Goal: Task Accomplishment & Management: Manage account settings

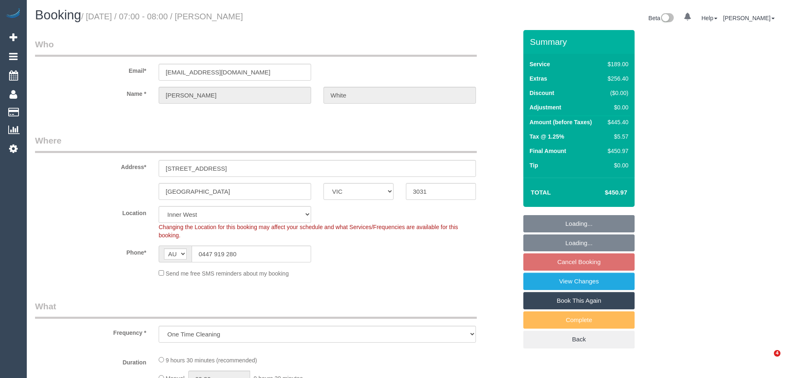
select select "VIC"
select select "object:655"
select select "string:stripe-pm_1NY0g42GScqysDRVFQgUVHiw"
select select "number:28"
select select "number:17"
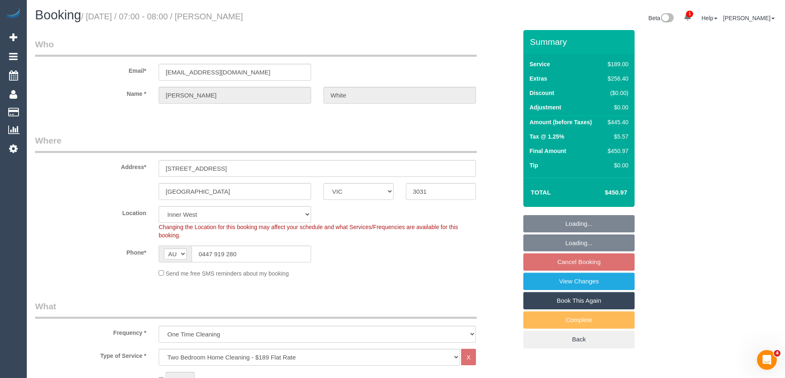
select select "number:19"
select select "number:25"
select select "spot1"
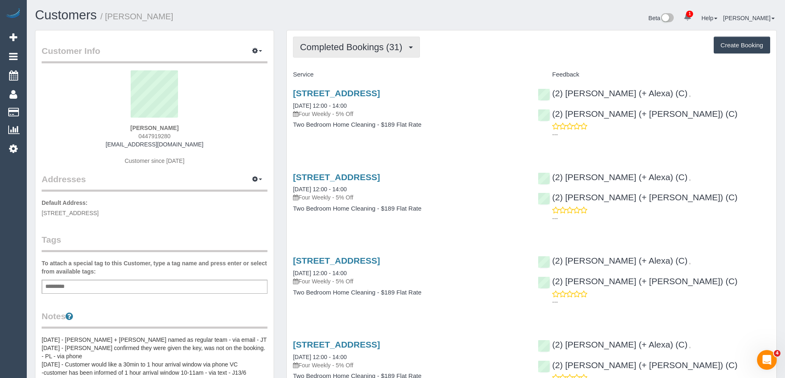
click at [337, 48] on span "Completed Bookings (31)" at bounding box center [353, 47] width 106 height 10
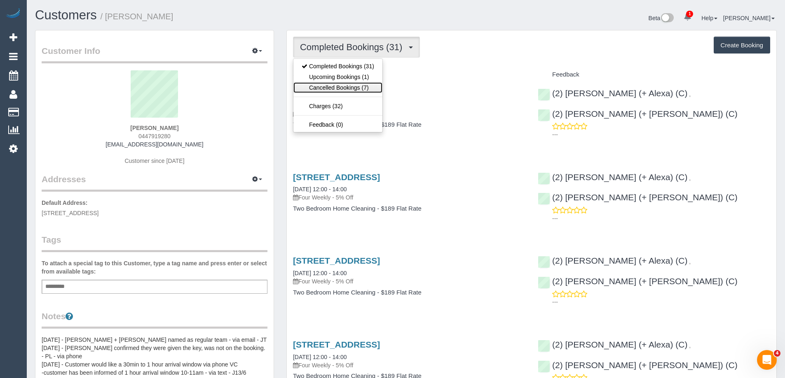
click at [348, 84] on link "Cancelled Bookings (7)" at bounding box center [337, 87] width 89 height 11
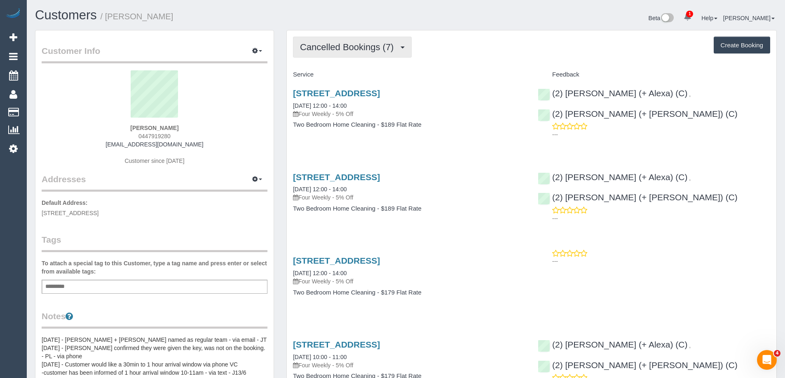
click at [348, 45] on span "Cancelled Bookings (7)" at bounding box center [349, 47] width 98 height 10
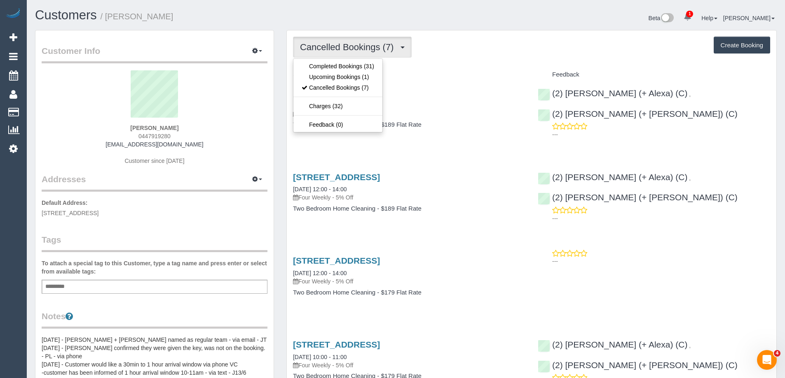
click at [447, 72] on h4 "Service" at bounding box center [409, 74] width 232 height 7
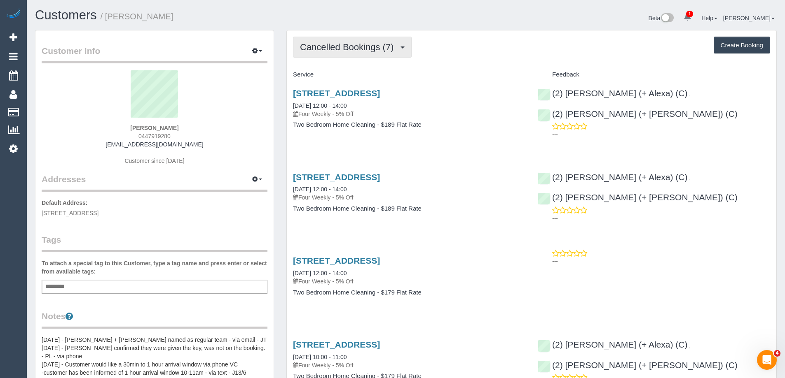
click at [358, 47] on span "Cancelled Bookings (7)" at bounding box center [349, 47] width 98 height 10
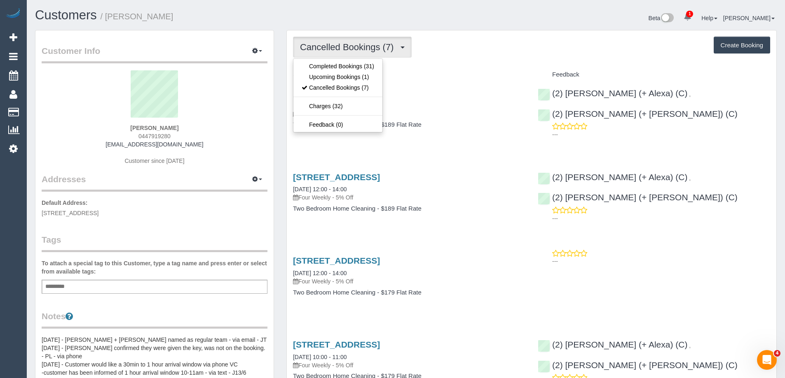
click at [452, 53] on div "Cancelled Bookings (7) Completed Bookings (31) Upcoming Bookings (1) Cancelled …" at bounding box center [531, 47] width 477 height 21
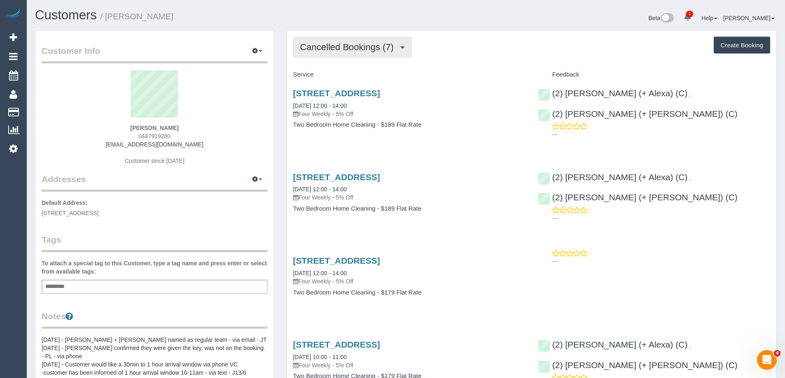
click at [338, 54] on button "Cancelled Bookings (7)" at bounding box center [352, 47] width 119 height 21
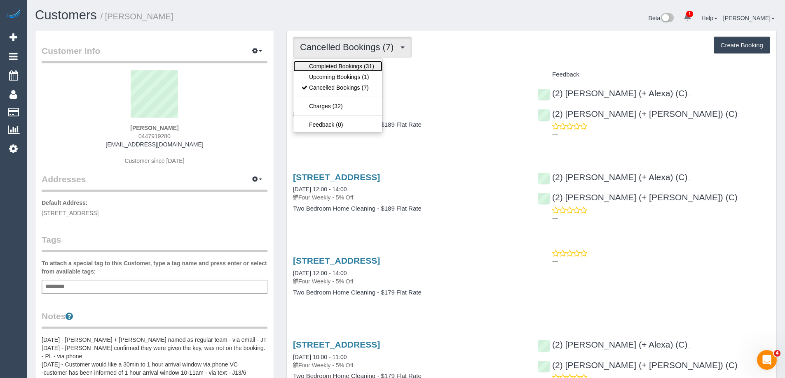
click at [334, 65] on link "Completed Bookings (31)" at bounding box center [337, 66] width 89 height 11
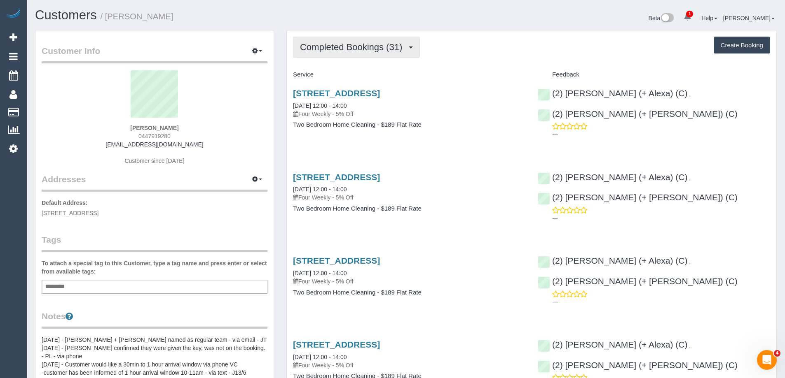
click at [330, 47] on span "Completed Bookings (31)" at bounding box center [353, 47] width 106 height 10
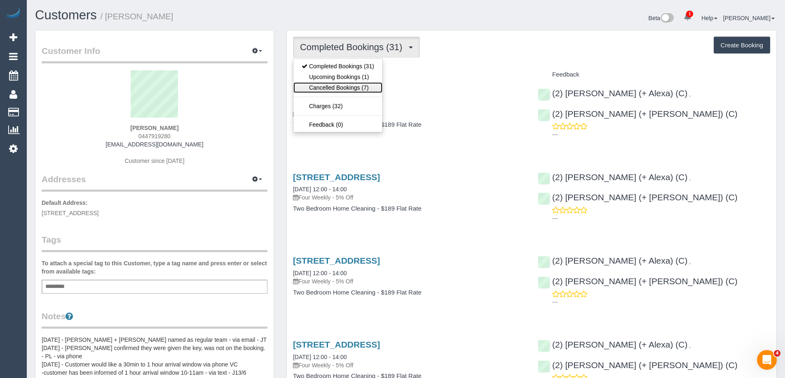
click at [339, 89] on link "Cancelled Bookings (7)" at bounding box center [337, 87] width 89 height 11
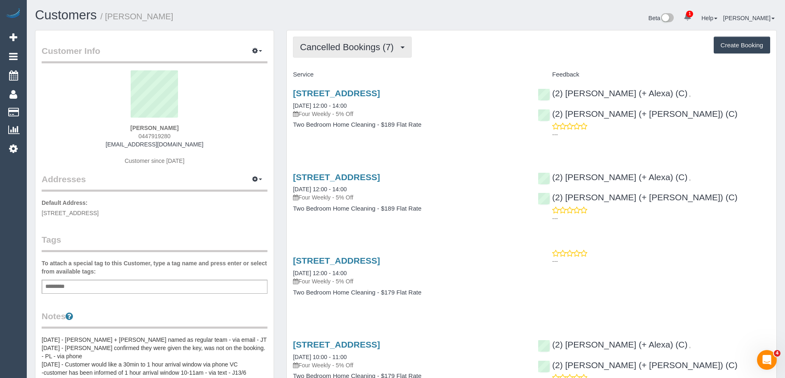
click at [337, 46] on span "Cancelled Bookings (7)" at bounding box center [349, 47] width 98 height 10
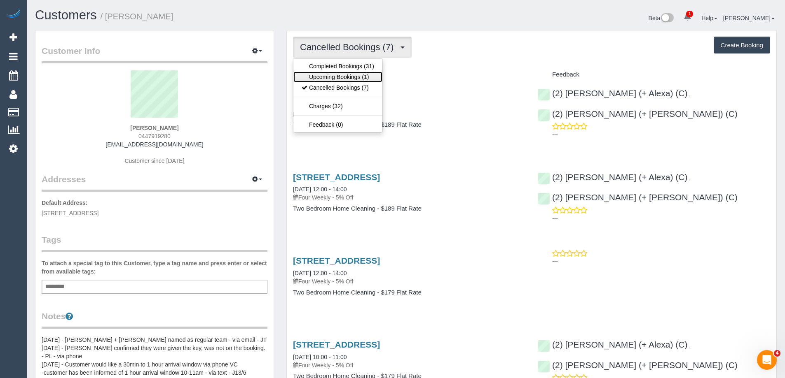
click at [335, 77] on link "Upcoming Bookings (1)" at bounding box center [337, 77] width 89 height 11
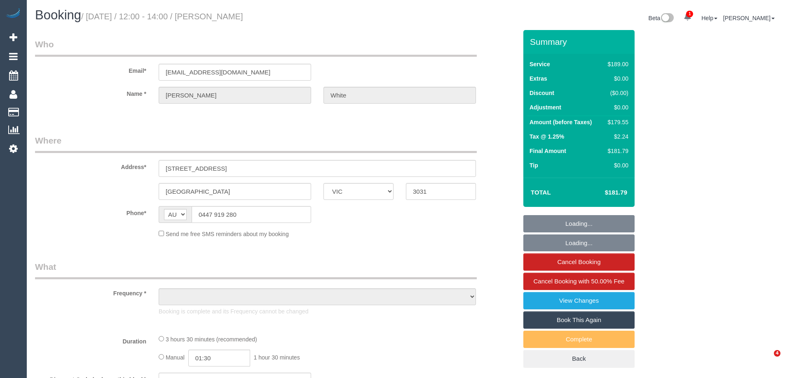
select select "VIC"
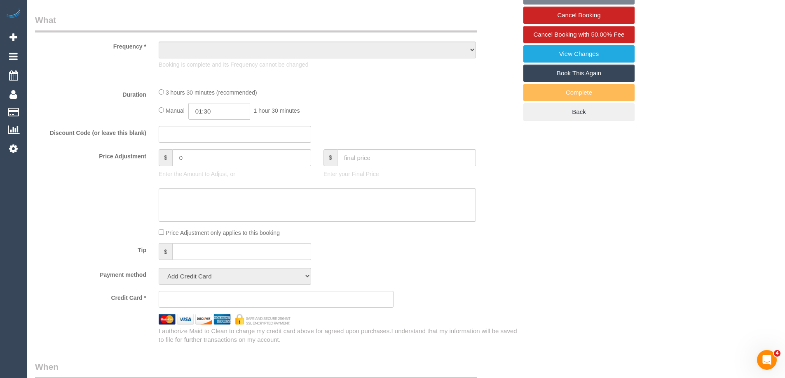
select select "string:stripe-pm_1NY0g42GScqysDRVFQgUVHiw"
select select "number:27"
select select "number:14"
select select "number:19"
select select "number:24"
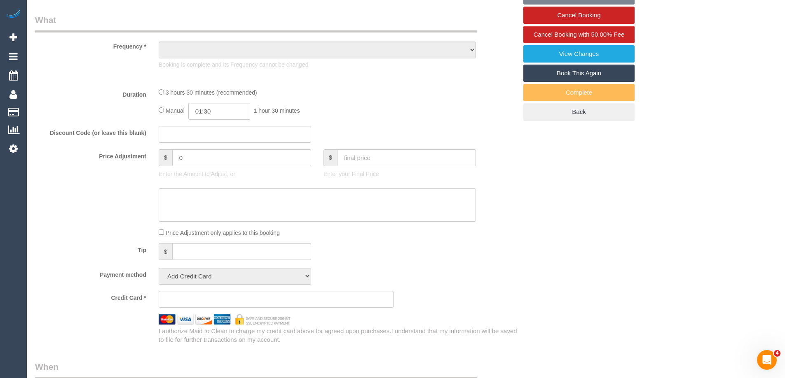
select select "number:35"
select select "number:26"
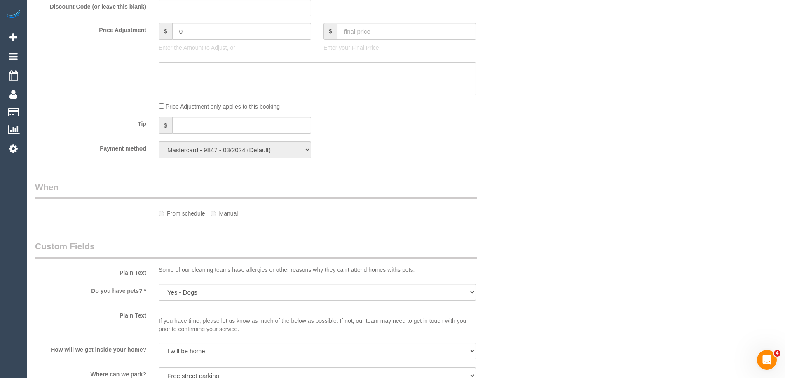
select select "object:704"
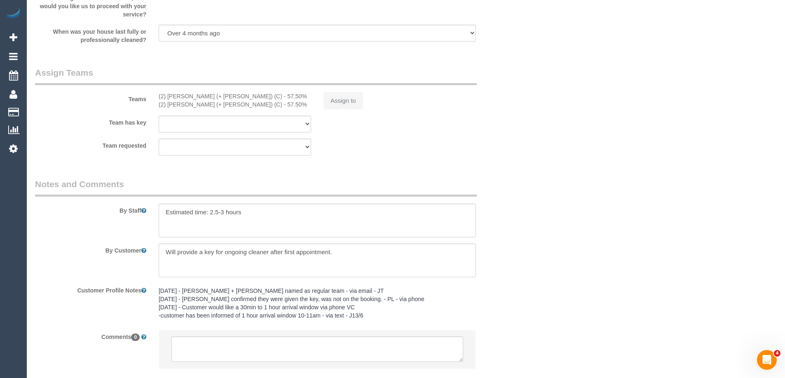
select select "25666"
select select "spot1"
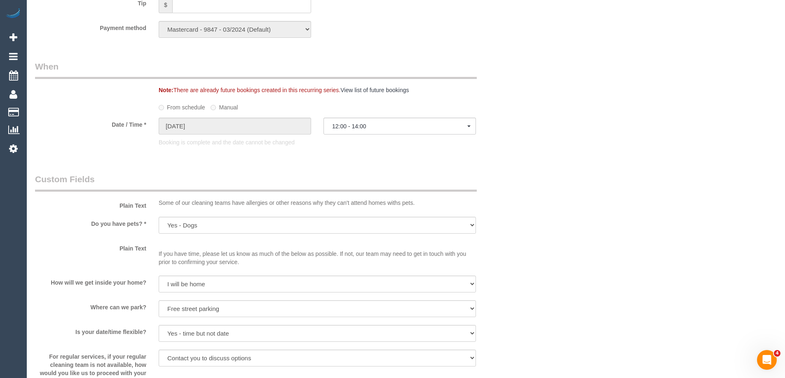
select select "object:1482"
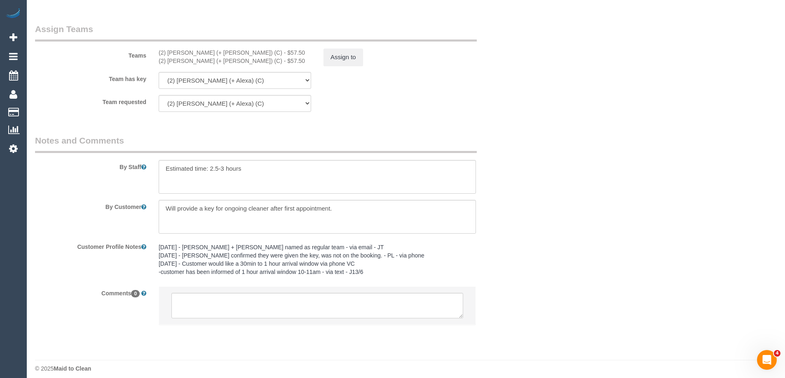
scroll to position [1274, 0]
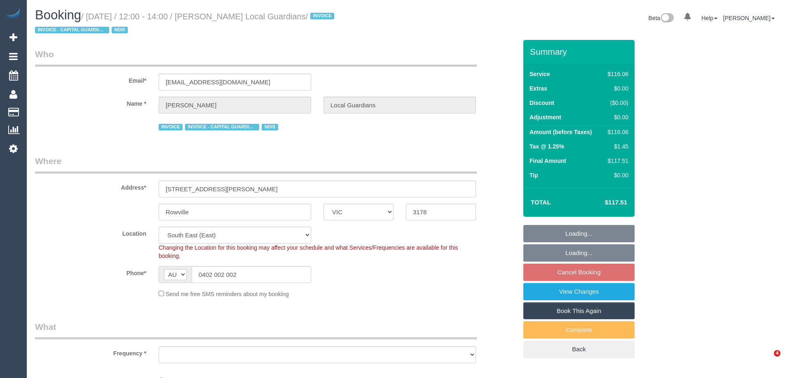
select select "VIC"
select select "number:28"
select select "number:14"
select select "number:19"
select select "number:25"
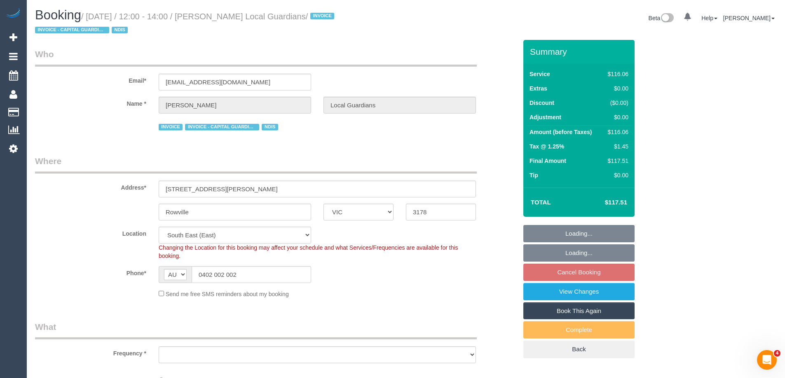
select select "number:33"
select select "object:811"
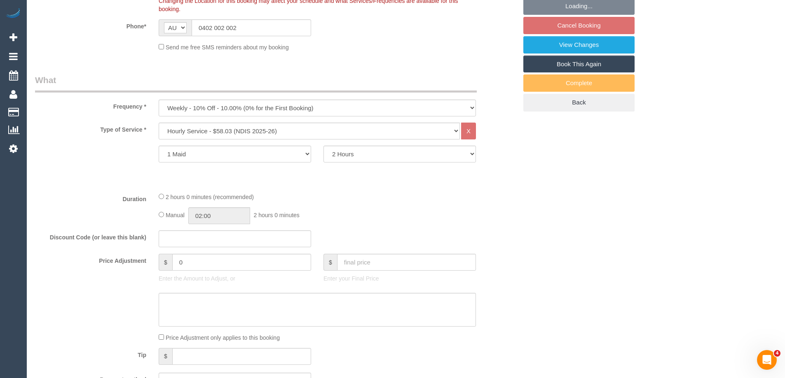
select select "spot4"
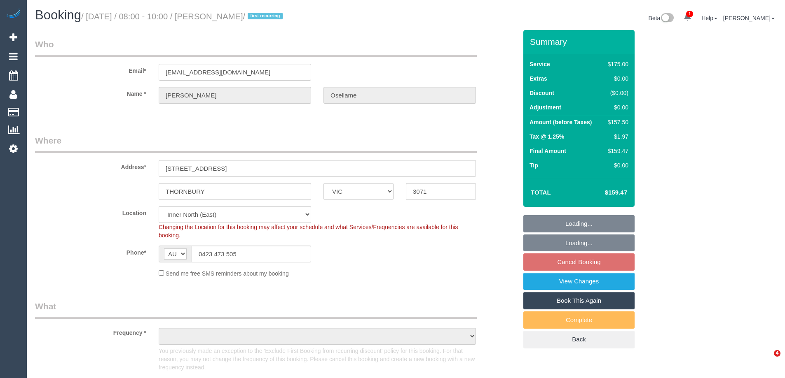
select select "VIC"
select select "150"
select select "number:29"
select select "number:15"
select select "number:18"
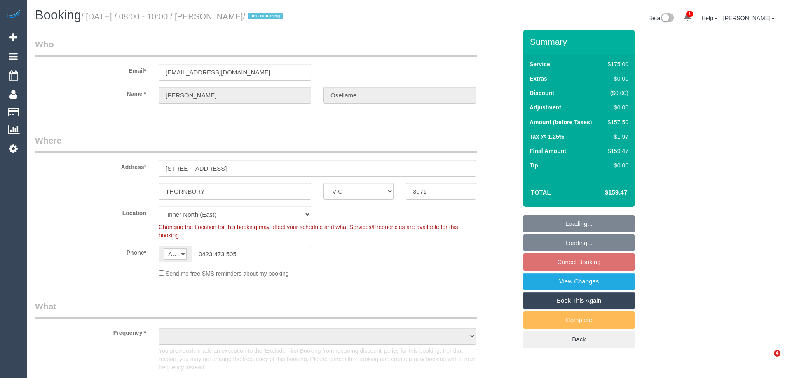
select select "number:22"
select select "number:35"
select select "number:13"
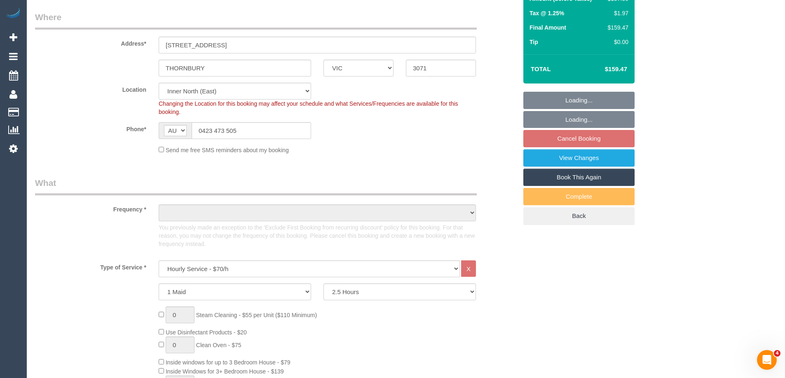
select select "object:909"
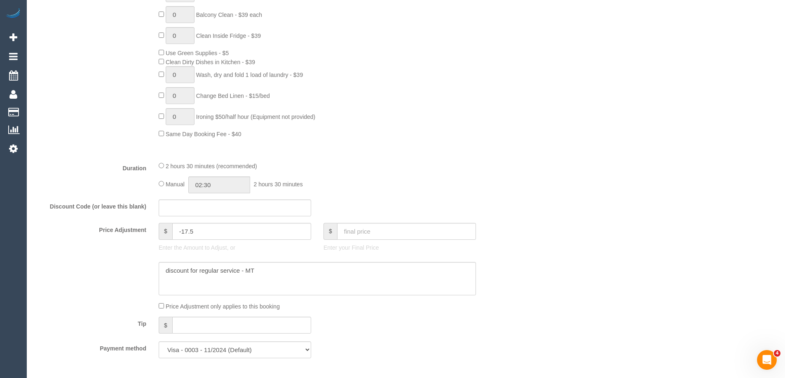
select select "spot2"
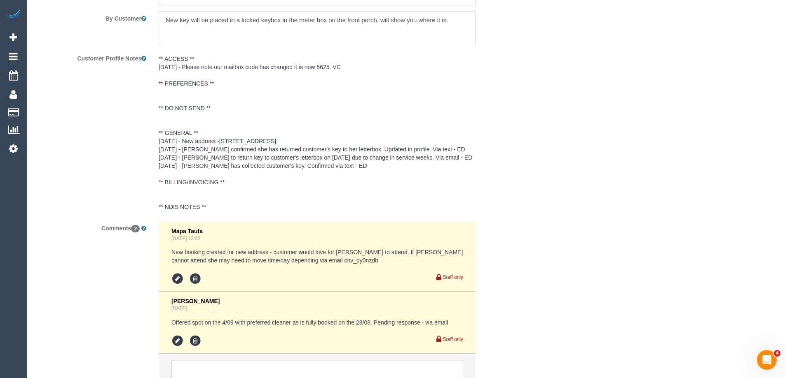
scroll to position [1515, 0]
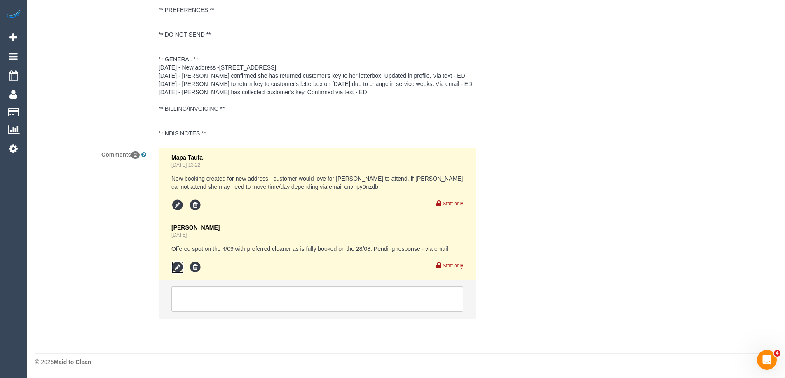
click at [175, 263] on icon at bounding box center [177, 268] width 12 height 12
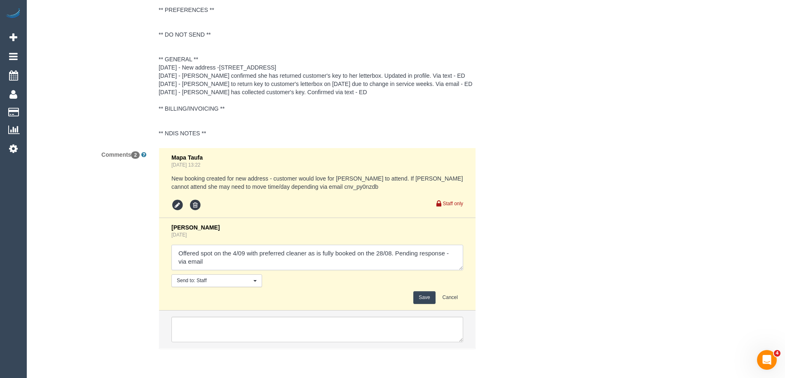
click at [452, 253] on textarea at bounding box center [317, 258] width 292 height 26
type textarea "Offered spot on the 4/09 with preferred cleaner as is fully booked on the 28/08…"
click at [417, 297] on button "Save" at bounding box center [424, 298] width 22 height 13
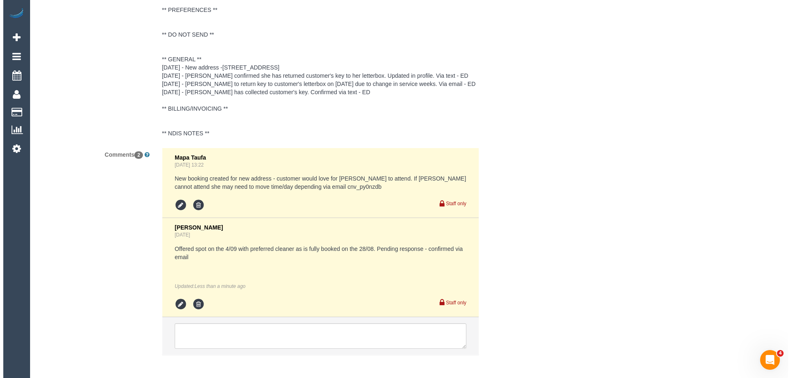
scroll to position [0, 0]
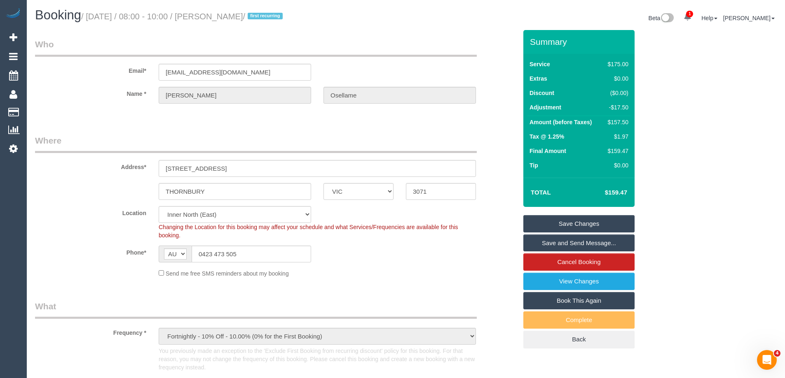
click at [553, 241] on link "Save and Send Message..." at bounding box center [578, 243] width 111 height 17
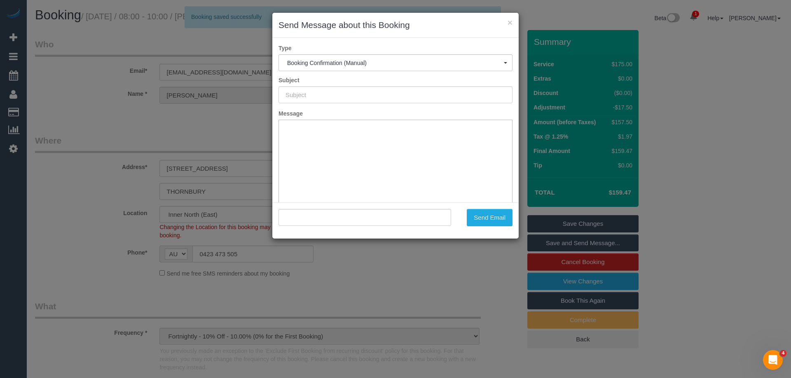
type input "Booking Confirmed"
type input ""Laura Osellame" <lawz1022@yahoo.com.au>"
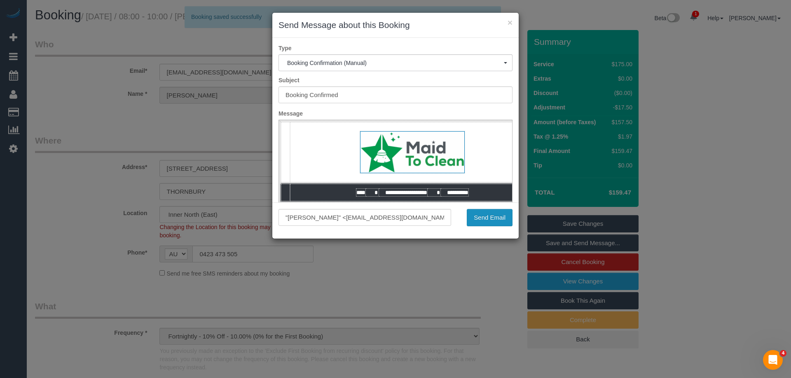
click at [493, 220] on button "Send Email" at bounding box center [490, 217] width 46 height 17
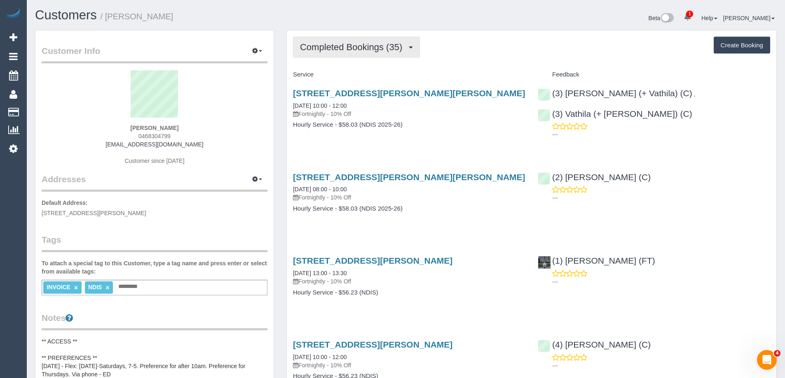
click at [363, 50] on span "Completed Bookings (35)" at bounding box center [353, 47] width 106 height 10
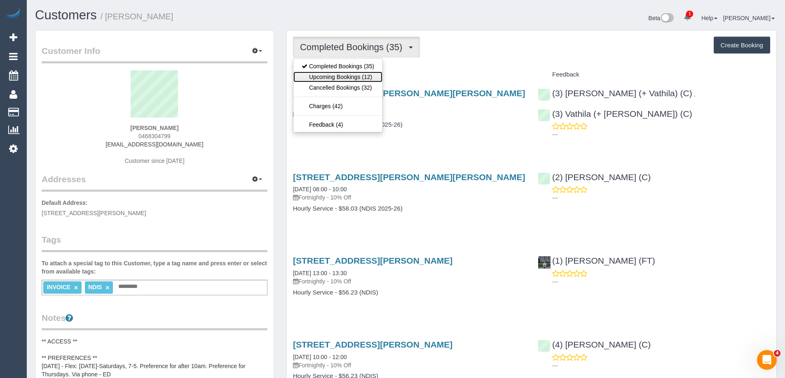
click at [353, 78] on link "Upcoming Bookings (12)" at bounding box center [337, 77] width 89 height 11
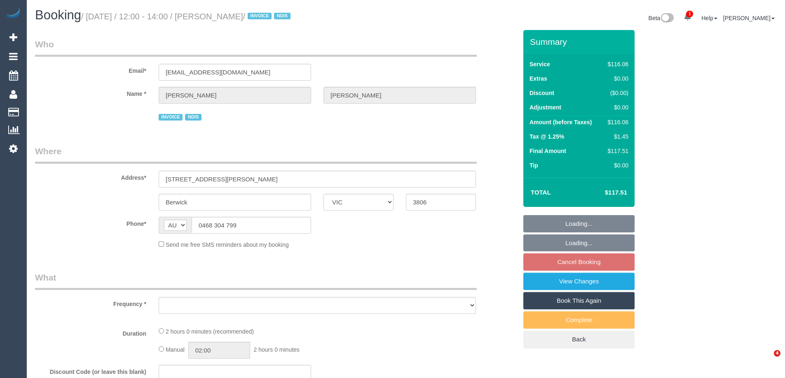
select select "VIC"
select select "number:30"
select select "number:14"
select select "number:18"
select select "number:24"
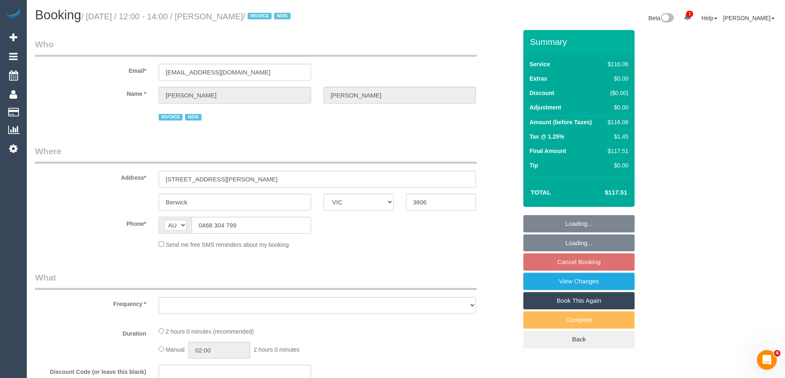
select select "number:34"
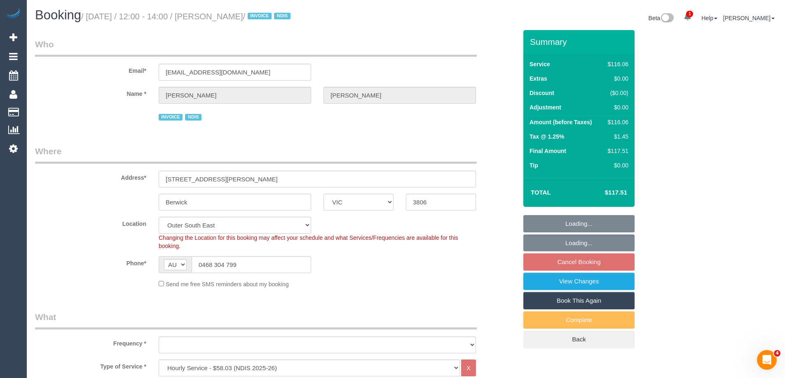
select select "object:785"
select select "spot1"
select select "object:1091"
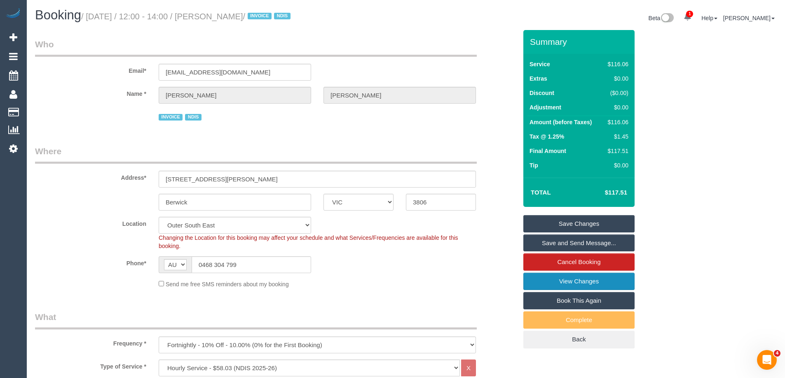
click at [553, 279] on link "View Changes" at bounding box center [578, 281] width 111 height 17
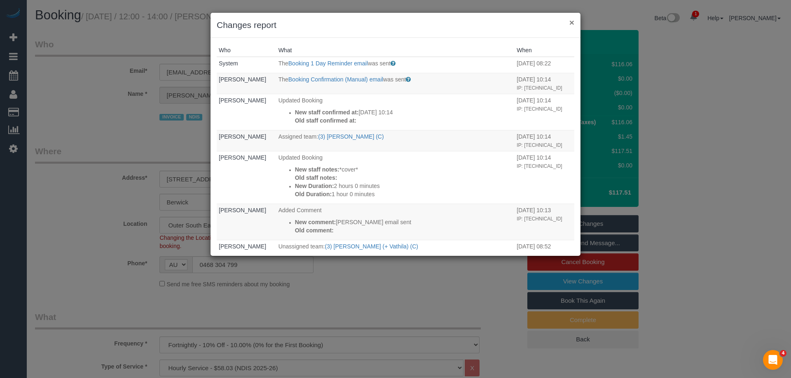
click at [572, 21] on button "×" at bounding box center [571, 22] width 5 height 9
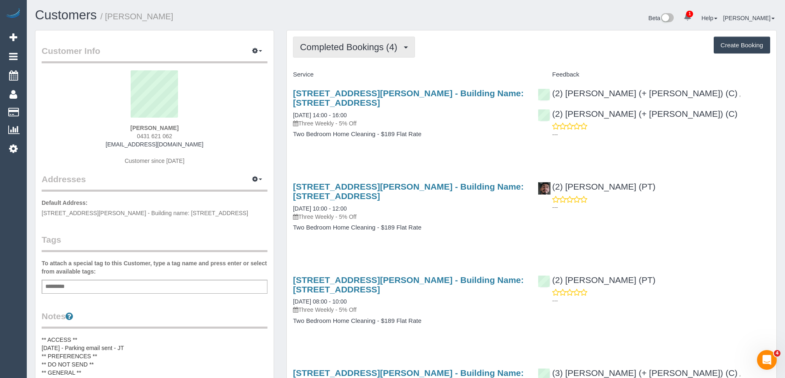
click at [356, 44] on span "Completed Bookings (4)" at bounding box center [350, 47] width 101 height 10
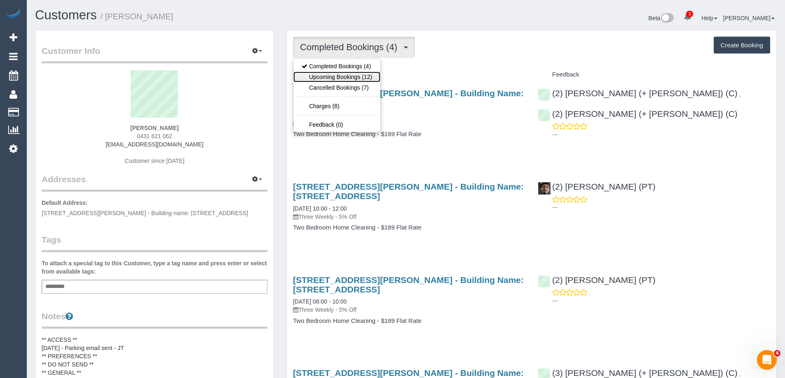
click at [352, 77] on link "Upcoming Bookings (12)" at bounding box center [336, 77] width 87 height 11
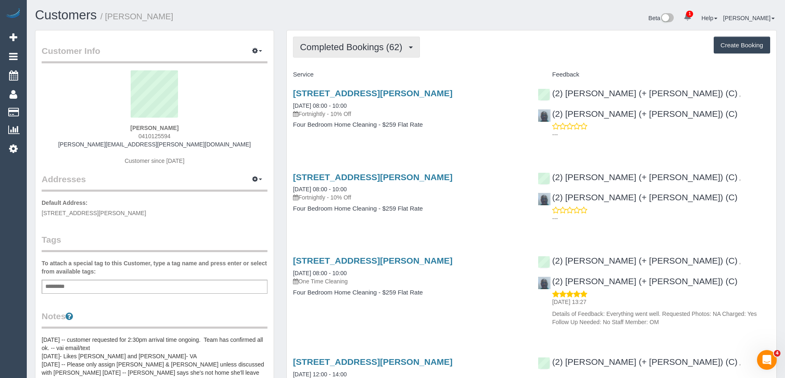
click at [371, 51] on span "Completed Bookings (62)" at bounding box center [353, 47] width 106 height 10
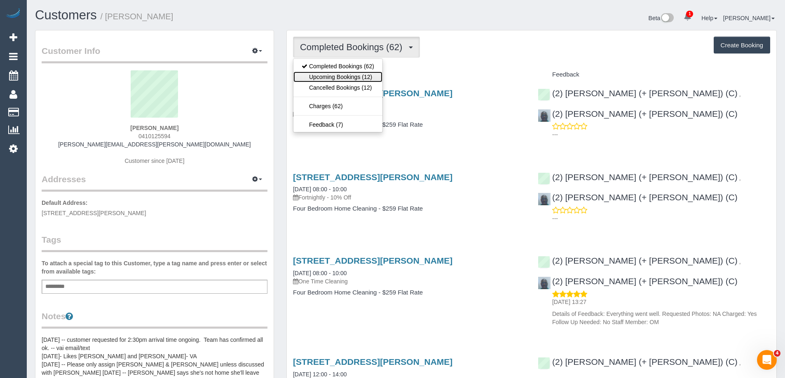
click at [361, 75] on link "Upcoming Bookings (12)" at bounding box center [337, 77] width 89 height 11
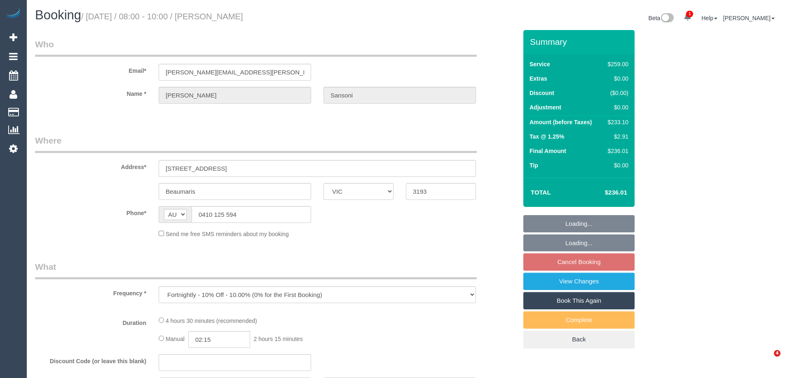
select select "VIC"
select select "number:29"
select select "number:14"
select select "number:19"
select select "number:22"
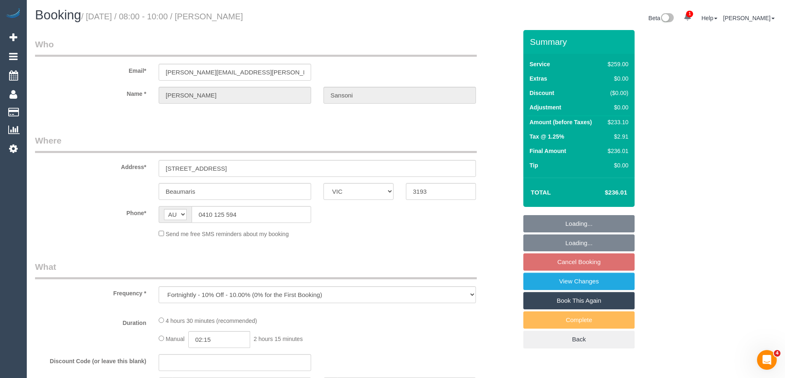
select select "number:35"
select select "number:12"
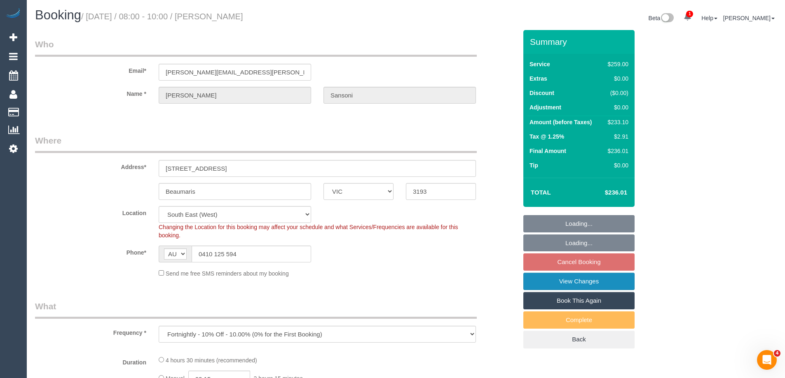
select select "object:794"
select select "string:stripe-pm_1N4ZJl2GScqysDRVkO85S4bM"
select select "spot2"
click at [533, 284] on link "View Changes" at bounding box center [578, 281] width 111 height 17
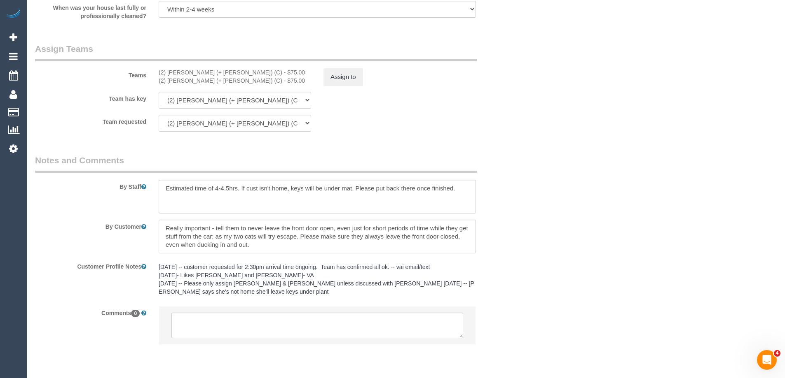
scroll to position [1247, 0]
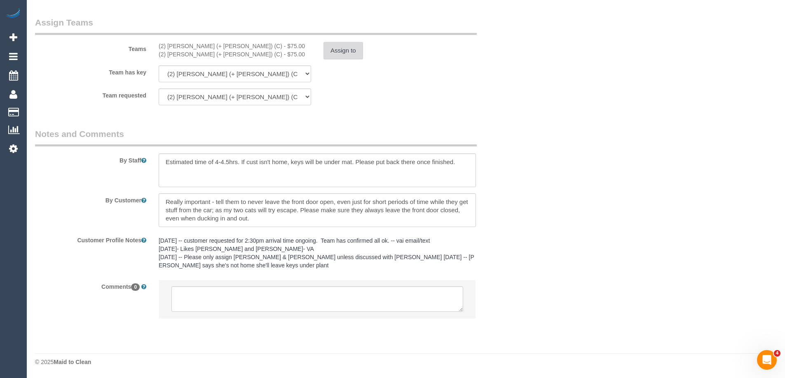
click at [343, 48] on button "Assign to" at bounding box center [343, 50] width 40 height 17
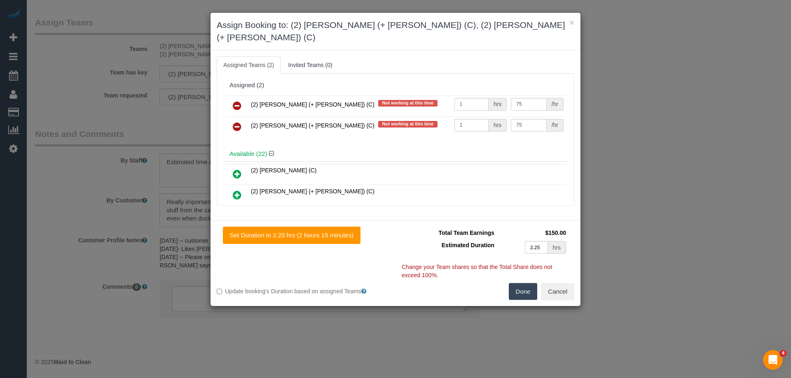
click at [238, 101] on icon at bounding box center [237, 106] width 9 height 10
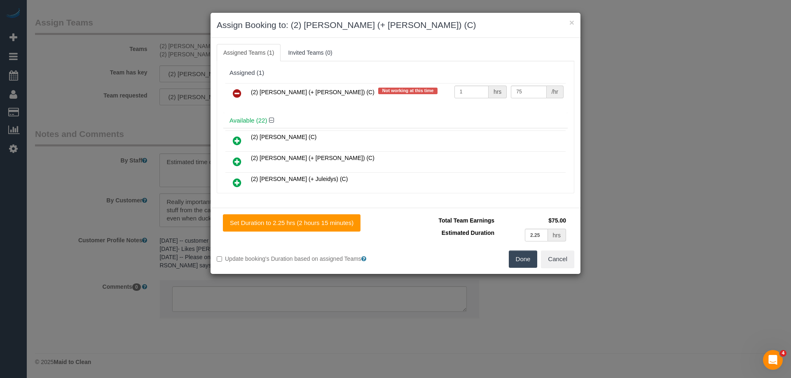
click at [237, 93] on icon at bounding box center [237, 94] width 9 height 10
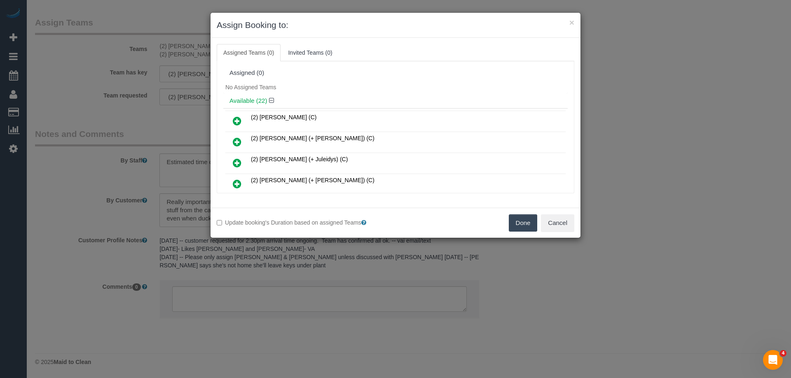
drag, startPoint x: 520, startPoint y: 225, endPoint x: 509, endPoint y: 225, distance: 10.7
click at [520, 226] on button "Done" at bounding box center [523, 223] width 29 height 17
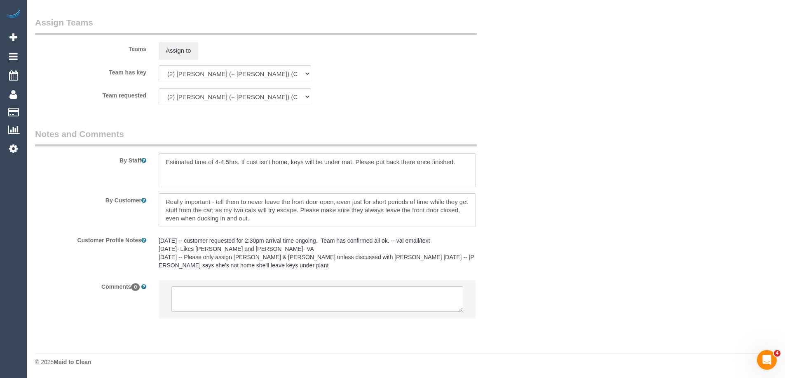
drag, startPoint x: 163, startPoint y: 163, endPoint x: 168, endPoint y: 163, distance: 4.9
click at [164, 163] on textarea at bounding box center [317, 171] width 317 height 34
type textarea "*Cover* Estimated time of 4-4.5hrs. If cust isn't home, keys will be under mat.…"
click at [222, 304] on textarea at bounding box center [317, 300] width 292 height 26
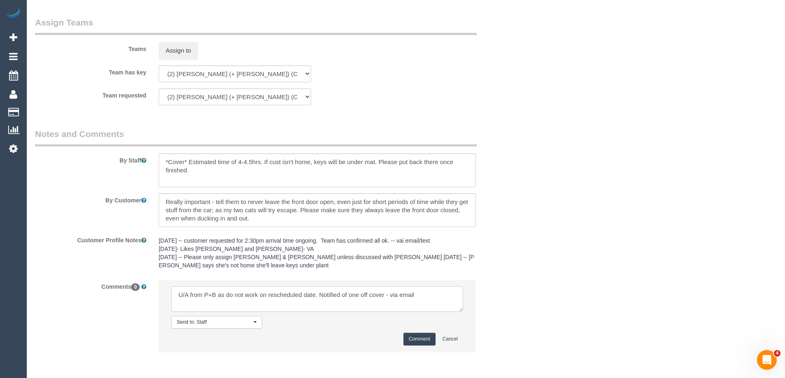
type textarea "U/A from P+B as do not work on rescheduled date. Notified of one off cover - vi…"
drag, startPoint x: 404, startPoint y: 339, endPoint x: 426, endPoint y: 341, distance: 22.8
click at [429, 341] on button "Comment" at bounding box center [419, 339] width 32 height 13
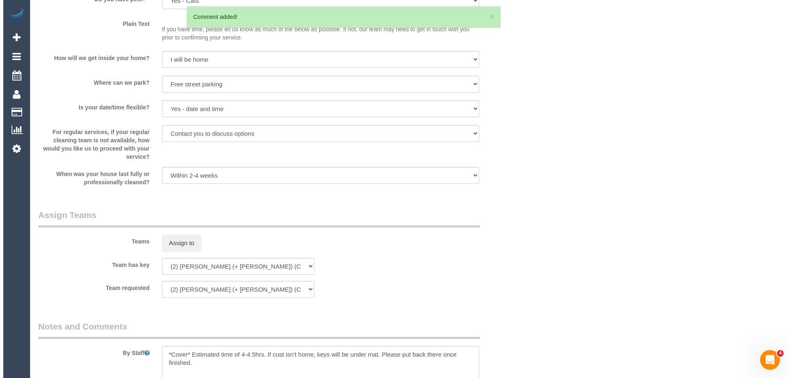
scroll to position [0, 0]
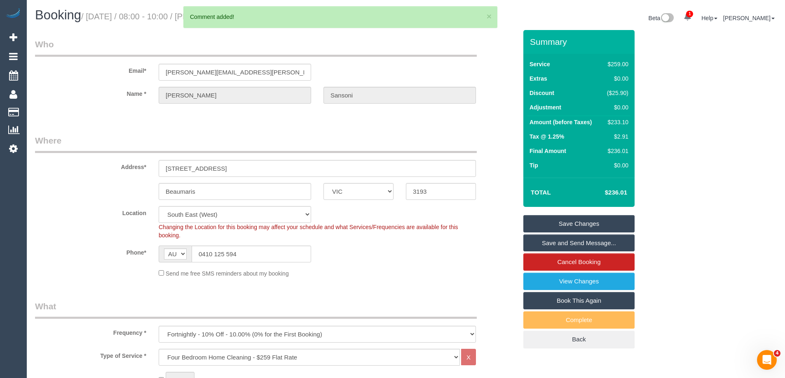
click at [537, 222] on link "Save Changes" at bounding box center [578, 223] width 111 height 17
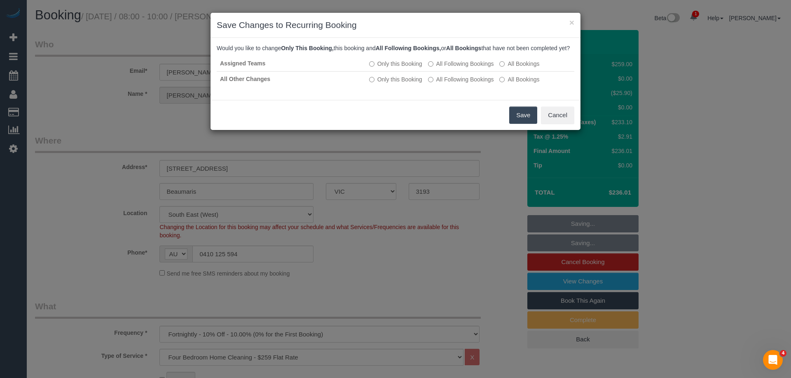
click at [521, 123] on button "Save" at bounding box center [523, 115] width 28 height 17
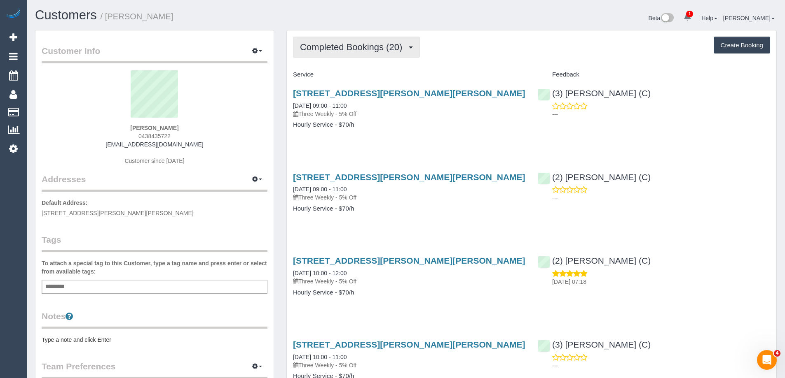
click at [350, 52] on span "Completed Bookings (20)" at bounding box center [353, 47] width 106 height 10
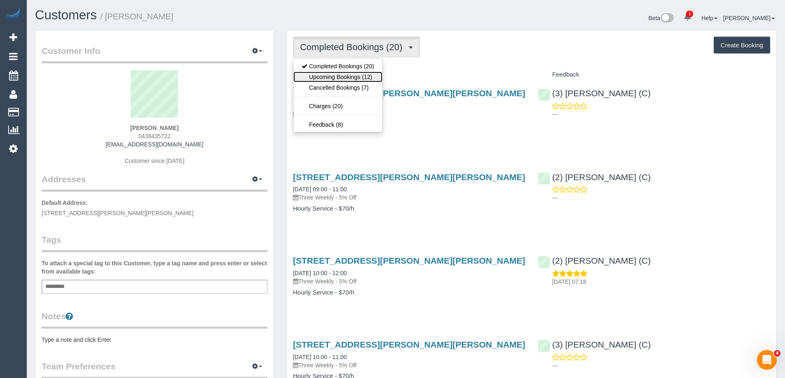
click at [358, 75] on link "Upcoming Bookings (12)" at bounding box center [337, 77] width 89 height 11
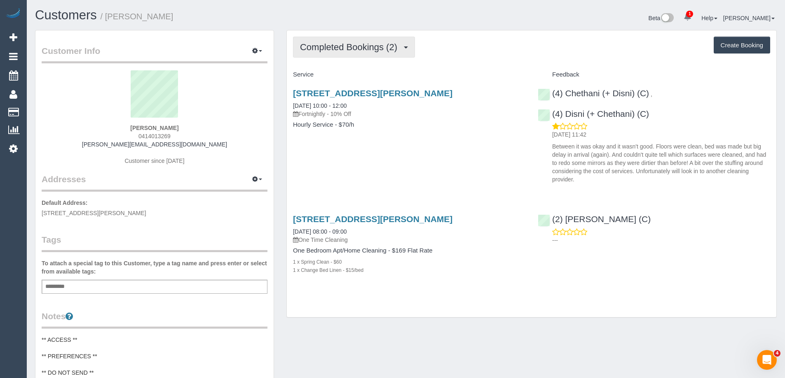
click at [322, 45] on span "Completed Bookings (2)" at bounding box center [350, 47] width 101 height 10
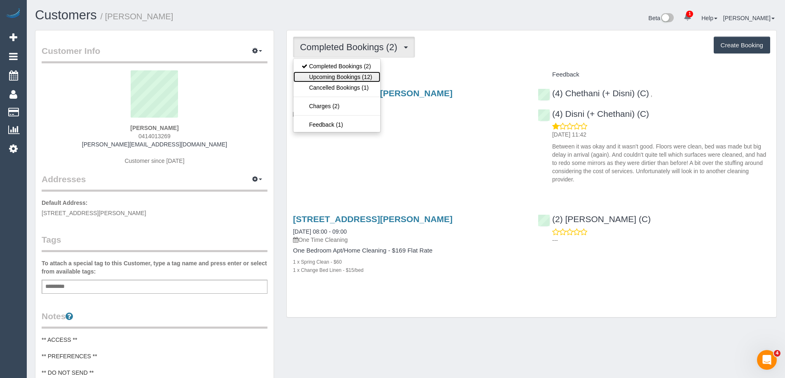
click at [337, 72] on link "Upcoming Bookings (12)" at bounding box center [336, 77] width 87 height 11
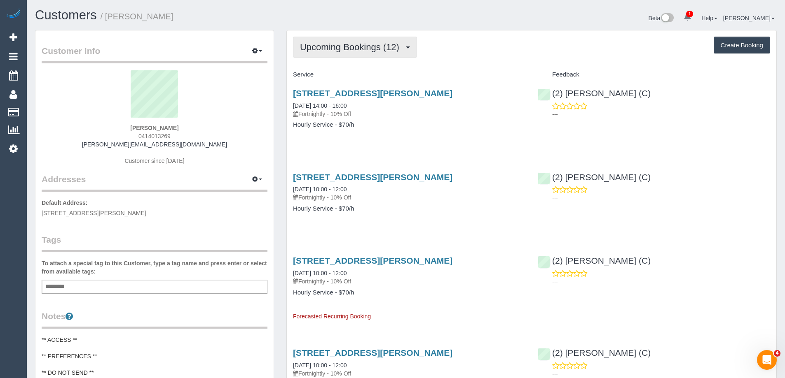
click at [320, 47] on span "Upcoming Bookings (12)" at bounding box center [351, 47] width 103 height 10
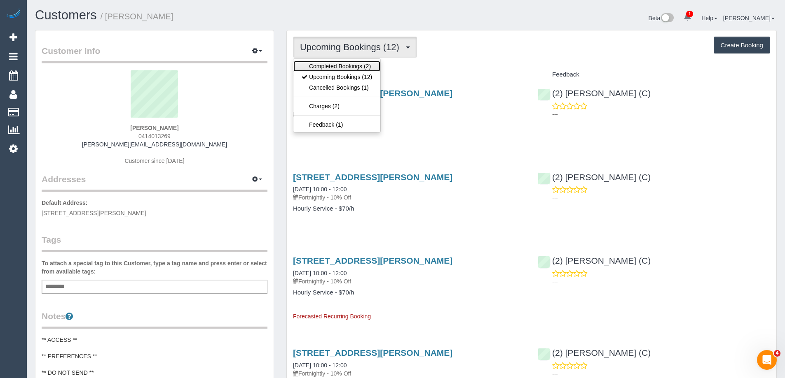
click at [319, 63] on link "Completed Bookings (2)" at bounding box center [336, 66] width 87 height 11
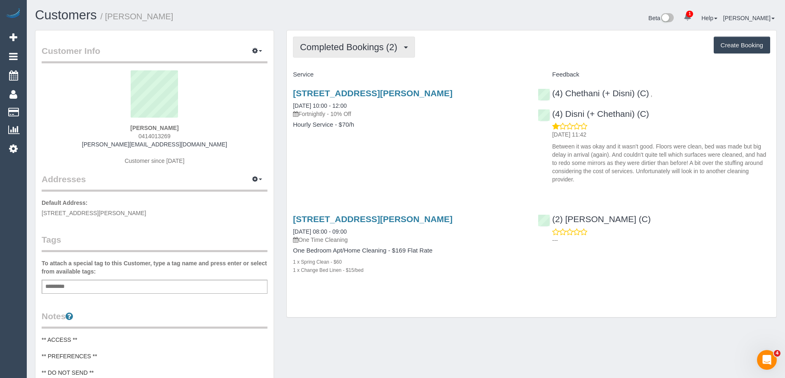
click at [320, 47] on span "Completed Bookings (2)" at bounding box center [350, 47] width 101 height 10
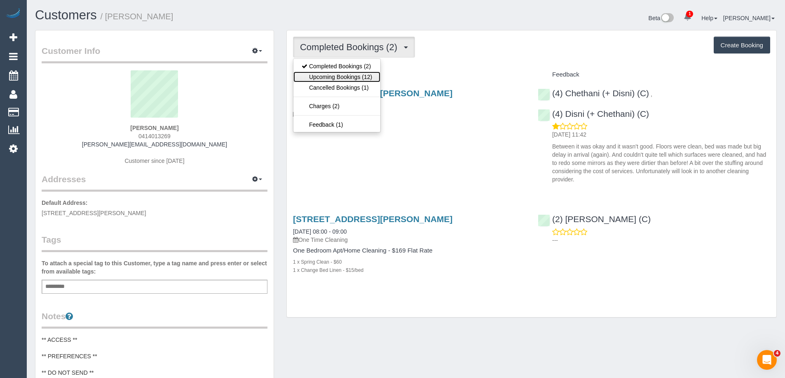
click at [330, 73] on link "Upcoming Bookings (12)" at bounding box center [336, 77] width 87 height 11
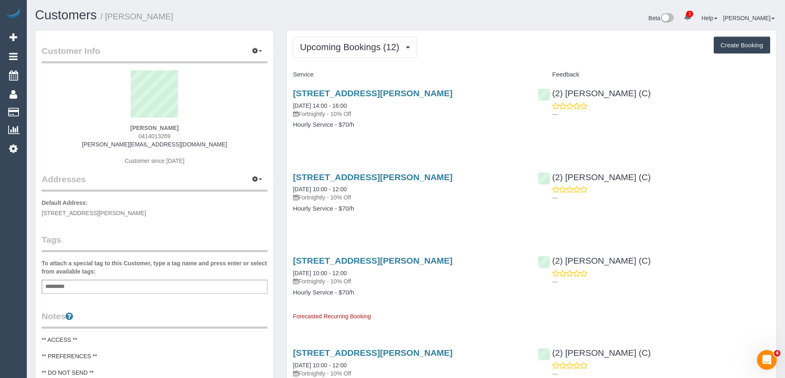
click at [434, 144] on div "115 Brighton Road, 8, Elwood, VIC 3184 01/09/2025 14:00 - 16:00 Fortnightly - 1…" at bounding box center [409, 113] width 245 height 63
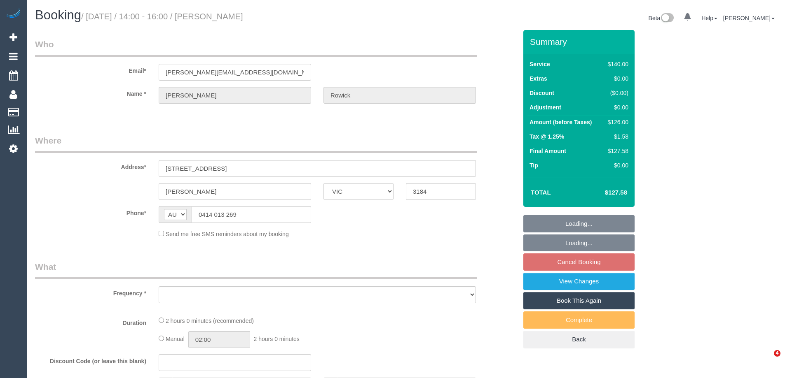
select select "VIC"
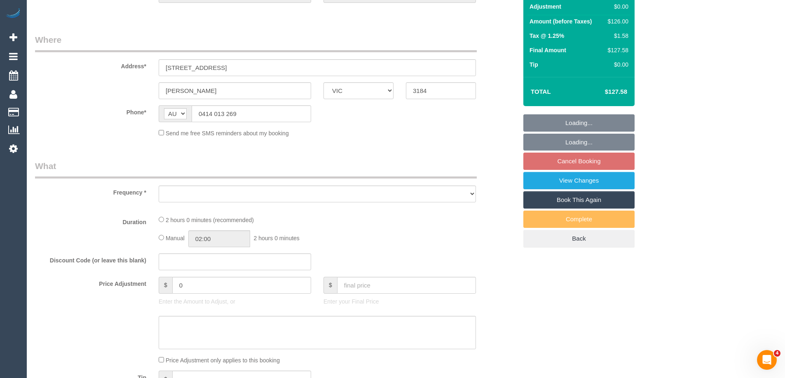
select select "object:537"
select select "string:stripe-pm_1Rtf2a2GScqysDRVgopniWWL"
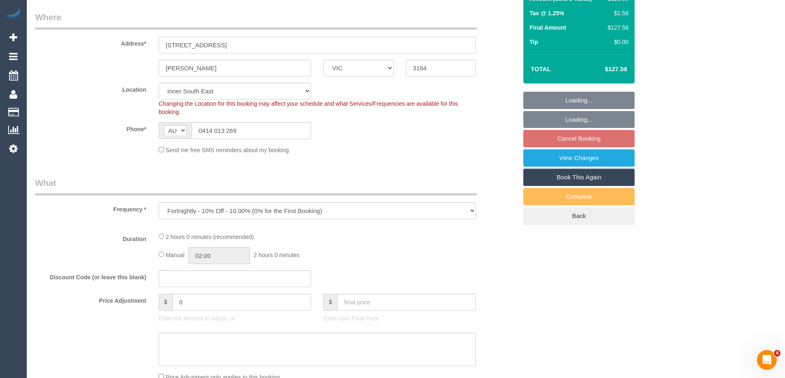
select select "object:711"
select select "spot5"
select select "number:30"
select select "number:14"
select select "number:19"
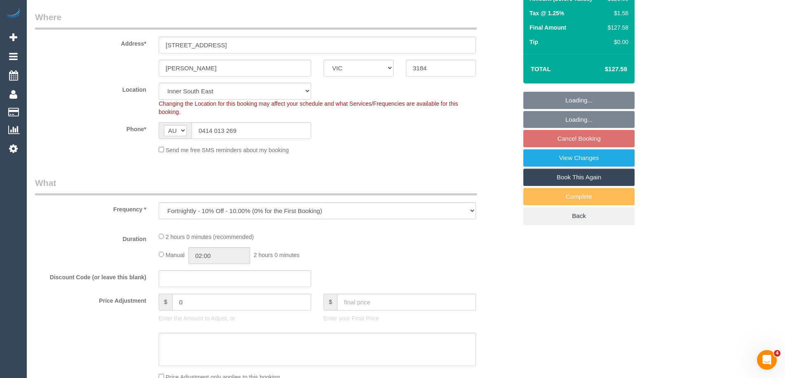
select select "number:25"
select select "number:33"
select select "number:11"
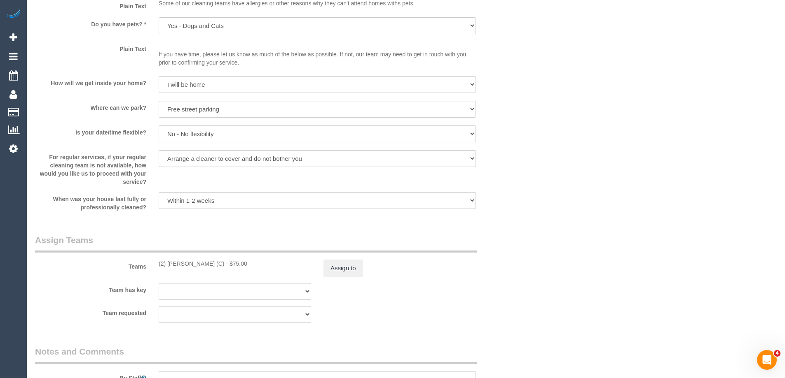
scroll to position [1030, 0]
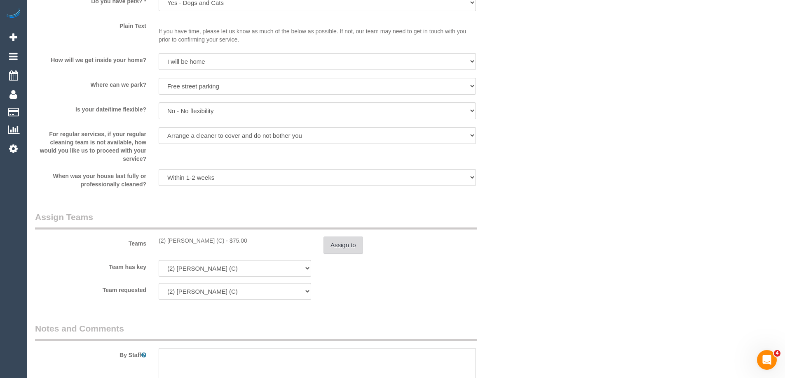
click at [351, 243] on button "Assign to" at bounding box center [343, 245] width 40 height 17
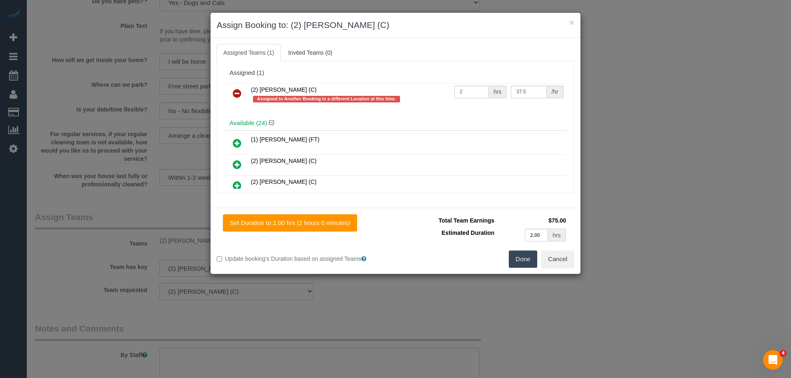
click at [236, 91] on icon at bounding box center [237, 94] width 9 height 10
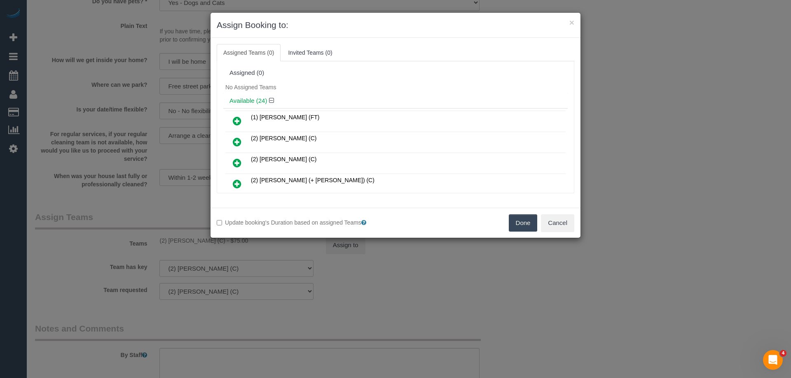
drag, startPoint x: 538, startPoint y: 229, endPoint x: 516, endPoint y: 228, distance: 22.3
click at [527, 229] on div "Done Cancel" at bounding box center [487, 223] width 185 height 17
click at [516, 228] on button "Done" at bounding box center [523, 223] width 29 height 17
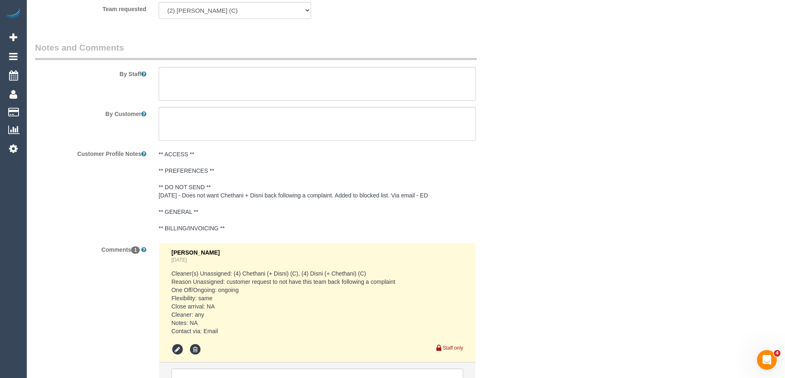
scroll to position [1393, 0]
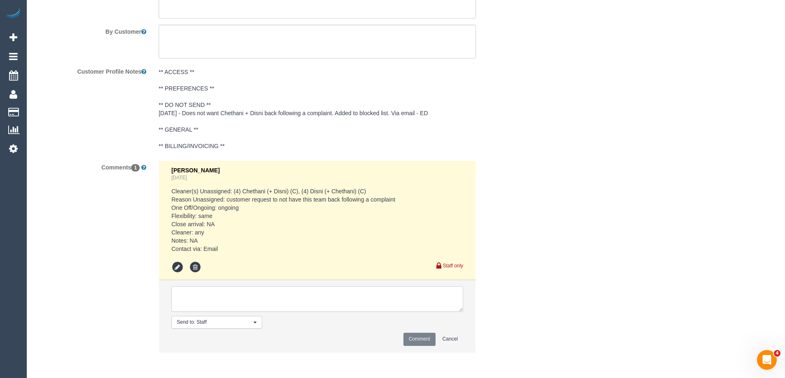
click at [205, 301] on textarea at bounding box center [317, 300] width 292 height 26
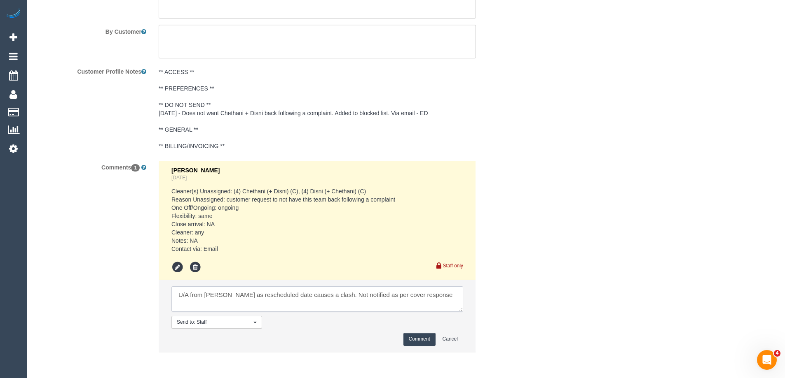
type textarea "U/A from Priyanshi as rescheduled date causes a clash. Not notified as per cove…"
click at [424, 336] on button "Comment" at bounding box center [419, 339] width 32 height 13
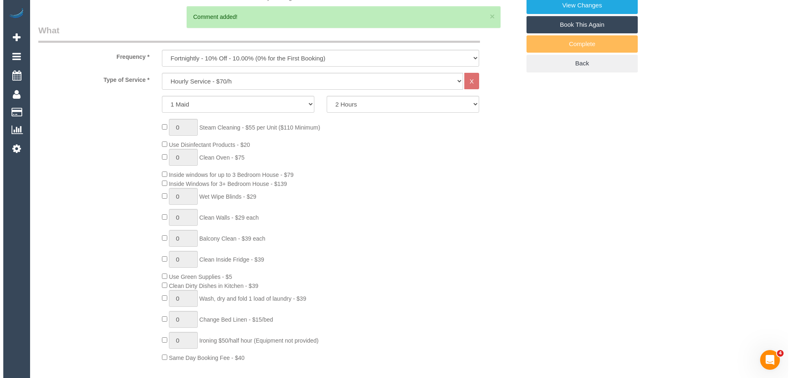
scroll to position [0, 0]
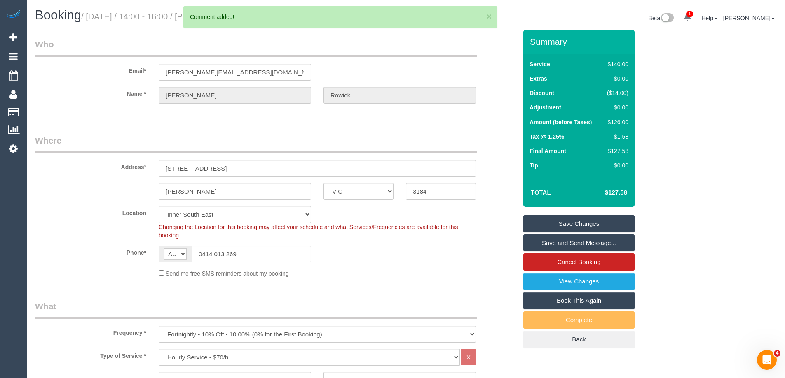
click at [542, 228] on link "Save Changes" at bounding box center [578, 223] width 111 height 17
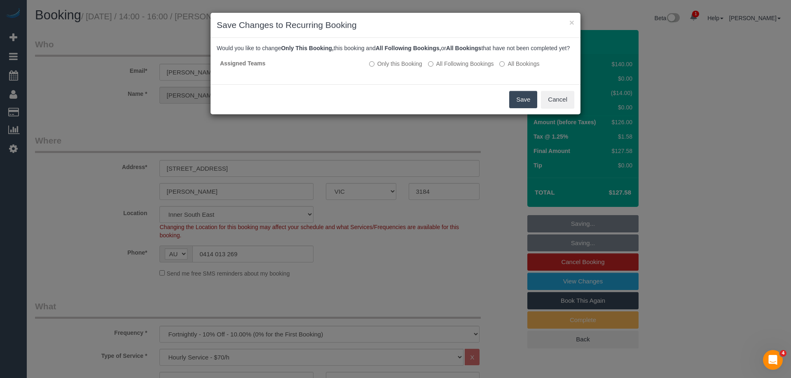
click at [524, 103] on button "Save" at bounding box center [523, 99] width 28 height 17
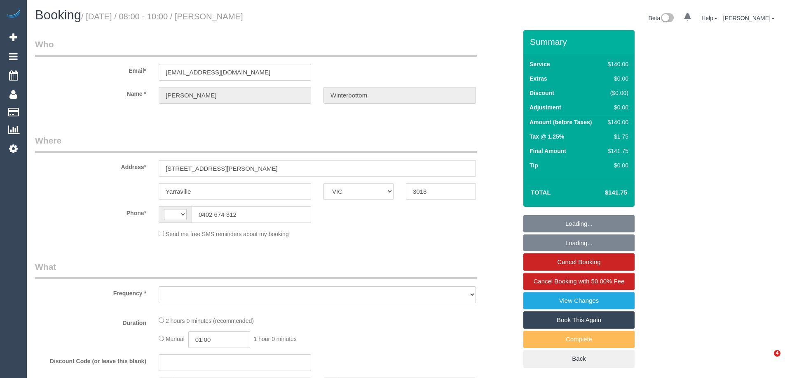
select select "VIC"
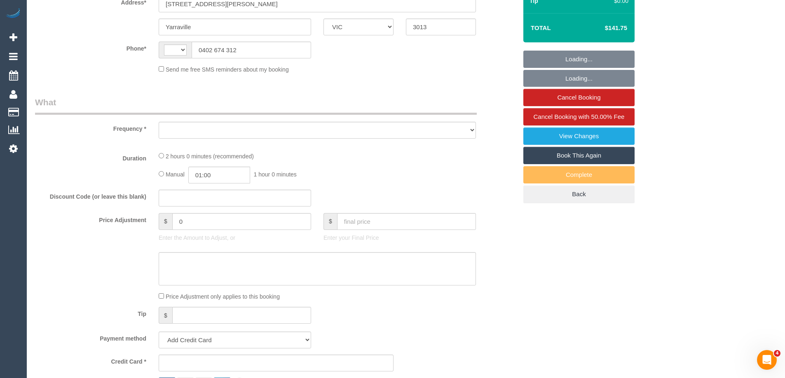
select select "string:stripe-pm_1Rm3NM2GScqysDRVZEIvgb7w"
select select "number:27"
select select "number:14"
select select "number:19"
select select "number:22"
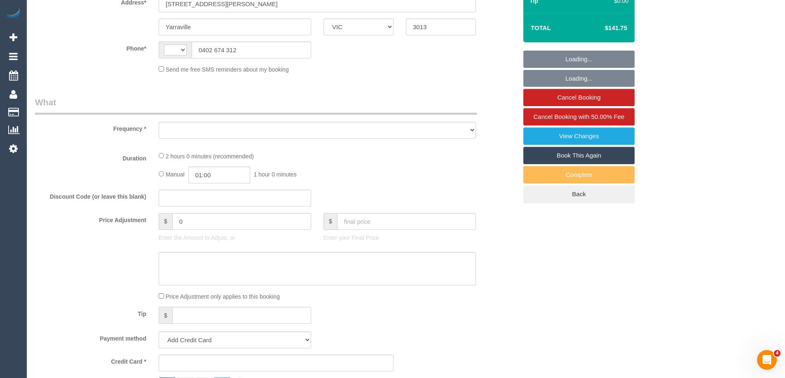
select select "number:35"
select select "number:26"
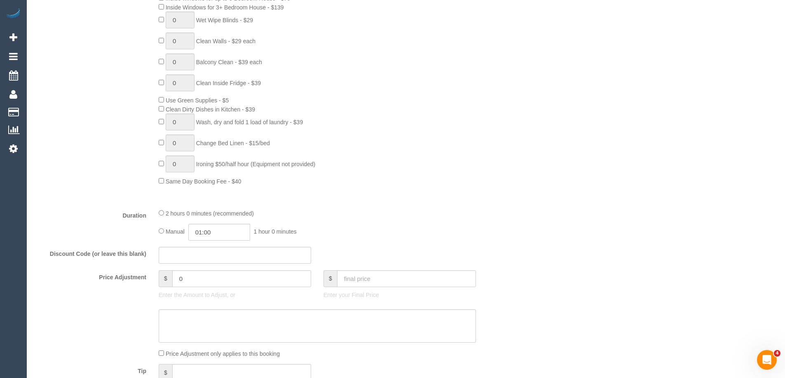
select select "string:AU"
select select "object:927"
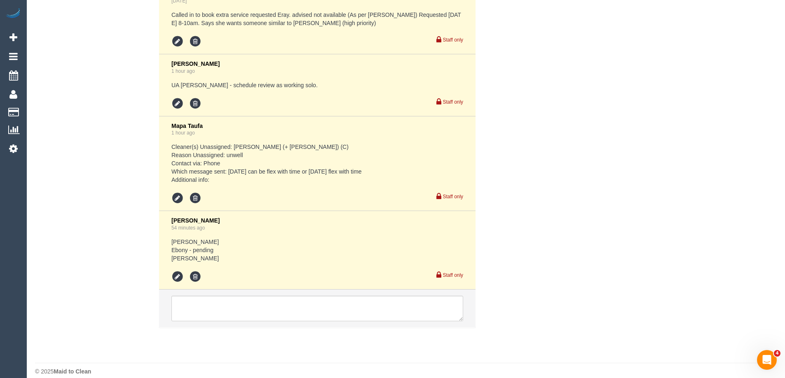
scroll to position [1643, 0]
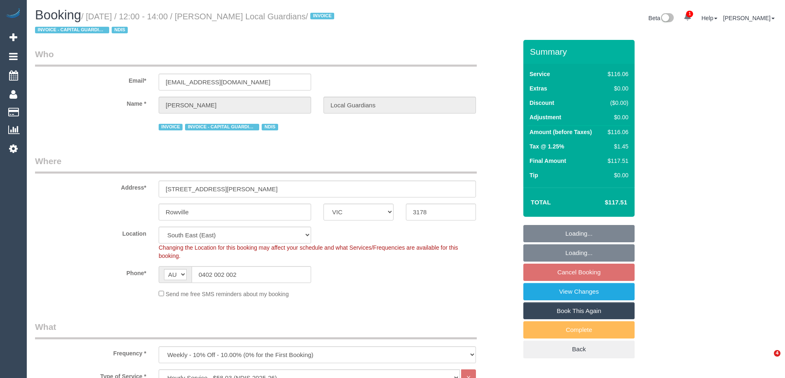
select select "VIC"
select select "object:812"
select select "spot4"
select select "number:28"
select select "number:14"
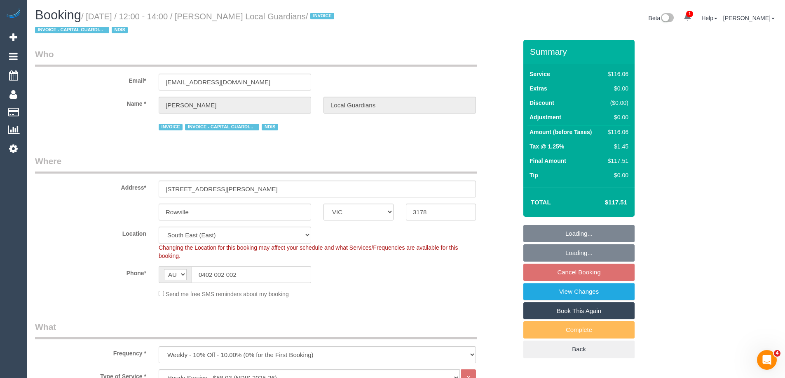
select select "number:19"
select select "number:25"
select select "number:33"
click at [571, 296] on link "View Changes" at bounding box center [578, 291] width 111 height 17
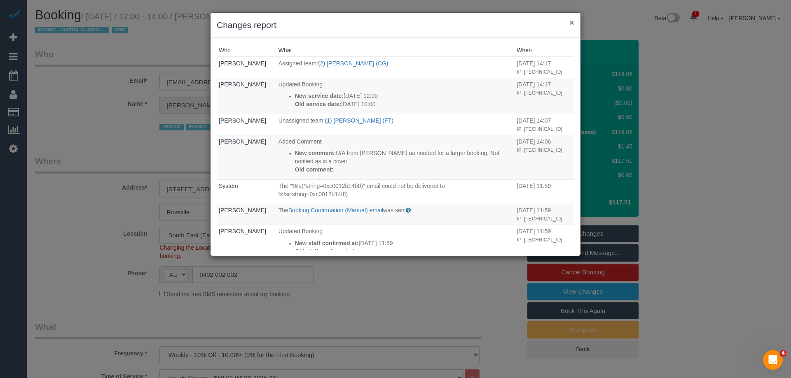
click at [570, 22] on button "×" at bounding box center [571, 22] width 5 height 9
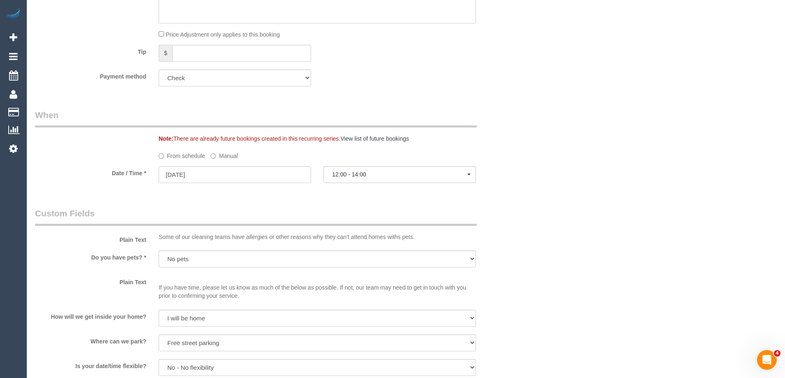
scroll to position [618, 0]
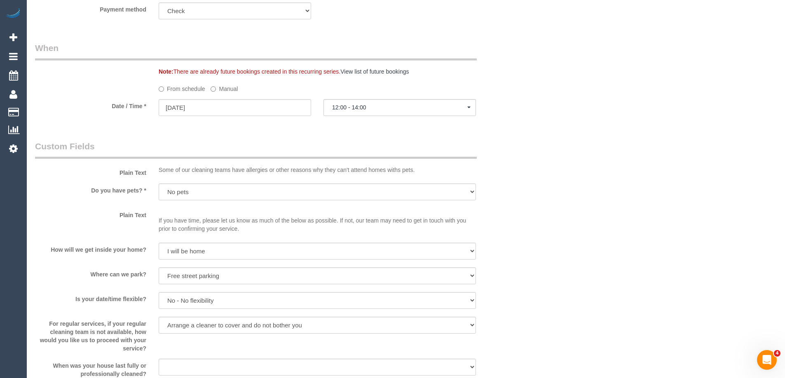
click at [223, 87] on label "Manual" at bounding box center [223, 87] width 27 height 11
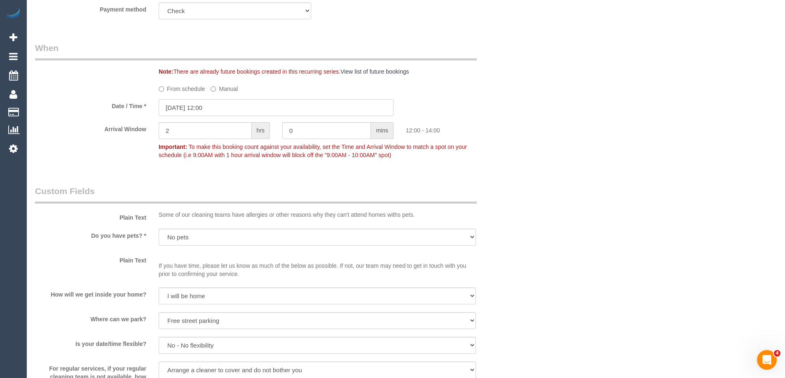
click at [190, 108] on input "30/08/2025 12:00" at bounding box center [276, 107] width 235 height 17
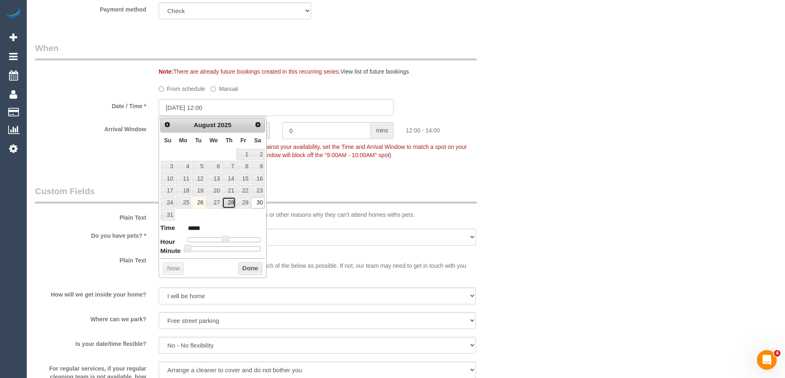
click at [233, 201] on link "28" at bounding box center [229, 202] width 14 height 11
type input "28/08/2025 11:00"
type input "*****"
type input "28/08/2025 10:00"
type input "*****"
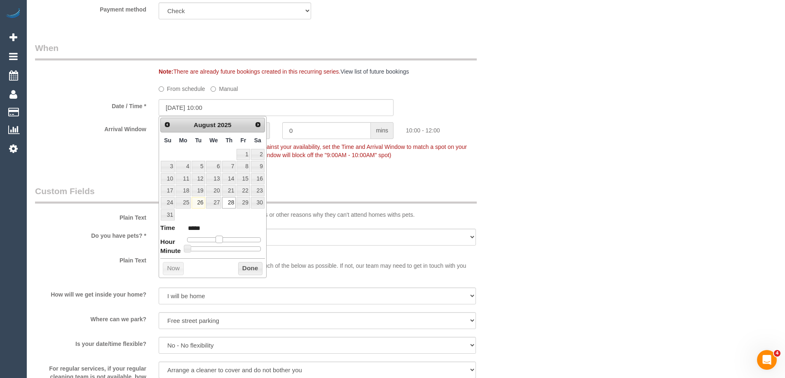
drag, startPoint x: 223, startPoint y: 242, endPoint x: 218, endPoint y: 241, distance: 5.0
click at [218, 241] on span at bounding box center [218, 239] width 7 height 7
click at [251, 266] on button "Done" at bounding box center [250, 268] width 24 height 13
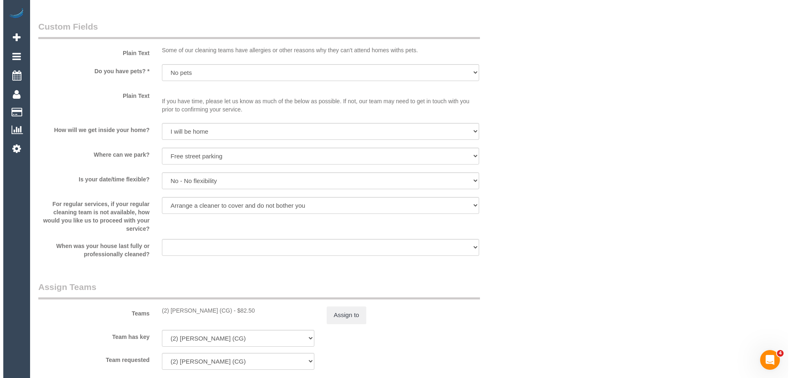
scroll to position [906, 0]
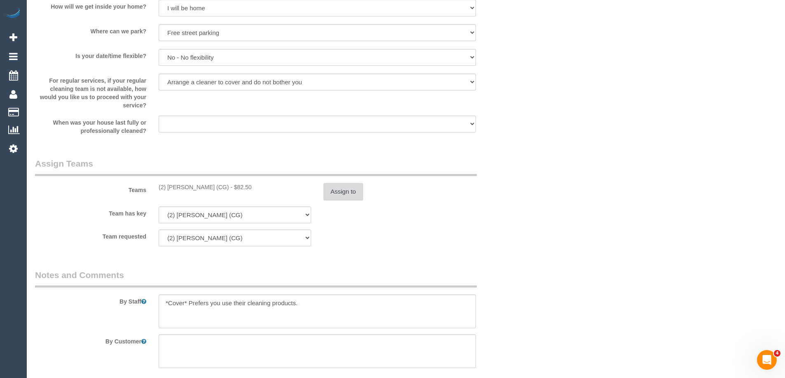
click at [339, 192] on button "Assign to" at bounding box center [343, 191] width 40 height 17
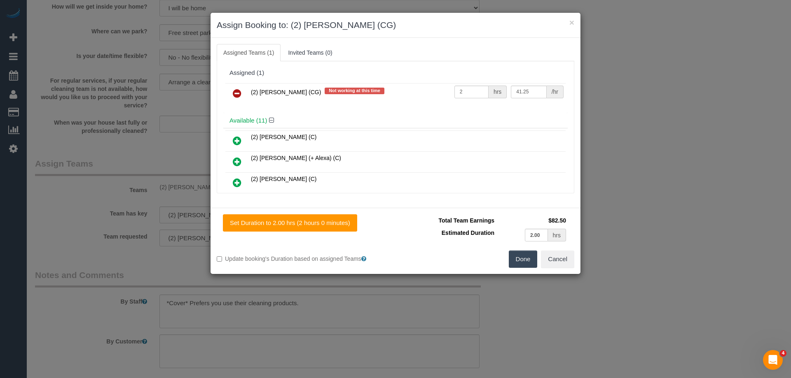
click at [238, 94] on icon at bounding box center [237, 94] width 9 height 10
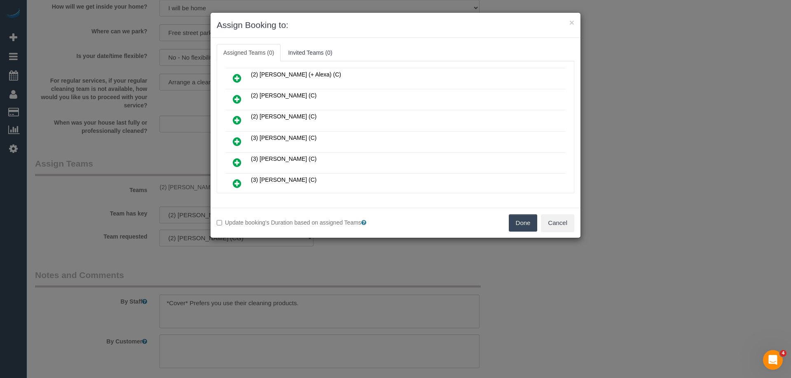
scroll to position [82, 0]
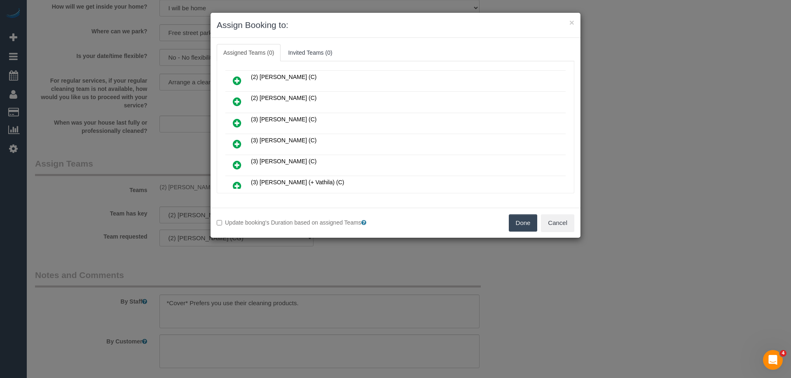
click at [238, 161] on icon at bounding box center [237, 165] width 9 height 10
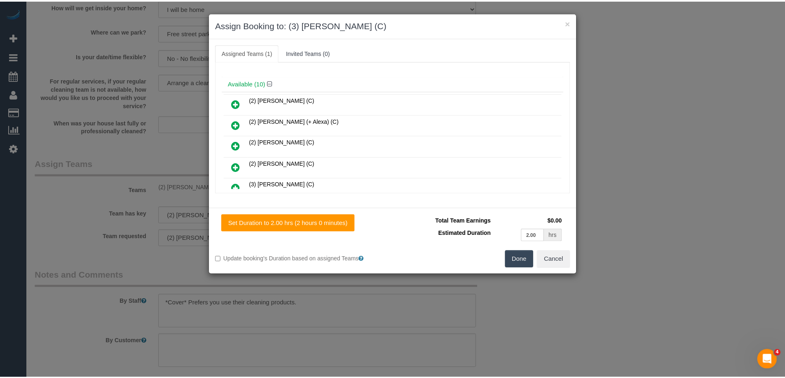
scroll to position [0, 0]
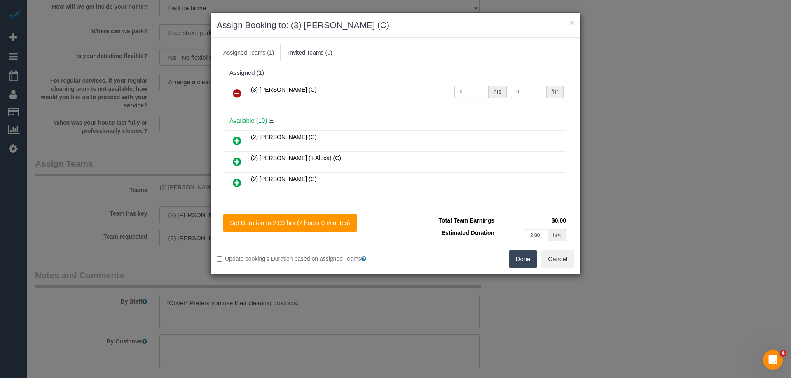
drag, startPoint x: 461, startPoint y: 93, endPoint x: 431, endPoint y: 92, distance: 30.1
click at [424, 93] on tr "(3) Poorna Nanayakkara (C) 0 hrs 0 /hr" at bounding box center [395, 93] width 340 height 21
type input "2"
drag, startPoint x: 511, startPoint y: 88, endPoint x: 524, endPoint y: 91, distance: 13.2
click at [524, 91] on input "0" at bounding box center [528, 92] width 35 height 13
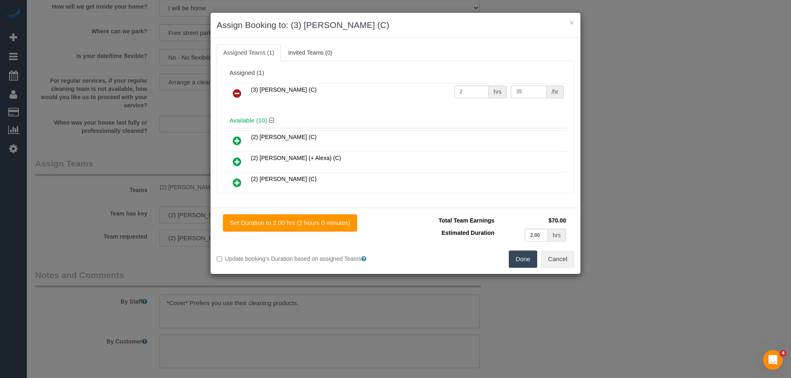
type input "35"
click at [530, 260] on button "Done" at bounding box center [523, 259] width 29 height 17
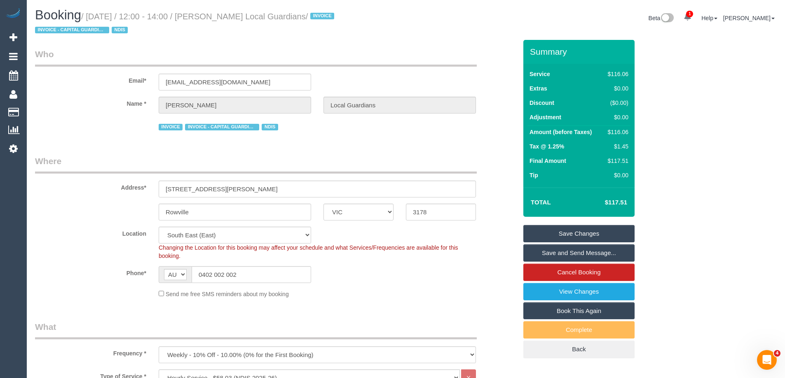
drag, startPoint x: 331, startPoint y: 16, endPoint x: 212, endPoint y: 18, distance: 119.4
click at [212, 18] on small "/ August 30, 2025 / 12:00 - 14:00 / Armida Ricciuti Local Guardians / INVOICE I…" at bounding box center [185, 23] width 301 height 23
copy small "Armida Ricciuti Local Guardians"
click at [537, 234] on link "Save Changes" at bounding box center [578, 233] width 111 height 17
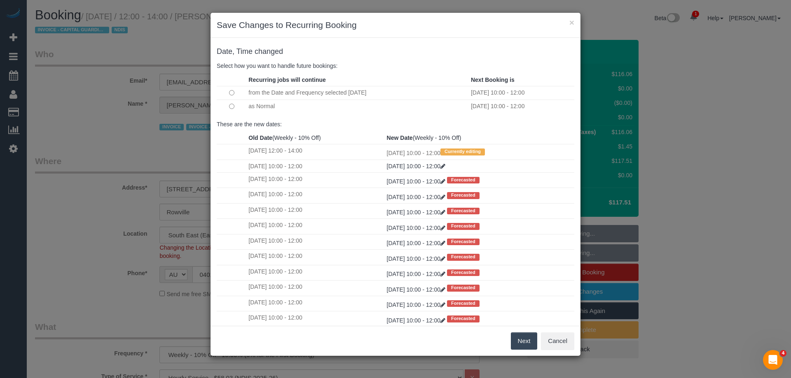
click at [525, 344] on button "Next" at bounding box center [524, 341] width 27 height 17
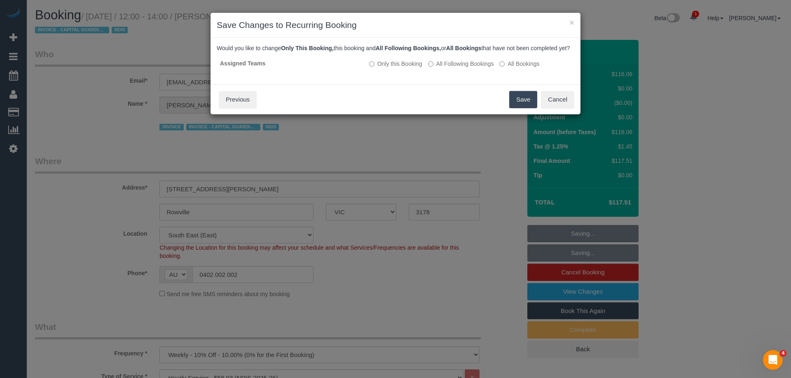
click at [525, 107] on button "Save" at bounding box center [523, 99] width 28 height 17
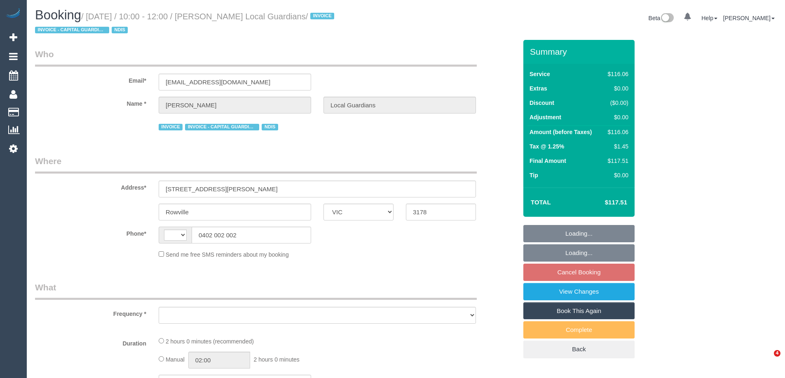
select select "VIC"
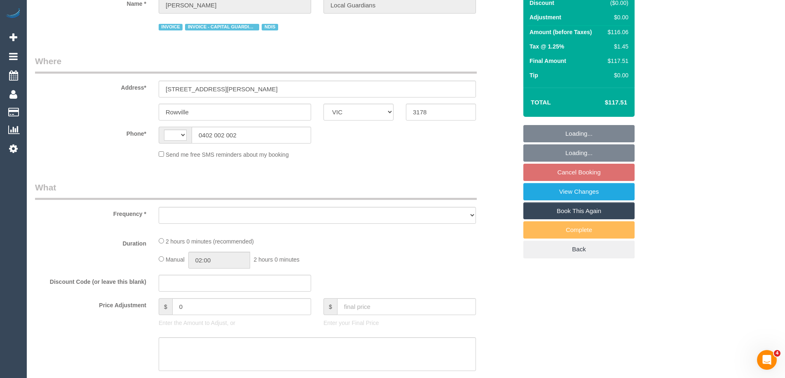
scroll to position [124, 0]
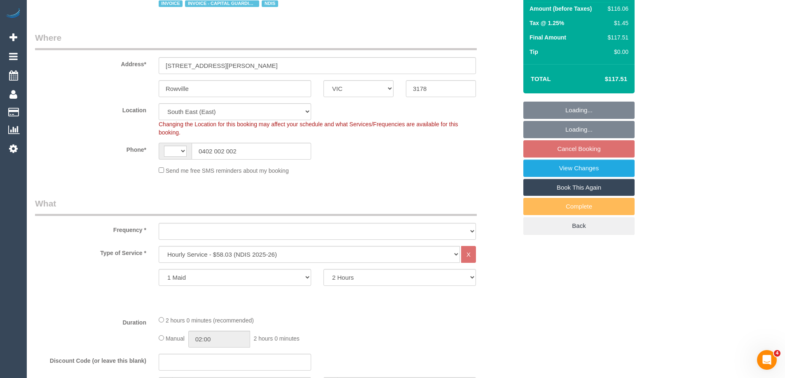
select select "string:AU"
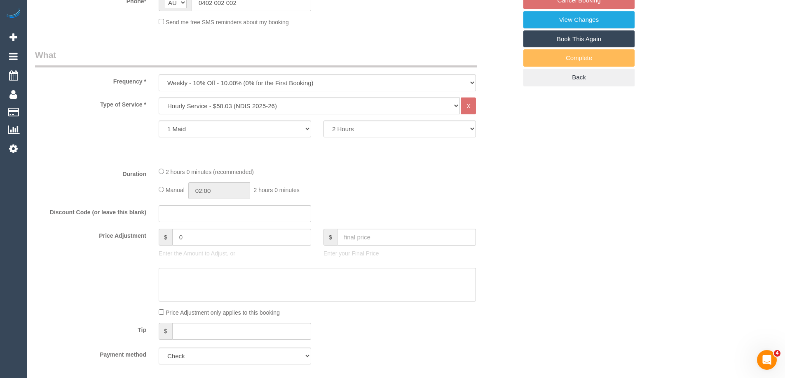
select select "object:665"
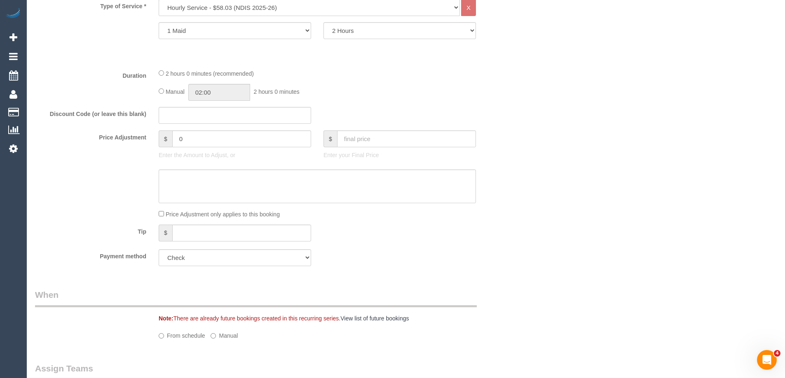
select select "spot1"
select select "number:28"
select select "number:14"
select select "number:19"
select select "number:25"
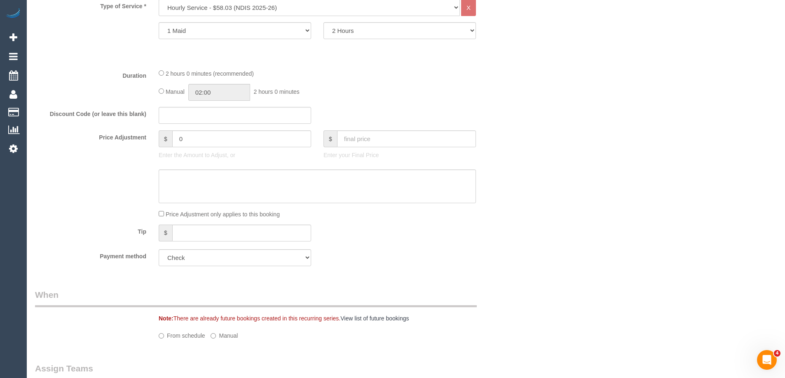
select select "number:33"
click at [203, 90] on input "02:00" at bounding box center [219, 92] width 62 height 17
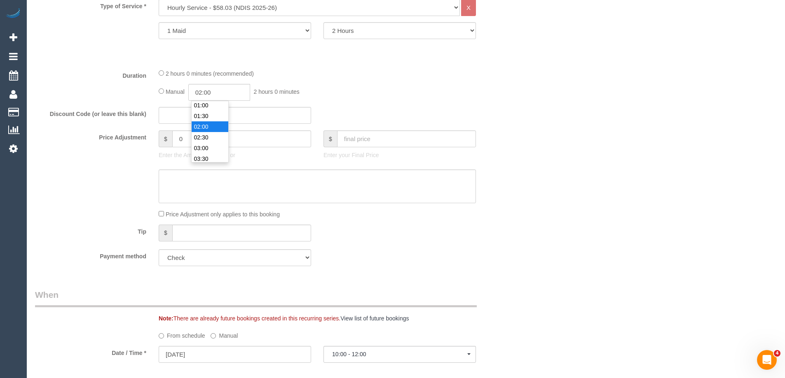
scroll to position [16, 0]
type input "01:00"
click at [208, 109] on li "01:00" at bounding box center [209, 112] width 37 height 11
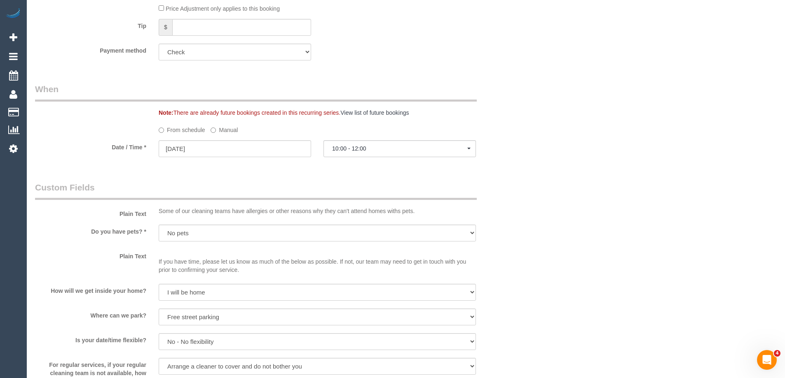
select select "spot14"
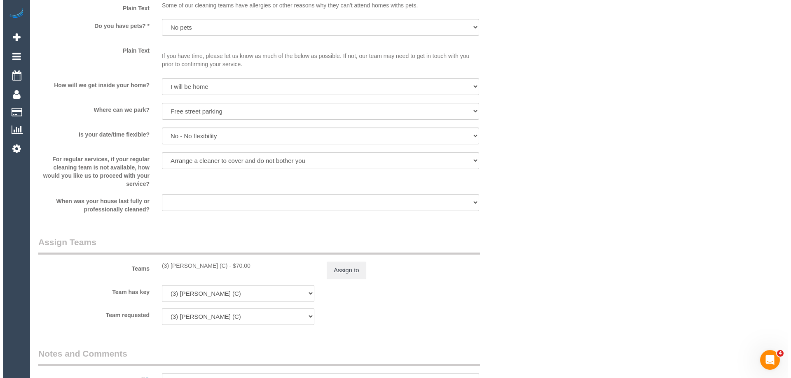
scroll to position [1030, 0]
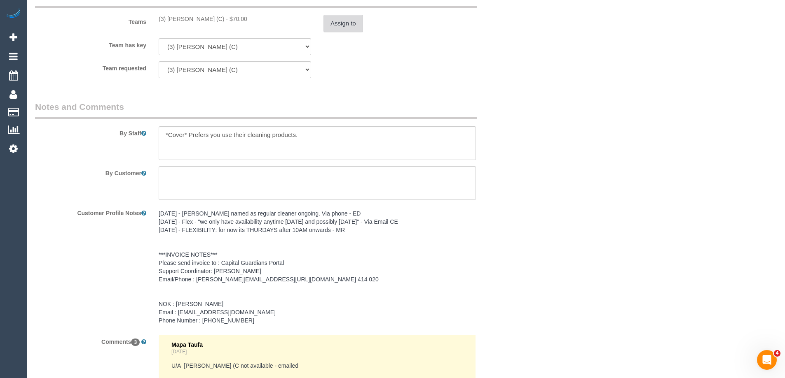
click at [333, 27] on button "Assign to" at bounding box center [343, 23] width 40 height 17
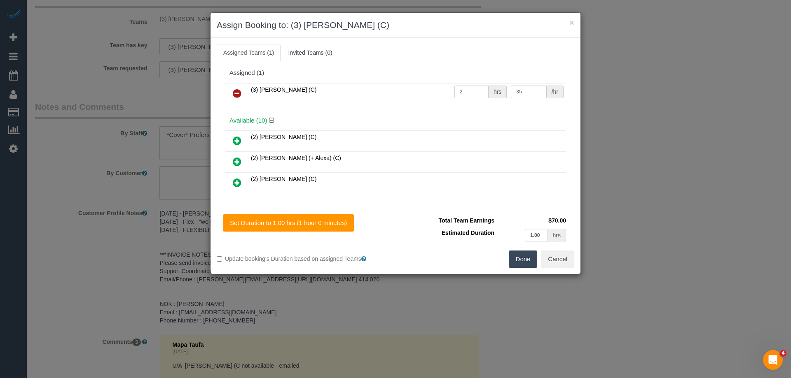
click at [236, 96] on icon at bounding box center [237, 94] width 9 height 10
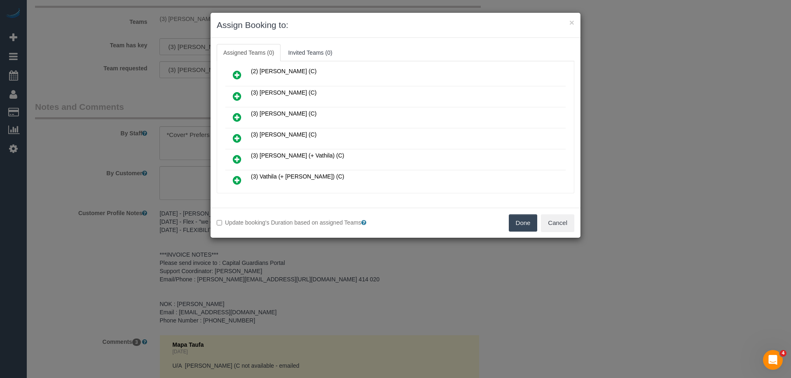
scroll to position [124, 0]
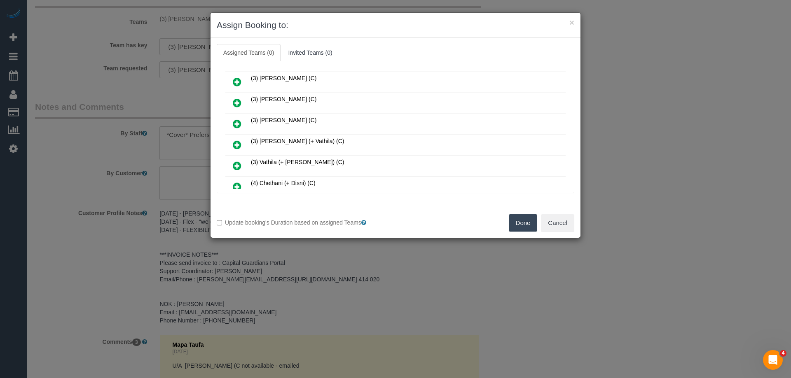
click at [237, 144] on icon at bounding box center [237, 145] width 9 height 10
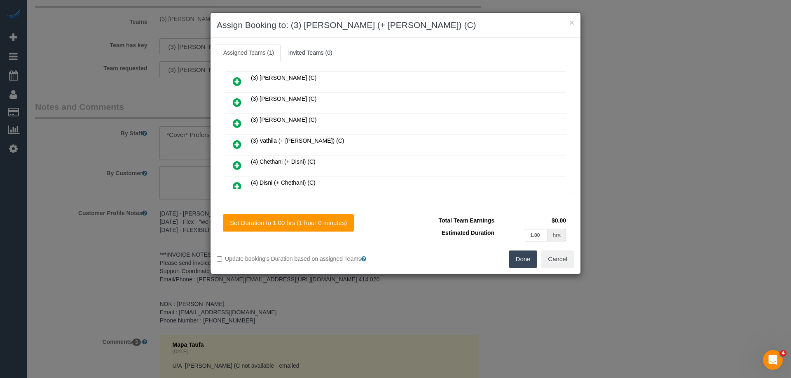
click at [237, 144] on icon at bounding box center [237, 145] width 9 height 10
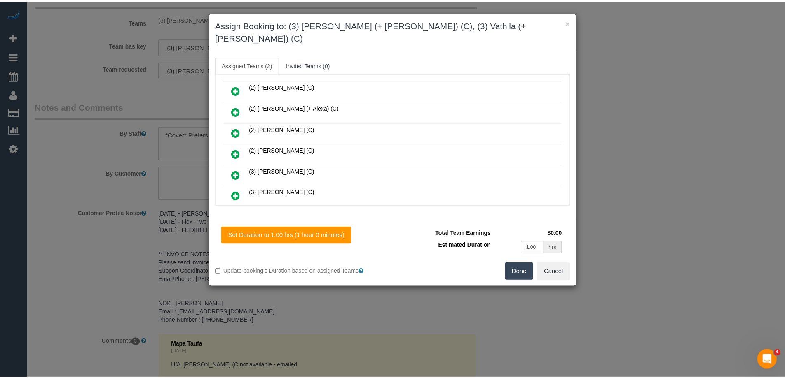
scroll to position [0, 0]
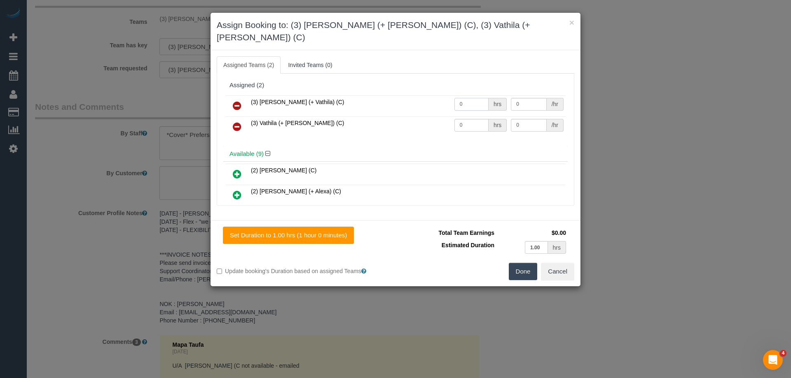
drag, startPoint x: 465, startPoint y: 91, endPoint x: 423, endPoint y: 91, distance: 42.4
click at [412, 96] on tr "(3) Suchetha (+ Vathila) (C) 0 hrs 0 /hr" at bounding box center [395, 106] width 340 height 21
type input "1"
drag, startPoint x: 431, startPoint y: 109, endPoint x: 414, endPoint y: 109, distance: 16.9
click at [414, 117] on tr "(3) Vathila (+ Suchetha) (C) 0 hrs 0 /hr" at bounding box center [395, 127] width 340 height 21
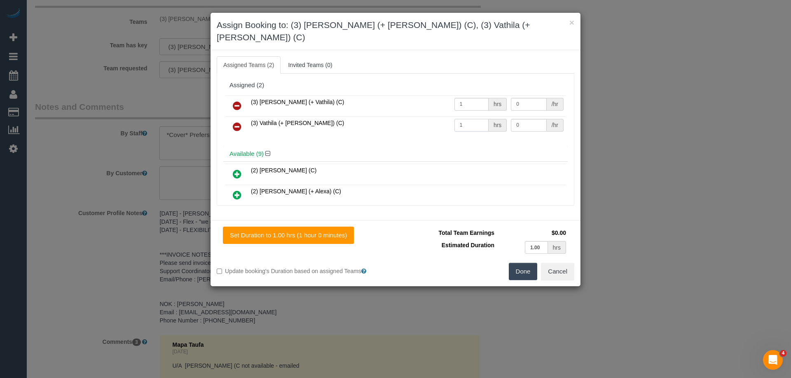
type input "1"
drag, startPoint x: 507, startPoint y: 109, endPoint x: 504, endPoint y: 102, distance: 8.1
click at [466, 117] on tr "(3) Vathila (+ Suchetha) (C) 1 hrs 0 /hr" at bounding box center [395, 127] width 340 height 21
type input "35"
drag, startPoint x: 523, startPoint y: 93, endPoint x: 462, endPoint y: 91, distance: 61.4
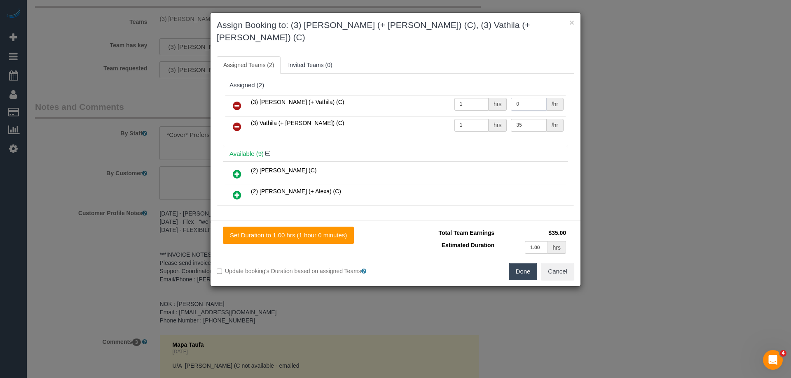
click at [464, 96] on tr "(3) Suchetha (+ Vathila) (C) 1 hrs 0 /hr" at bounding box center [395, 106] width 340 height 21
type input "35"
click at [524, 263] on button "Done" at bounding box center [523, 271] width 29 height 17
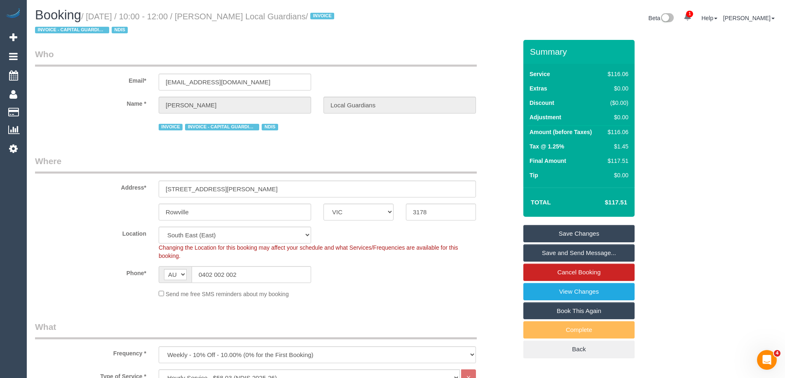
click at [556, 238] on link "Save Changes" at bounding box center [578, 233] width 111 height 17
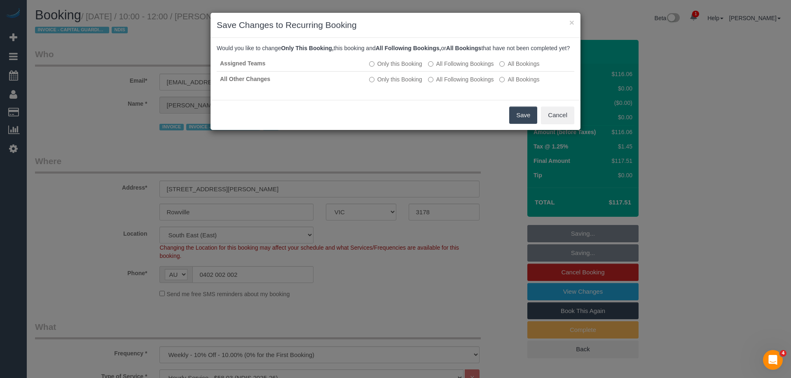
click at [520, 124] on button "Save" at bounding box center [523, 115] width 28 height 17
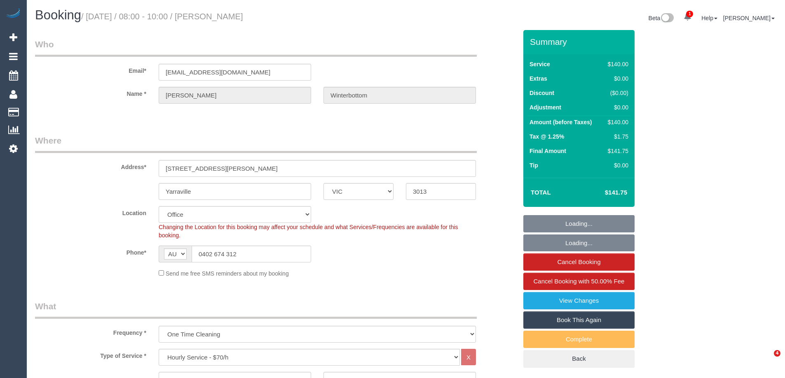
select select "VIC"
select select "number:27"
select select "number:14"
select select "number:19"
select select "number:22"
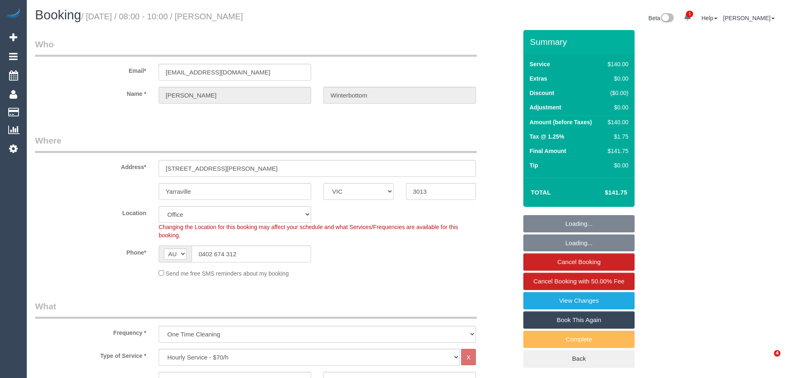
select select "number:35"
select select "number:26"
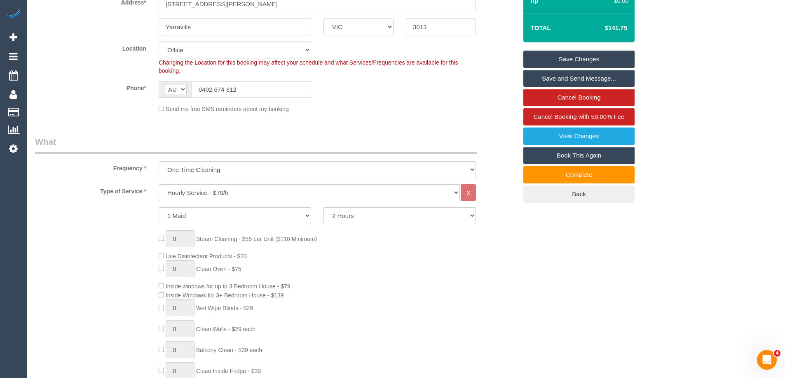
scroll to position [41, 0]
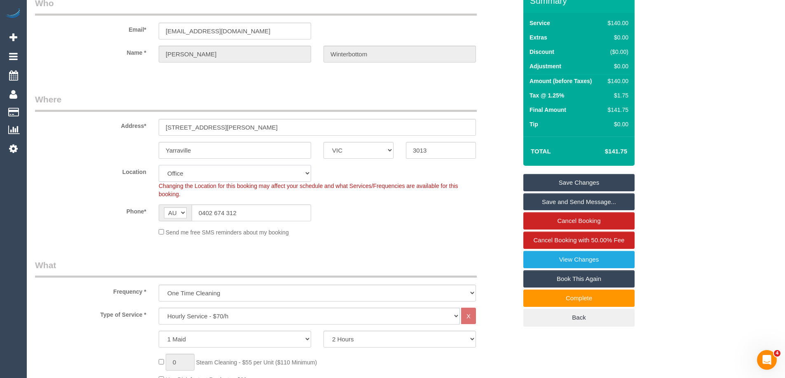
click at [191, 173] on select "Office City East (North) East (South) Inner East Inner North (East) Inner North…" at bounding box center [235, 173] width 152 height 17
select select "59"
click at [159, 165] on select "Office City East (North) East (South) Inner East Inner North (East) Inner North…" at bounding box center [235, 173] width 152 height 17
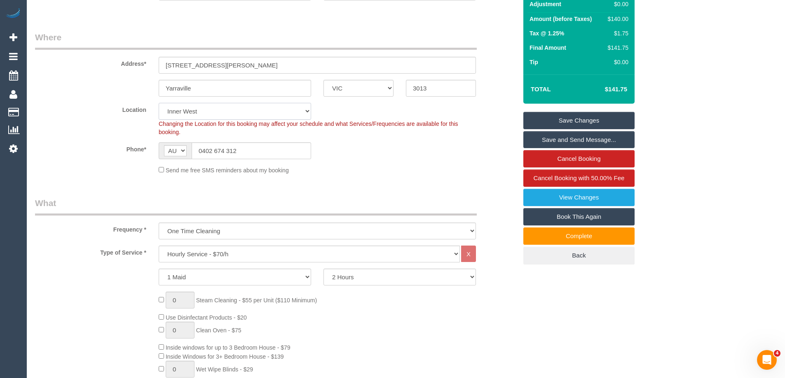
select select "object:2179"
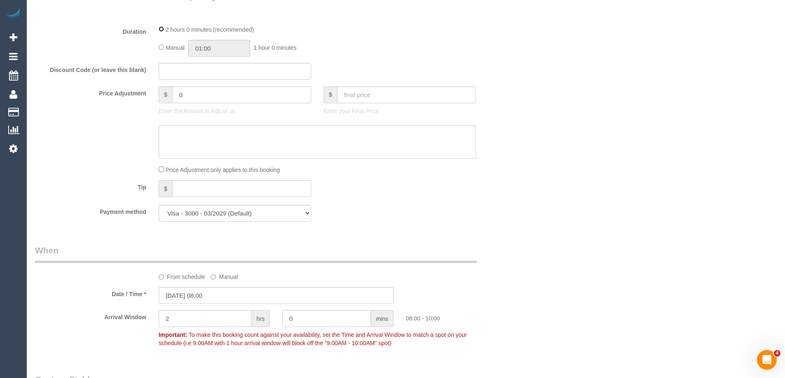
scroll to position [700, 0]
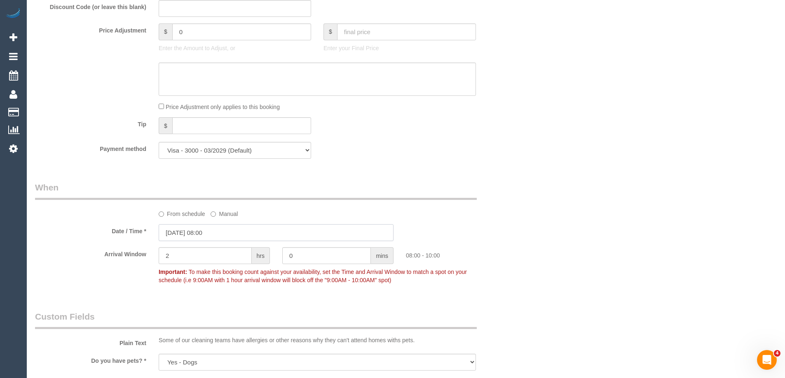
click at [188, 232] on input "26/08/2025 08:00" at bounding box center [276, 232] width 235 height 17
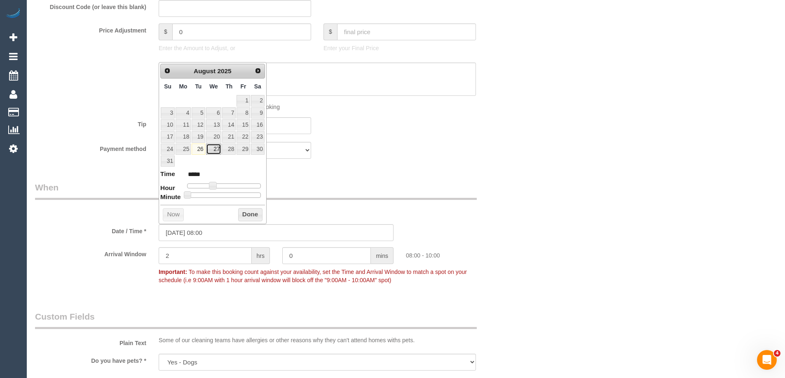
click at [212, 150] on link "27" at bounding box center [214, 149] width 16 height 11
type input "27/08/2025 09:00"
type input "*****"
type input "27/08/2025 10:00"
type input "*****"
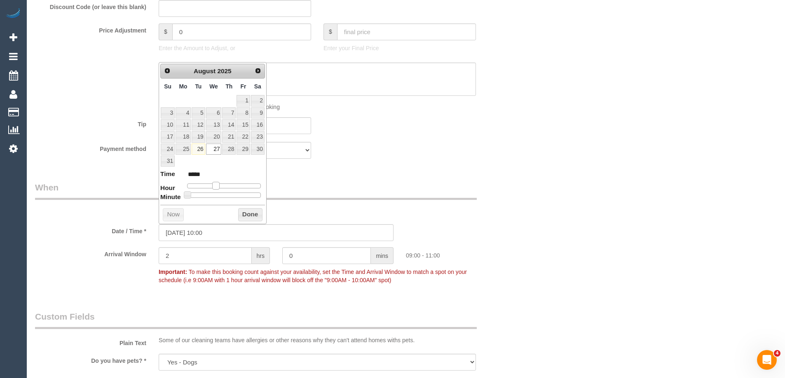
type input "27/08/2025 11:00"
type input "*****"
drag, startPoint x: 214, startPoint y: 184, endPoint x: 223, endPoint y: 187, distance: 9.7
click at [223, 187] on span at bounding box center [221, 185] width 7 height 7
click at [245, 213] on button "Done" at bounding box center [250, 214] width 24 height 13
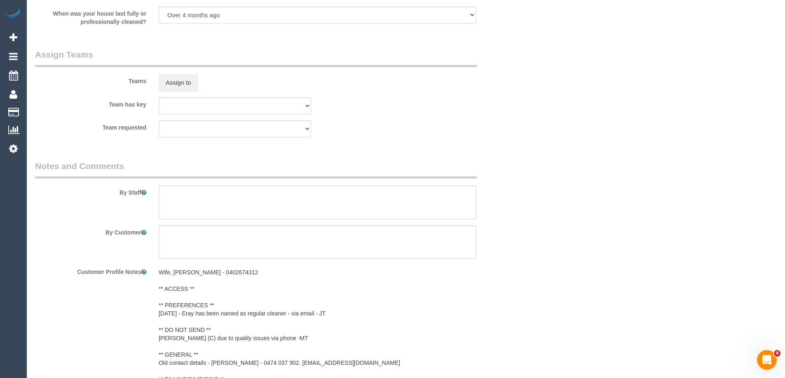
scroll to position [1153, 0]
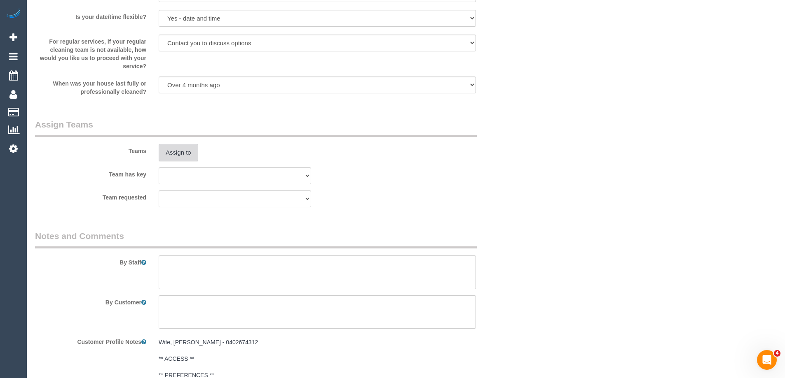
click at [178, 156] on button "Assign to" at bounding box center [179, 152] width 40 height 17
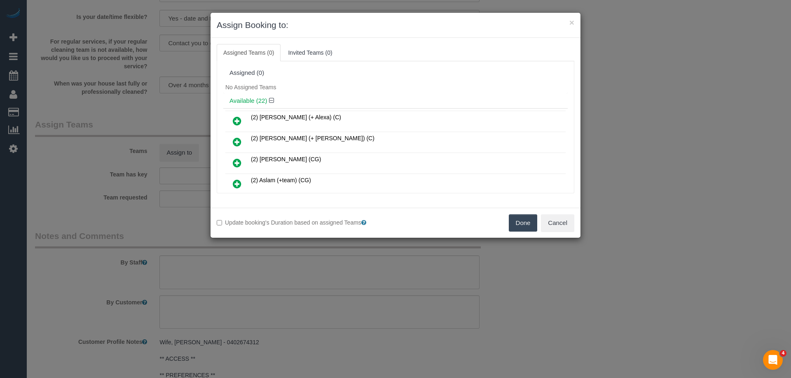
click at [239, 162] on icon at bounding box center [237, 163] width 9 height 10
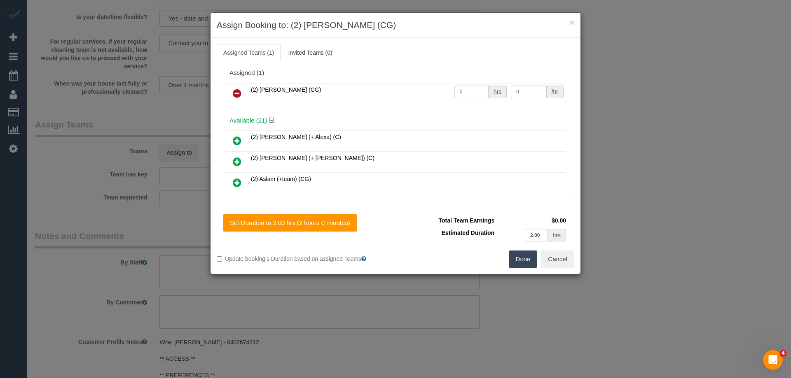
drag, startPoint x: 472, startPoint y: 88, endPoint x: 402, endPoint y: 88, distance: 69.6
click at [402, 88] on tr "(2) Andrew Wrobel (CG) 0 hrs 0 /hr" at bounding box center [395, 93] width 340 height 21
type input "2"
click at [484, 92] on tr "(2) Andrew Wrobel (CG) 2 hrs 0 /hr" at bounding box center [395, 93] width 340 height 21
type input "41.25"
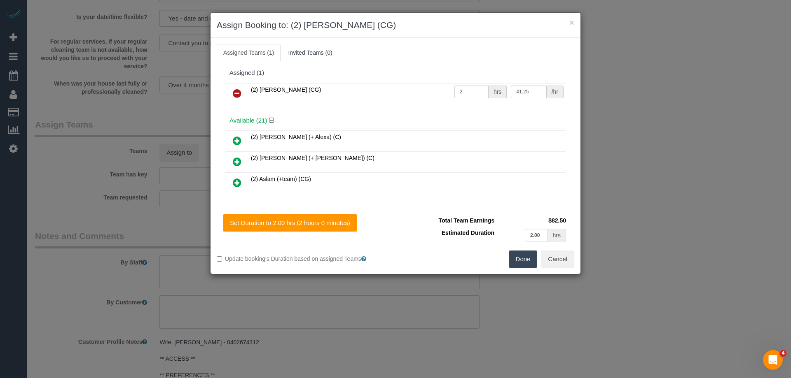
click at [528, 259] on button "Done" at bounding box center [523, 259] width 29 height 17
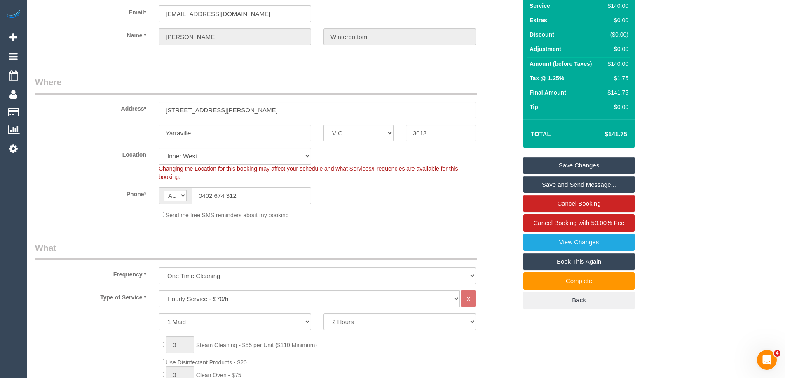
scroll to position [0, 0]
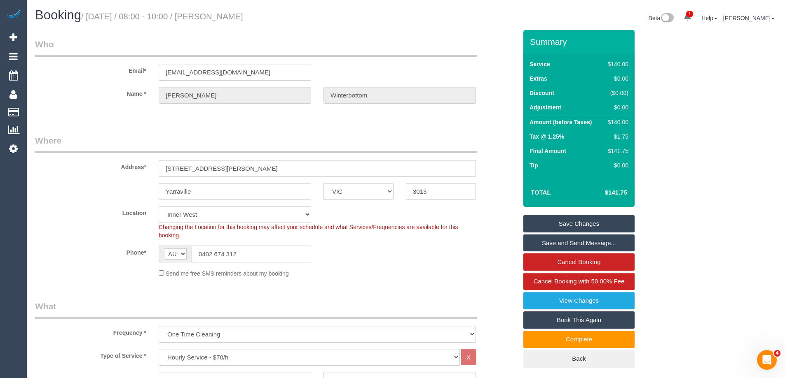
drag, startPoint x: 166, startPoint y: 255, endPoint x: 120, endPoint y: 255, distance: 46.1
click at [121, 255] on div "Phone* AF AL DZ AD AO AI AQ AG AR AM AW AU AT AZ BS BH BD BB BY BE BZ BJ BM BT …" at bounding box center [276, 254] width 494 height 17
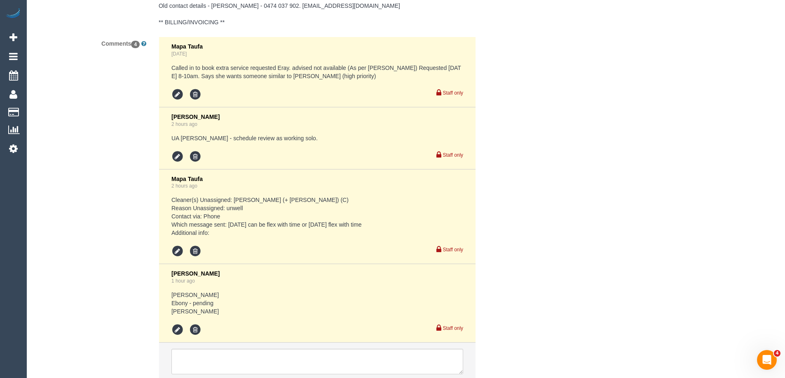
scroll to position [1643, 0]
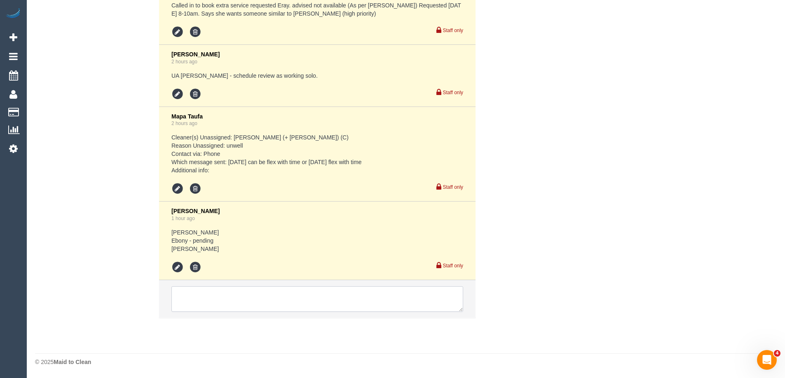
click at [218, 294] on textarea at bounding box center [317, 300] width 292 height 26
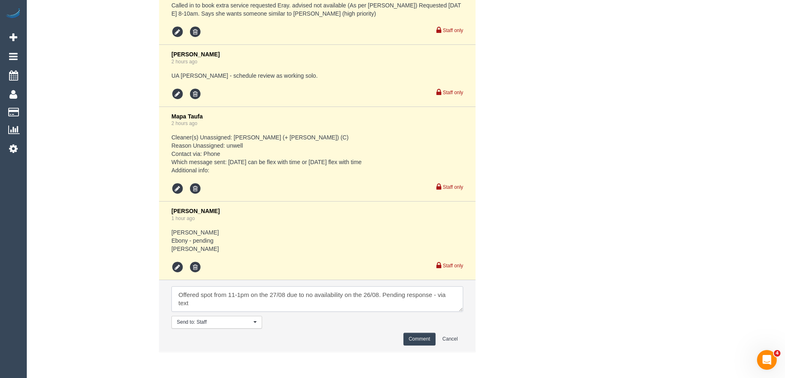
type textarea "Offered spot from 11-1pm on the 27/08 due to no availability on the 26/08. Pend…"
click at [414, 339] on button "Comment" at bounding box center [419, 339] width 32 height 13
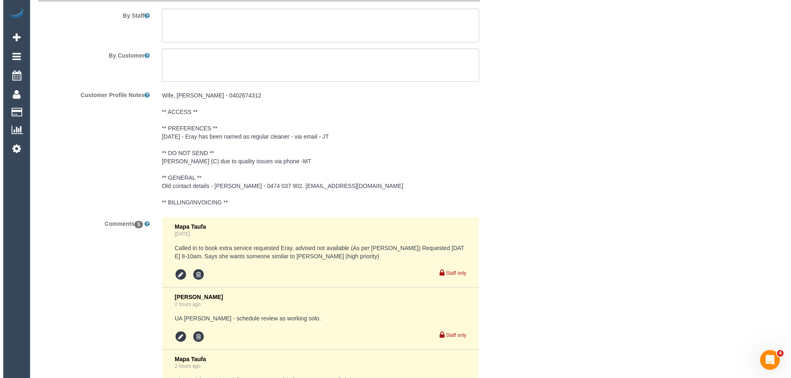
scroll to position [0, 0]
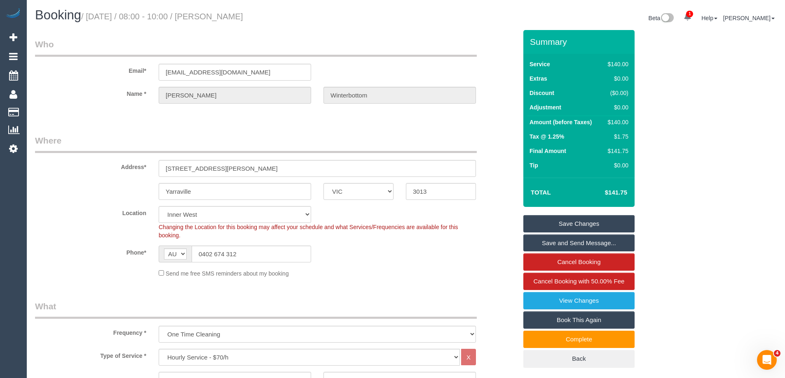
drag, startPoint x: 292, startPoint y: 16, endPoint x: 212, endPoint y: 14, distance: 79.5
click at [212, 14] on small "/ August 26, 2025 / 08:00 - 10:00 / Danielle Winterbottom" at bounding box center [162, 16] width 162 height 9
copy small "Danielle Winterbottom"
click at [550, 222] on link "Save Changes" at bounding box center [578, 223] width 111 height 17
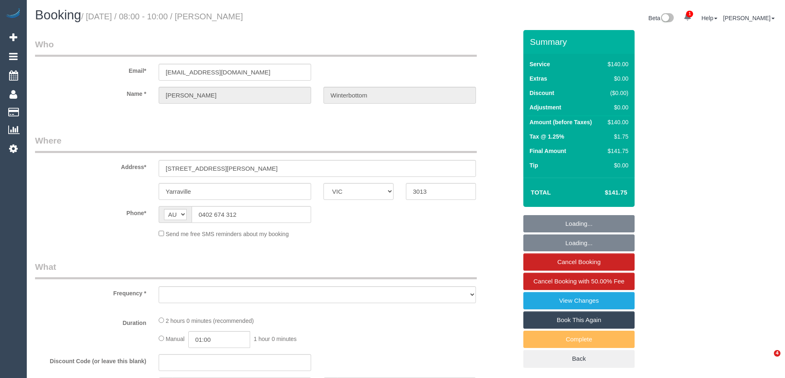
select select "VIC"
select select "object:763"
select select "string:stripe-pm_1Rm3NM2GScqysDRVZEIvgb7w"
select select "number:27"
select select "number:14"
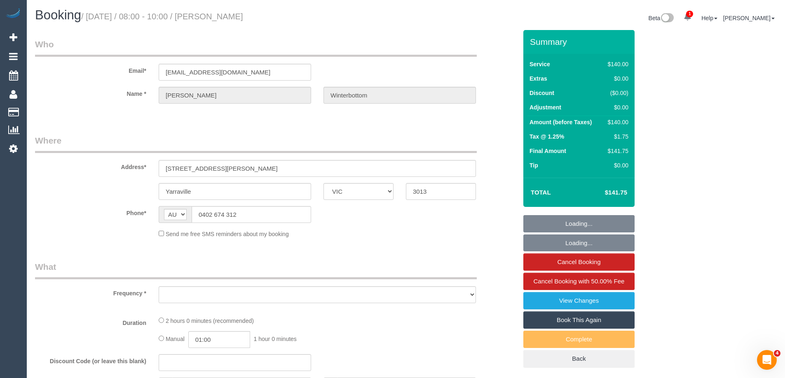
select select "number:19"
select select "number:22"
select select "number:35"
select select "number:26"
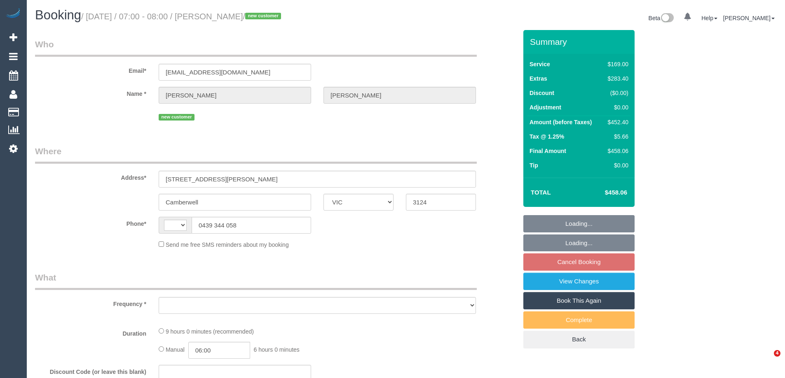
select select "VIC"
select select "string:stripe-pm_1Rwy1B2GScqysDRVoNS0Z8fI"
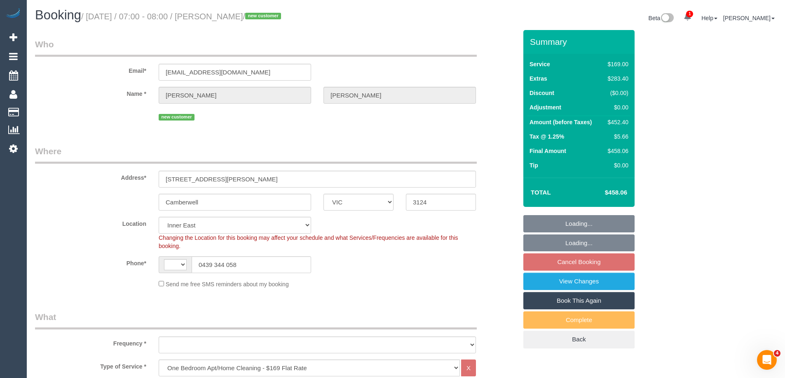
select select "string:AU"
select select "object:862"
select select "number:28"
select select "number:14"
select select "number:18"
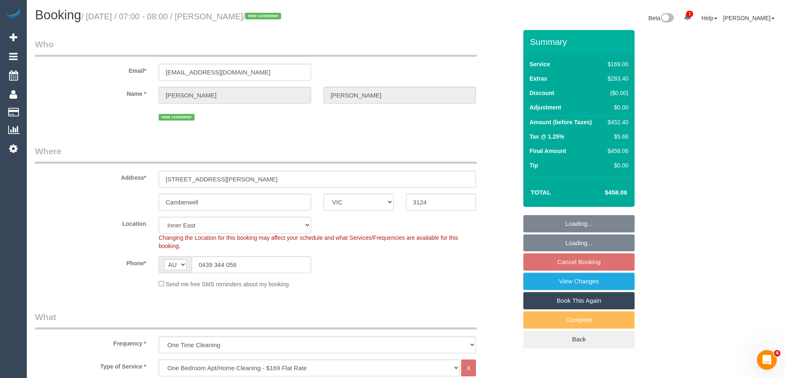
select select "number:36"
select select "number:26"
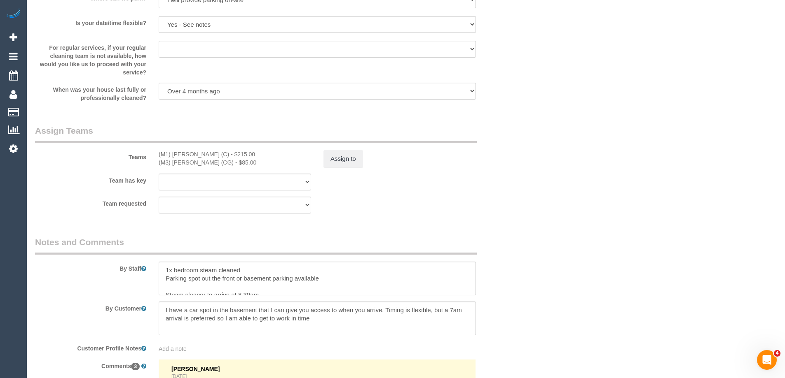
scroll to position [1067, 0]
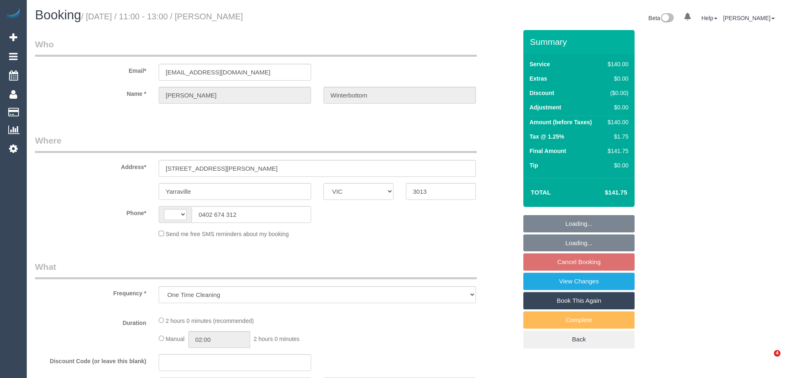
select select "VIC"
select select "number:27"
select select "number:14"
select select "number:19"
select select "number:22"
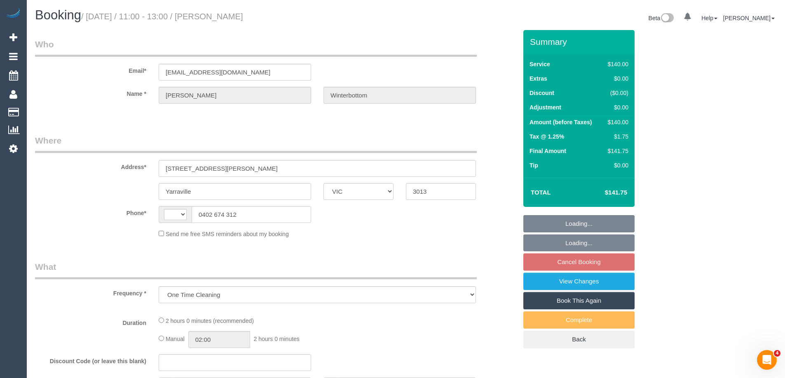
select select "number:35"
select select "number:26"
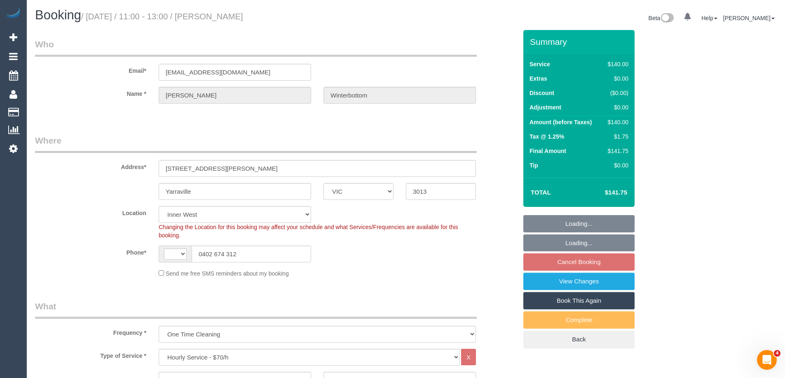
select select "object:607"
select select "string:AU"
select select "string:stripe-pm_1Rm3NM2GScqysDRVZEIvgb7w"
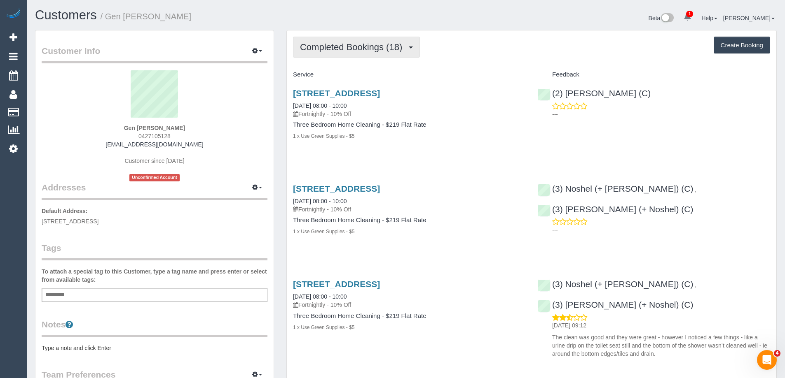
click at [342, 50] on span "Completed Bookings (18)" at bounding box center [353, 47] width 106 height 10
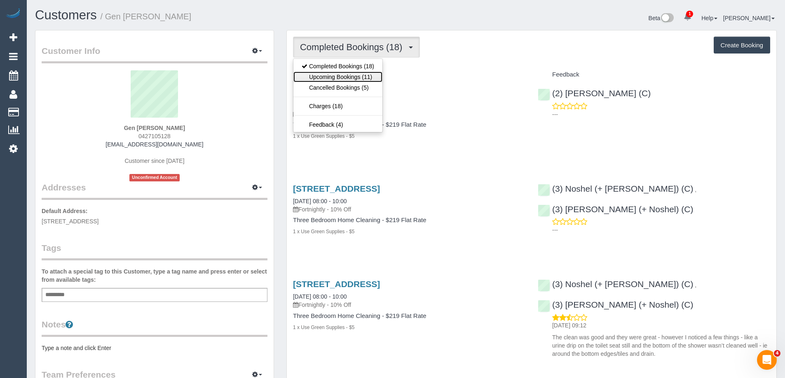
click at [353, 73] on link "Upcoming Bookings (11)" at bounding box center [337, 77] width 89 height 11
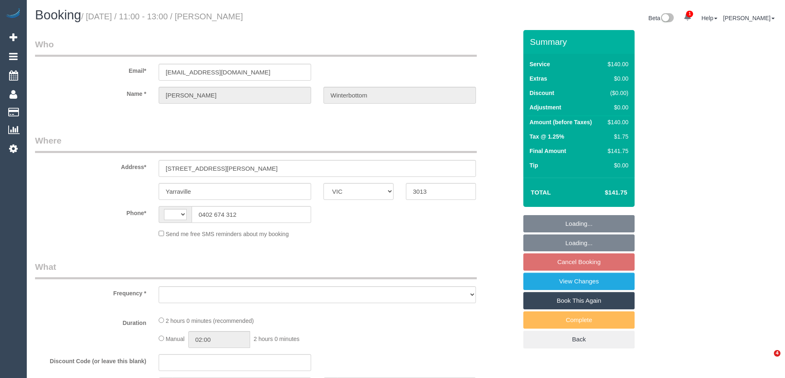
select select "VIC"
select select "string:stripe-pm_1Rm3NM2GScqysDRVZEIvgb7w"
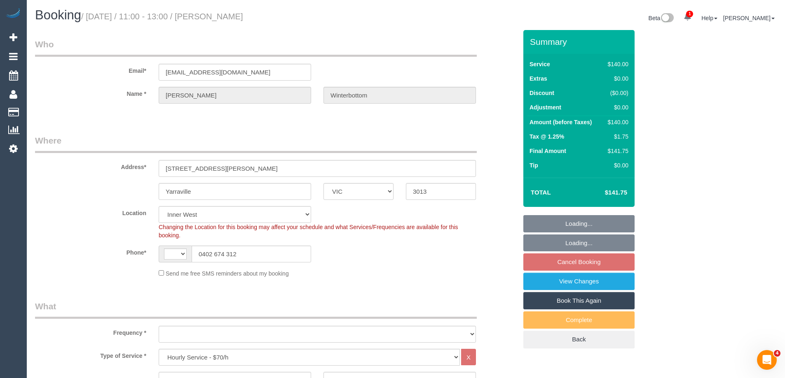
select select "string:AU"
select select "object:942"
select select "number:27"
select select "number:14"
select select "number:19"
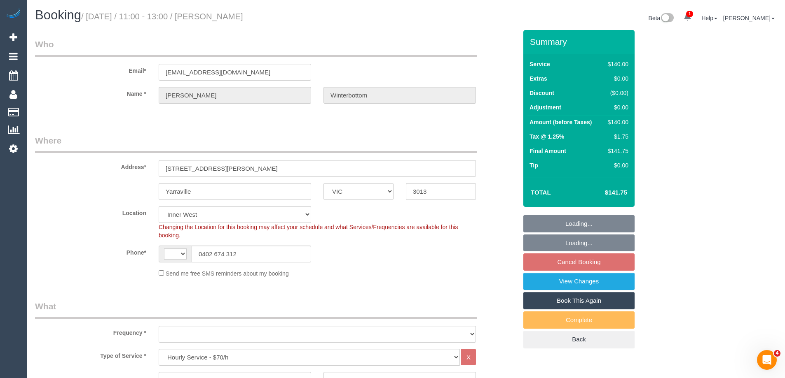
select select "number:22"
select select "number:35"
select select "number:26"
select select "object:947"
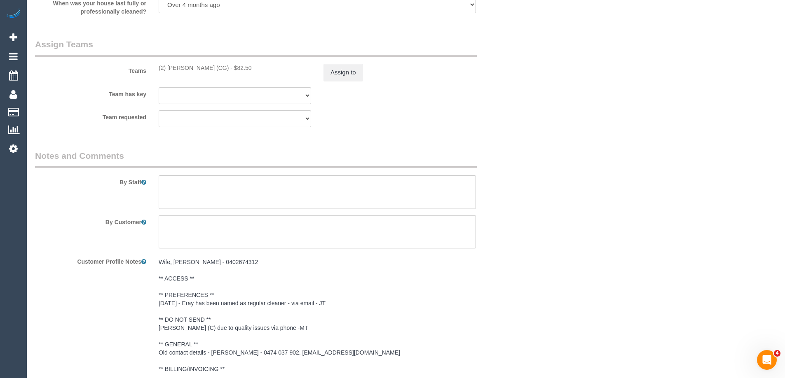
scroll to position [1705, 0]
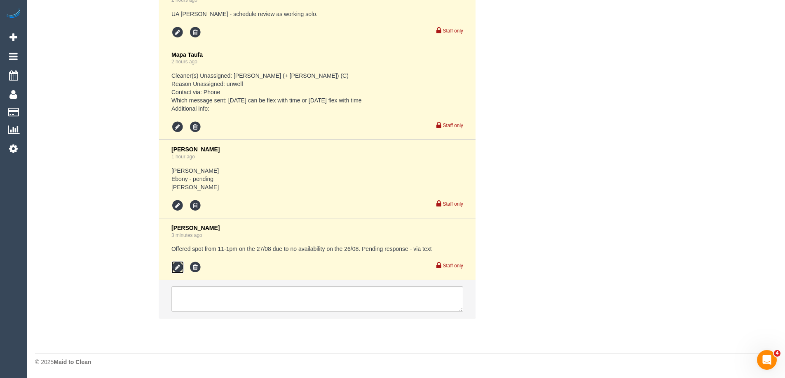
click at [176, 265] on icon at bounding box center [177, 268] width 12 height 12
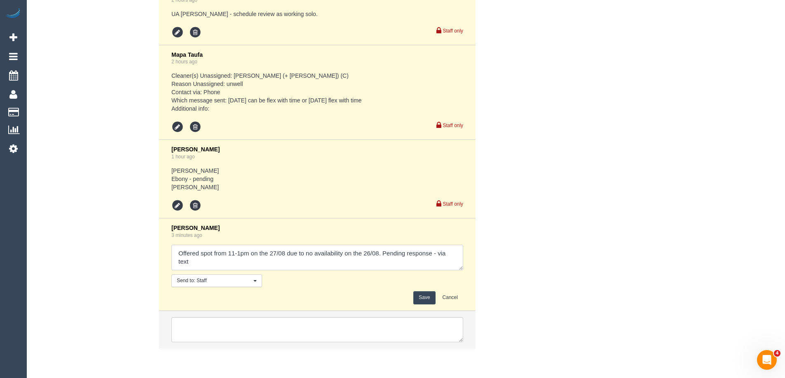
click at [437, 252] on textarea at bounding box center [317, 258] width 292 height 26
type textarea "Offered spot from 11-1pm on the 27/08 due to no availability on the 26/08. Pend…"
click at [425, 296] on button "Save" at bounding box center [424, 298] width 22 height 13
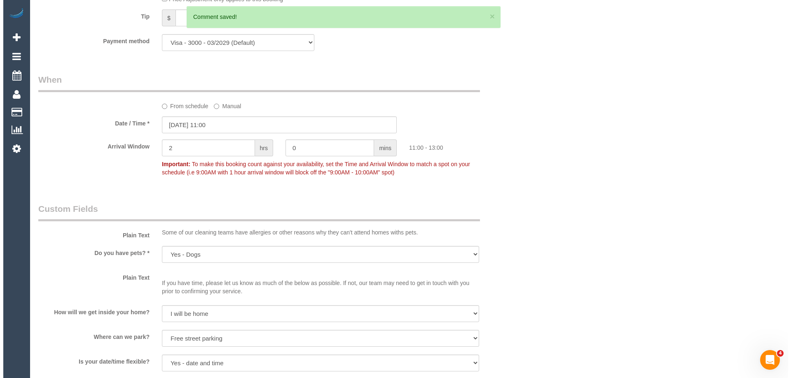
scroll to position [0, 0]
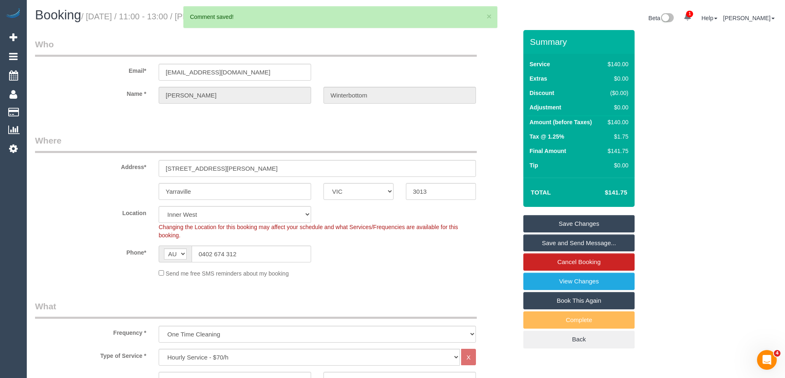
click at [540, 243] on link "Save and Send Message..." at bounding box center [578, 243] width 111 height 17
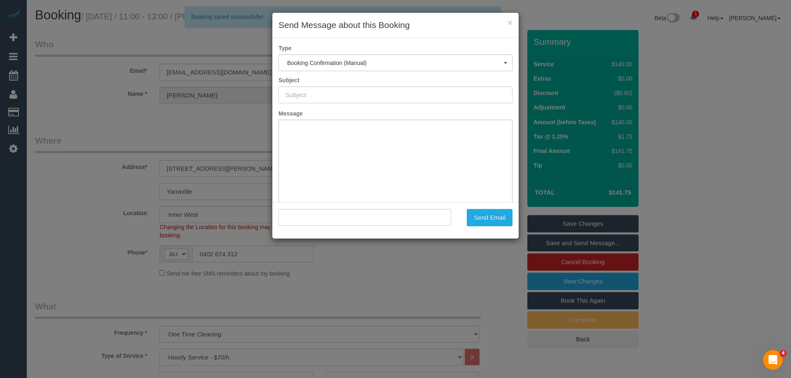
type input "Booking Confirmed"
type input ""Danielle Winterbottom" <dcalleja4@gmail.com>"
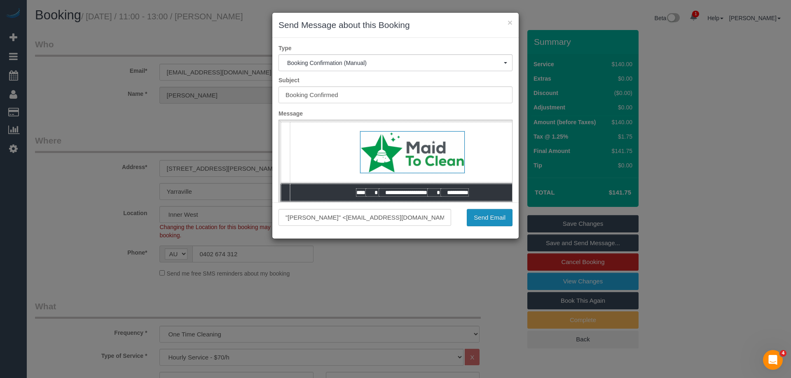
click at [489, 219] on button "Send Email" at bounding box center [490, 217] width 46 height 17
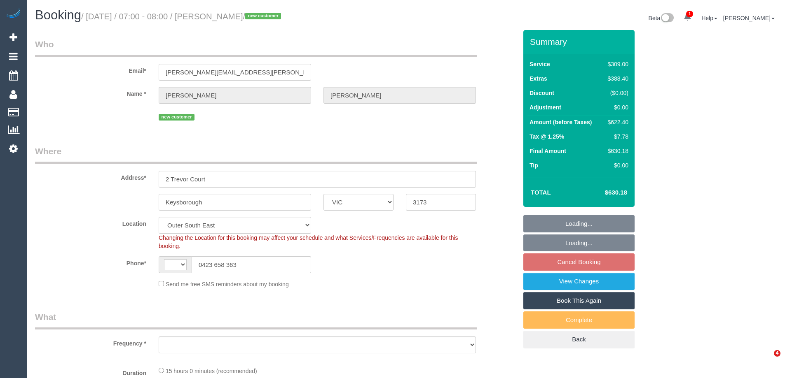
select select "VIC"
select select "string:AU"
select select "object:634"
select select "string:stripe-pm_1RvBfz2GScqysDRV11SQcbDX"
select select "number:28"
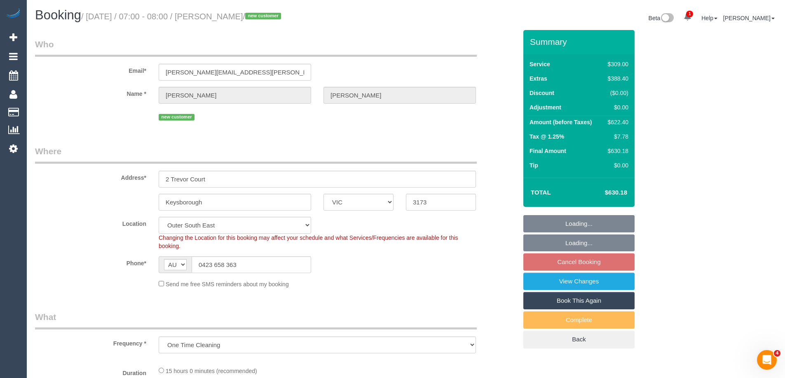
select select "number:14"
select select "number:19"
select select "number:36"
select select "object:1177"
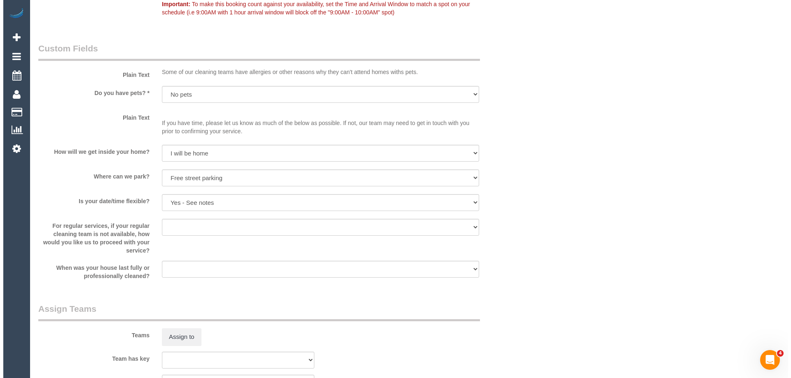
scroll to position [1153, 0]
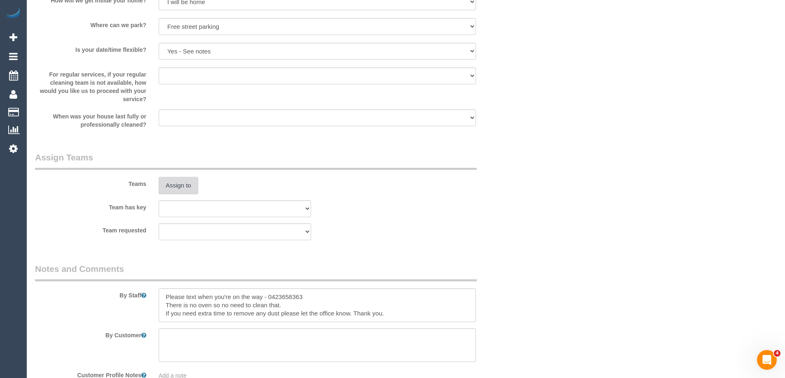
click at [182, 182] on button "Assign to" at bounding box center [179, 185] width 40 height 17
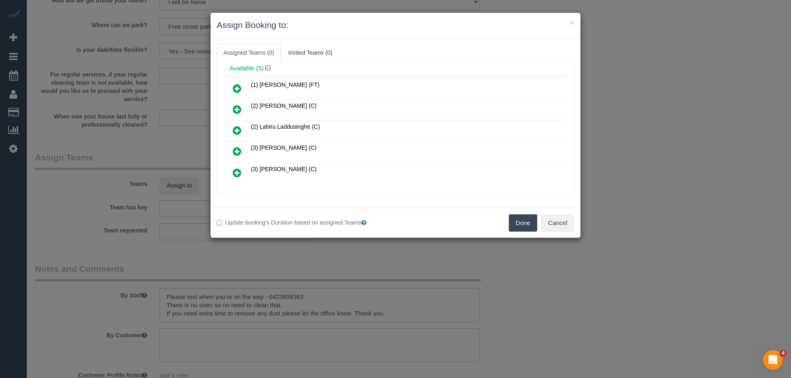
scroll to position [63, 0]
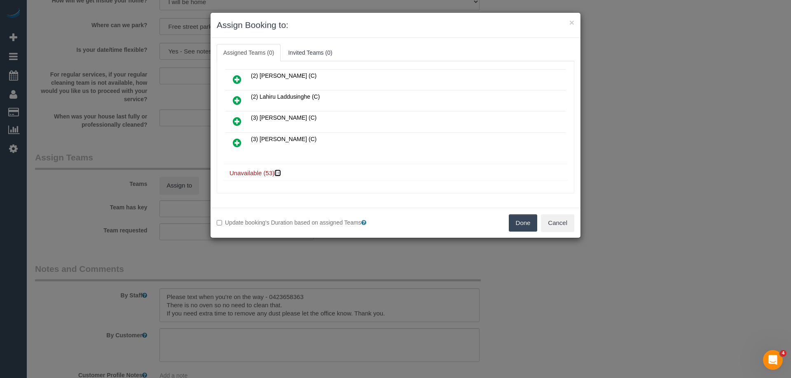
click at [278, 173] on icon at bounding box center [278, 173] width 5 height 6
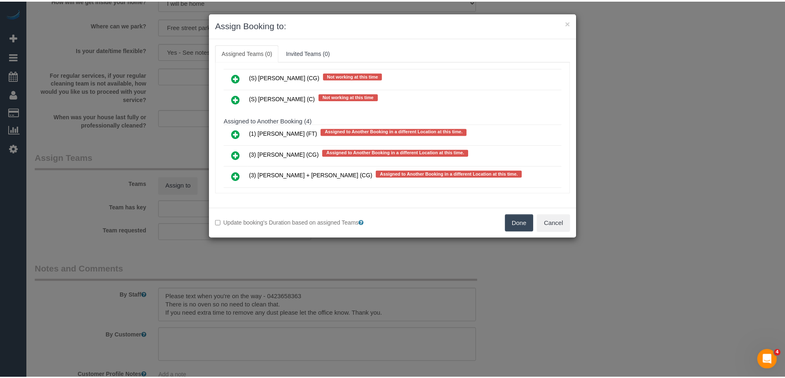
scroll to position [1092, 0]
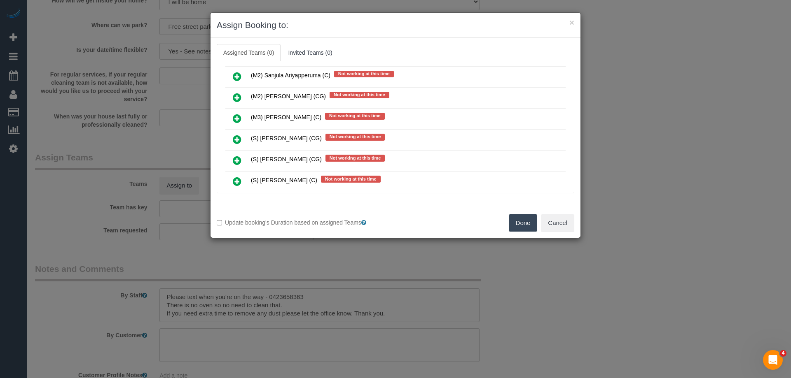
click at [525, 219] on button "Done" at bounding box center [523, 223] width 29 height 17
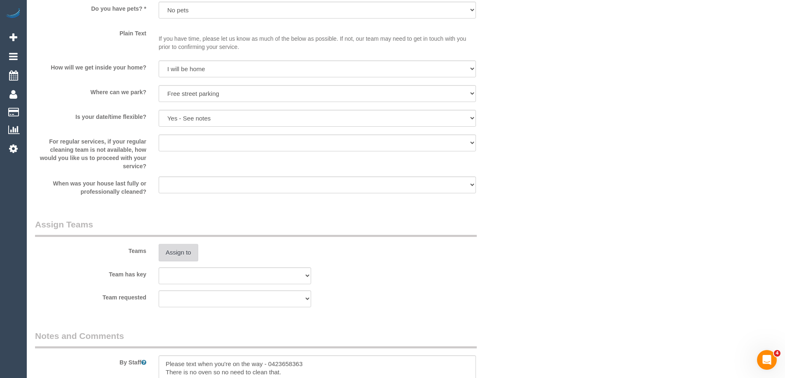
scroll to position [0, 0]
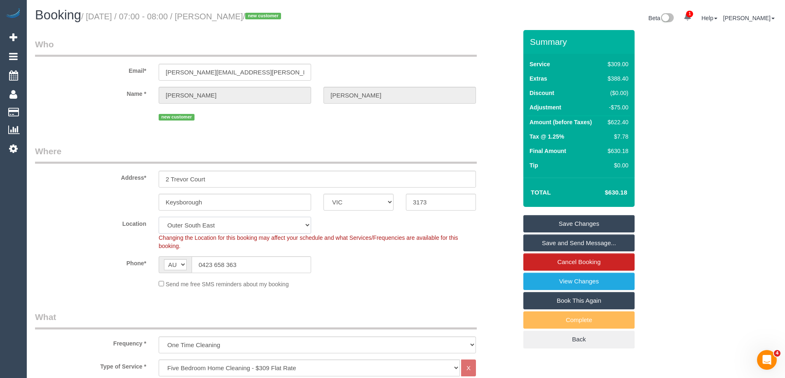
click at [203, 229] on select "Office City East (North) East (South) Inner East Inner North (East) Inner North…" at bounding box center [235, 225] width 152 height 17
select select "50"
click at [159, 217] on select "Office City East (North) East (South) Inner East Inner North (East) Inner North…" at bounding box center [235, 225] width 152 height 17
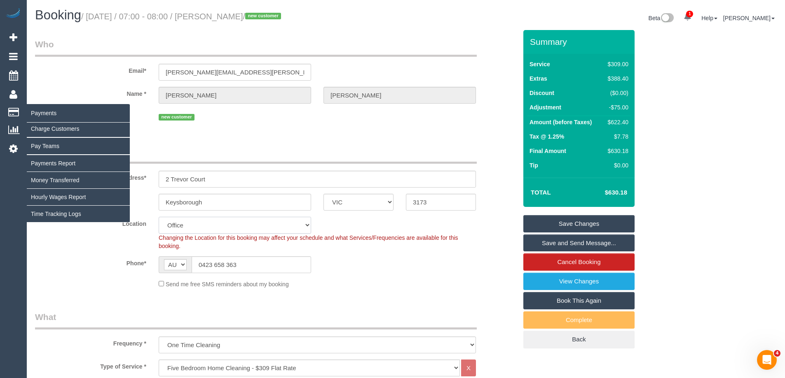
select select "object:2569"
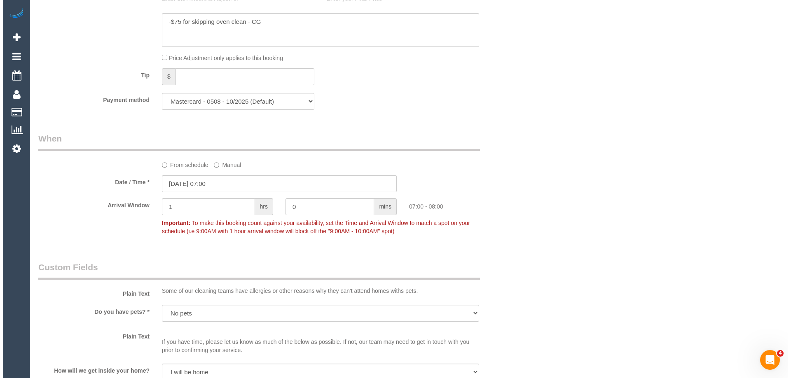
scroll to position [1235, 0]
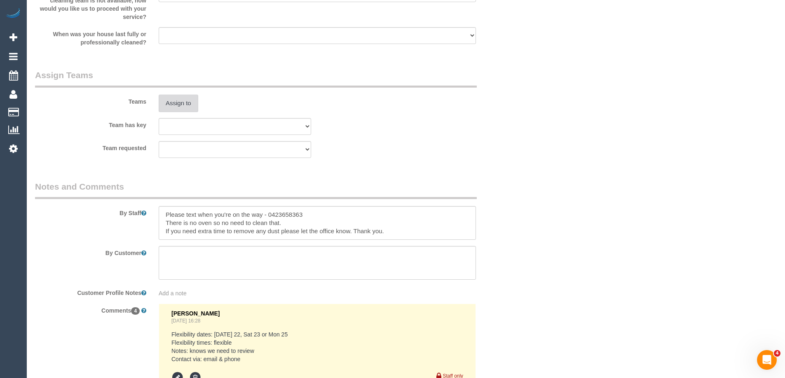
click at [189, 99] on button "Assign to" at bounding box center [179, 103] width 40 height 17
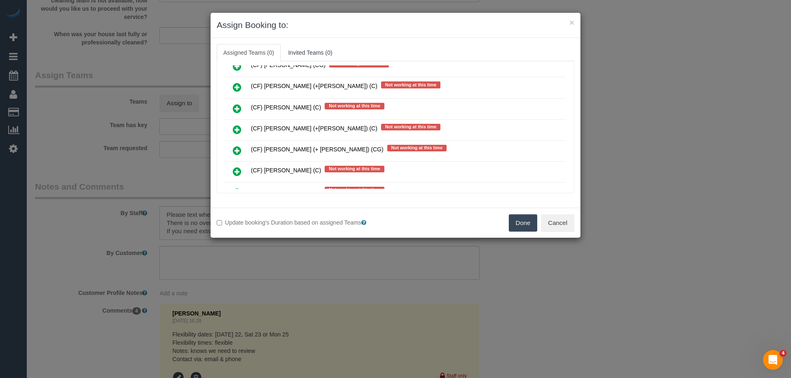
scroll to position [3995, 0]
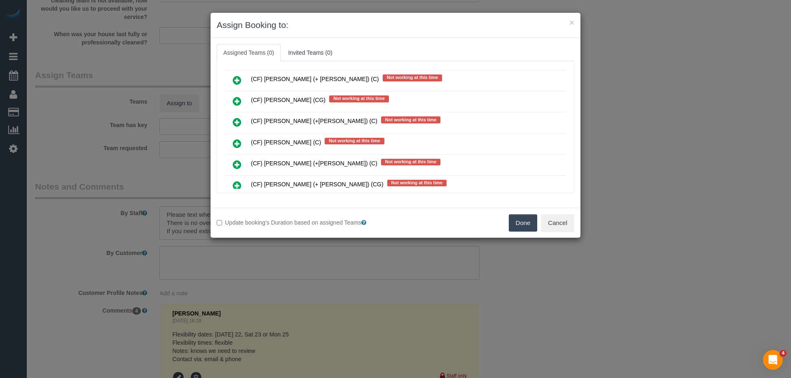
click at [235, 102] on icon at bounding box center [237, 101] width 9 height 10
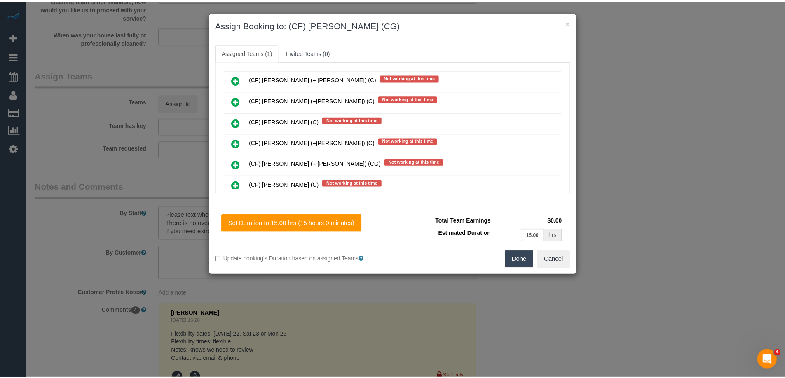
scroll to position [0, 0]
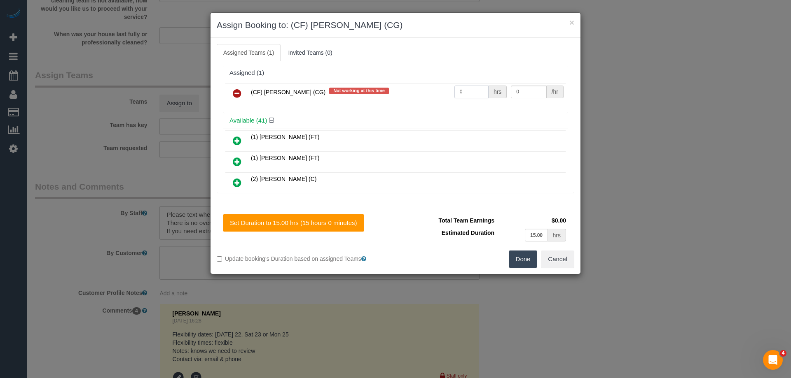
drag, startPoint x: 435, startPoint y: 90, endPoint x: 421, endPoint y: 90, distance: 14.0
click at [421, 90] on tr "(CF) Kasun De Silva (CG) Not working at this time 0 hrs 0 /hr" at bounding box center [395, 93] width 340 height 21
type input "1"
drag, startPoint x: 529, startPoint y: 90, endPoint x: 479, endPoint y: 89, distance: 49.8
click at [479, 89] on tr "(CF) Kasun De Silva (CG) Not working at this time 1 hrs 0 /hr" at bounding box center [395, 93] width 340 height 21
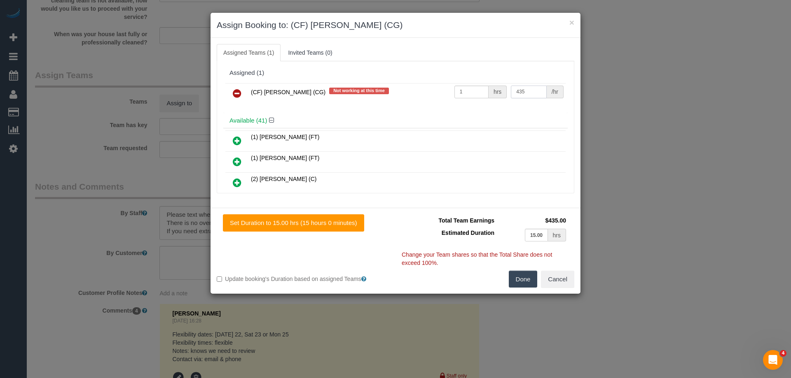
type input "435"
click at [527, 271] on div "Set Duration to 15.00 hrs (15 hours 0 minutes) Total Team Earnings $435.00 Esti…" at bounding box center [395, 251] width 370 height 86
click at [525, 279] on button "Done" at bounding box center [523, 279] width 29 height 17
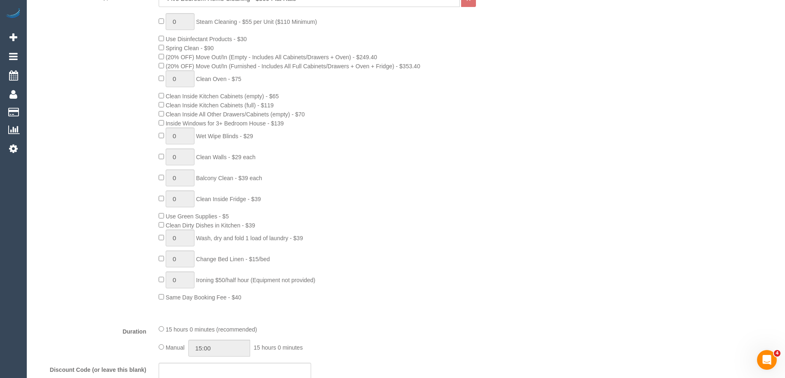
scroll to position [535, 0]
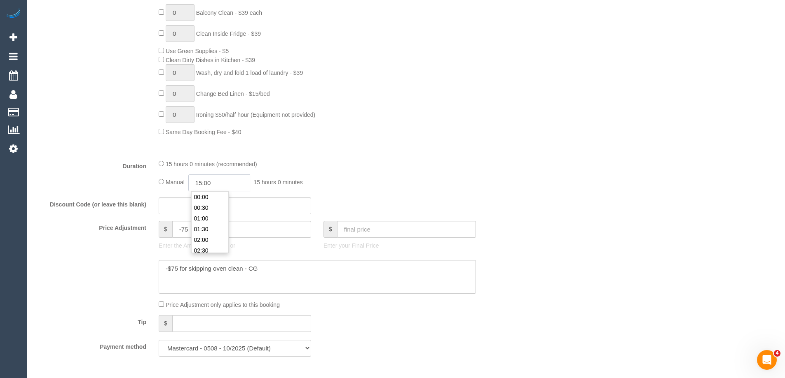
click at [216, 181] on input "15:00" at bounding box center [219, 183] width 62 height 17
type input "11:30"
click at [209, 213] on li "11:30" at bounding box center [209, 215] width 37 height 11
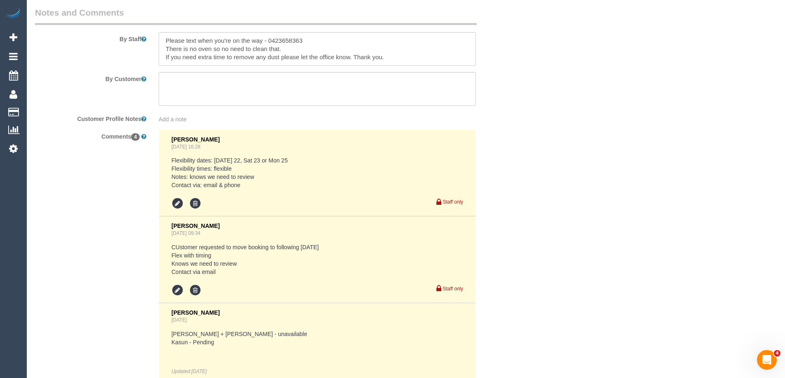
scroll to position [1359, 0]
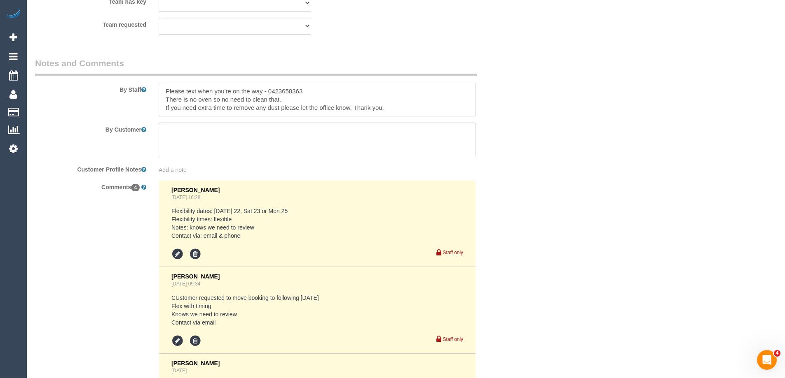
click at [160, 91] on textarea at bounding box center [317, 100] width 317 height 34
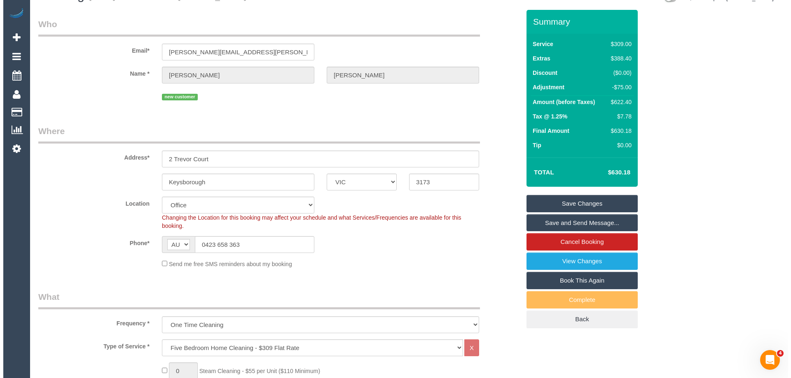
scroll to position [0, 0]
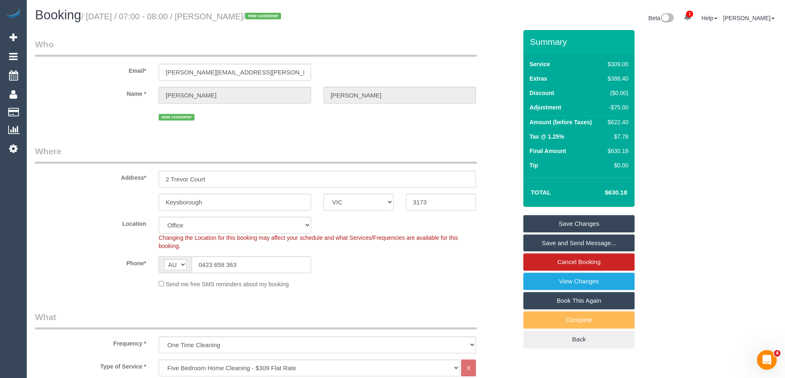
type textarea "Estimated time of 9.5-11.5 hrs. Please text when you're on the way - 0423658363…"
drag, startPoint x: 253, startPoint y: 17, endPoint x: 214, endPoint y: 16, distance: 38.7
click at [213, 15] on small "/ August 28, 2025 / 07:00 - 08:00 / Jessy Diep / new customer" at bounding box center [182, 16] width 202 height 9
copy small "Jessy Diep"
click at [532, 239] on link "Save and Send Message..." at bounding box center [578, 243] width 111 height 17
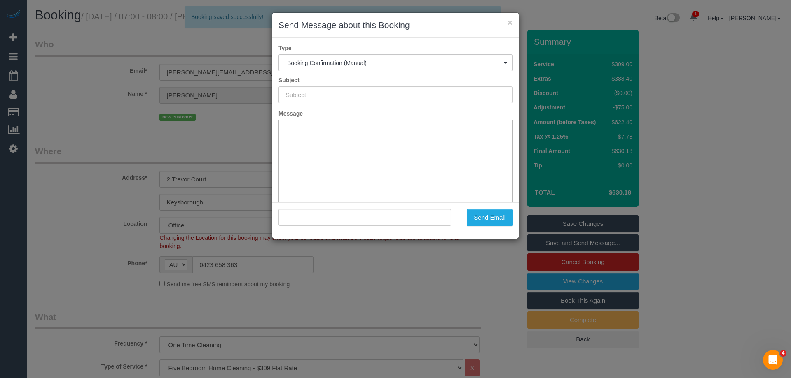
type input "Booking Confirmed"
type input ""Jessy Diep" <jessie.diep@hotmail.com>"
click at [488, 212] on button "Send Email" at bounding box center [490, 217] width 46 height 17
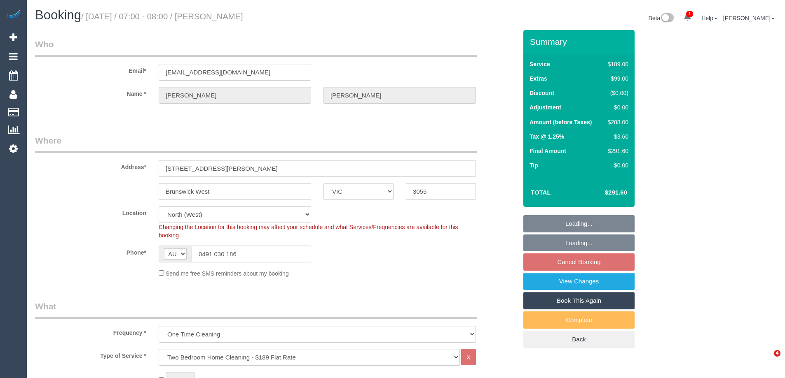
select select "VIC"
select select "string:stripe-pm_1RNSbP2GScqysDRVHuTpD70q"
select select "spot1"
select select "number:28"
select select "number:15"
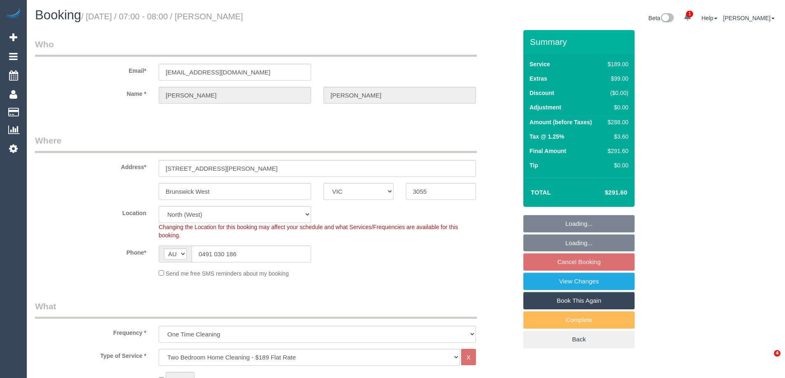
select select "number:19"
select select "number:23"
select select "number:26"
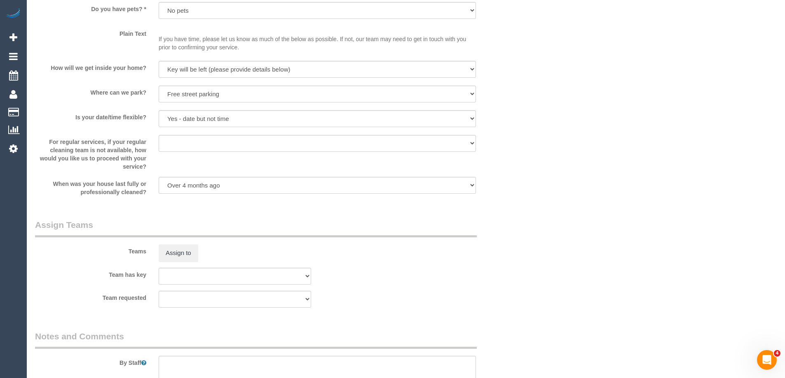
scroll to position [1203, 0]
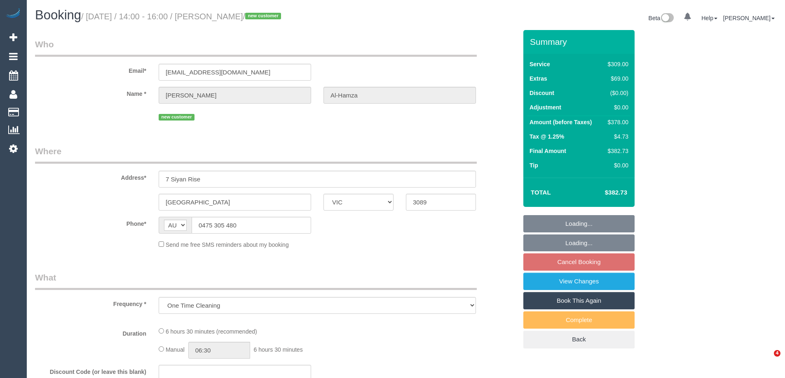
select select "VIC"
select select "object:789"
select select "string:stripe-pm_1S00fR2GScqysDRVQanNB4ba"
select select "number:28"
select select "number:14"
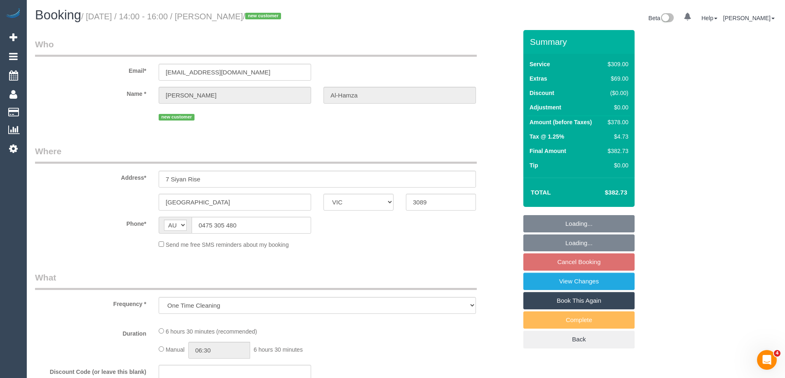
select select "number:18"
select select "number:22"
select select "number:35"
select select "number:12"
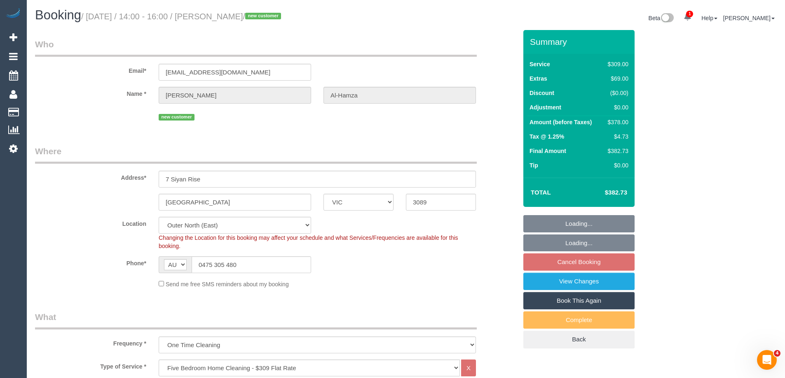
select select "spot1"
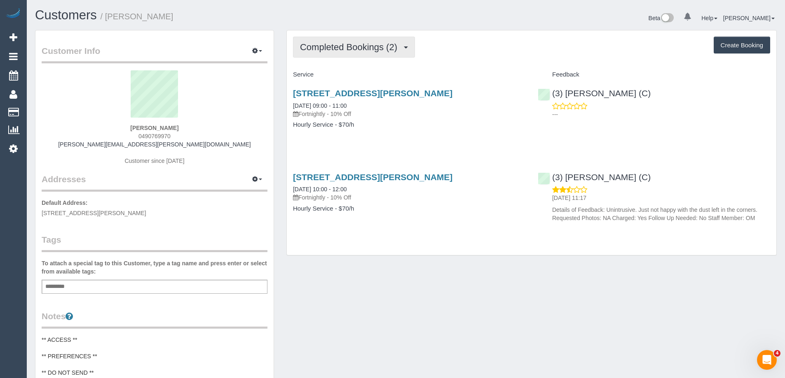
click at [351, 44] on span "Completed Bookings (2)" at bounding box center [350, 47] width 101 height 10
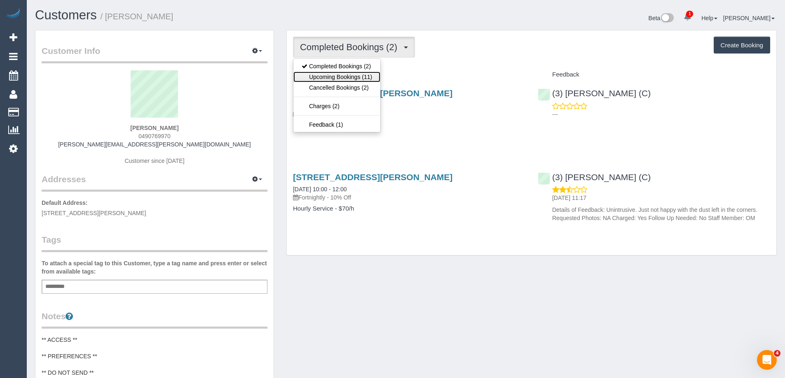
click at [364, 77] on link "Upcoming Bookings (11)" at bounding box center [336, 77] width 87 height 11
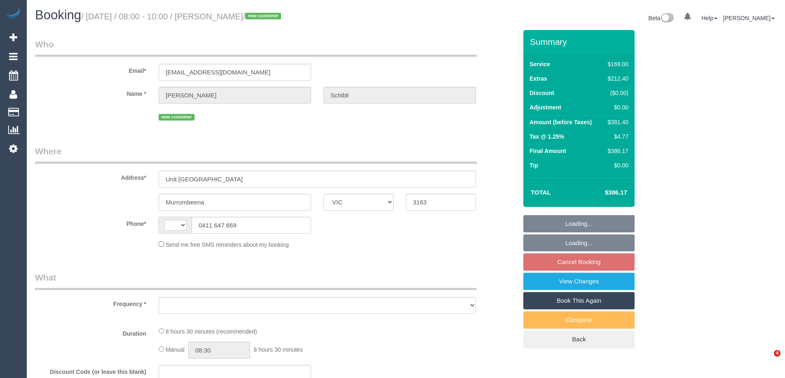
select select "VIC"
select select "object:293"
select select "string:stripe-pm_1RzuHq2GScqysDRVIhM5MvlV"
select select "number:28"
select select "number:16"
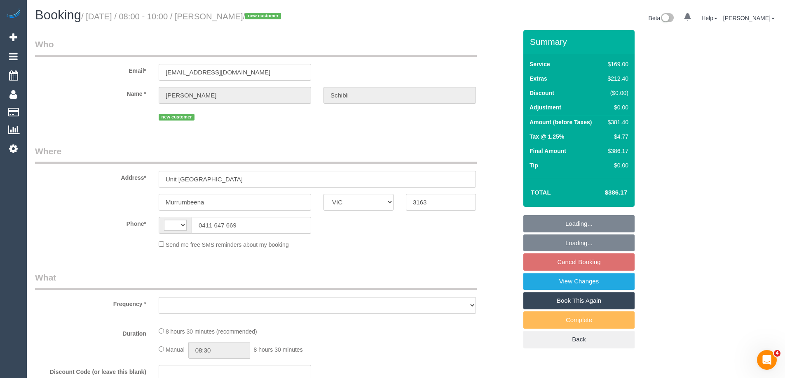
select select "number:19"
select select "number:24"
select select "number:13"
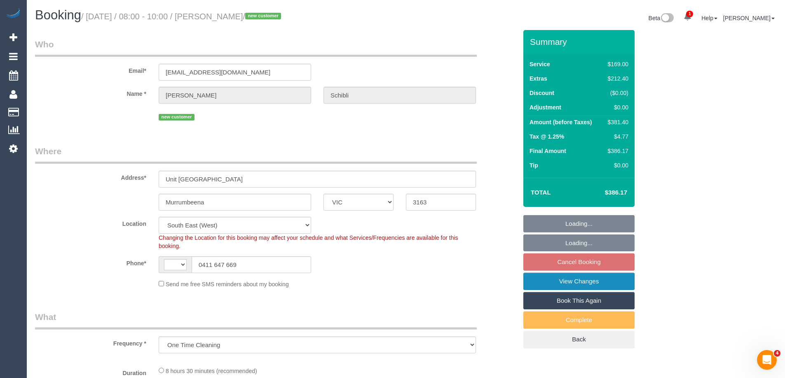
select select "object:789"
select select "string:AU"
click at [552, 285] on link "View Changes" at bounding box center [578, 281] width 111 height 17
select select "spot1"
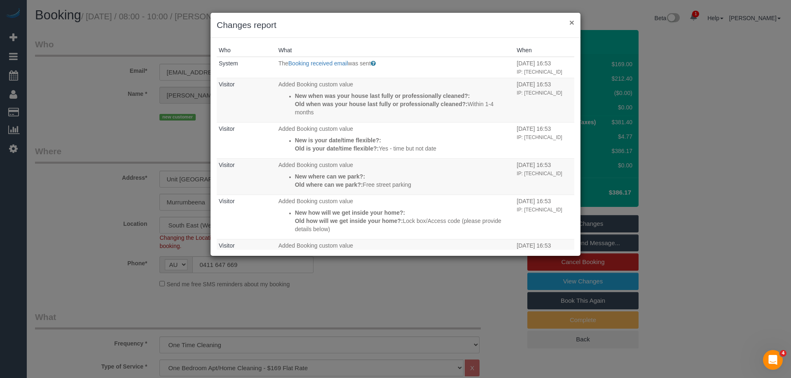
click at [570, 20] on button "×" at bounding box center [571, 22] width 5 height 9
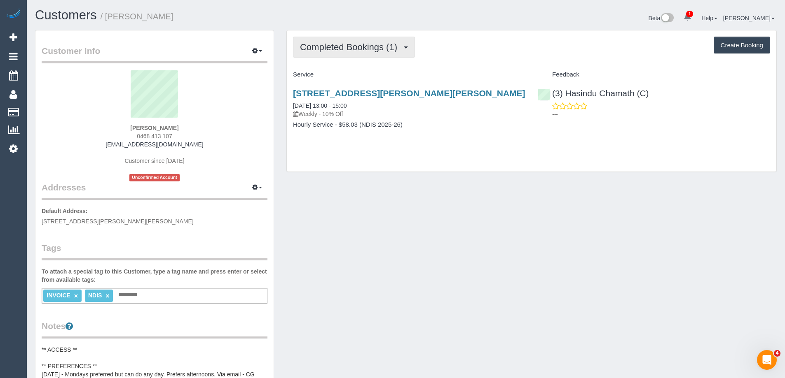
click at [332, 49] on span "Completed Bookings (1)" at bounding box center [350, 47] width 101 height 10
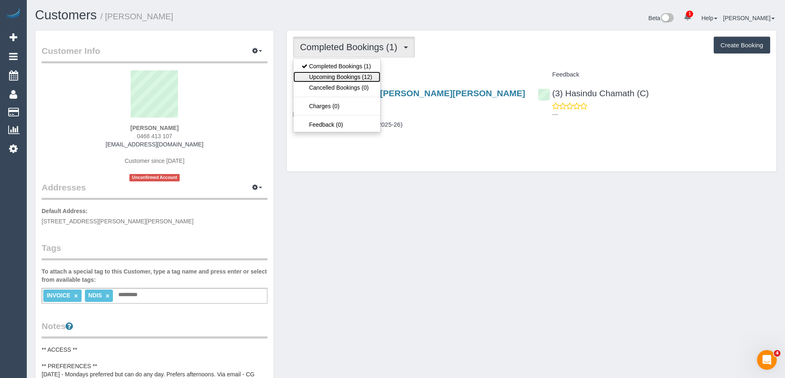
click at [353, 74] on link "Upcoming Bookings (12)" at bounding box center [336, 77] width 87 height 11
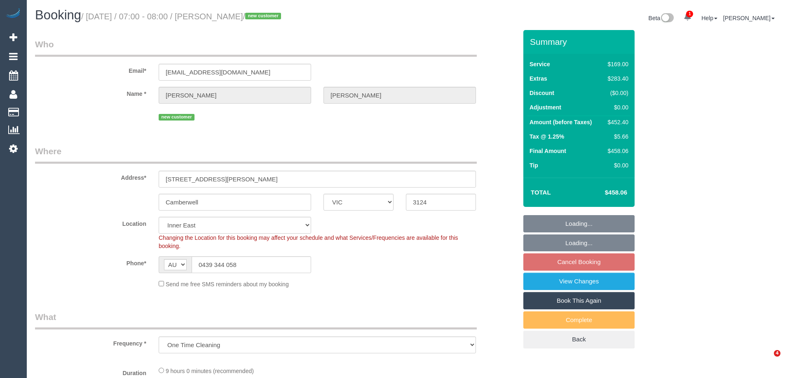
select select "VIC"
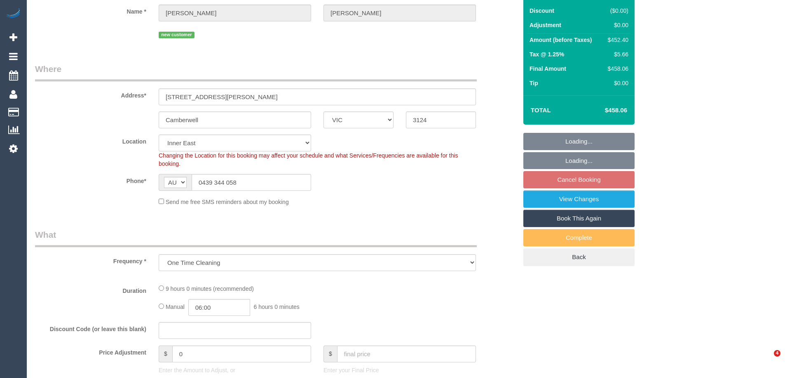
select select "object:766"
select select "number:28"
select select "number:14"
select select "number:18"
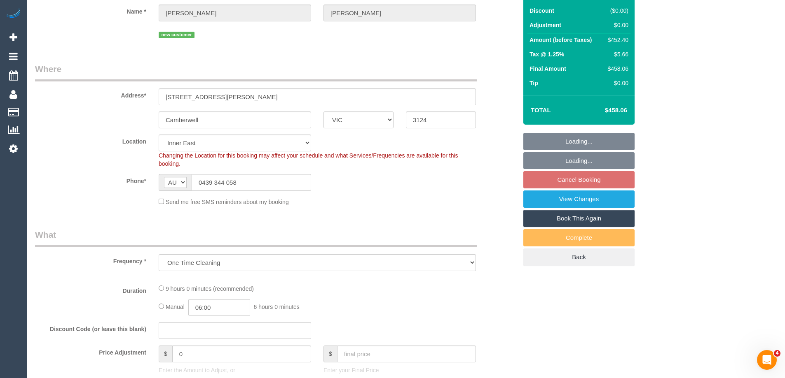
select select "number:36"
select select "number:26"
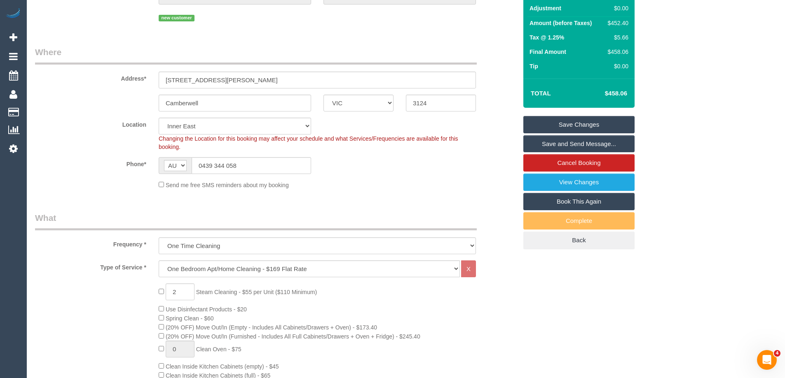
scroll to position [37, 0]
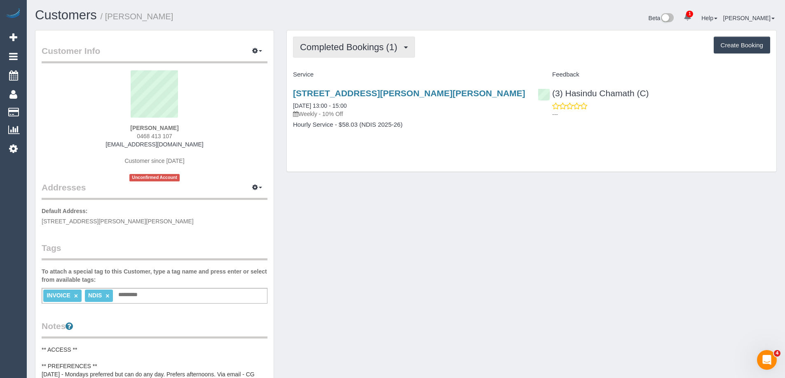
click at [332, 54] on button "Completed Bookings (1)" at bounding box center [354, 47] width 122 height 21
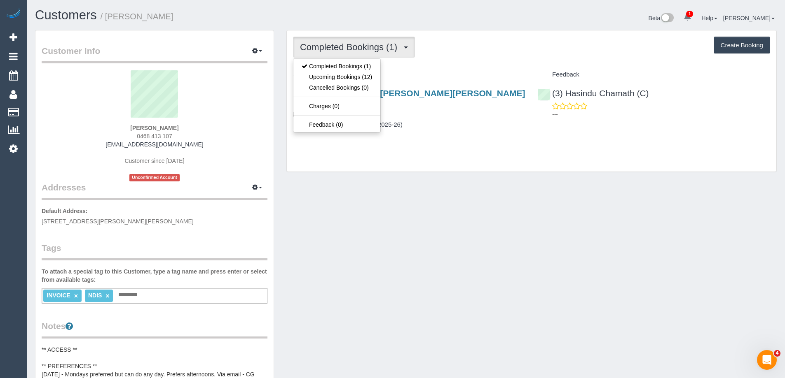
click at [473, 58] on div "Completed Bookings (1) Completed Bookings (1) Upcoming Bookings (12) Cancelled …" at bounding box center [531, 100] width 489 height 141
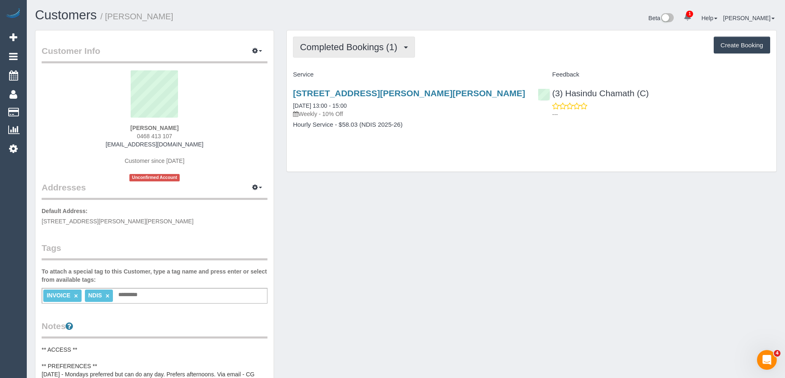
click at [360, 49] on span "Completed Bookings (1)" at bounding box center [350, 47] width 101 height 10
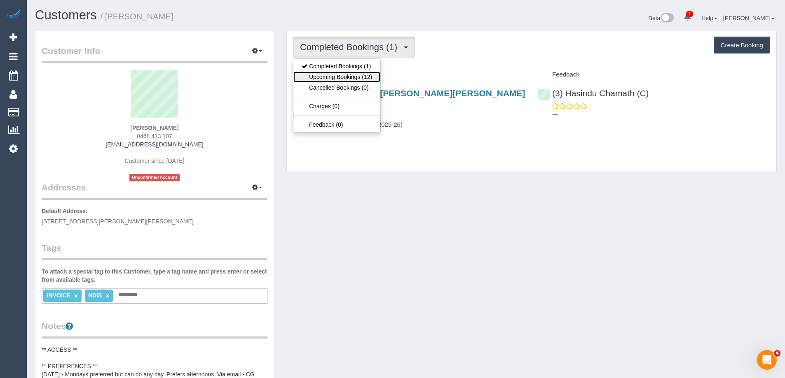
click at [346, 77] on link "Upcoming Bookings (12)" at bounding box center [336, 77] width 87 height 11
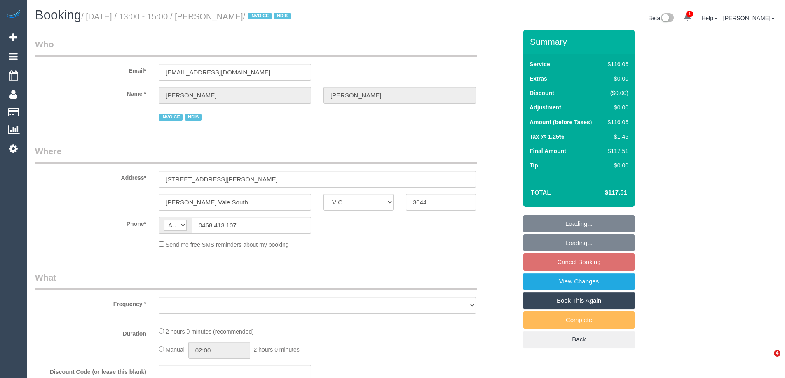
select select "VIC"
select select "number:29"
select select "number:14"
select select "number:19"
select select "number:23"
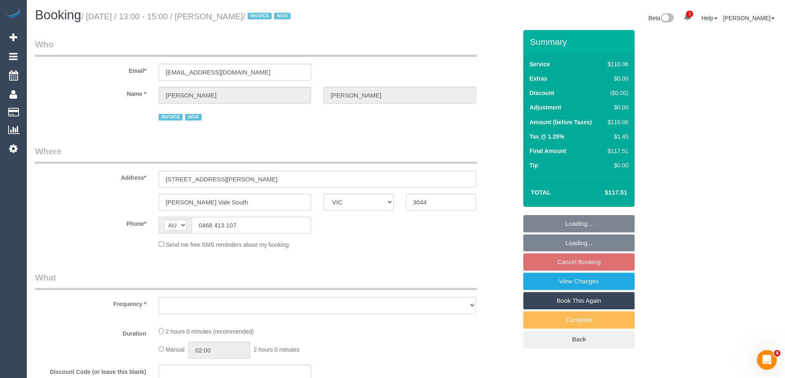
select select "number:34"
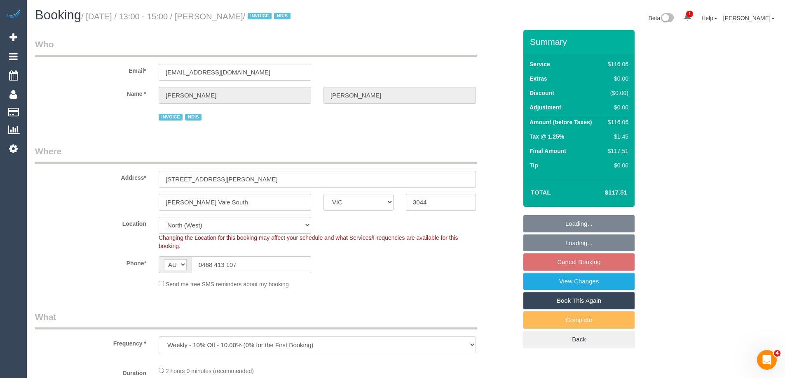
select select "object:705"
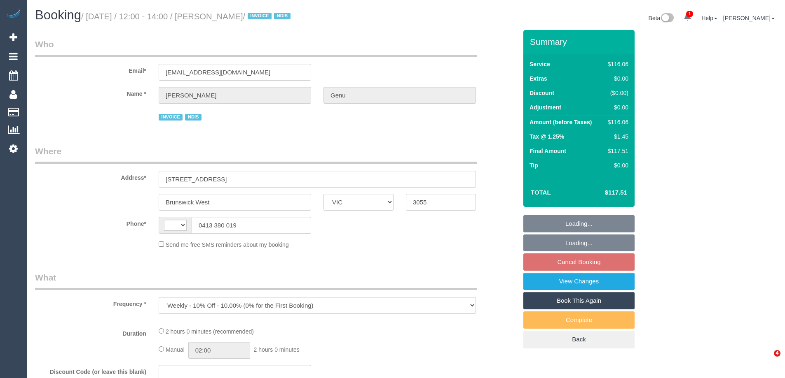
select select "VIC"
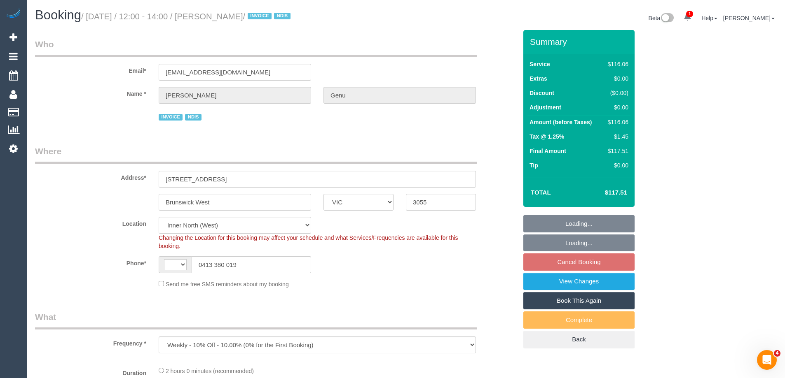
select select "object:541"
select select "string:AU"
select select "number:28"
select select "number:14"
select select "number:21"
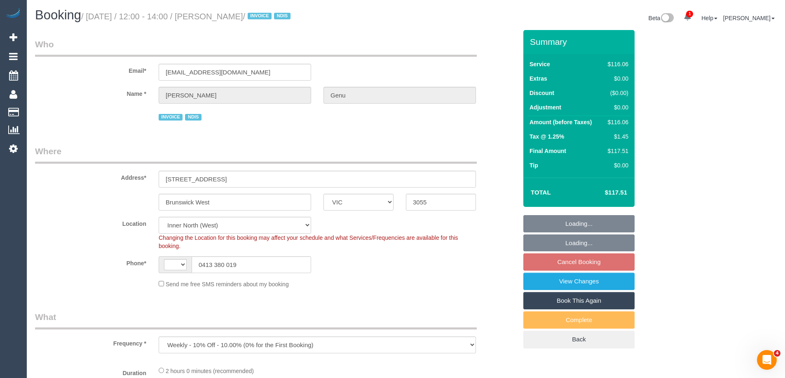
select select "number:36"
select select "number:35"
select select "spot1"
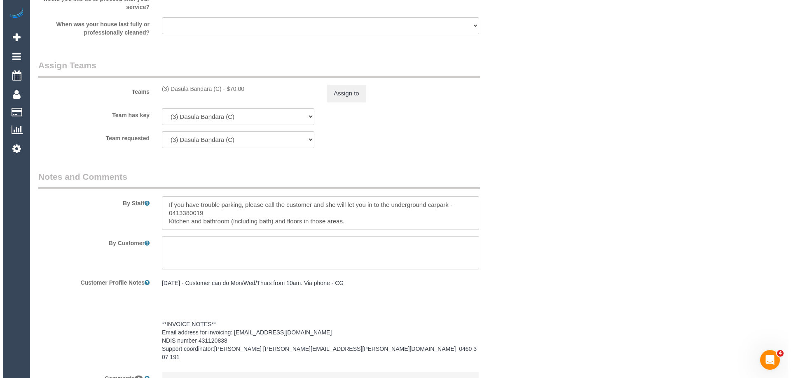
scroll to position [1011, 0]
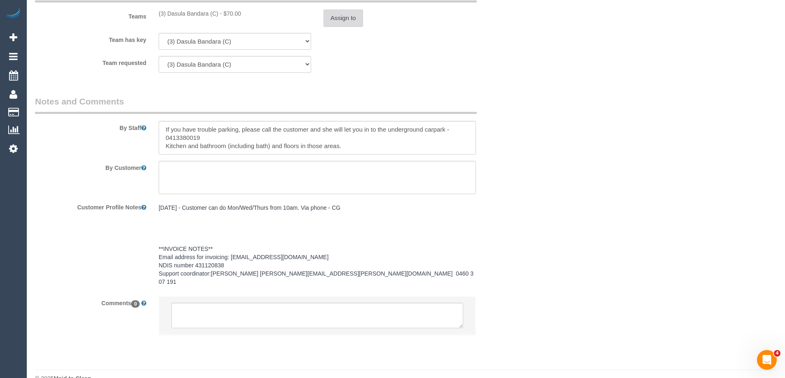
click at [338, 26] on button "Assign to" at bounding box center [343, 17] width 40 height 17
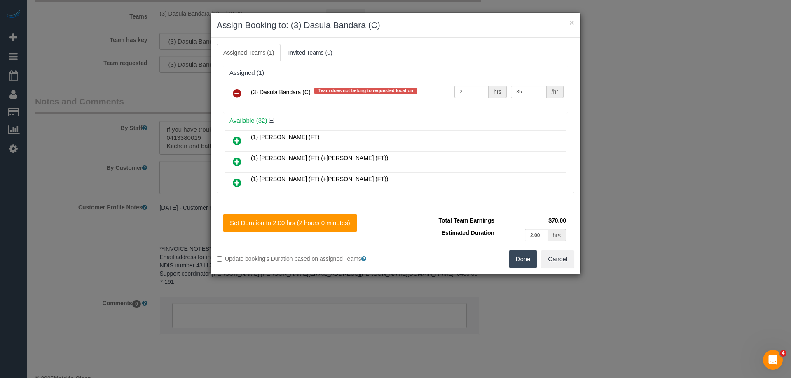
click at [238, 86] on link at bounding box center [236, 94] width 19 height 16
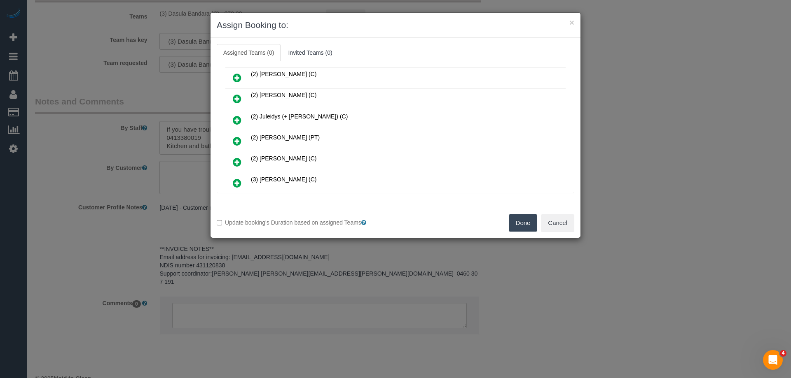
scroll to position [247, 0]
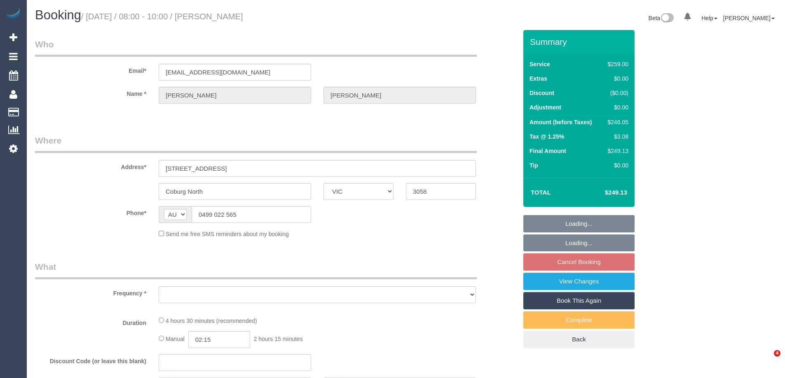
select select "VIC"
select select "string:stripe-pm_1Q6pyd2GScqysDRVRbuG4RMo"
select select "spot1"
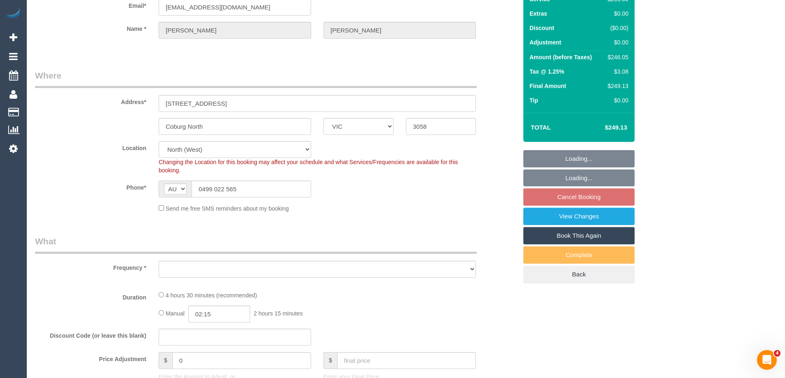
select select "object:568"
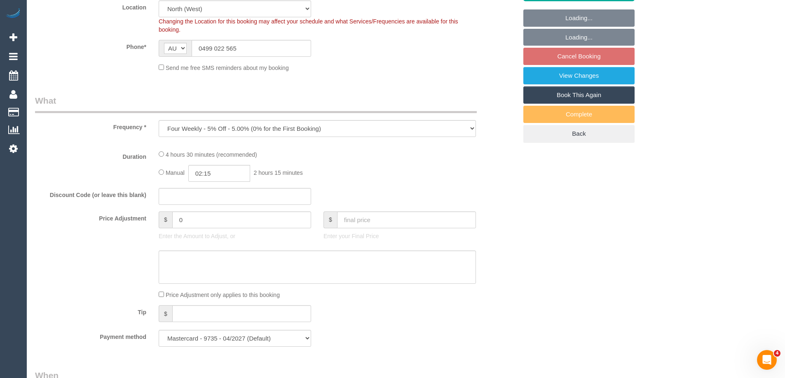
select select "number:27"
select select "number:15"
select select "number:20"
select select "number:25"
select select "number:33"
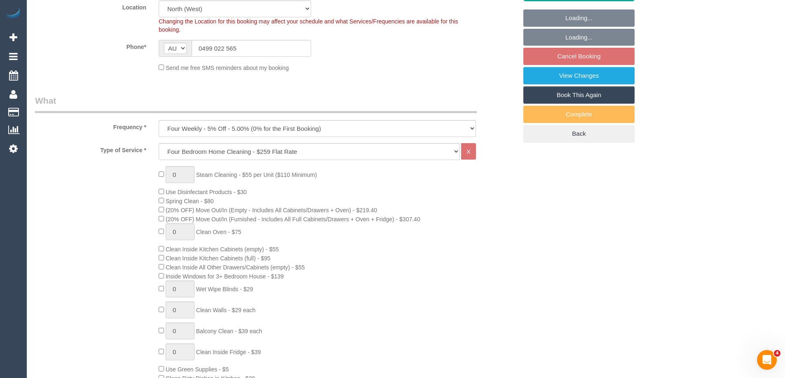
select select "object:1427"
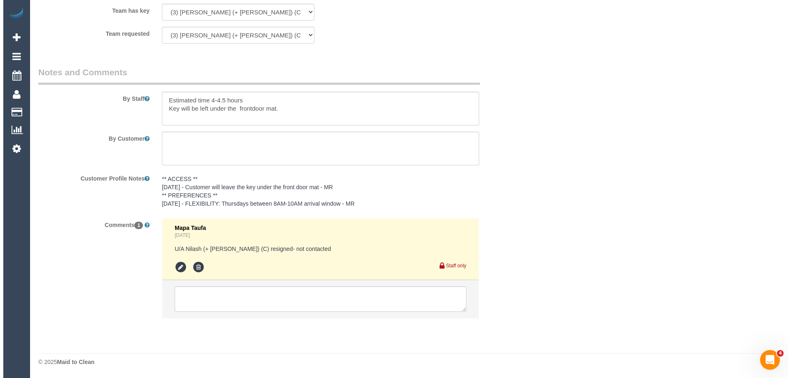
scroll to position [1185, 0]
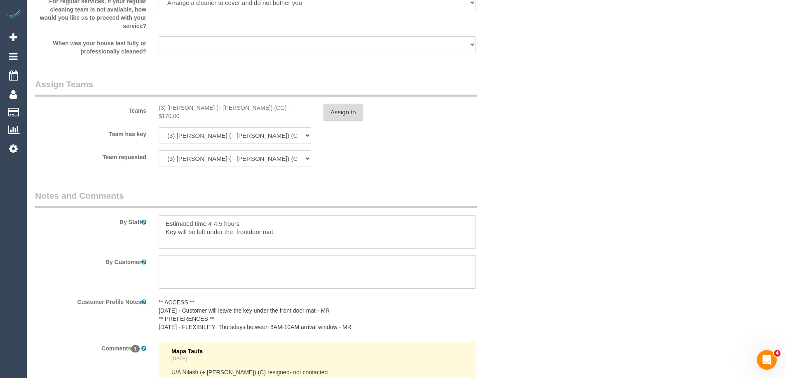
click at [328, 109] on button "Assign to" at bounding box center [343, 112] width 40 height 17
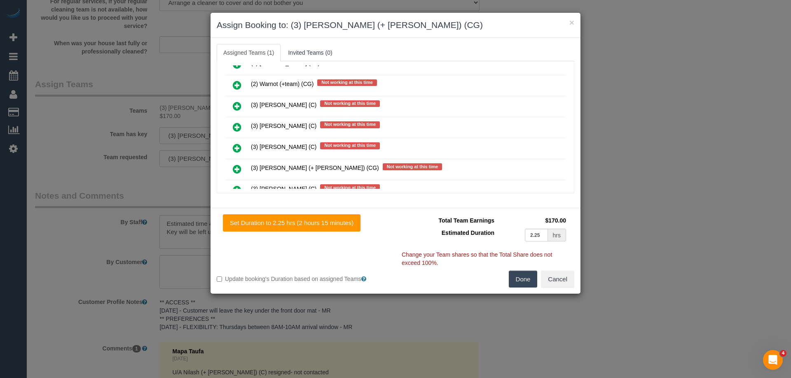
scroll to position [976, 0]
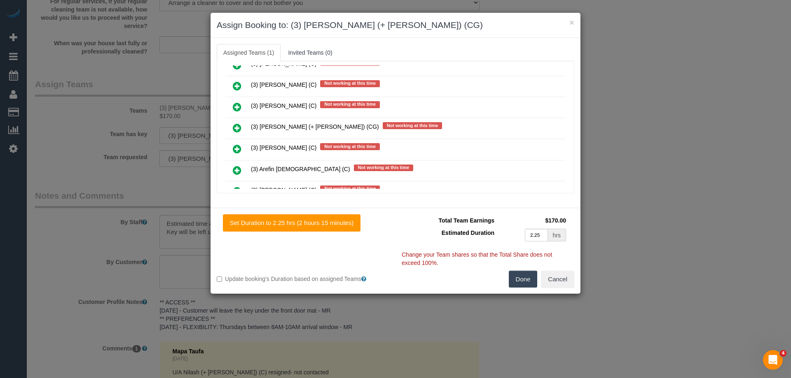
click at [237, 127] on icon at bounding box center [237, 128] width 9 height 10
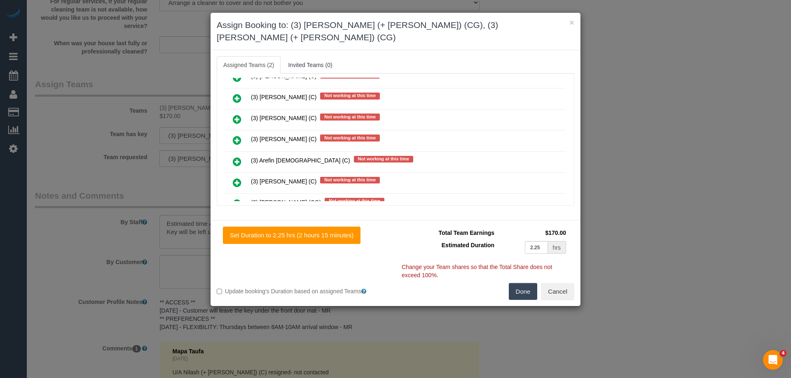
scroll to position [0, 0]
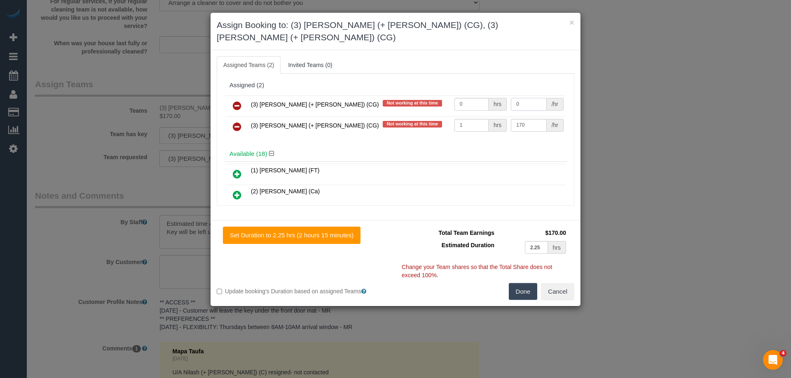
drag, startPoint x: 520, startPoint y: 91, endPoint x: 467, endPoint y: 91, distance: 53.1
click at [467, 96] on tr "(3) Amninder (+ Sohail) (CG) Not working at this time 0 hrs 0 /hr" at bounding box center [395, 106] width 340 height 21
type input "85"
drag, startPoint x: 462, startPoint y: 92, endPoint x: 438, endPoint y: 91, distance: 23.9
click at [433, 96] on tr "(3) Amninder (+ Sohail) (CG) Not working at this time 0 hrs 85 /hr" at bounding box center [395, 106] width 340 height 21
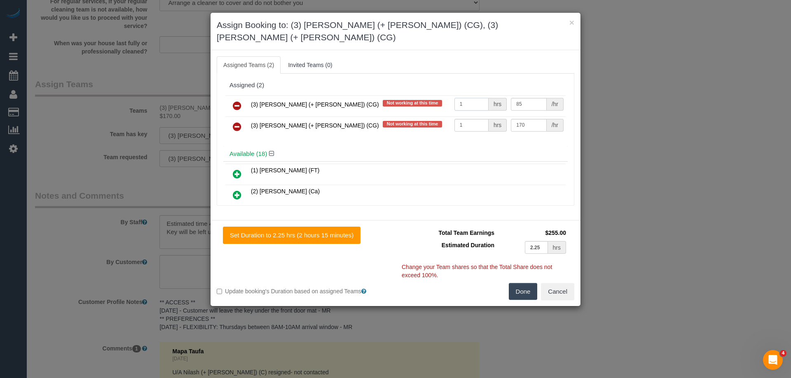
type input "1"
drag, startPoint x: 523, startPoint y: 109, endPoint x: 474, endPoint y: 109, distance: 49.4
click at [475, 117] on tr "(3) Sohail (+ Amninder) (CG) Not working at this time 1 hrs 170 /hr" at bounding box center [395, 127] width 340 height 21
type input "85"
click at [522, 283] on button "Done" at bounding box center [523, 291] width 29 height 17
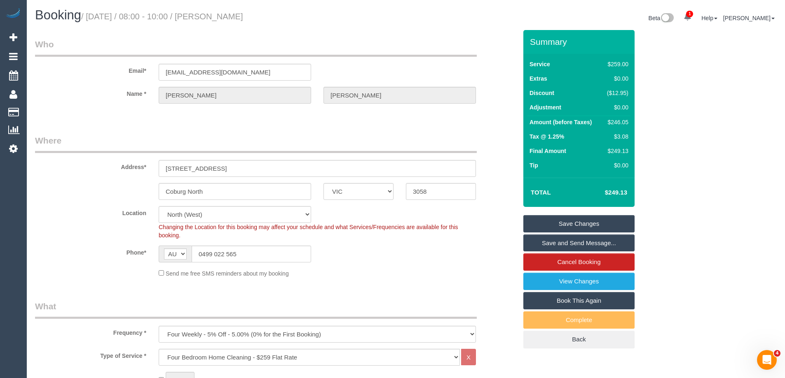
click at [550, 222] on link "Save Changes" at bounding box center [578, 223] width 111 height 17
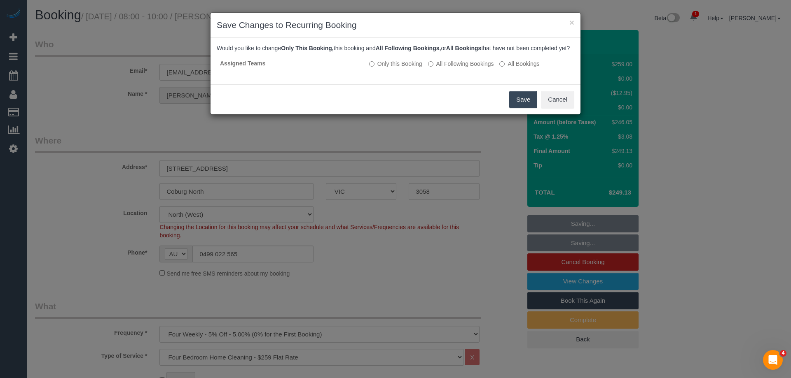
click at [519, 108] on button "Save" at bounding box center [523, 99] width 28 height 17
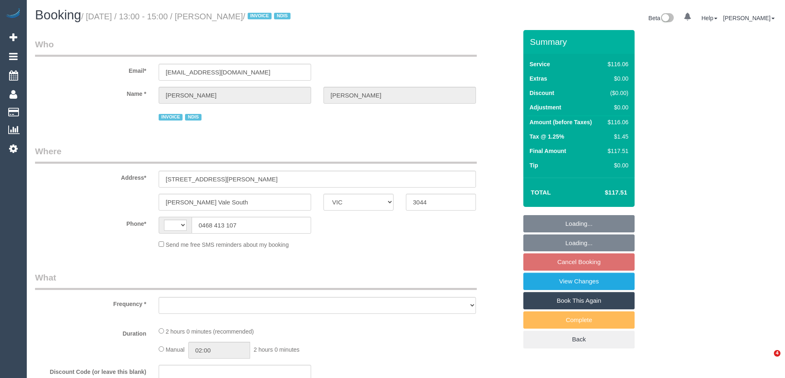
select select "VIC"
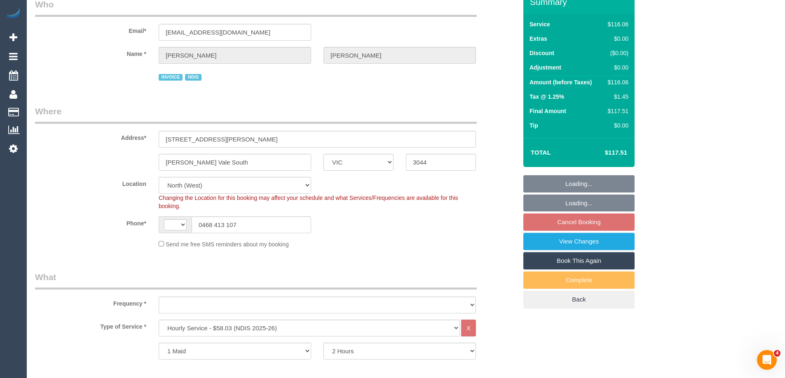
select select "string:AU"
select select "object:741"
select select "number:29"
select select "number:14"
select select "number:19"
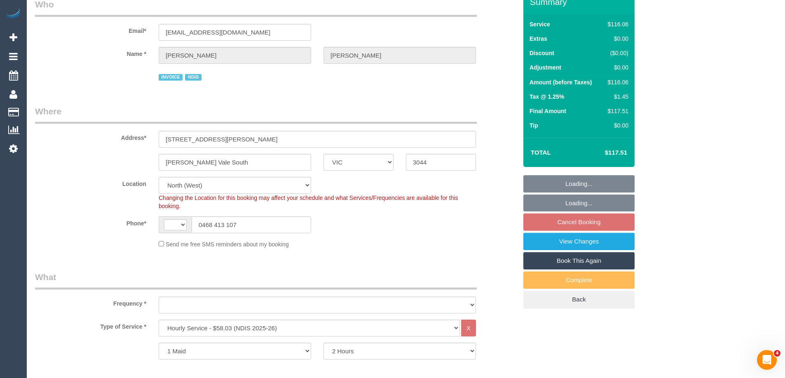
select select "number:23"
select select "number:34"
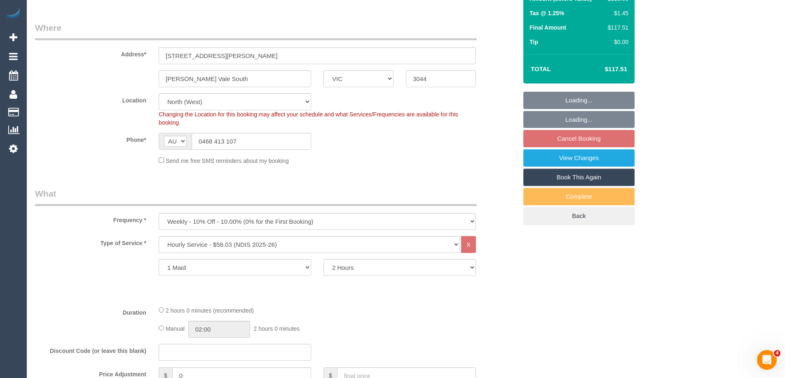
select select "object:1471"
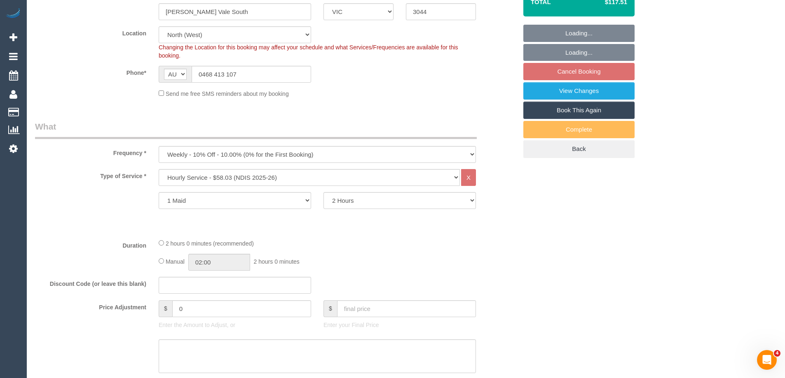
scroll to position [329, 0]
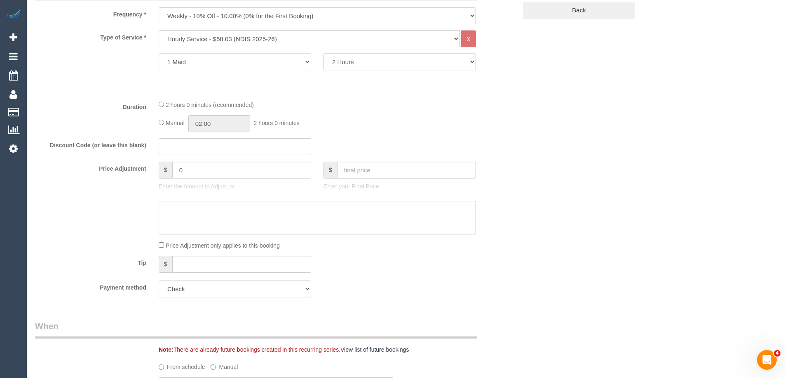
click at [345, 61] on select "2 Hours 2.5 Hours 3 Hours 3.5 Hours 4 Hours 4.5 Hours 5 Hours 5.5 Hours 6 Hours…" at bounding box center [399, 62] width 152 height 17
select select "180"
click at [323, 54] on select "2 Hours 2.5 Hours 3 Hours 3.5 Hours 4 Hours 4.5 Hours 5 Hours 5.5 Hours 6 Hours…" at bounding box center [399, 62] width 152 height 17
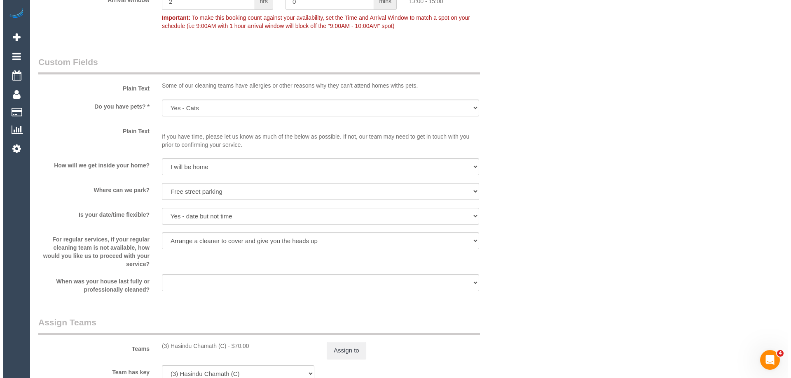
scroll to position [824, 0]
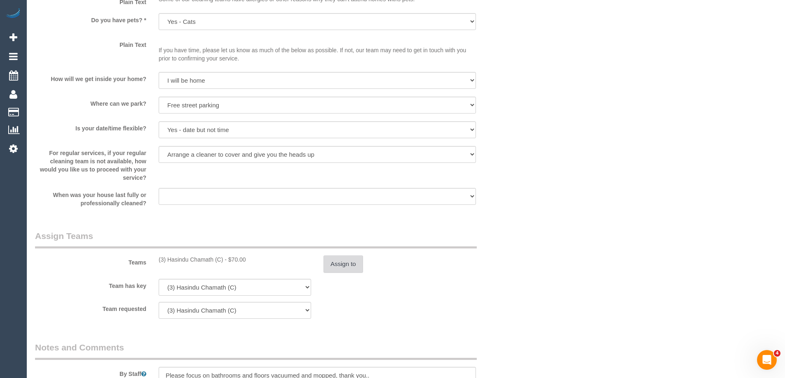
click at [332, 269] on button "Assign to" at bounding box center [343, 264] width 40 height 17
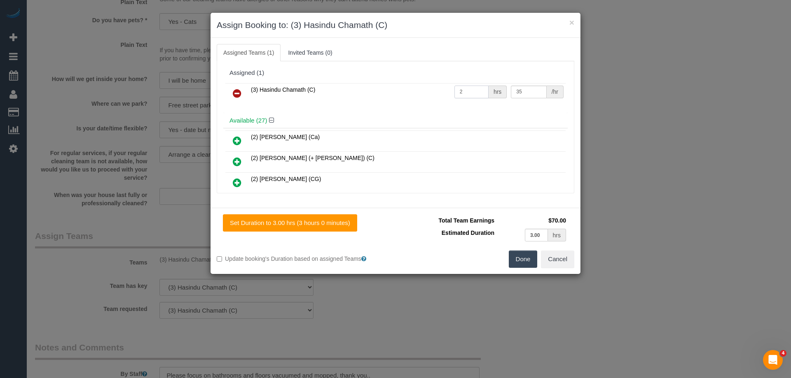
click at [413, 86] on tr "(3) Hasindu Chamath (C) 2 hrs 35 /hr" at bounding box center [395, 93] width 340 height 21
type input "3"
click at [522, 259] on button "Done" at bounding box center [523, 259] width 29 height 17
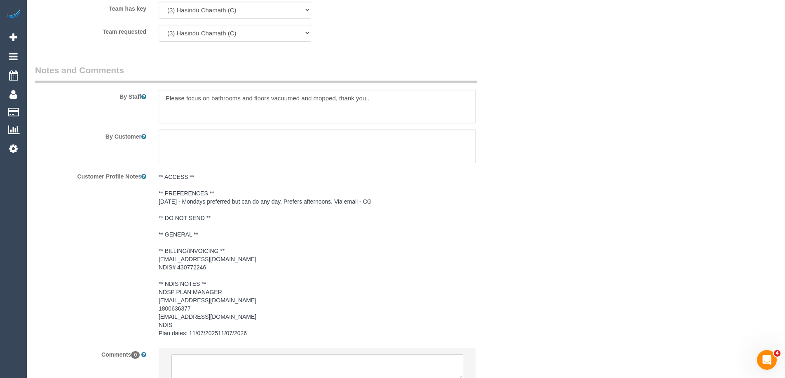
scroll to position [1169, 0]
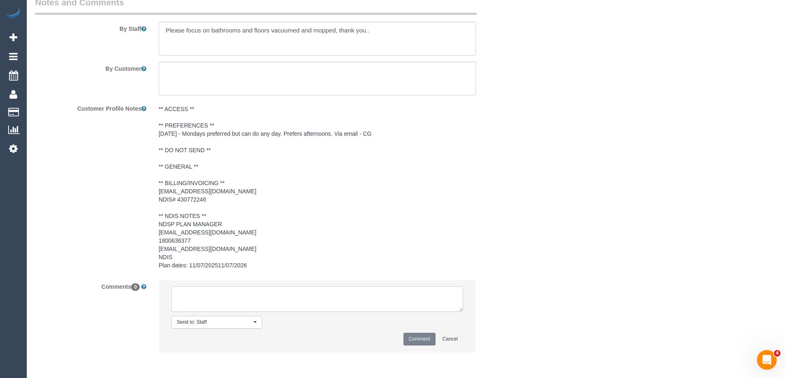
click at [191, 300] on textarea at bounding box center [317, 300] width 292 height 26
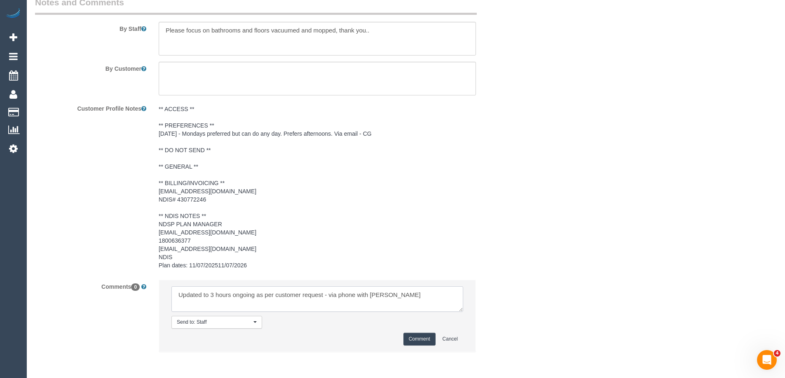
type textarea "Updated to 3 hours ongoing as per customer request - via phone with Clare"
click at [404, 338] on button "Comment" at bounding box center [419, 339] width 32 height 13
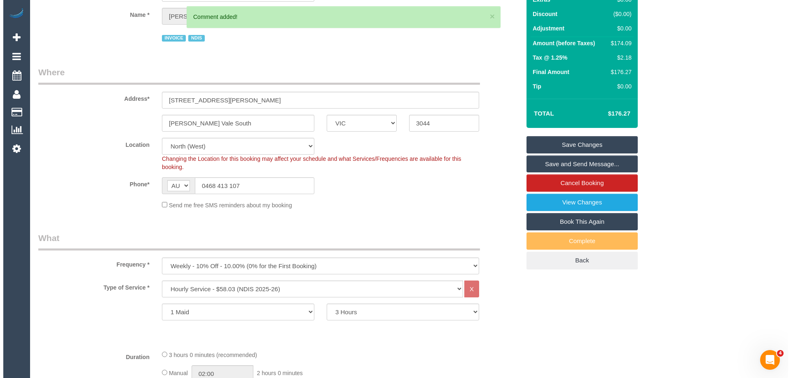
scroll to position [0, 0]
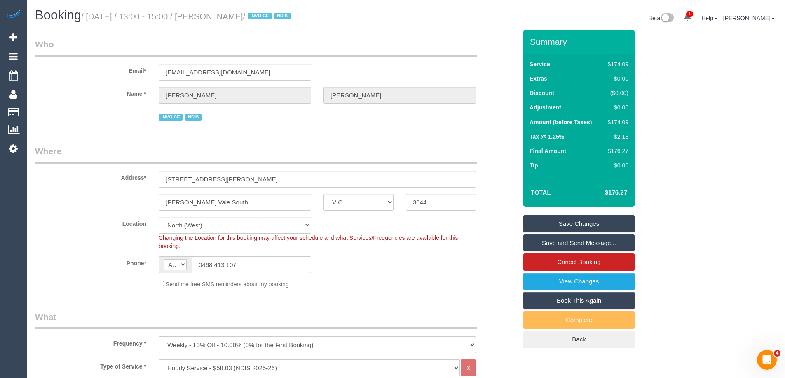
click at [534, 241] on link "Save and Send Message..." at bounding box center [578, 243] width 111 height 17
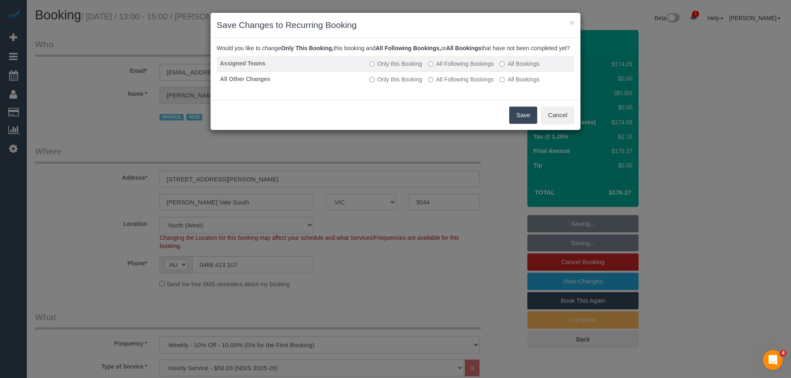
click at [438, 68] on label "All Following Bookings" at bounding box center [461, 64] width 66 height 8
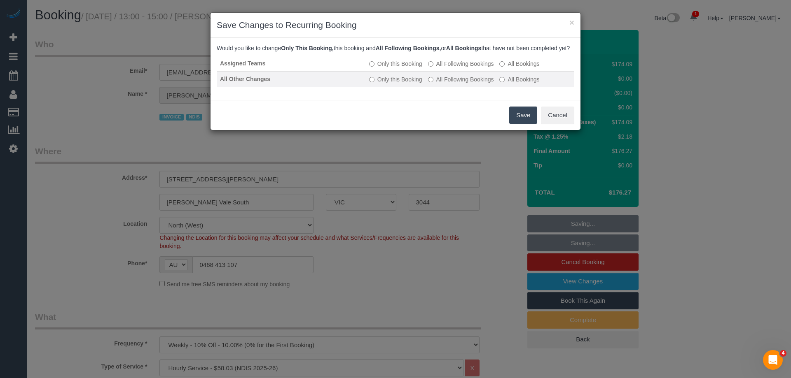
click at [442, 84] on label "All Following Bookings" at bounding box center [461, 79] width 66 height 8
click at [520, 119] on button "Save" at bounding box center [523, 115] width 28 height 17
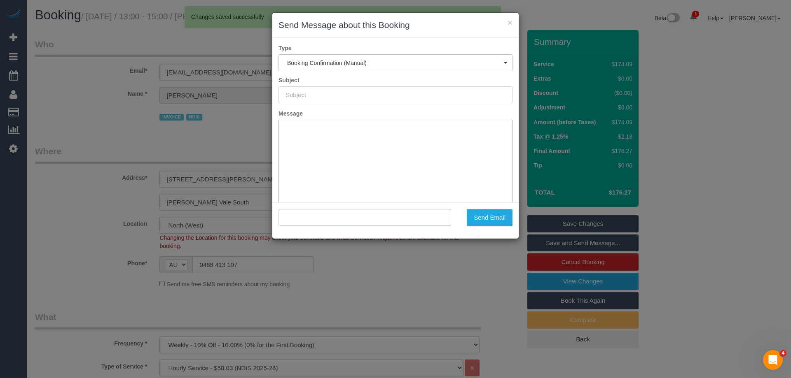
type input "Booking Confirmed"
type input ""Giuseppe Guarnaccia" <kandleko@yahoo.com.au>"
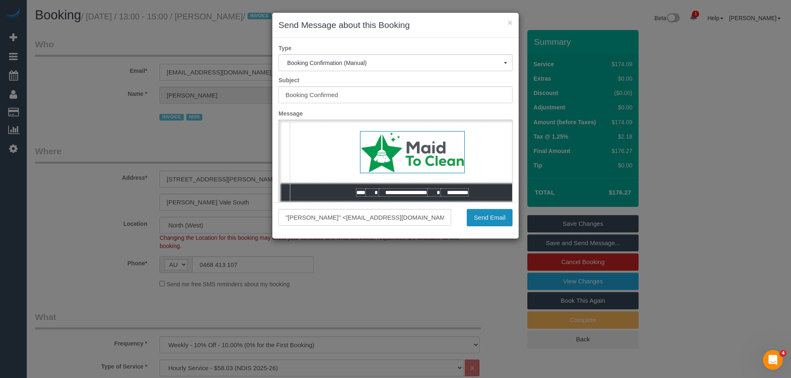
click at [490, 220] on button "Send Email" at bounding box center [490, 217] width 46 height 17
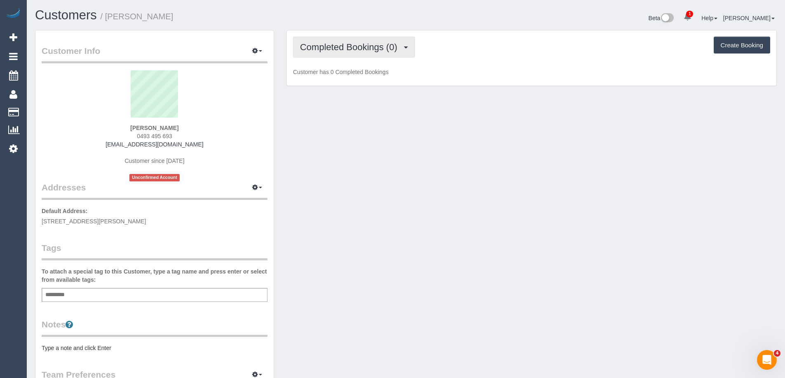
click at [355, 47] on span "Completed Bookings (0)" at bounding box center [350, 47] width 101 height 10
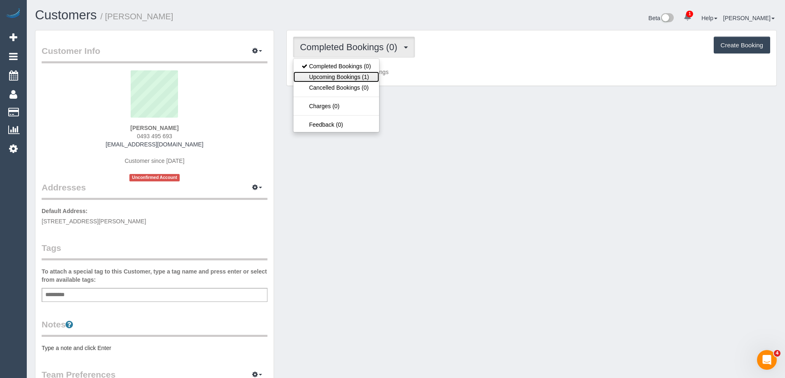
click at [357, 75] on link "Upcoming Bookings (1)" at bounding box center [336, 77] width 86 height 11
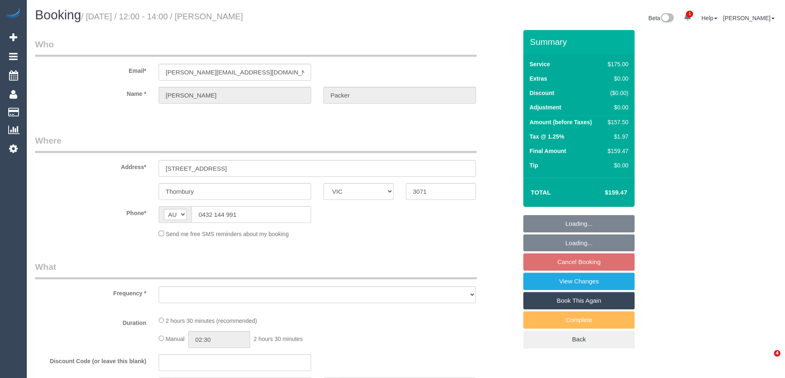
select select "VIC"
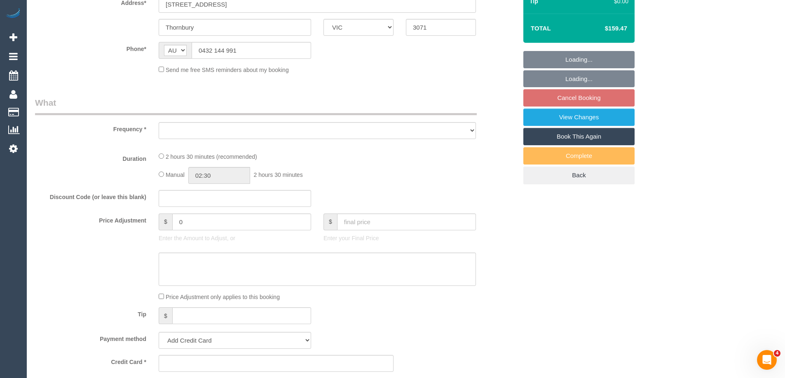
scroll to position [165, 0]
select select "number:30"
select select "number:14"
select select "number:19"
select select "number:25"
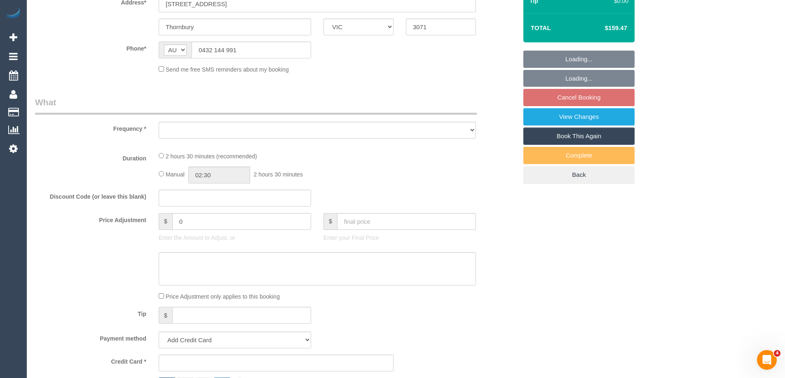
select select "number:34"
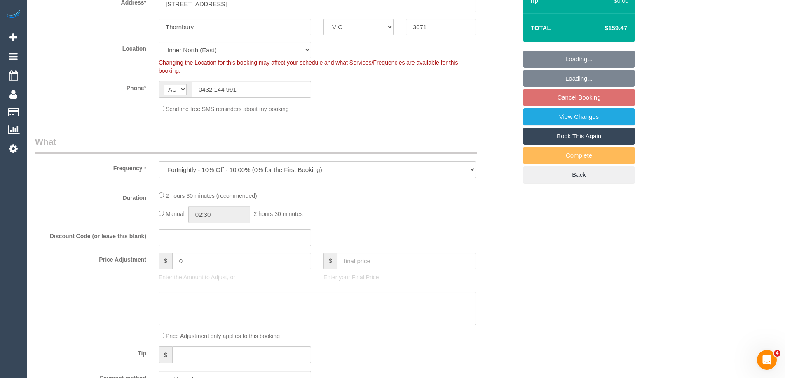
select select "object:706"
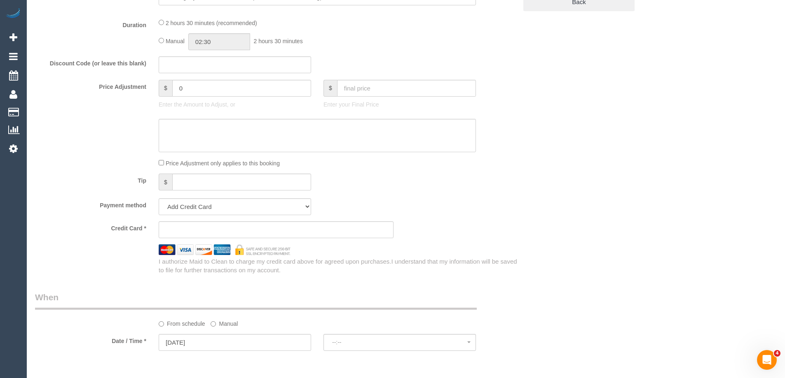
select select "string:stripe-pm_1PLJ582GScqysDRVpkXOTlYq"
select select "spot1"
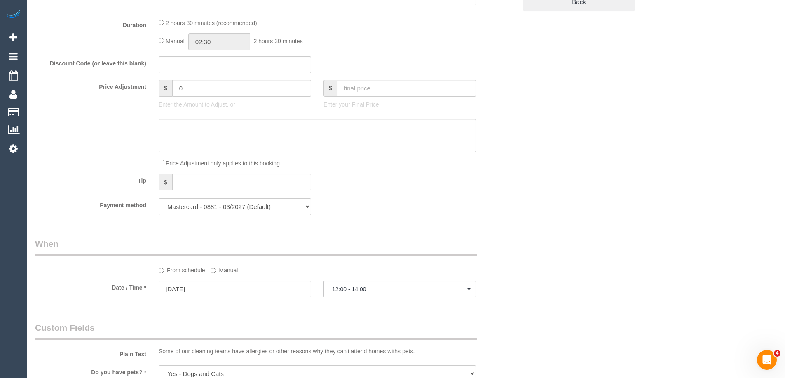
select select "object:716"
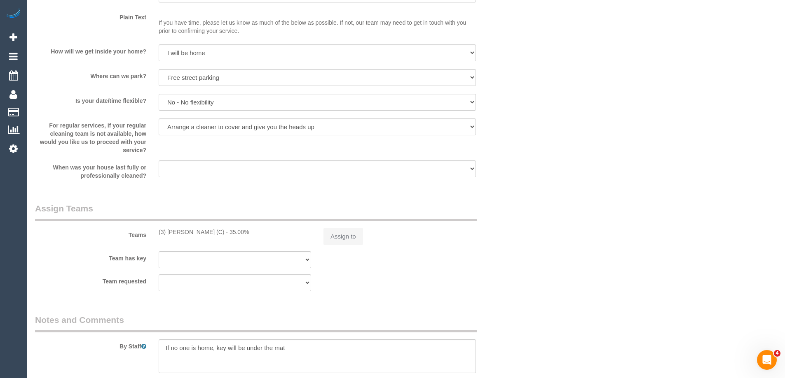
select select "150"
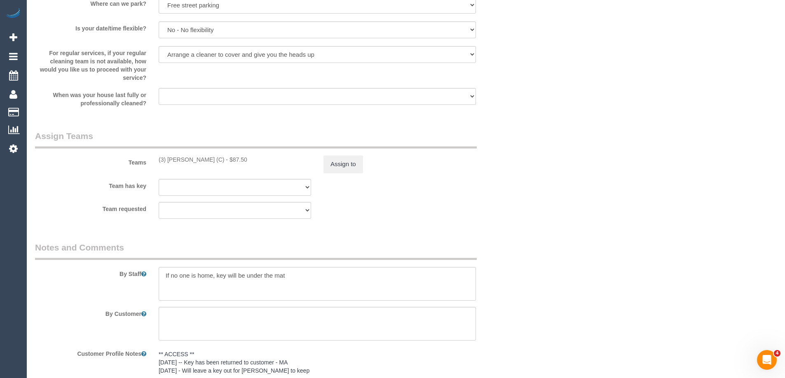
scroll to position [1212, 0]
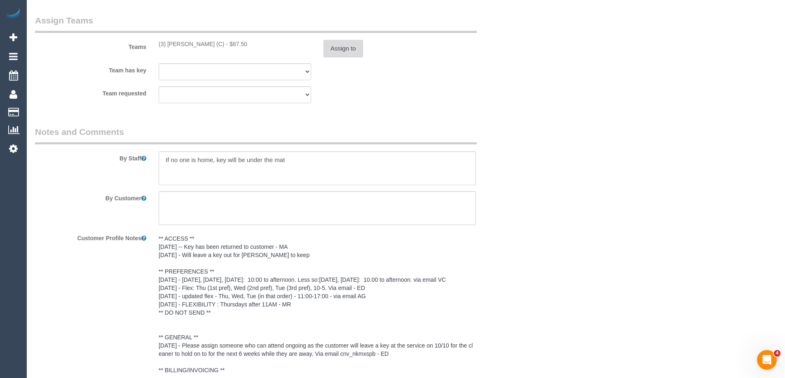
click at [340, 50] on button "Assign to" at bounding box center [343, 48] width 40 height 17
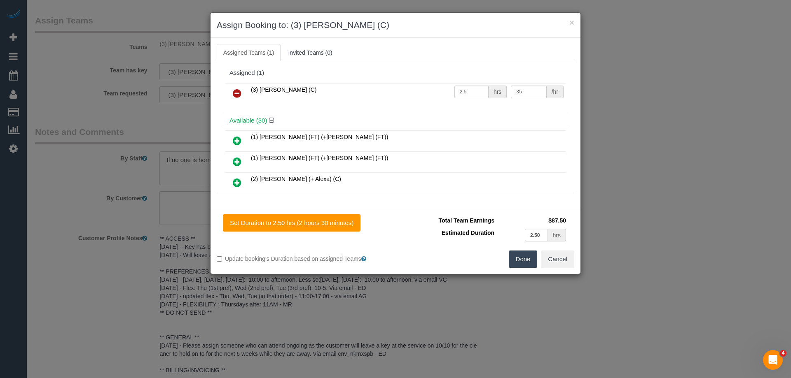
click at [236, 92] on icon at bounding box center [237, 94] width 9 height 10
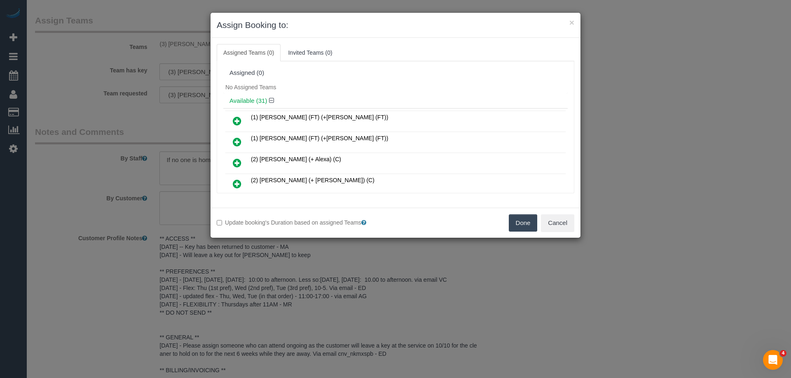
click at [513, 224] on button "Done" at bounding box center [523, 223] width 29 height 17
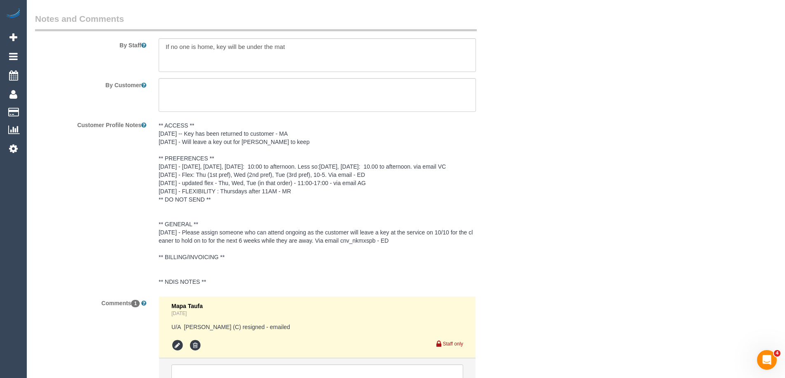
scroll to position [1403, 0]
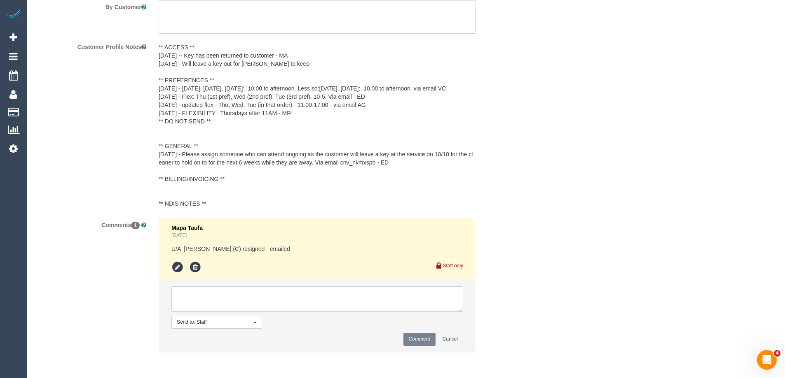
click at [216, 292] on textarea at bounding box center [317, 300] width 292 height 26
type textarea "U/A from Barun as needed for a weekly booking. Not notified as has never been"
click at [424, 343] on button "Comment" at bounding box center [419, 339] width 32 height 13
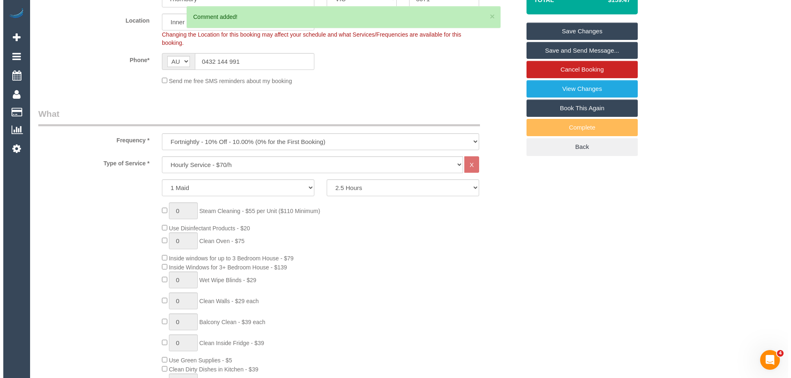
scroll to position [0, 0]
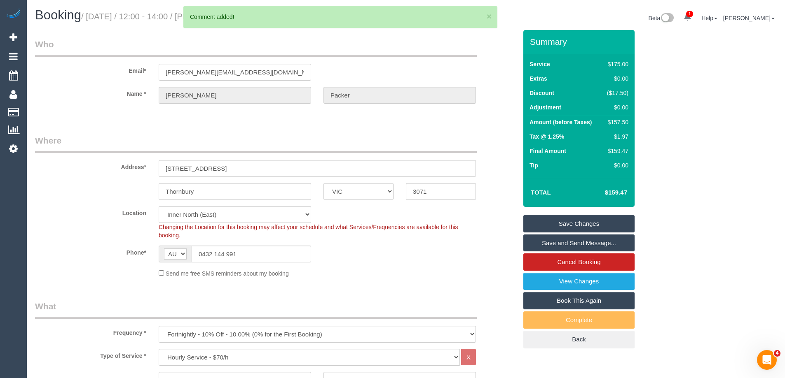
click at [564, 223] on link "Save Changes" at bounding box center [578, 223] width 111 height 17
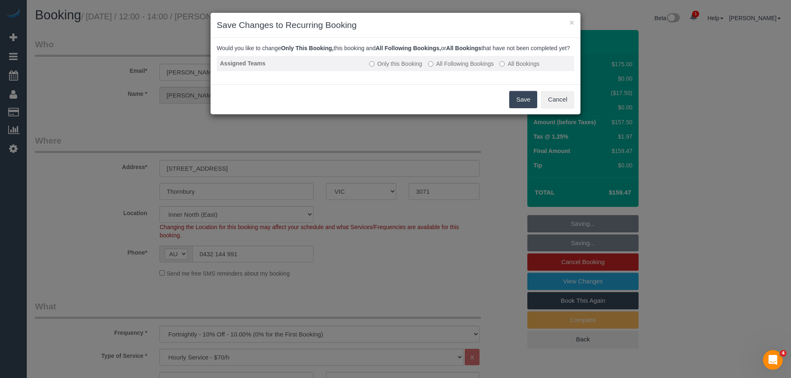
click at [443, 68] on label "All Following Bookings" at bounding box center [461, 64] width 66 height 8
click at [520, 108] on button "Save" at bounding box center [523, 99] width 28 height 17
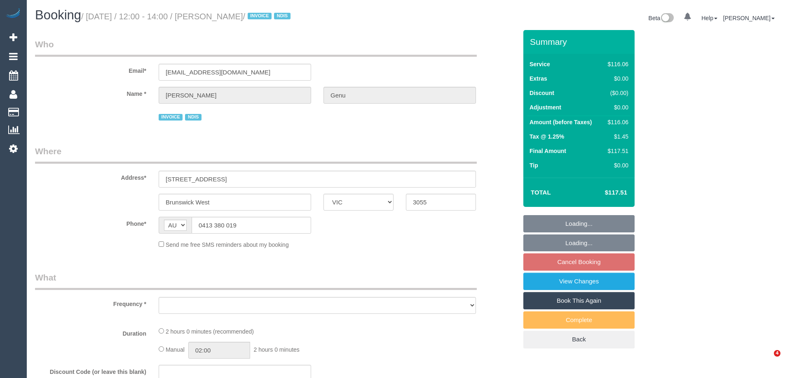
select select "VIC"
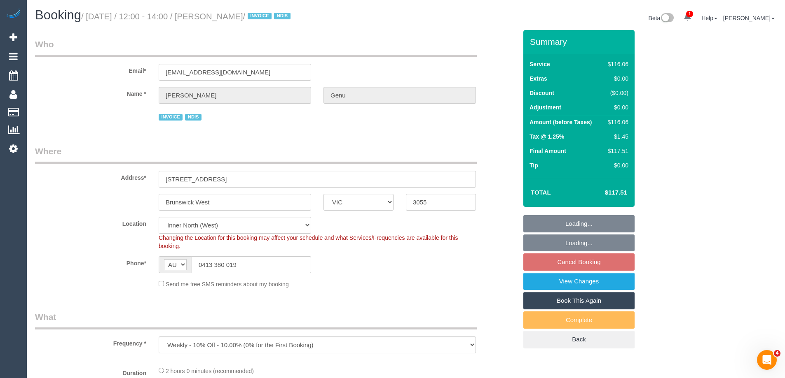
select select "object:687"
select select "spot1"
select select "number:28"
select select "number:14"
select select "number:21"
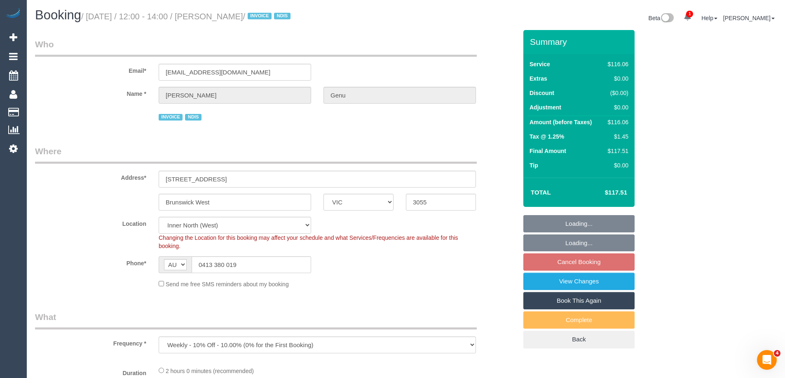
select select "number:36"
select select "number:35"
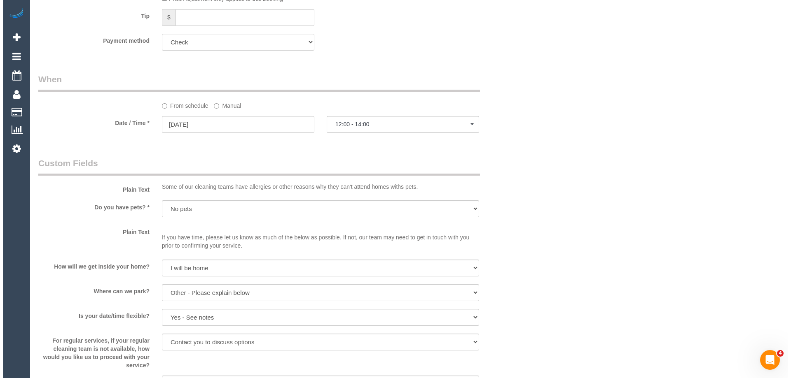
scroll to position [782, 0]
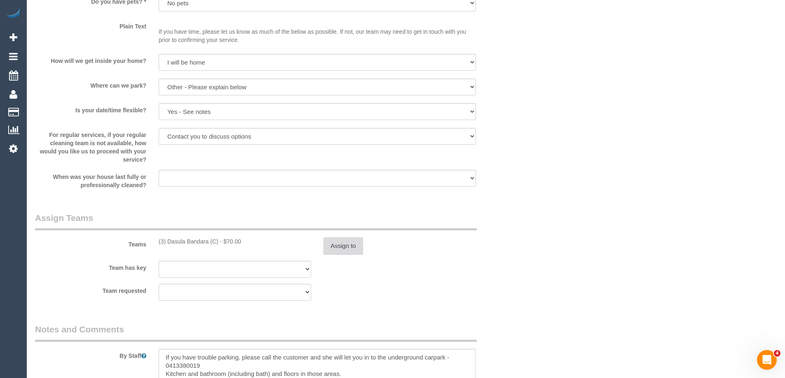
drag, startPoint x: 356, startPoint y: 258, endPoint x: 353, endPoint y: 248, distance: 10.8
click at [355, 257] on sui-booking-teams "Teams (3) Dasula Bandara (C) - $70.00 Assign to Team has key (3) Dasula Bandara…" at bounding box center [276, 256] width 482 height 89
click at [353, 248] on button "Assign to" at bounding box center [343, 246] width 40 height 17
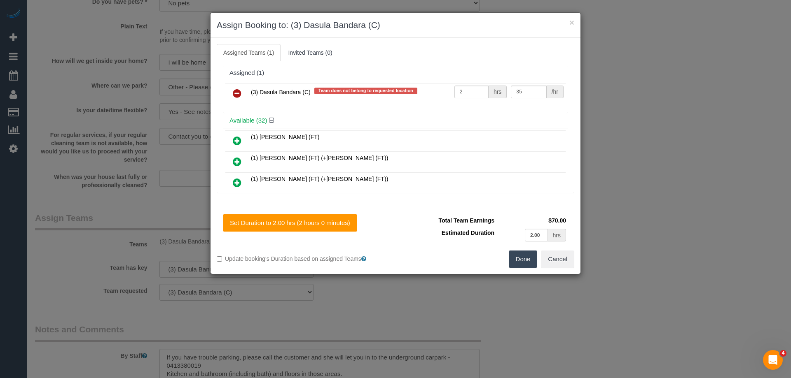
click at [237, 95] on icon at bounding box center [237, 94] width 9 height 10
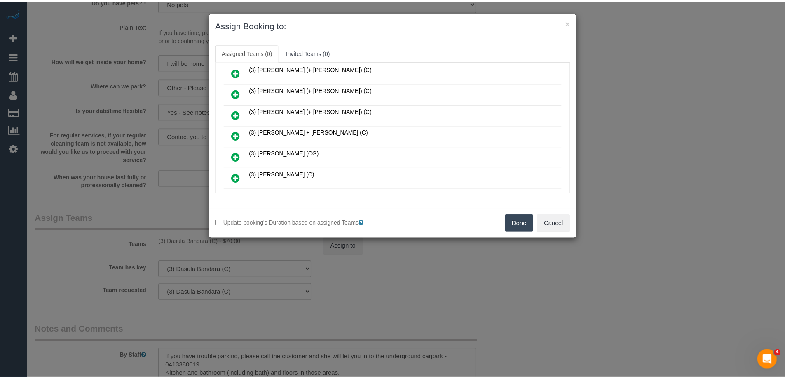
scroll to position [453, 0]
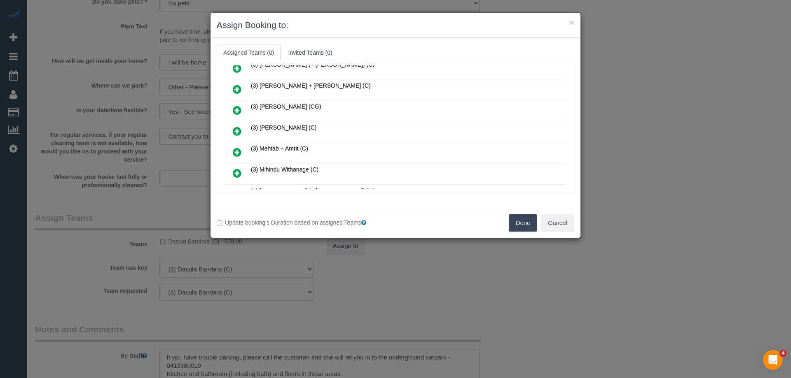
click at [521, 222] on button "Done" at bounding box center [523, 223] width 29 height 17
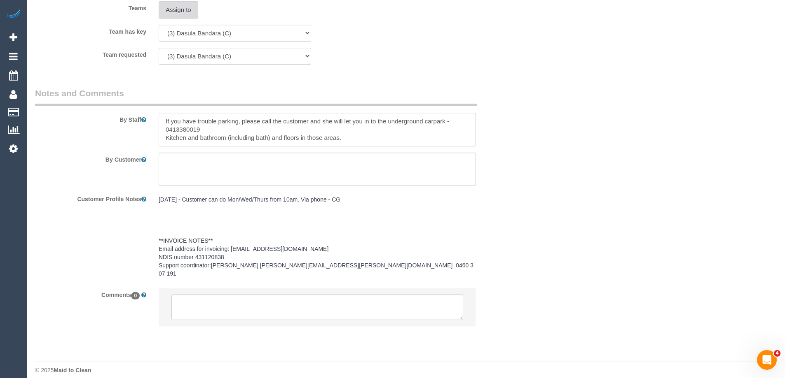
scroll to position [0, 0]
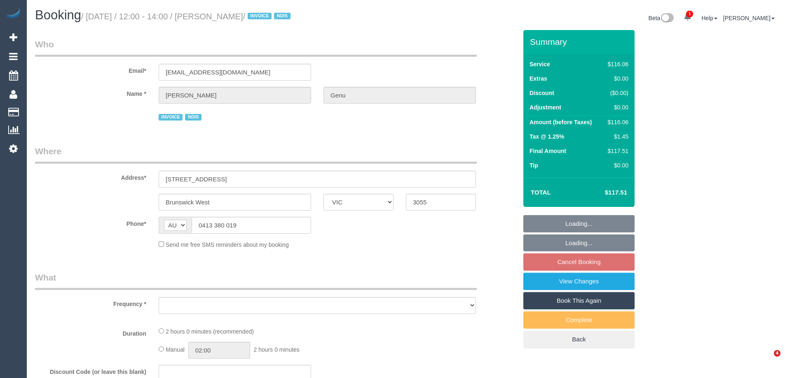
select select "VIC"
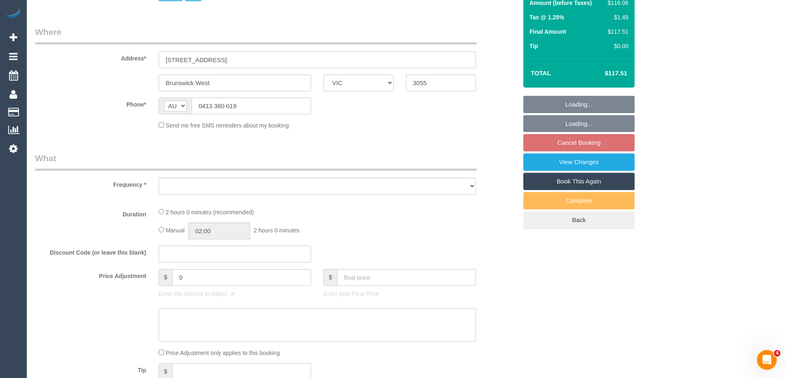
scroll to position [206, 0]
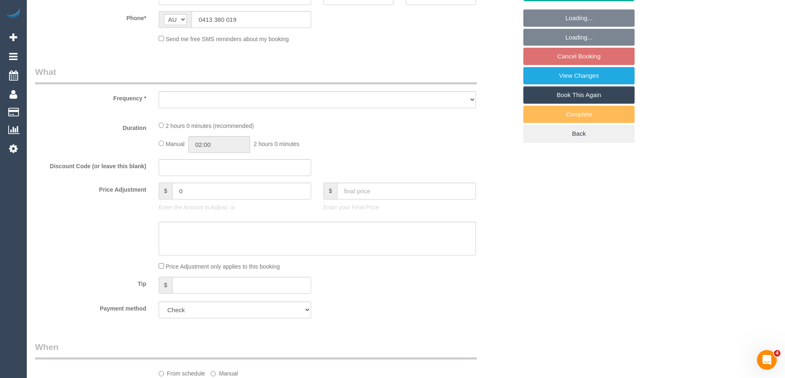
select select "object:534"
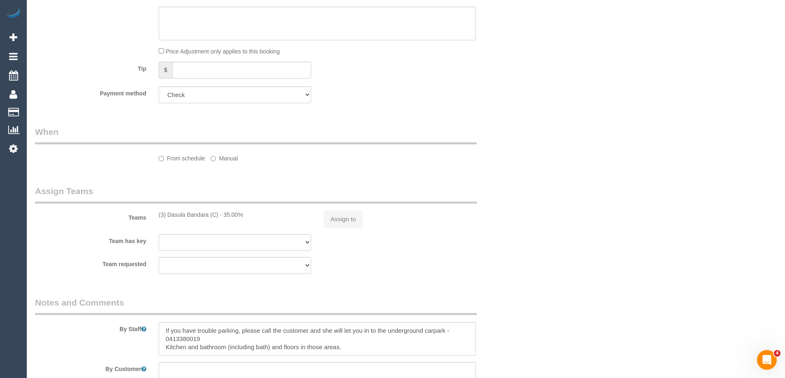
select select "number:28"
select select "number:14"
select select "number:21"
select select "number:36"
select select "number:35"
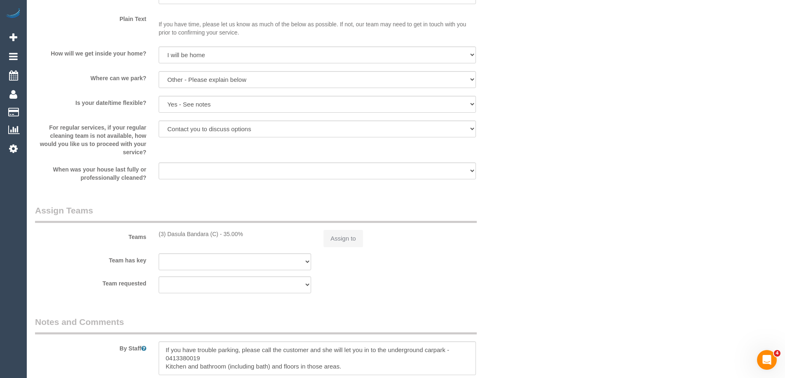
select select "spot1"
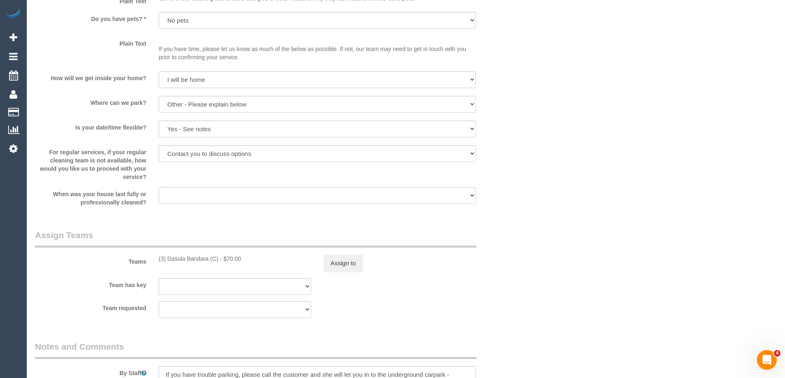
select select "object:1599"
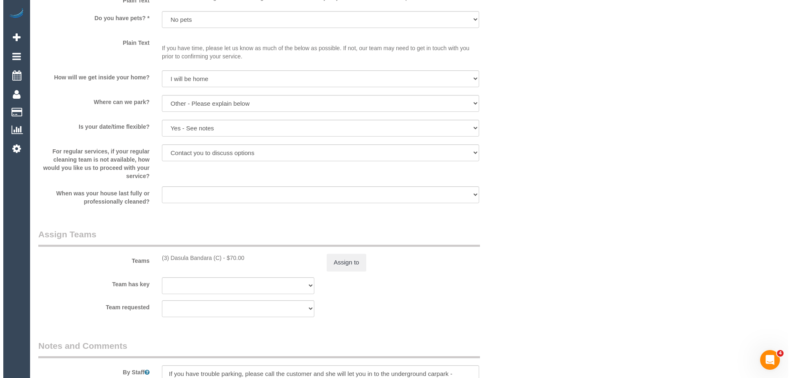
scroll to position [890, 0]
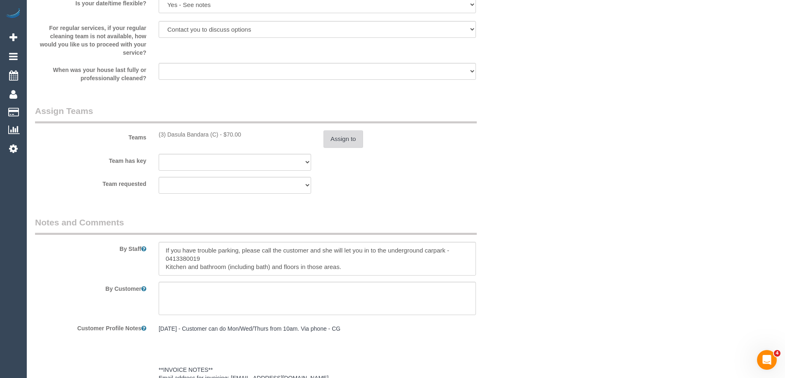
click at [337, 145] on button "Assign to" at bounding box center [343, 139] width 40 height 17
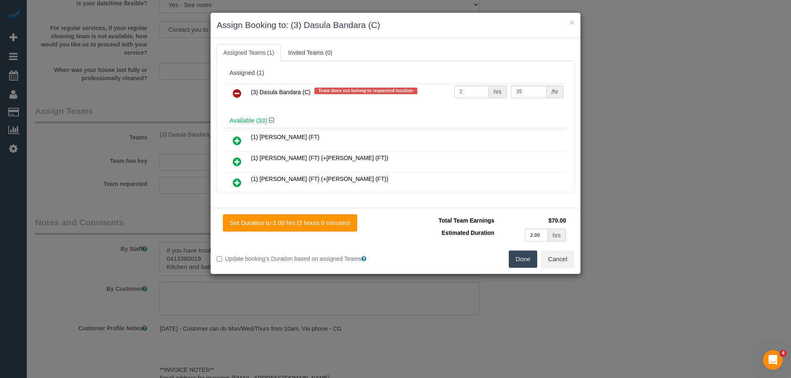
click at [233, 92] on icon at bounding box center [237, 94] width 9 height 10
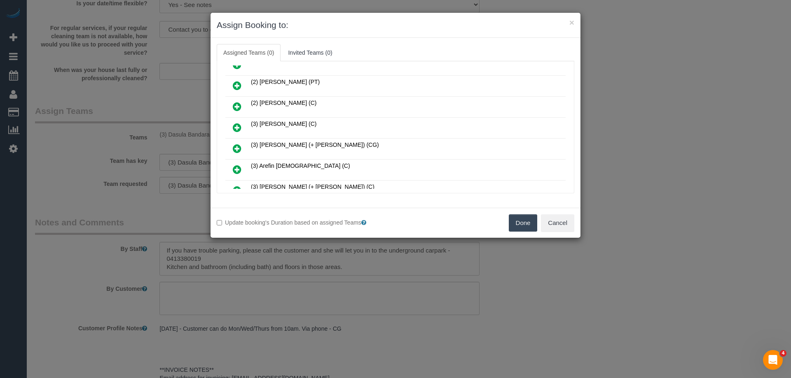
scroll to position [329, 0]
click at [240, 169] on icon at bounding box center [237, 171] width 9 height 10
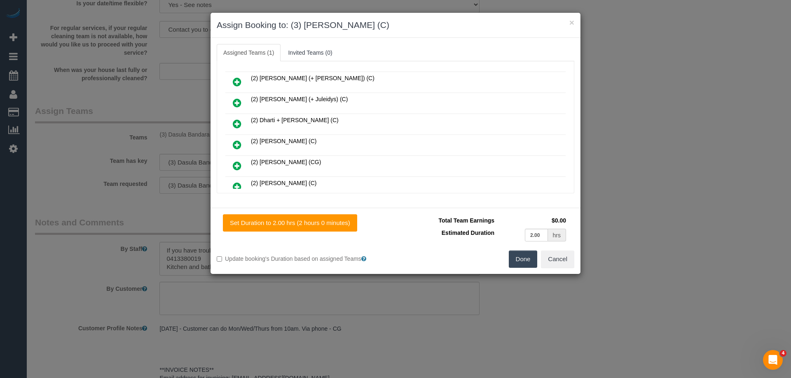
scroll to position [0, 0]
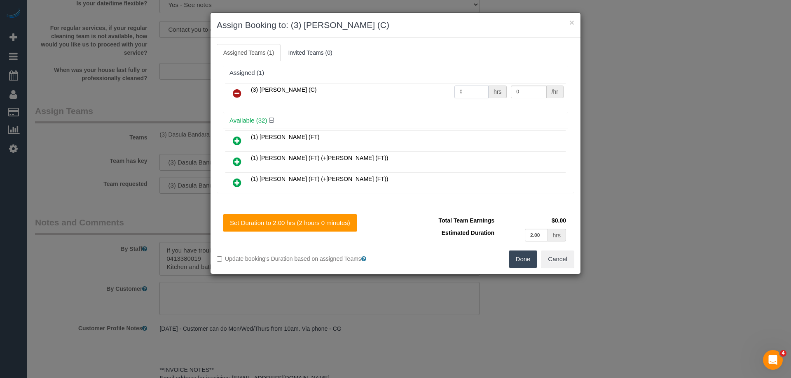
drag, startPoint x: 469, startPoint y: 86, endPoint x: 427, endPoint y: 92, distance: 42.3
click at [421, 92] on tr "(3) Barun Chand (C) 0 hrs 0 /hr" at bounding box center [395, 93] width 340 height 21
type input "2"
drag, startPoint x: 475, startPoint y: 89, endPoint x: 460, endPoint y: 89, distance: 15.2
click at [461, 89] on tr "(3) Barun Chand (C) 2 hrs 0 /hr" at bounding box center [395, 93] width 340 height 21
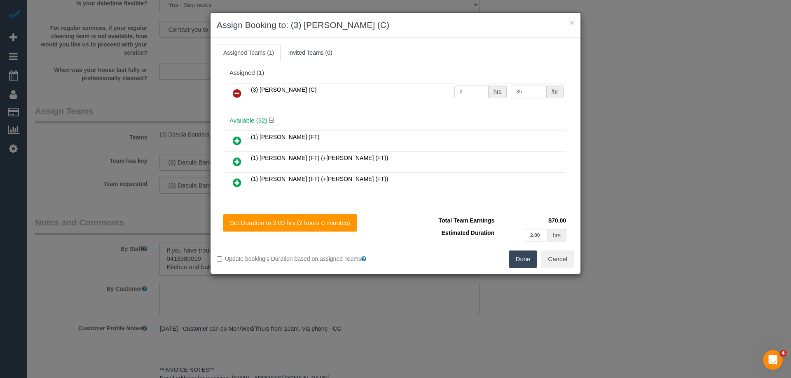
type input "35"
click at [522, 260] on button "Done" at bounding box center [523, 259] width 29 height 17
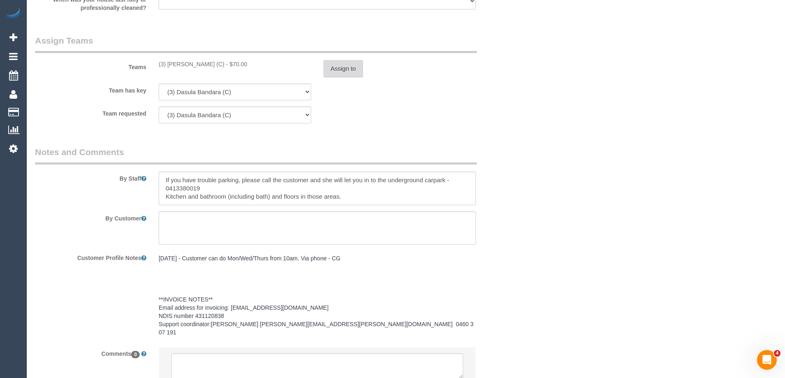
scroll to position [1019, 0]
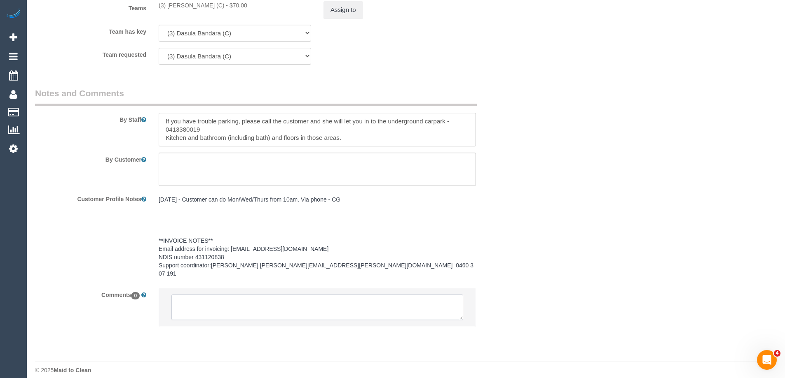
click at [188, 310] on textarea at bounding box center [317, 308] width 292 height 26
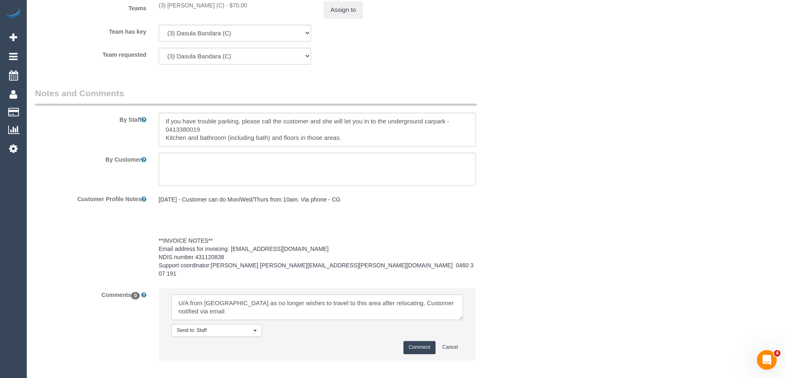
type textarea "U/A from Dasula as no longer wishes to travel to this area after relocating. Cu…"
click at [420, 341] on button "Comment" at bounding box center [419, 347] width 32 height 13
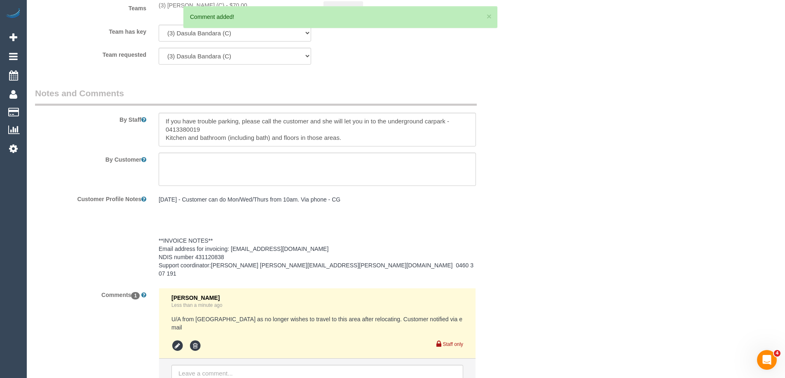
scroll to position [0, 0]
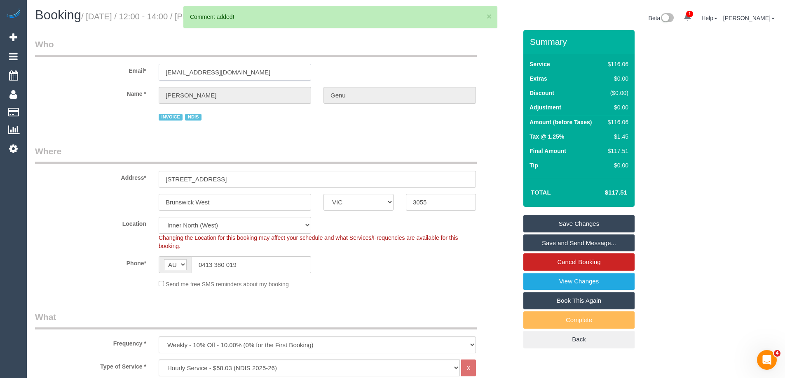
drag, startPoint x: 251, startPoint y: 73, endPoint x: 48, endPoint y: 76, distance: 203.1
click at [48, 76] on div "Email* lindiannt@gmail.com" at bounding box center [276, 59] width 494 height 42
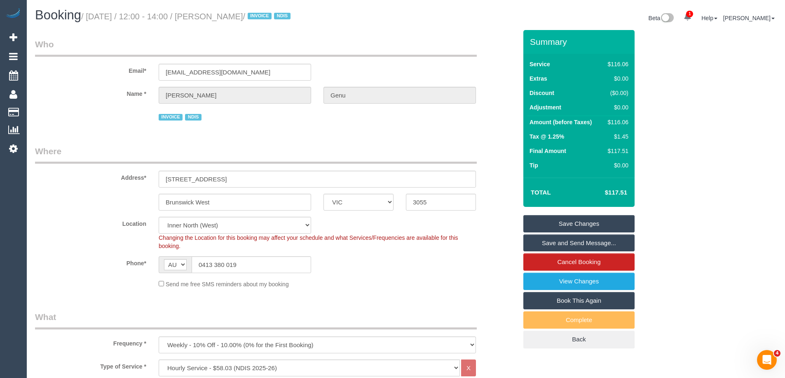
drag, startPoint x: 288, startPoint y: 16, endPoint x: 214, endPoint y: 14, distance: 74.6
click at [214, 14] on small "/ August 28, 2025 / 12:00 - 14:00 / Terry Lindiann Genu / INVOICE NDIS" at bounding box center [187, 16] width 212 height 9
copy small "Terry Lindiann Genu"
click at [532, 226] on link "Save Changes" at bounding box center [578, 223] width 111 height 17
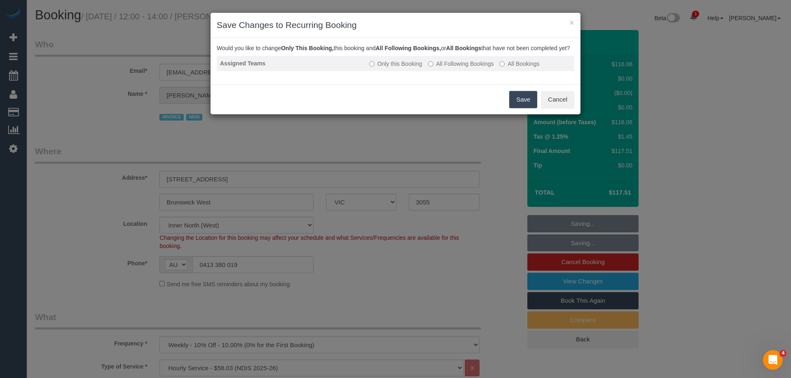
click at [452, 68] on label "All Following Bookings" at bounding box center [461, 64] width 66 height 8
click at [532, 107] on button "Save" at bounding box center [523, 99] width 28 height 17
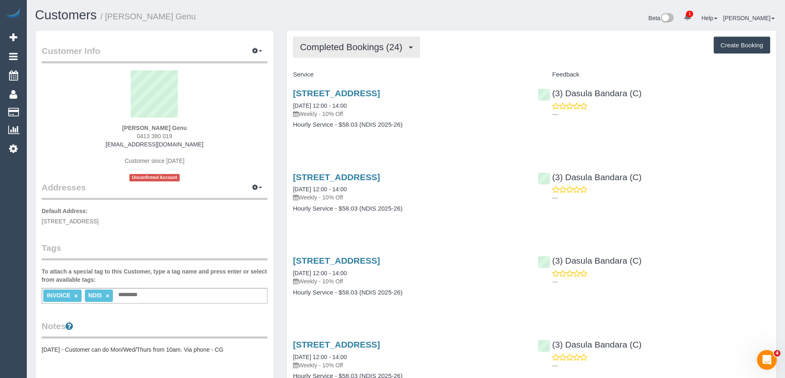
click at [395, 51] on span "Completed Bookings (24)" at bounding box center [353, 47] width 106 height 10
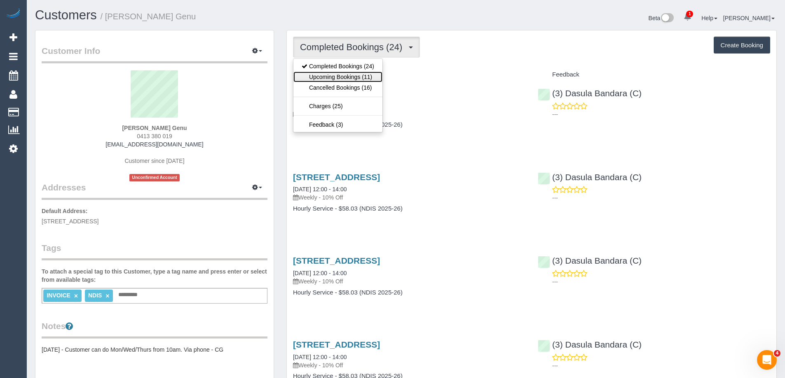
click at [373, 79] on link "Upcoming Bookings (11)" at bounding box center [337, 77] width 89 height 11
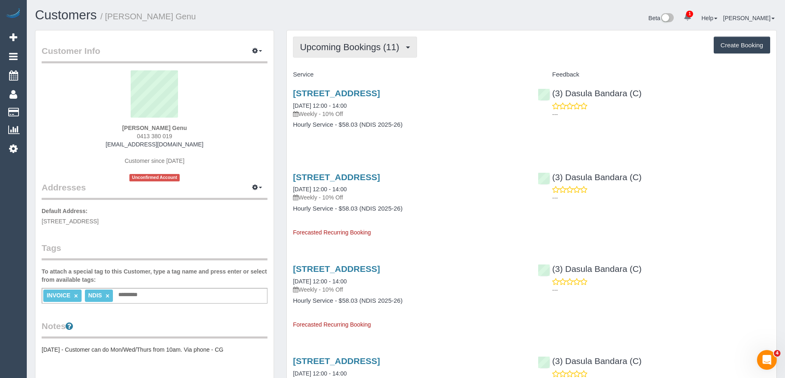
click at [356, 54] on button "Upcoming Bookings (11)" at bounding box center [355, 47] width 124 height 21
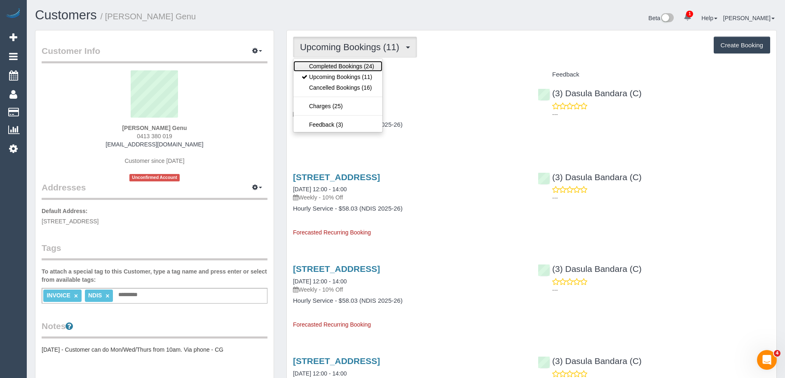
click at [355, 67] on link "Completed Bookings (24)" at bounding box center [337, 66] width 89 height 11
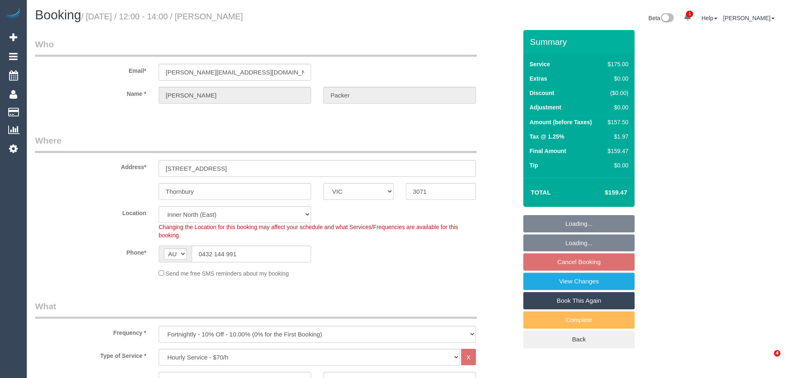
select select "VIC"
select select "150"
select select "string:stripe-pm_1PLJ582GScqysDRVpkXOTlYq"
select select "spot1"
select select "number:30"
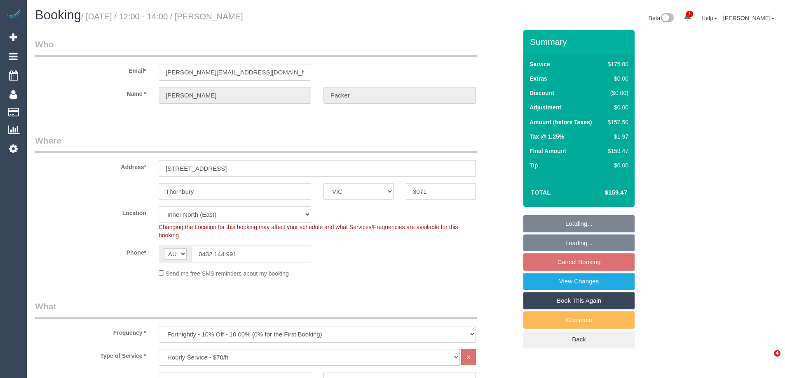
select select "number:14"
select select "number:19"
select select "number:25"
select select "number:34"
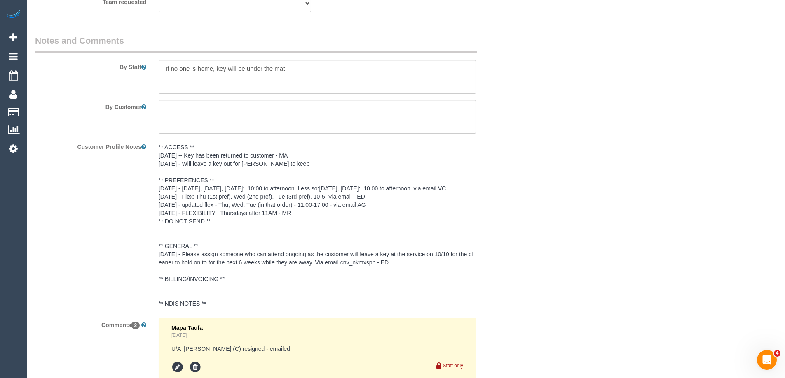
scroll to position [1277, 0]
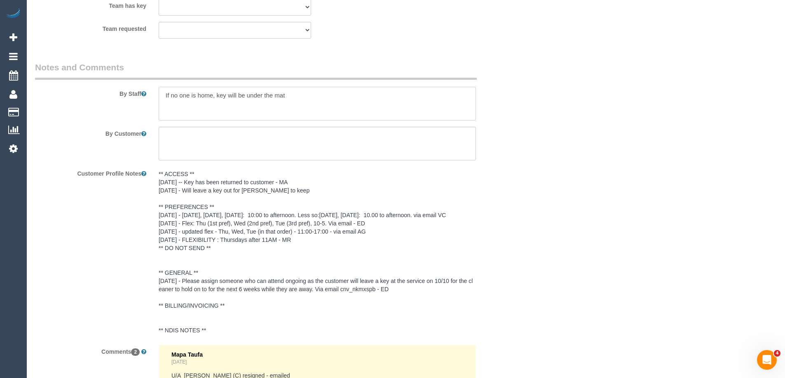
drag, startPoint x: 169, startPoint y: 96, endPoint x: 157, endPoint y: 95, distance: 12.5
click at [165, 96] on textarea at bounding box center [317, 104] width 317 height 34
click at [157, 93] on div at bounding box center [316, 104] width 329 height 34
click at [162, 93] on textarea at bounding box center [317, 104] width 317 height 34
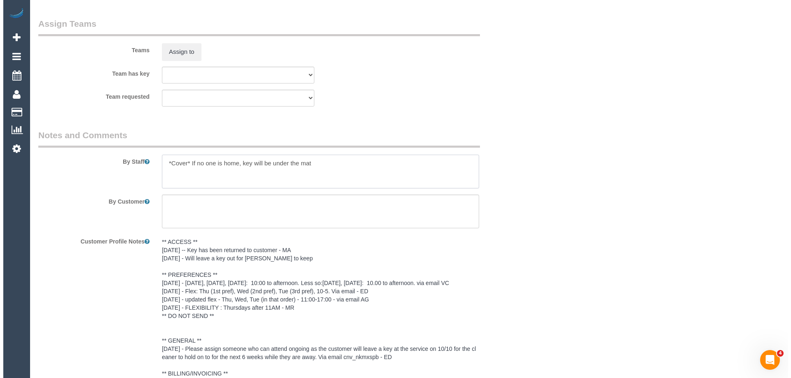
scroll to position [1194, 0]
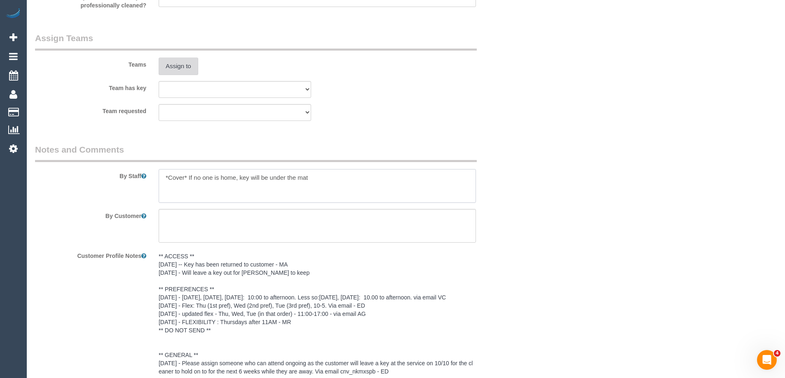
type textarea "*Cover* If no one is home, key will be under the mat"
click at [172, 67] on button "Assign to" at bounding box center [179, 66] width 40 height 17
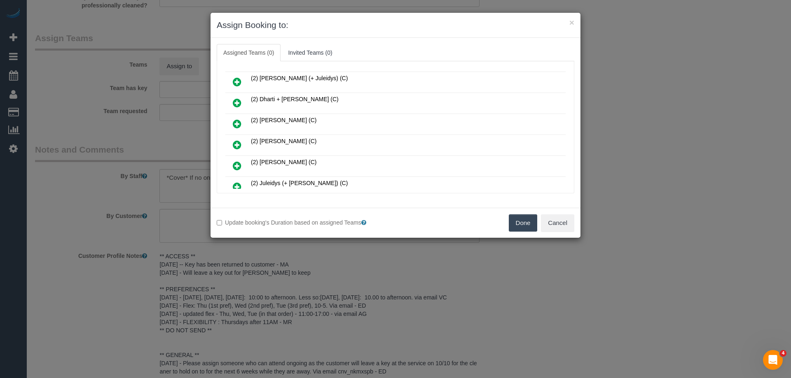
click at [234, 120] on icon at bounding box center [237, 124] width 9 height 10
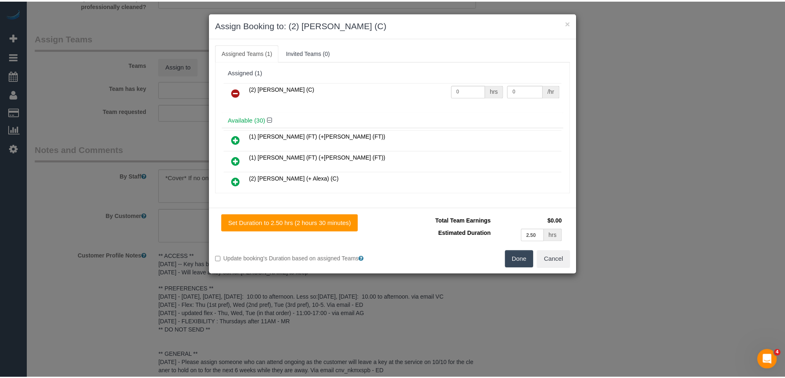
scroll to position [0, 0]
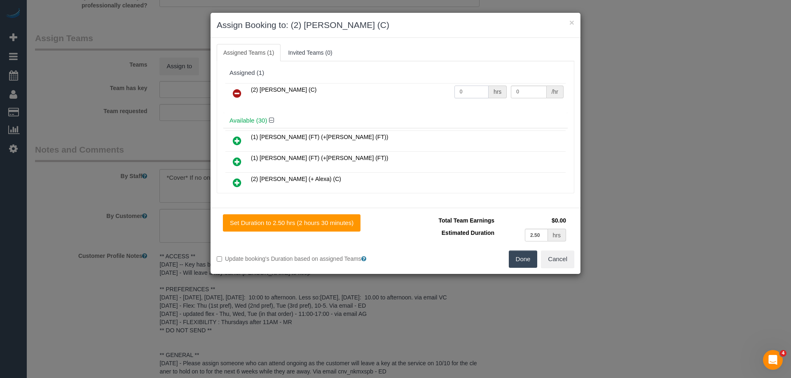
drag, startPoint x: 452, startPoint y: 88, endPoint x: 424, endPoint y: 92, distance: 28.3
click at [421, 88] on tr "(2) Eray Mertturk (C) 0 hrs 0 /hr" at bounding box center [395, 93] width 340 height 21
type input "2.5"
click at [451, 88] on tr "(2) Eray Mertturk (C) 2.5 hrs 0 /hr" at bounding box center [395, 93] width 340 height 21
type input "37.5"
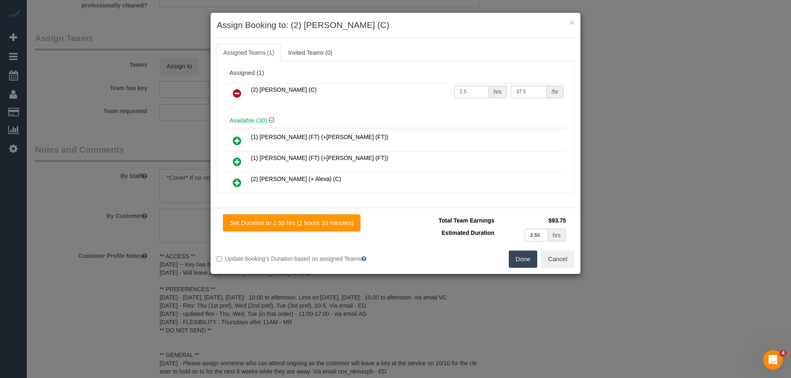
click at [519, 255] on button "Done" at bounding box center [523, 259] width 29 height 17
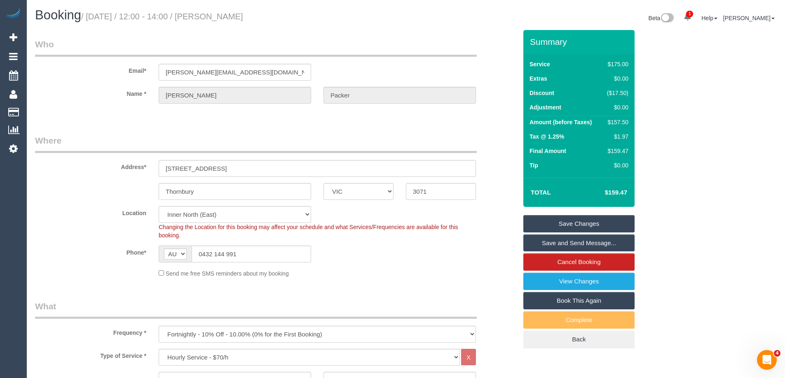
drag, startPoint x: 292, startPoint y: 12, endPoint x: 214, endPoint y: 21, distance: 79.1
click at [212, 17] on h1 "Booking / August 28, 2025 / 12:00 - 14:00 / Christopher Packer" at bounding box center [217, 15] width 364 height 14
copy small "Christopher Packer"
click at [533, 221] on link "Save Changes" at bounding box center [578, 223] width 111 height 17
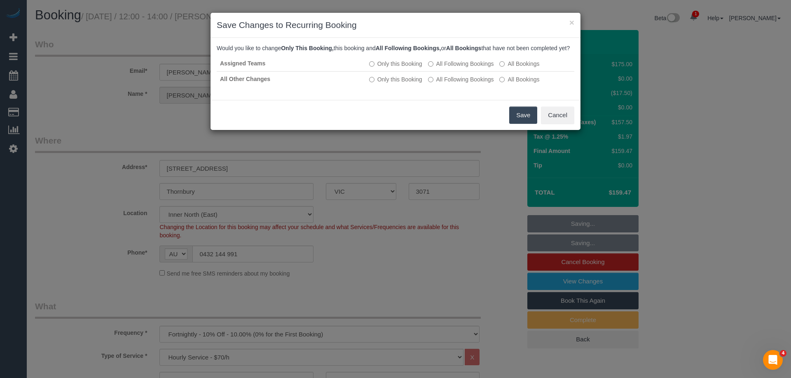
click at [530, 124] on button "Save" at bounding box center [523, 115] width 28 height 17
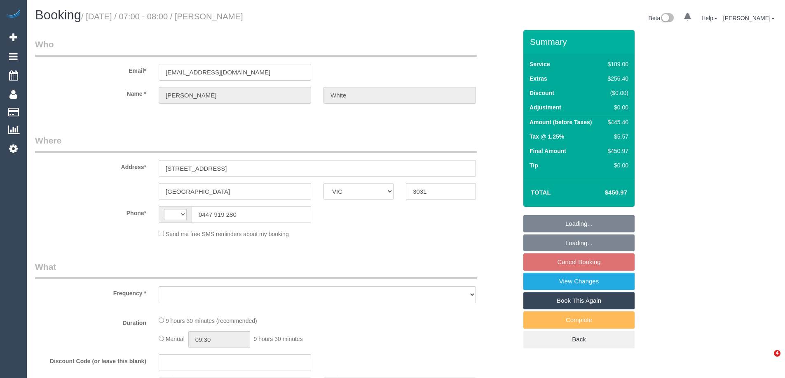
select select "VIC"
select select "string:stripe-pm_1NY0g42GScqysDRVFQgUVHiw"
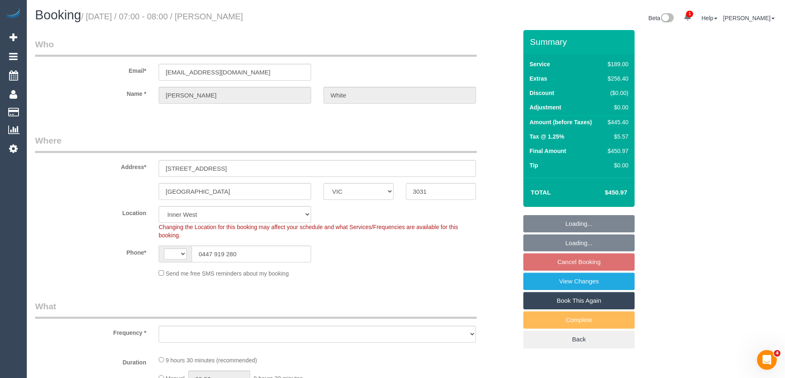
select select "string:AU"
select select "object:796"
select select "number:28"
select select "number:17"
select select "number:19"
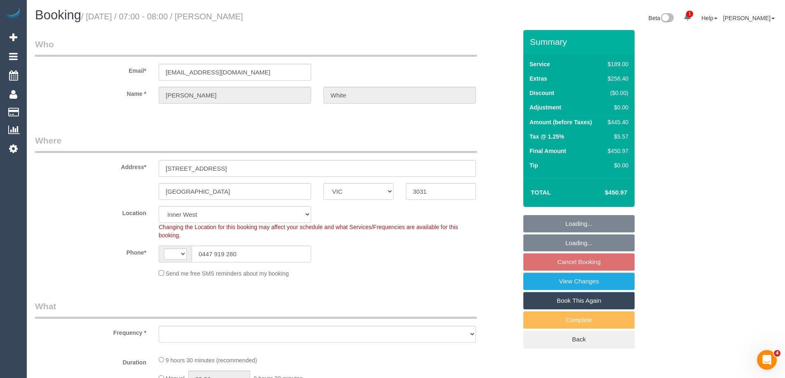
select select "number:25"
select select "object:1462"
select select "spot1"
drag, startPoint x: 199, startPoint y: 168, endPoint x: 133, endPoint y: 168, distance: 65.5
click at [133, 168] on div "Address* 62 Altona St, 105" at bounding box center [276, 156] width 494 height 42
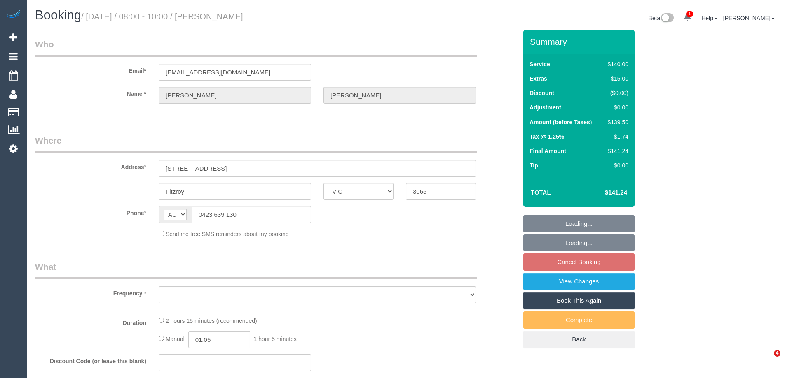
select select "VIC"
select select "string:stripe-pm_1LnYFq2GScqysDRVk66fJIs5"
select select "number:27"
select select "number:14"
select select "number:20"
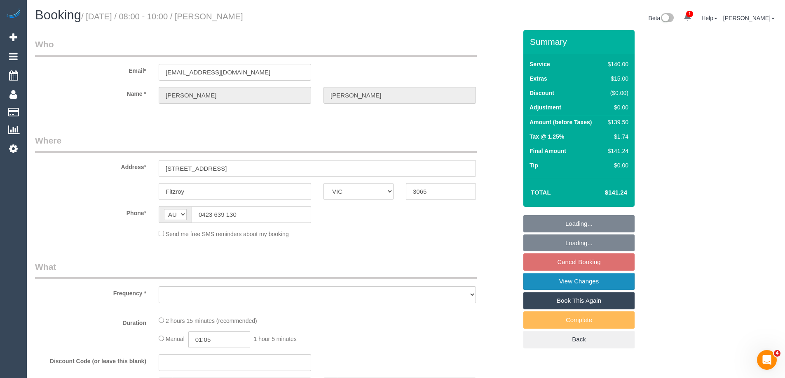
select select "number:24"
select select "number:33"
select select "number:11"
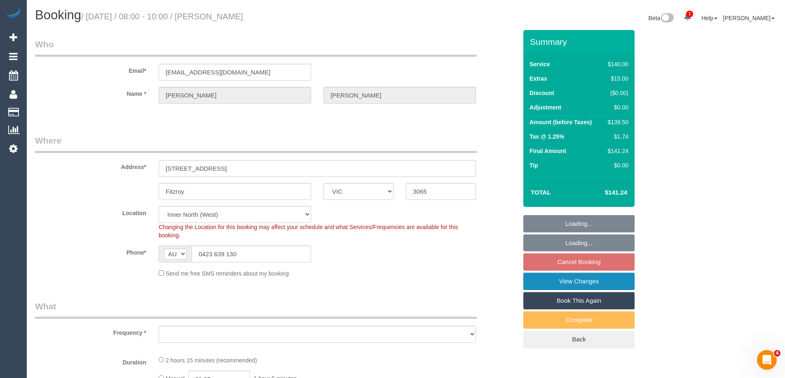
click at [548, 282] on link "View Changes" at bounding box center [578, 281] width 111 height 17
select select "object:689"
select select "spot2"
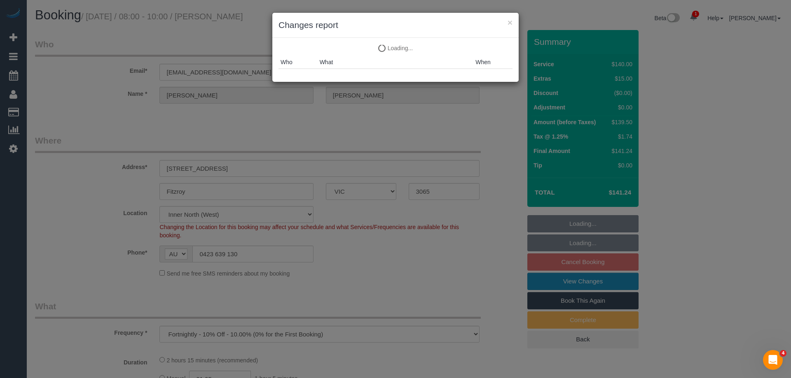
select select "object:882"
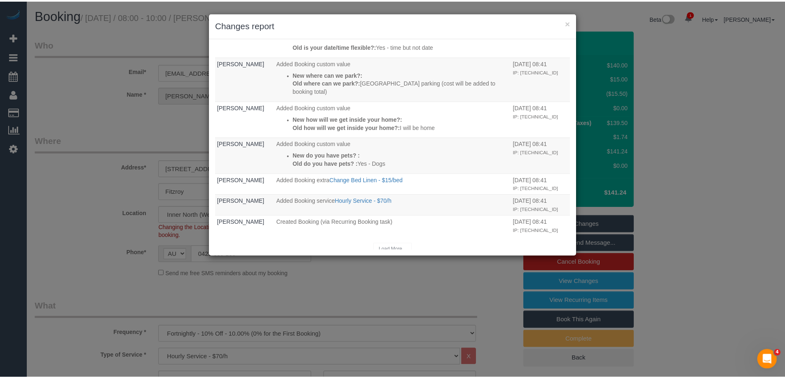
scroll to position [182, 0]
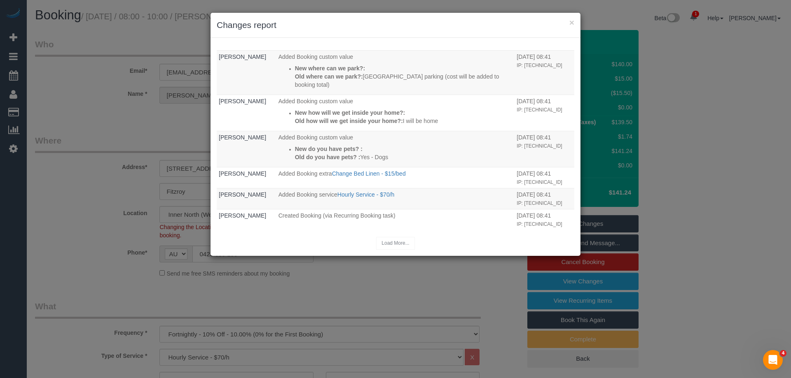
click at [574, 18] on div "× Changes report" at bounding box center [395, 25] width 370 height 25
click at [573, 18] on button "×" at bounding box center [571, 22] width 5 height 9
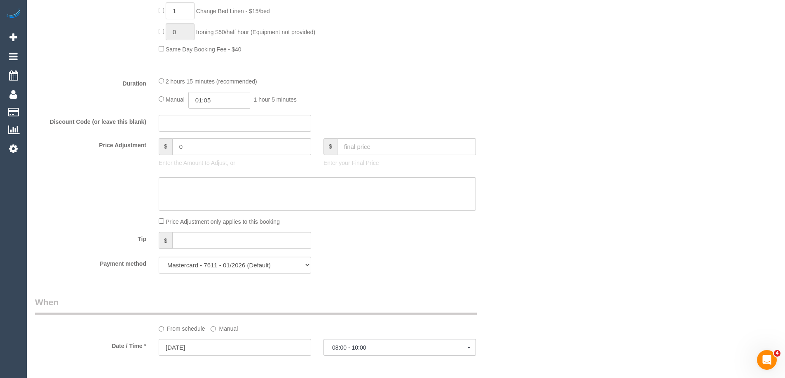
scroll to position [493, 0]
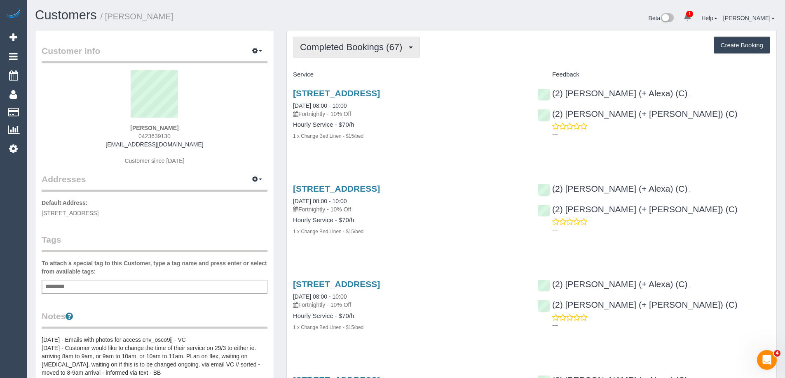
click at [339, 53] on button "Completed Bookings (67)" at bounding box center [356, 47] width 127 height 21
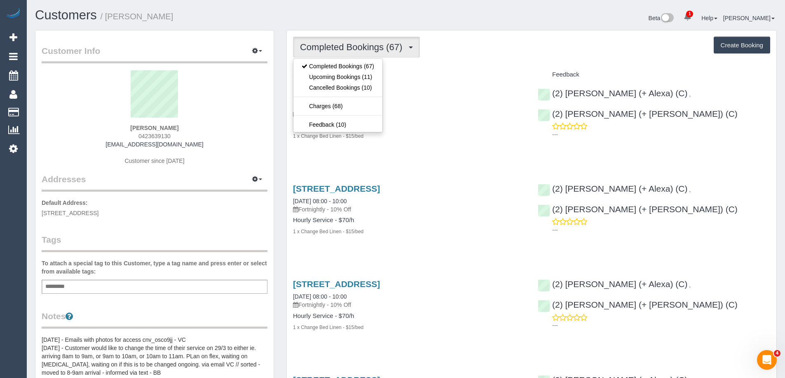
click at [413, 76] on h4 "Service" at bounding box center [409, 74] width 232 height 7
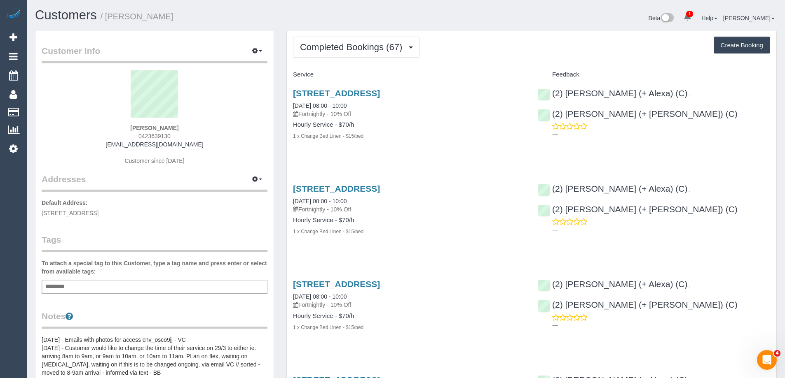
click at [362, 154] on div "[STREET_ADDRESS] [DATE] 08:00 - 10:00 Fortnightly - 10% Off Hourly Service - $7…" at bounding box center [409, 119] width 245 height 75
click at [332, 45] on span "Completed Bookings (67)" at bounding box center [353, 47] width 106 height 10
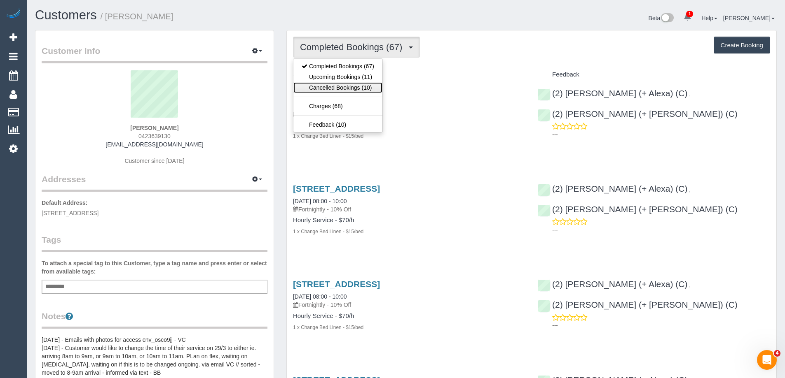
click at [324, 87] on link "Cancelled Bookings (10)" at bounding box center [337, 87] width 89 height 11
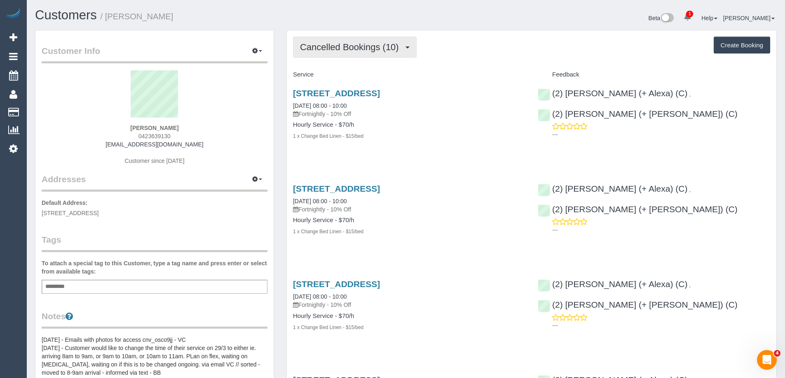
click at [336, 49] on span "Cancelled Bookings (10)" at bounding box center [351, 47] width 103 height 10
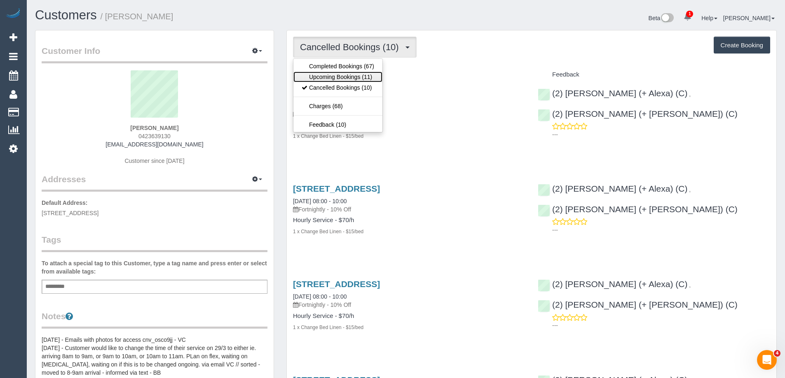
click at [337, 75] on link "Upcoming Bookings (11)" at bounding box center [337, 77] width 89 height 11
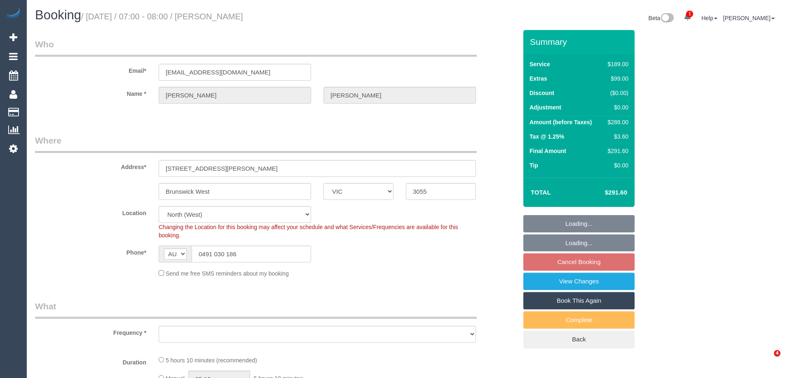
select select "VIC"
select select "object:785"
select select "string:stripe-pm_1RNSbP2GScqysDRVHuTpD70q"
select select "spot1"
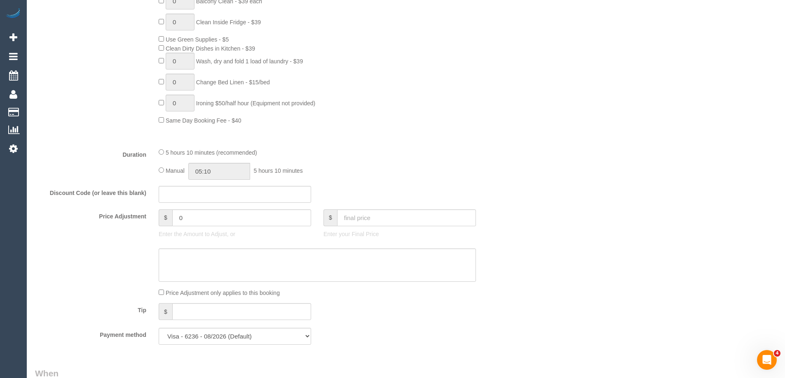
scroll to position [632, 0]
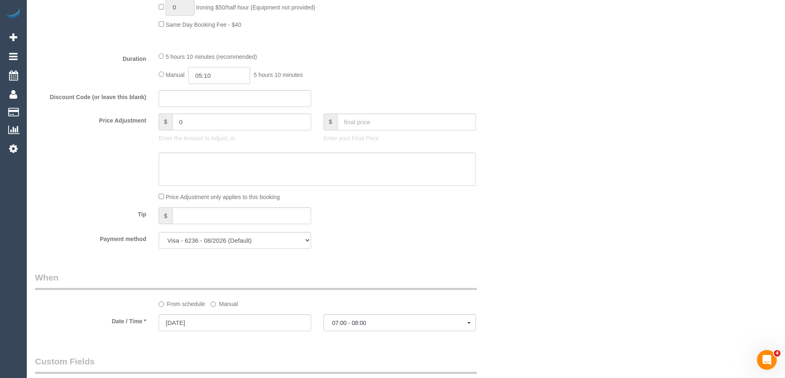
click at [241, 72] on input "05:10" at bounding box center [219, 75] width 62 height 17
type input "05:30"
click at [199, 137] on li "05:30" at bounding box center [209, 141] width 37 height 11
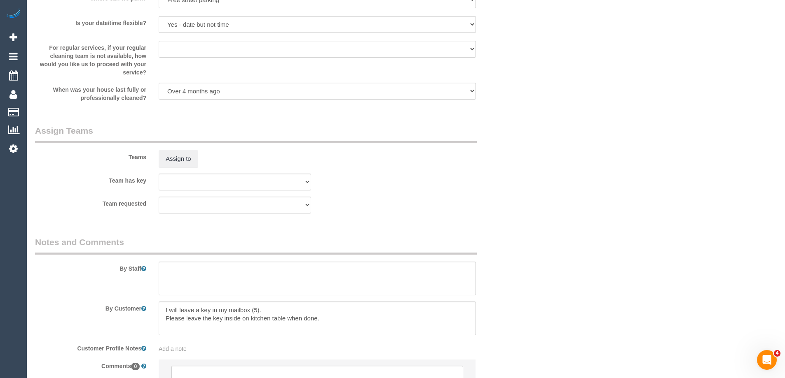
select select "spot10"
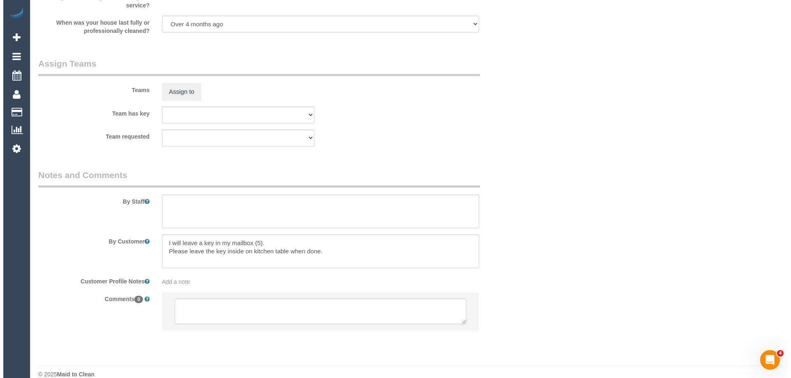
scroll to position [1203, 0]
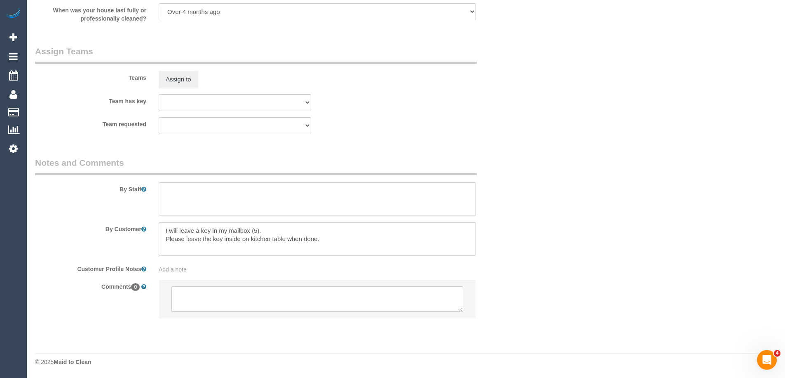
click at [195, 200] on textarea at bounding box center [317, 199] width 317 height 34
type textarea "Estimated time of 4.5-5.5 hrs"
click at [191, 80] on button "Assign to" at bounding box center [179, 79] width 40 height 17
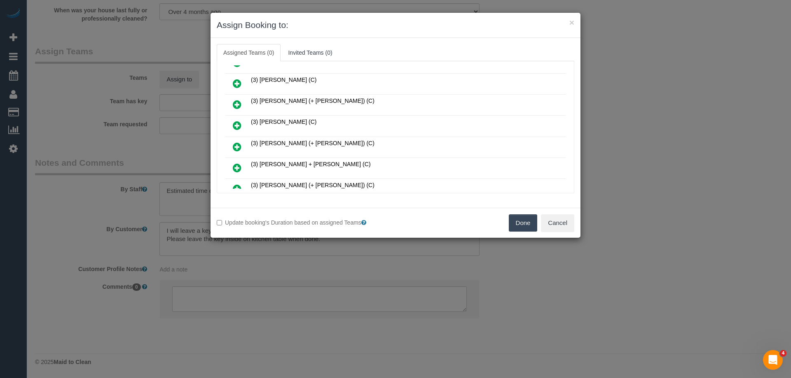
scroll to position [247, 0]
click at [232, 83] on link at bounding box center [236, 85] width 19 height 16
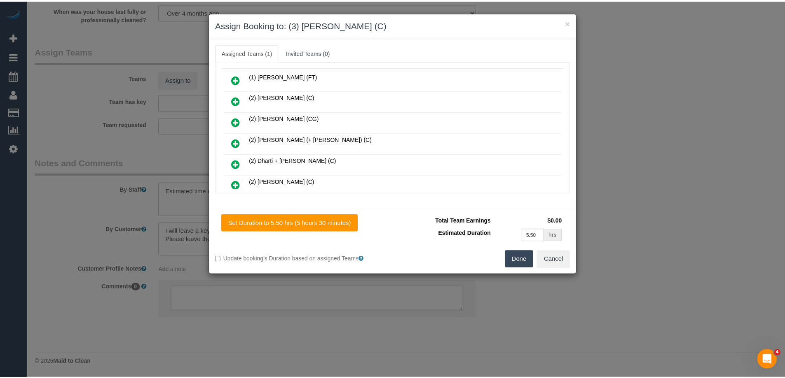
scroll to position [0, 0]
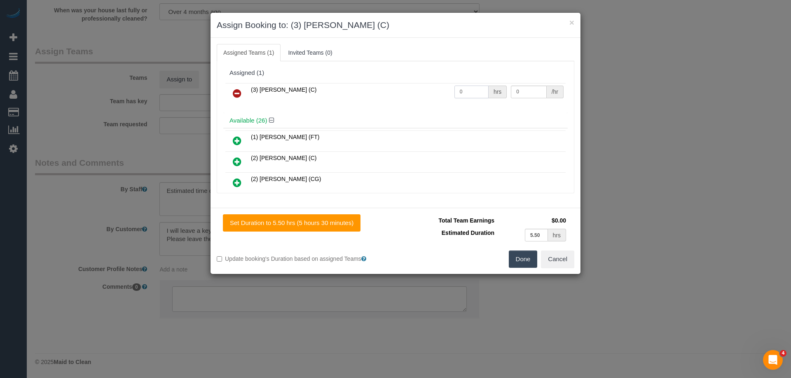
drag, startPoint x: 461, startPoint y: 86, endPoint x: 436, endPoint y: 86, distance: 24.7
click at [436, 86] on tr "(3) Barun Chand (C) 0 hrs 0 /hr" at bounding box center [395, 93] width 340 height 21
type input "1"
drag, startPoint x: 522, startPoint y: 92, endPoint x: 441, endPoint y: 89, distance: 80.8
click at [443, 89] on tr "(3) Barun Chand (C) 1 hrs 0 /hr" at bounding box center [395, 93] width 340 height 21
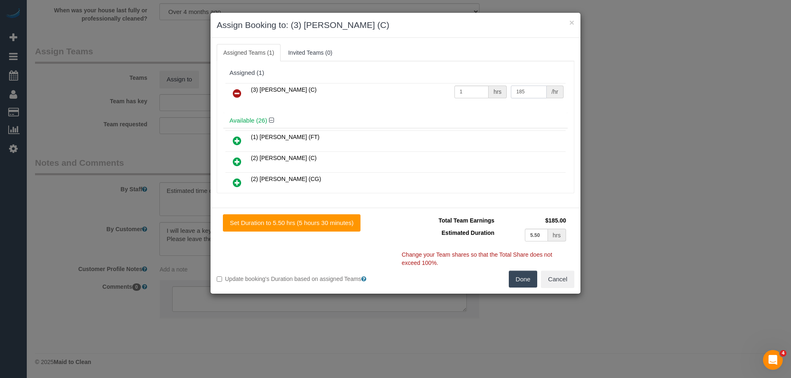
type input "185"
click at [522, 273] on button "Done" at bounding box center [523, 279] width 29 height 17
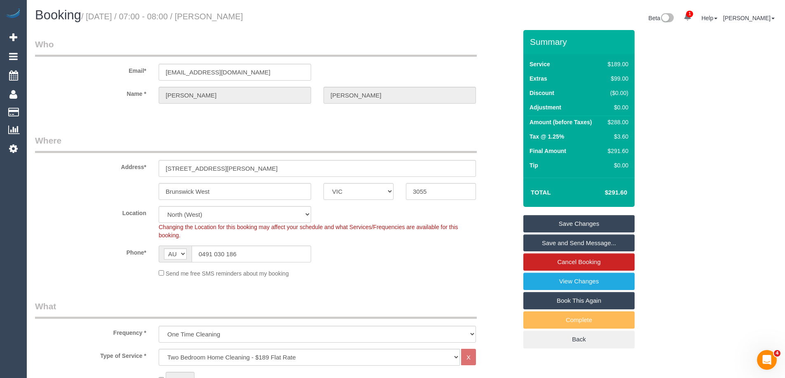
click at [212, 14] on h1 "Booking / August 28, 2025 / 07:00 - 08:00 / Benjamin Echols" at bounding box center [217, 15] width 364 height 14
copy small "Benjamin Echols"
click at [551, 245] on link "Save and Send Message..." at bounding box center [578, 243] width 111 height 17
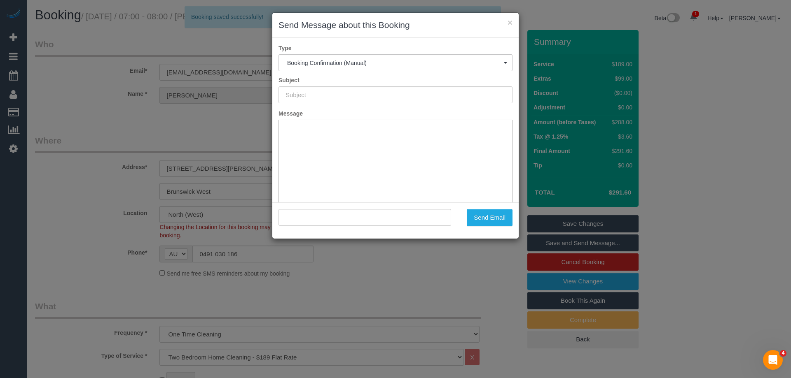
type input "Booking Confirmed"
type input ""Benjamin Echols" <b.echols99@gmail.com>"
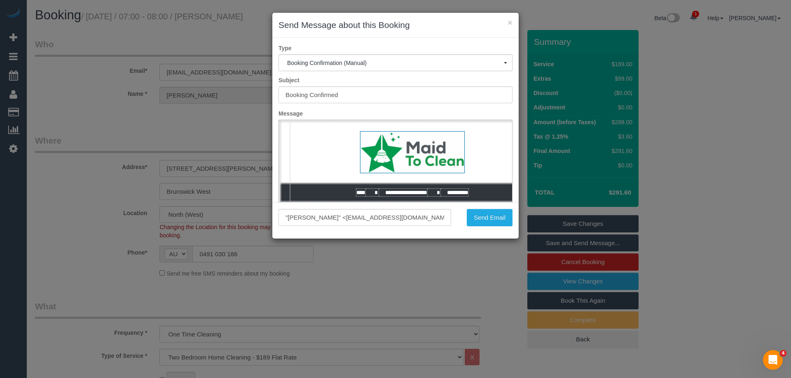
drag, startPoint x: 477, startPoint y: 207, endPoint x: 485, endPoint y: 219, distance: 14.4
click at [478, 207] on div ""Benjamin Echols" <b.echols99@gmail.com> Send Email" at bounding box center [395, 221] width 246 height 36
click at [485, 219] on button "Send Email" at bounding box center [490, 217] width 46 height 17
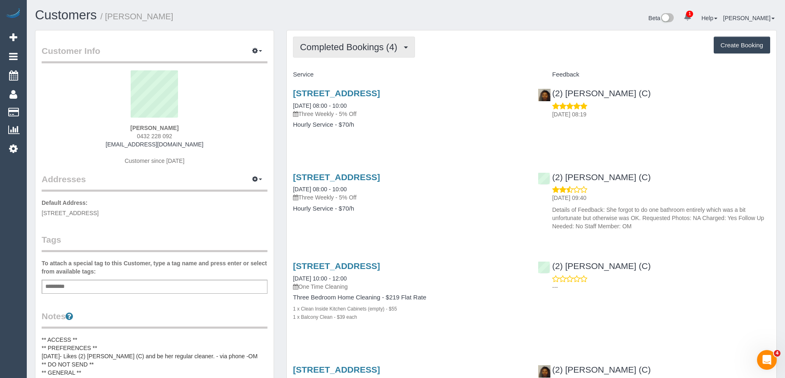
click at [338, 51] on span "Completed Bookings (4)" at bounding box center [350, 47] width 101 height 10
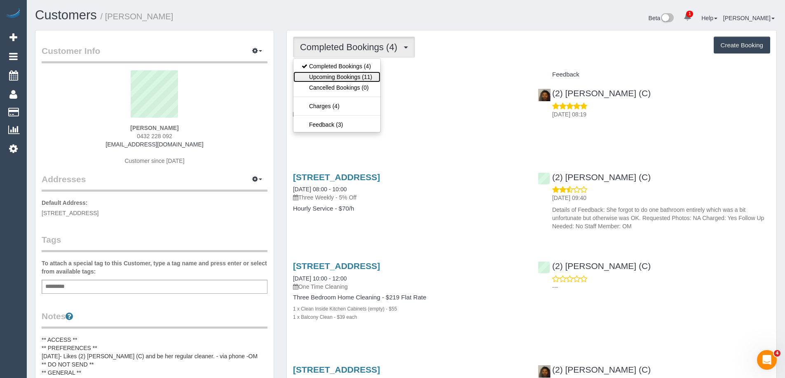
click at [347, 77] on link "Upcoming Bookings (11)" at bounding box center [336, 77] width 87 height 11
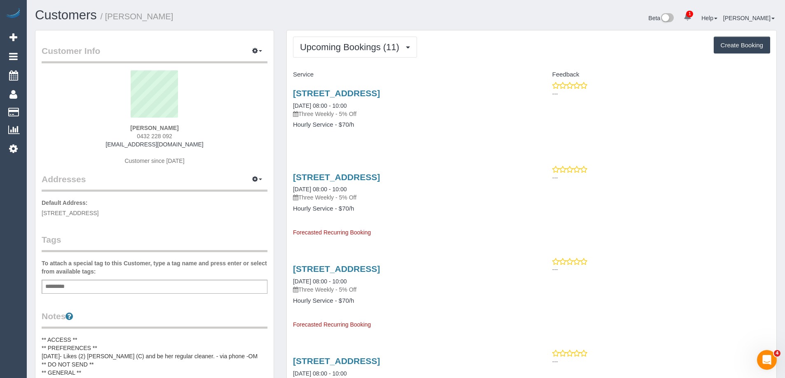
drag, startPoint x: 398, startPoint y: 135, endPoint x: 372, endPoint y: 124, distance: 28.6
click at [398, 135] on div "[STREET_ADDRESS] [DATE] 08:00 - 10:00 Three Weekly - 5% Off Hourly Service - $7…" at bounding box center [409, 113] width 245 height 63
drag, startPoint x: 485, startPoint y: 94, endPoint x: 292, endPoint y: 91, distance: 193.6
click at [292, 91] on div "[STREET_ADDRESS] [DATE] 08:00 - 10:00 Three Weekly - 5% Off Hourly Service - $7…" at bounding box center [409, 113] width 245 height 63
copy link "[STREET_ADDRESS]"
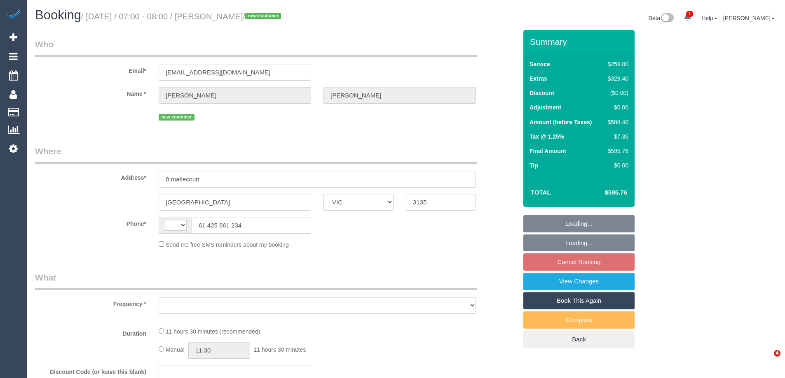
select select "VIC"
select select "string:AU"
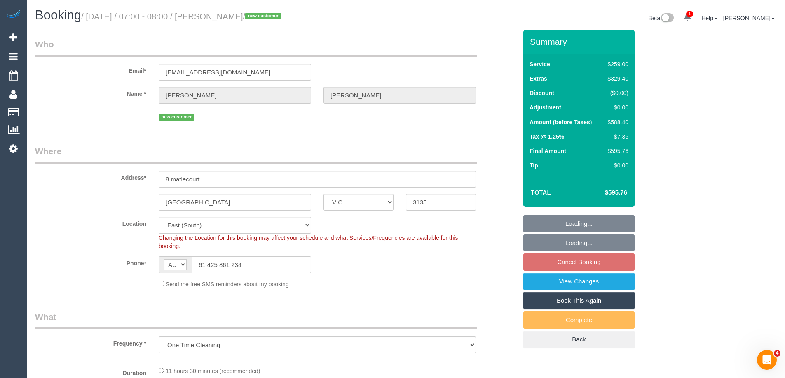
select select "object:1210"
select select "number:28"
select select "number:14"
select select "number:18"
select select "number:25"
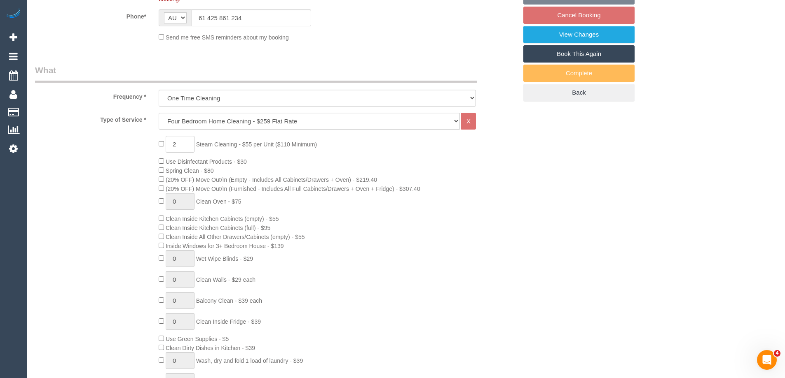
select select "string:stripe-pm_1S0BYY2GScqysDRVChe1DSrY"
select select "spot1"
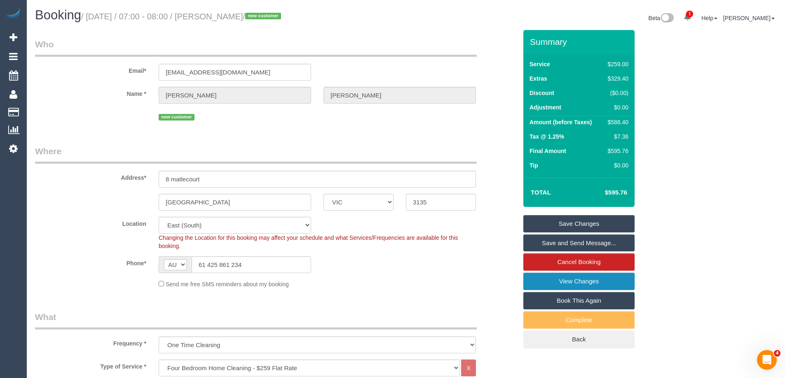
click at [539, 283] on link "View Changes" at bounding box center [578, 281] width 111 height 17
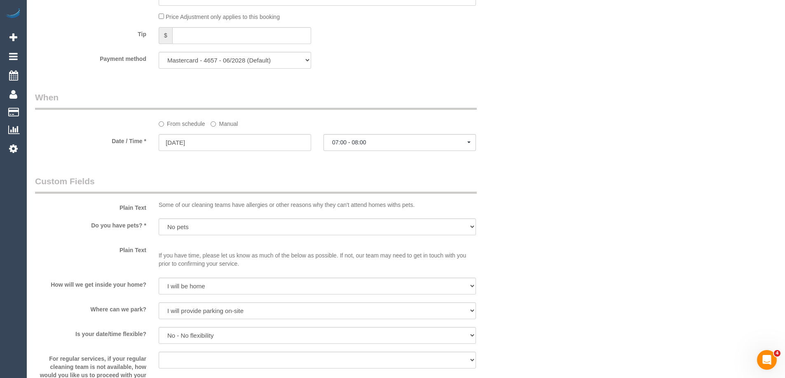
scroll to position [988, 0]
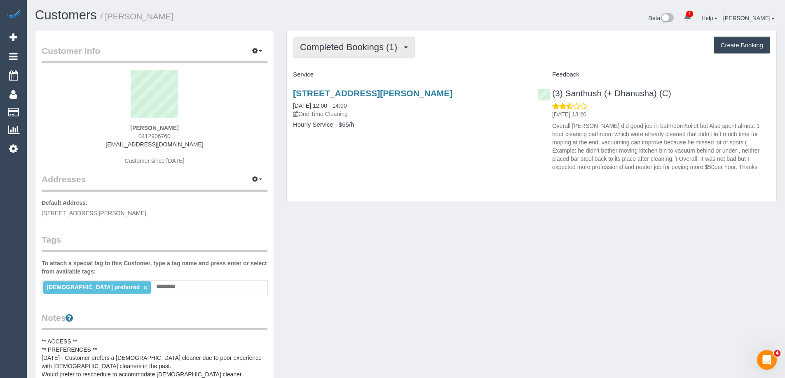
click at [335, 46] on span "Completed Bookings (1)" at bounding box center [350, 47] width 101 height 10
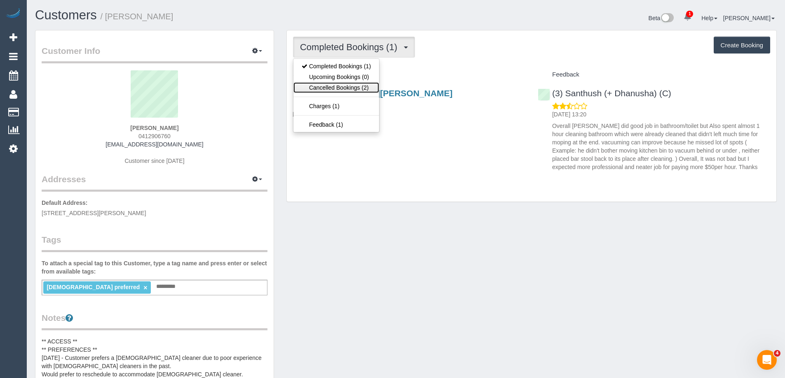
click at [356, 85] on link "Cancelled Bookings (2)" at bounding box center [336, 87] width 86 height 11
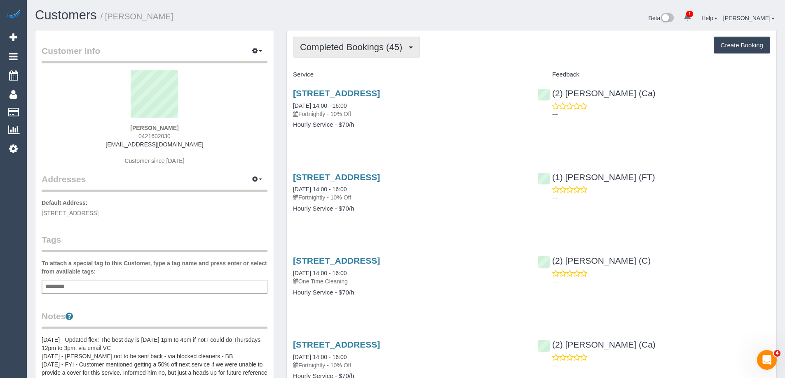
click at [334, 44] on span "Completed Bookings (45)" at bounding box center [353, 47] width 106 height 10
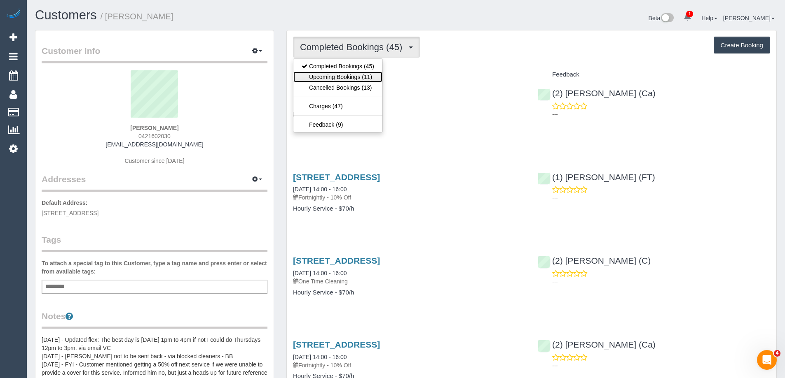
click at [338, 76] on link "Upcoming Bookings (11)" at bounding box center [337, 77] width 89 height 11
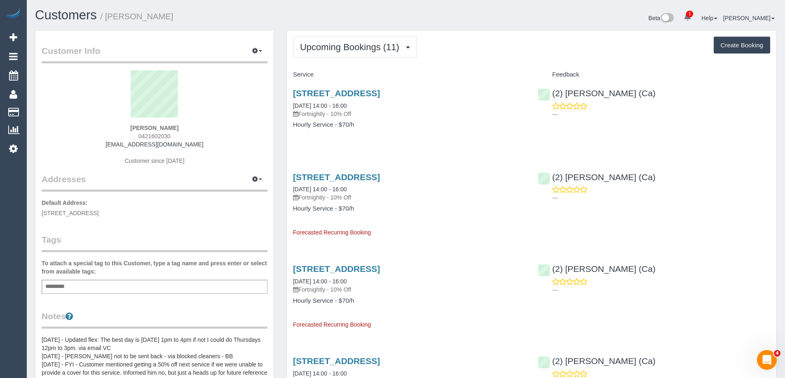
drag, startPoint x: 341, startPoint y: 93, endPoint x: 342, endPoint y: 71, distance: 21.9
click at [342, 71] on div "Service" at bounding box center [409, 75] width 245 height 14
click at [371, 53] on button "Upcoming Bookings (11)" at bounding box center [355, 47] width 124 height 21
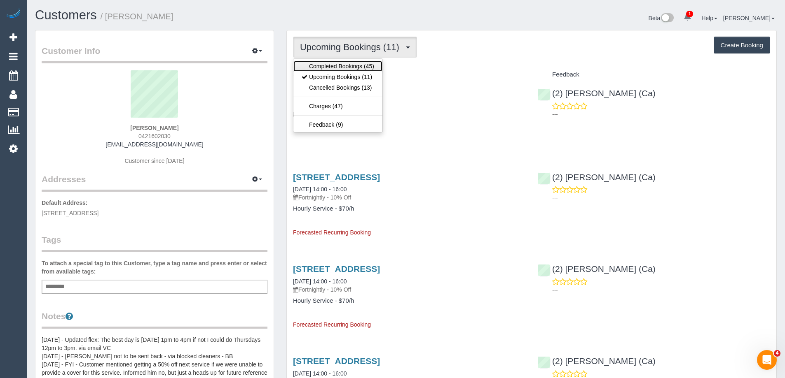
click at [355, 68] on link "Completed Bookings (45)" at bounding box center [337, 66] width 89 height 11
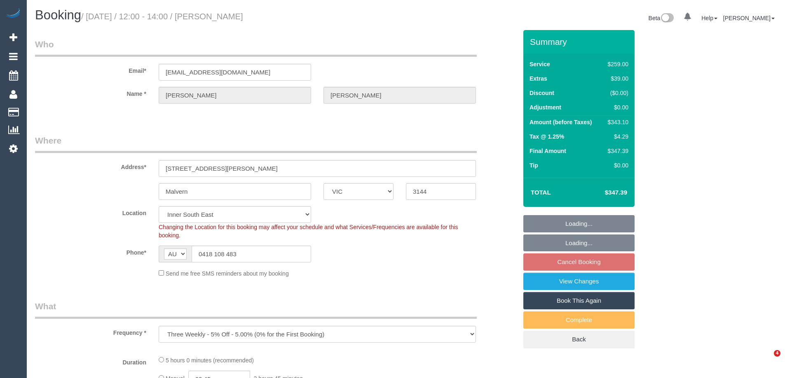
select select "VIC"
select select "object:660"
select select "string:stripe-pm_1NYO1u2GScqysDRV33Xbo4gl"
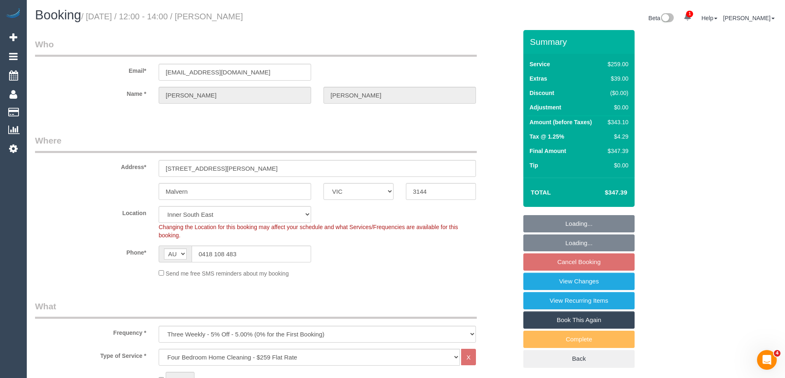
select select "number:28"
select select "number:14"
select select "number:19"
select select "number:24"
select select "number:34"
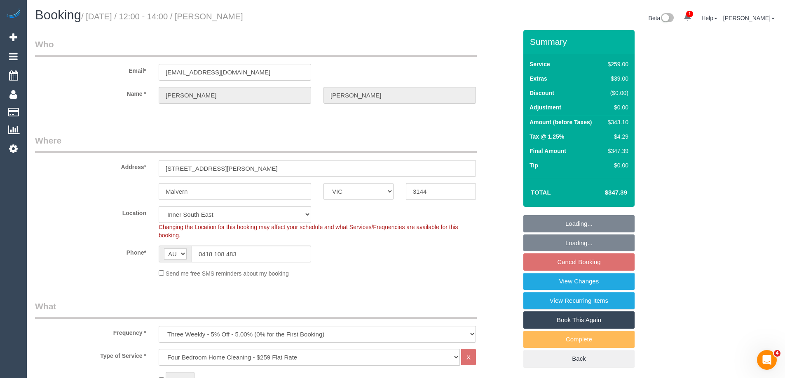
select select "number:12"
click at [528, 279] on link "View Changes" at bounding box center [578, 281] width 111 height 17
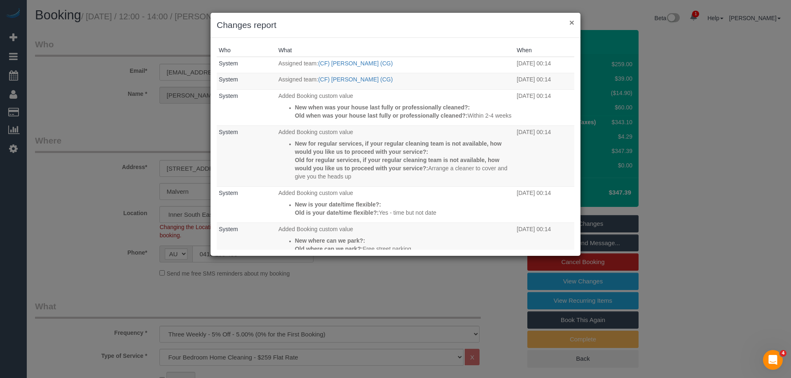
click at [571, 22] on button "×" at bounding box center [571, 22] width 5 height 9
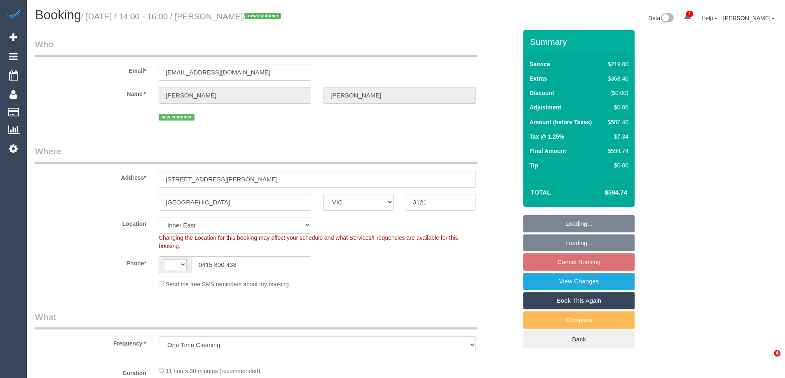
select select "VIC"
select select "object:732"
select select "string:AU"
select select "string:stripe-pm_1Rzy592GScqysDRVLbxIQEOC"
select select "number:28"
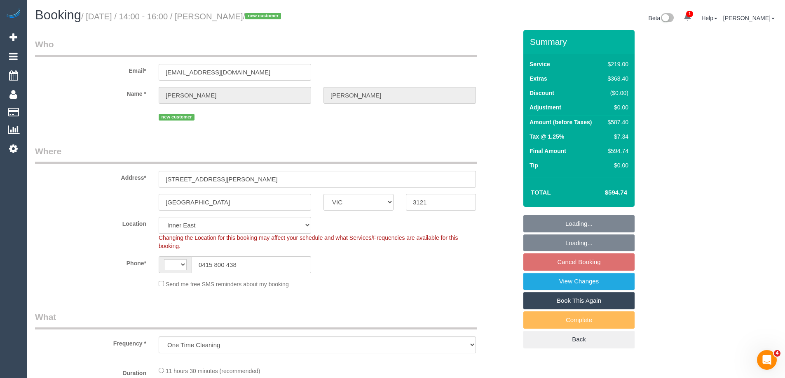
select select "number:14"
select select "number:18"
select select "number:25"
select select "VIC"
select select "object:339"
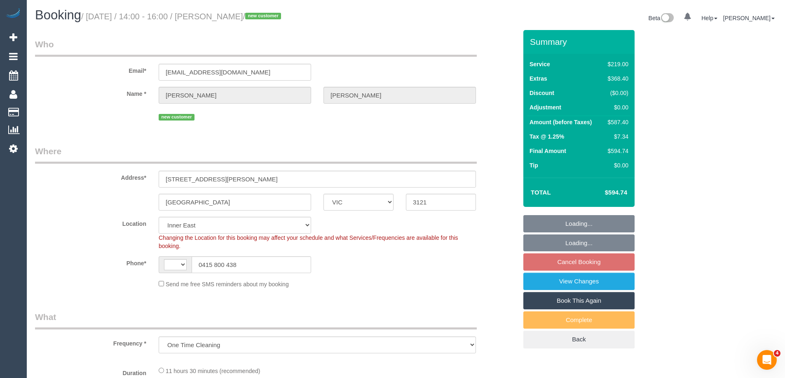
select select "string:AU"
select select "number:28"
select select "number:14"
select select "number:18"
select select "number:25"
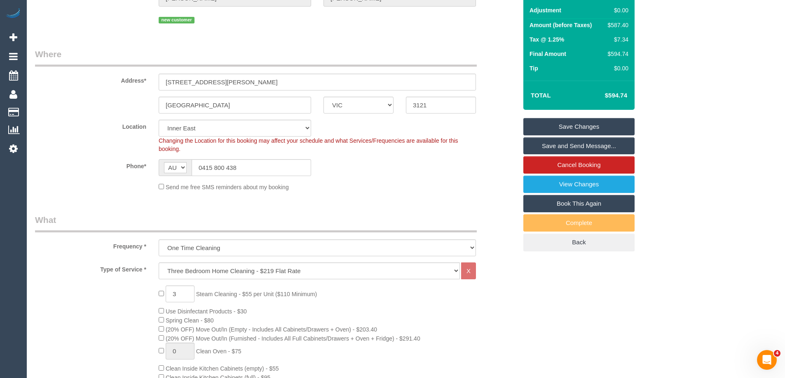
scroll to position [82, 0]
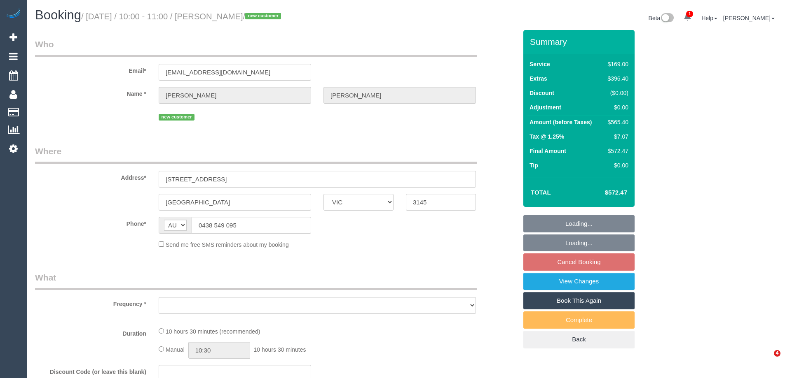
select select "VIC"
select select "object:666"
select select "number:28"
select select "number:14"
select select "number:19"
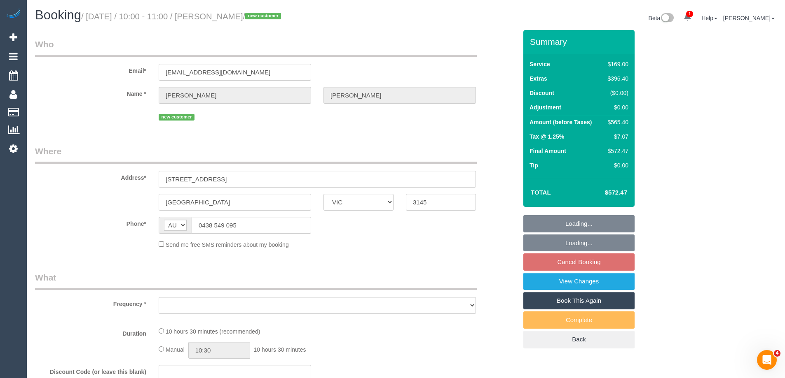
select select "number:24"
select select "number:26"
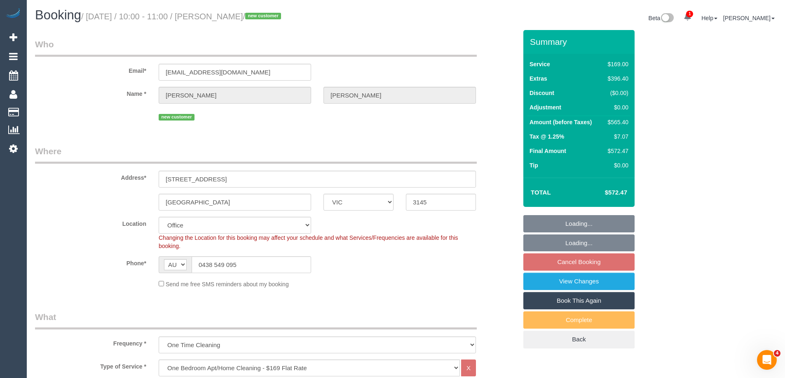
select select "object:2153"
select select "string:stripe-pm_1RoIyd2GScqysDRVtwm7Lt1a"
select select "VIC"
select select "object:643"
select select "string:stripe-pm_1Rzy592GScqysDRVLbxIQEOC"
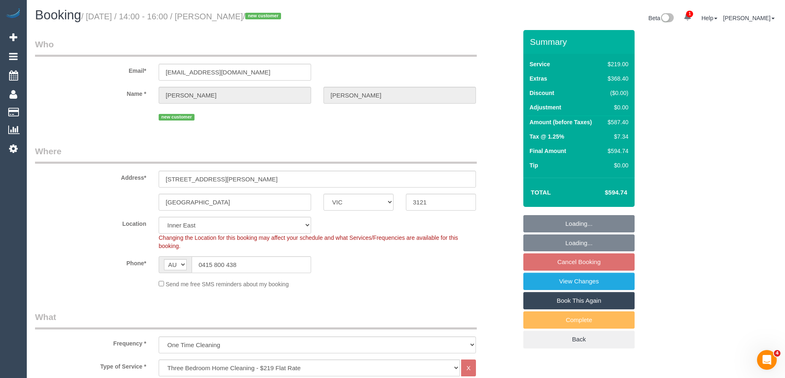
select select "number:28"
select select "number:14"
select select "number:18"
select select "number:25"
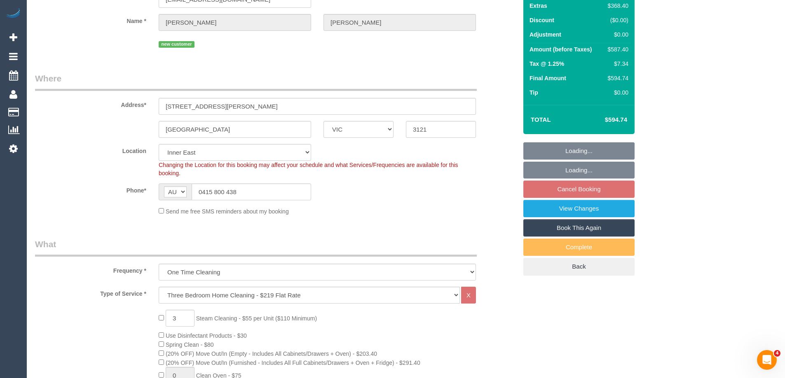
scroll to position [165, 0]
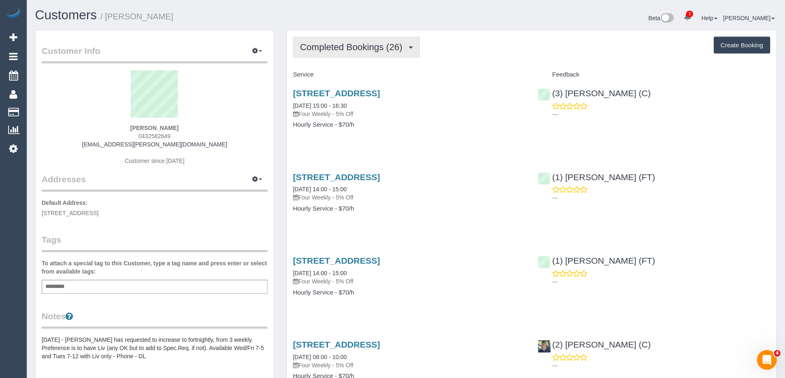
click at [371, 50] on span "Completed Bookings (26)" at bounding box center [353, 47] width 106 height 10
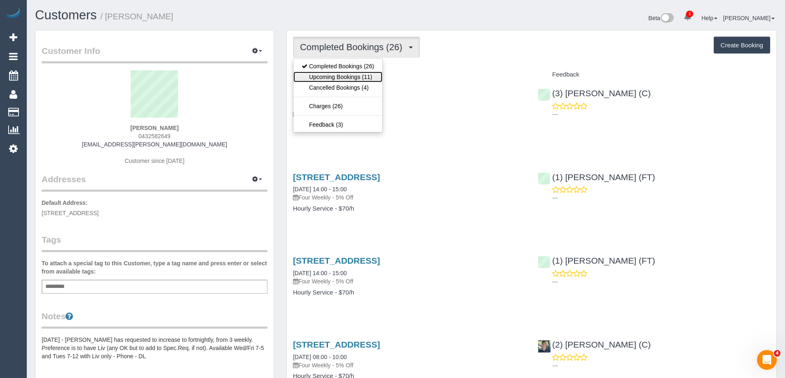
click at [374, 75] on link "Upcoming Bookings (11)" at bounding box center [337, 77] width 89 height 11
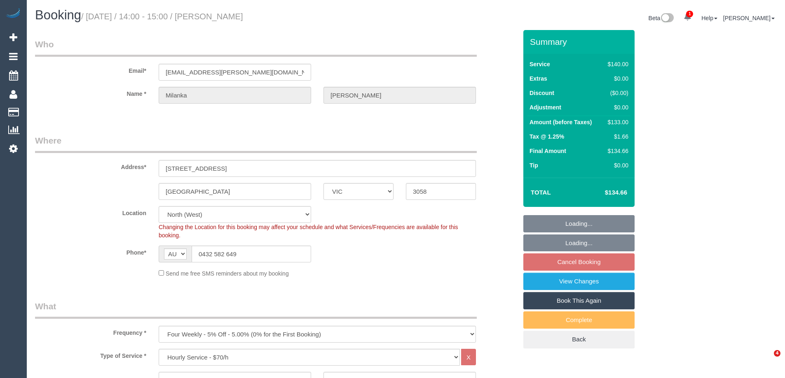
select select "VIC"
select select "number:29"
select select "number:14"
select select "number:19"
select select "number:24"
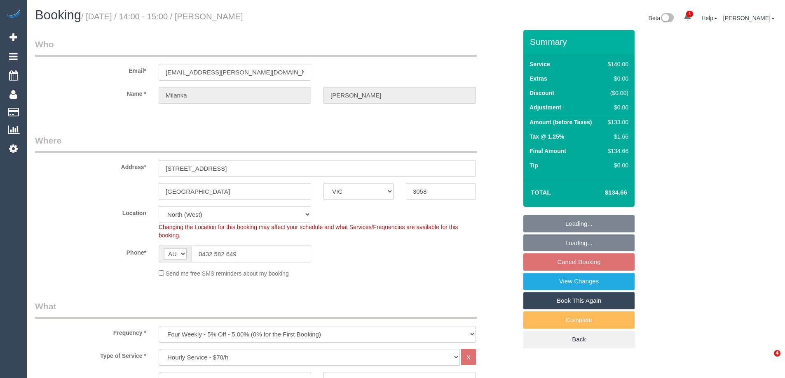
select select "number:33"
select select "number:12"
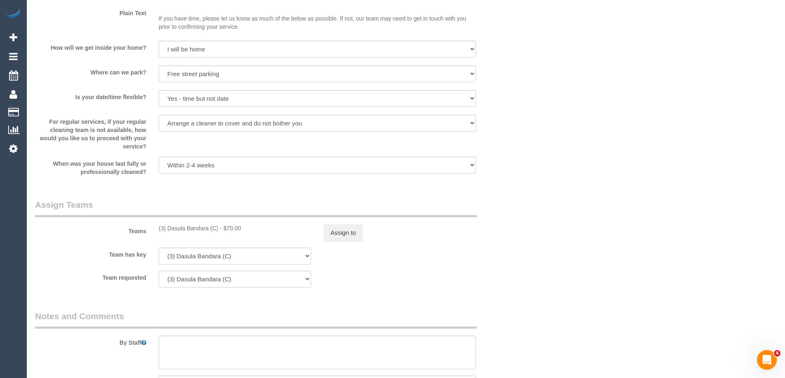
scroll to position [1153, 0]
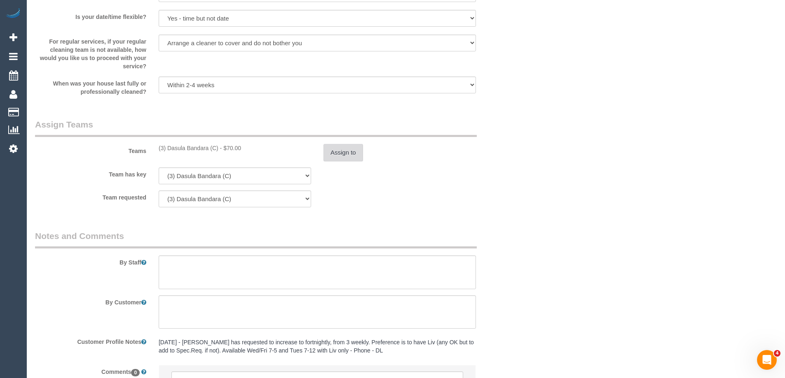
click at [341, 154] on button "Assign to" at bounding box center [343, 152] width 40 height 17
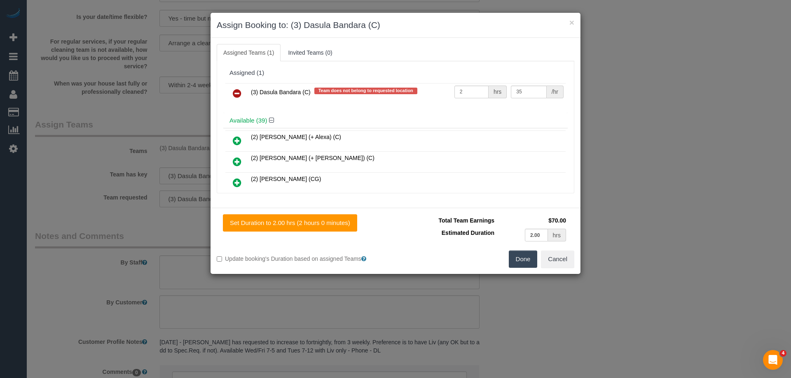
click at [233, 89] on link at bounding box center [236, 94] width 19 height 16
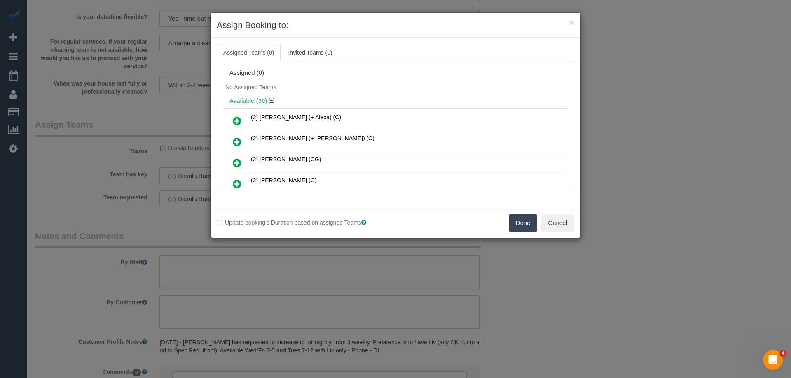
drag, startPoint x: 524, startPoint y: 221, endPoint x: 453, endPoint y: 229, distance: 70.9
click at [523, 220] on button "Done" at bounding box center [523, 223] width 29 height 17
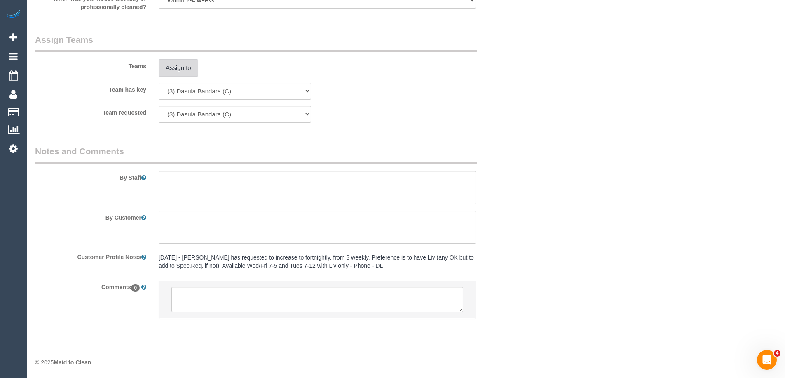
scroll to position [1238, 0]
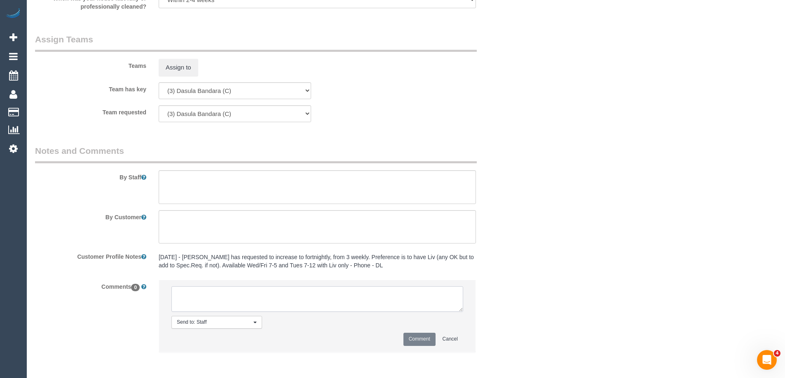
click at [213, 294] on textarea at bounding box center [317, 300] width 292 height 26
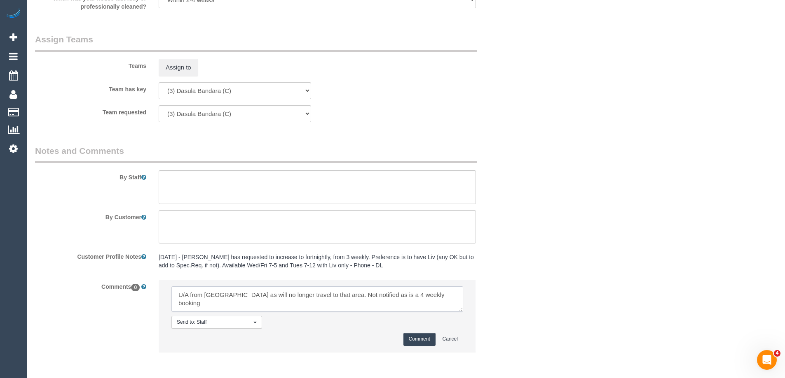
type textarea "U/A from Dasula as will no longer travel to that area. Not notified as is a 4 w…"
click at [415, 336] on button "Comment" at bounding box center [419, 339] width 32 height 13
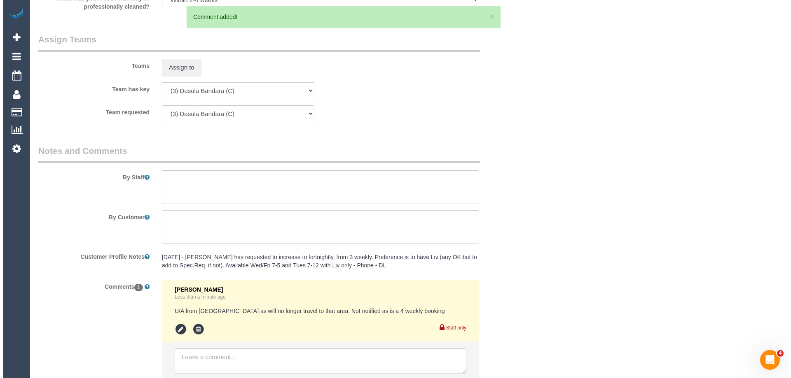
scroll to position [0, 0]
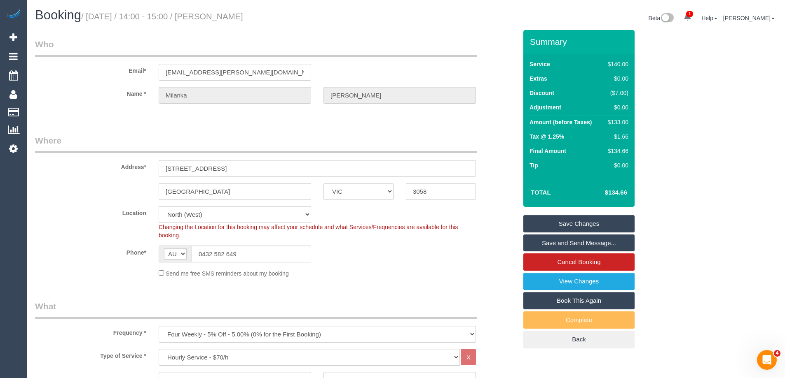
click at [551, 221] on link "Save Changes" at bounding box center [578, 223] width 111 height 17
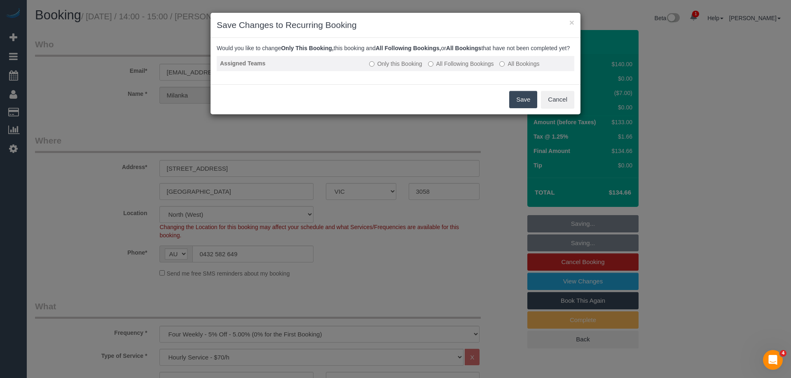
click at [445, 68] on label "All Following Bookings" at bounding box center [461, 64] width 66 height 8
click at [516, 108] on button "Save" at bounding box center [523, 99] width 28 height 17
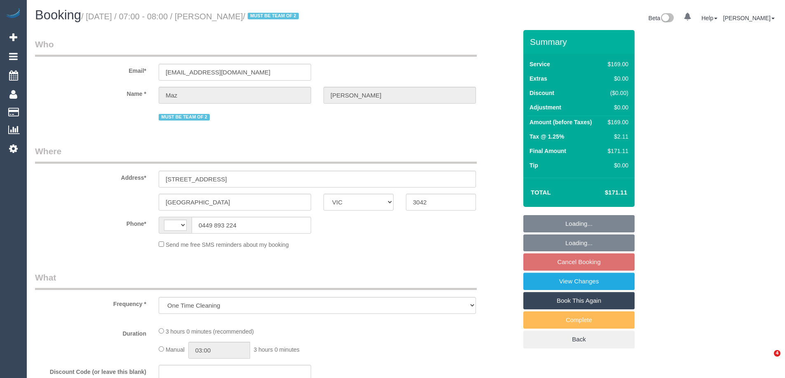
select select "VIC"
select select "number:28"
select select "number:14"
select select "number:19"
select select "number:22"
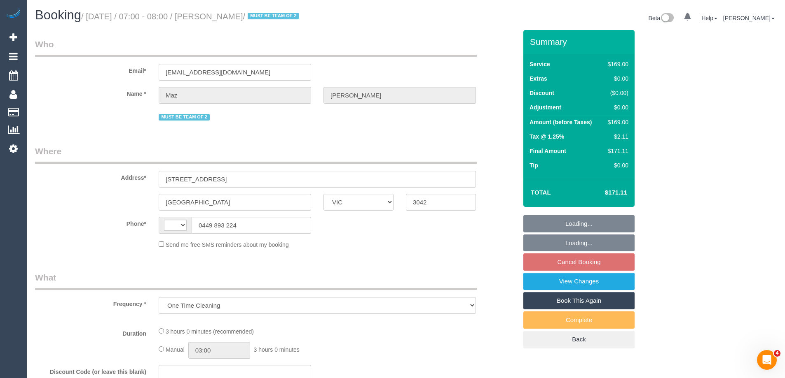
select select "number:13"
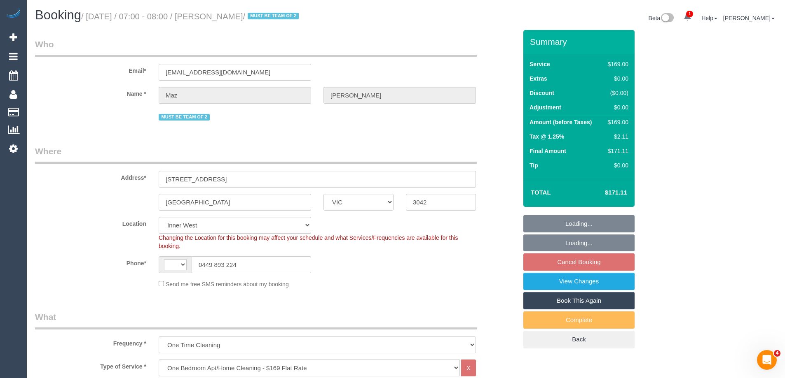
select select "object:563"
select select "string:AU"
select select "string:stripe-pm_1RBsCb2GScqysDRVQOqT1XbA"
select select "spot1"
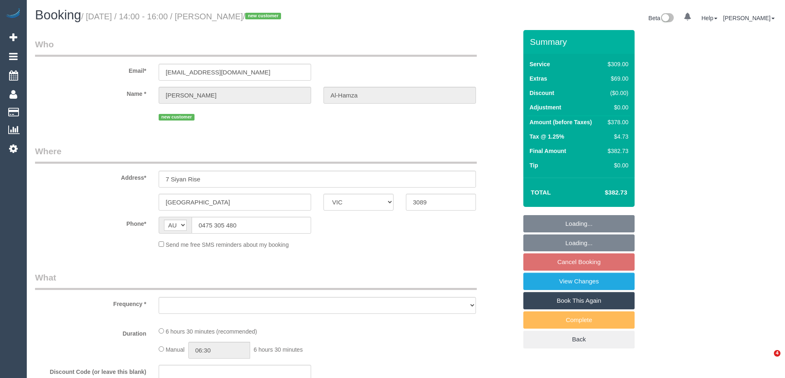
select select "VIC"
select select "string:stripe-pm_1S00fR2GScqysDRVQanNB4ba"
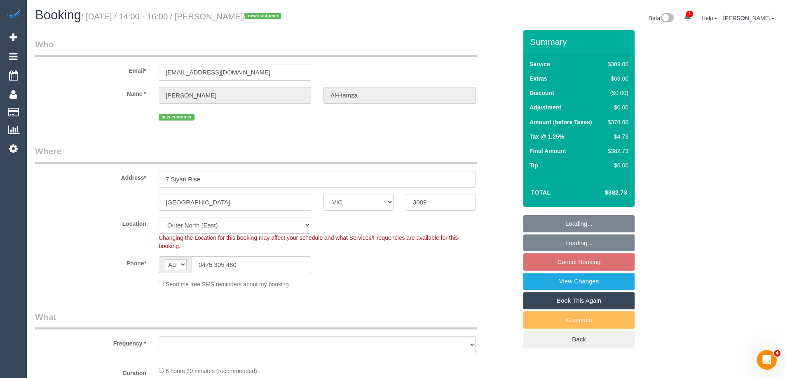
select select "object:542"
select select "spot1"
select select "object:794"
select select "number:28"
select select "number:14"
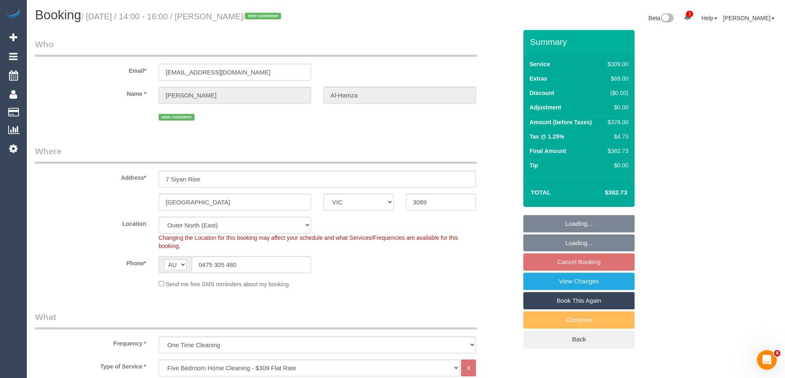
select select "number:18"
select select "number:22"
select select "number:35"
select select "number:12"
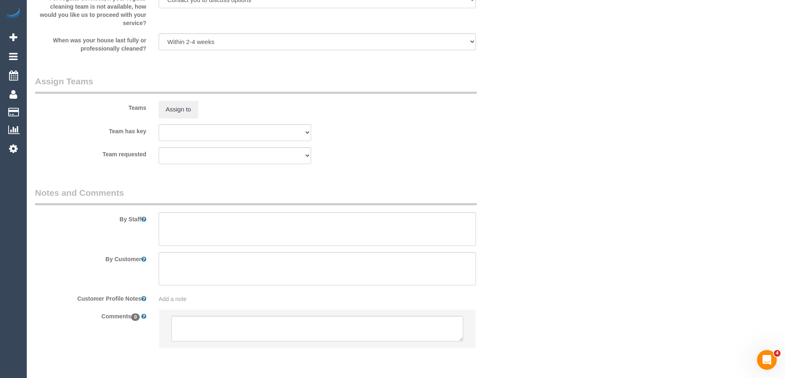
scroll to position [1194, 0]
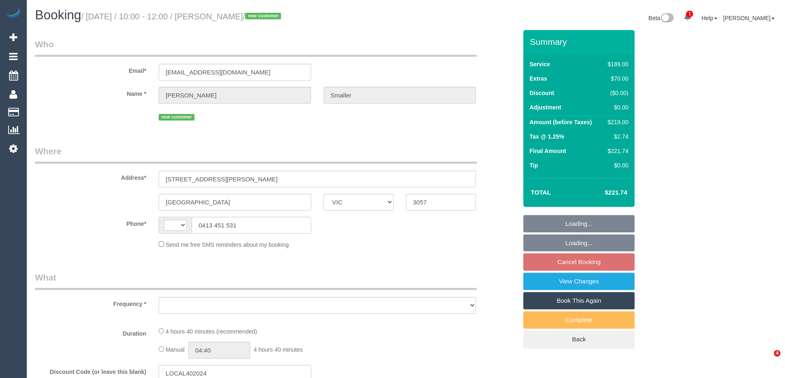
select select "VIC"
select select "object:293"
select select "string:stripe-pm_1S0BnP2GScqysDRVP1tLA3Ue"
select select "string:AU"
select select "number:28"
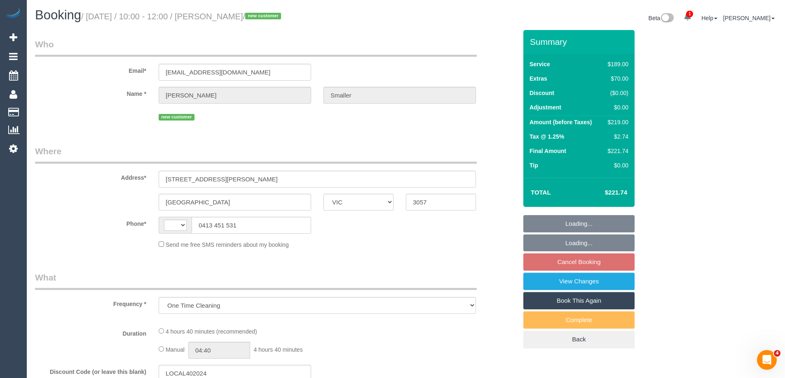
select select "number:14"
select select "number:18"
select select "number:24"
select select "number:13"
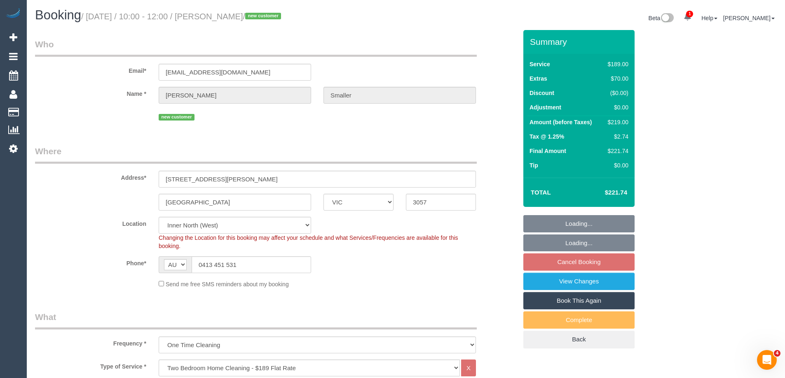
select select "object:1635"
select select "spot1"
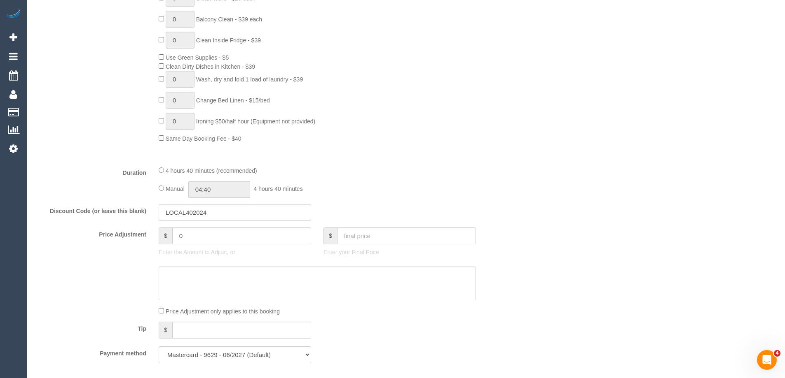
scroll to position [577, 0]
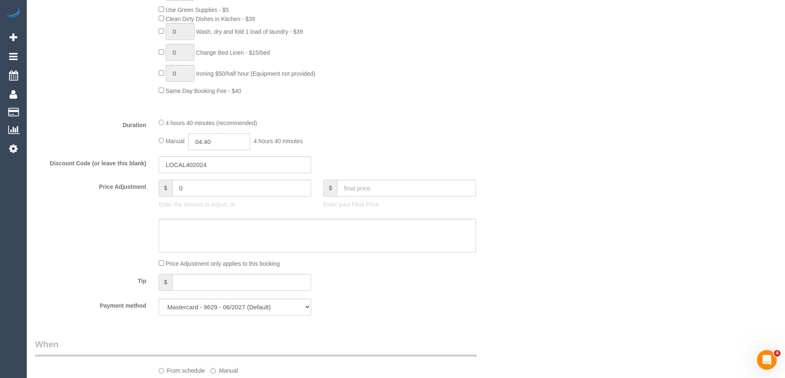
click at [228, 145] on input "04:40" at bounding box center [219, 141] width 62 height 17
type input "02:30"
click at [212, 208] on li "02:30" at bounding box center [209, 209] width 37 height 11
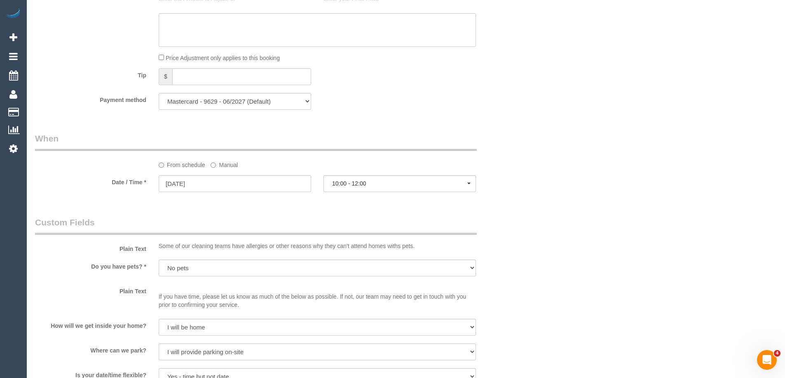
select select "spot13"
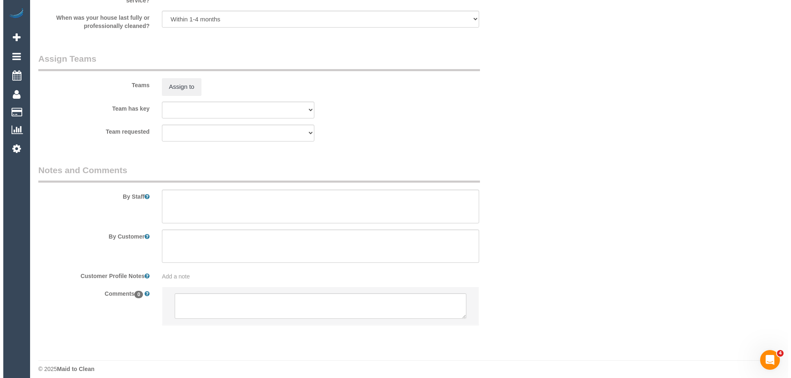
scroll to position [1214, 0]
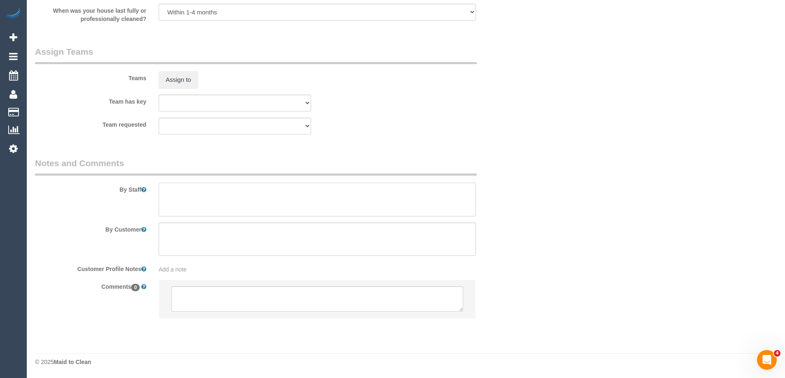
click at [178, 194] on textarea at bounding box center [317, 200] width 317 height 34
type textarea "Estimated time of 4-5 hrs"
click at [190, 72] on button "Assign to" at bounding box center [179, 79] width 40 height 17
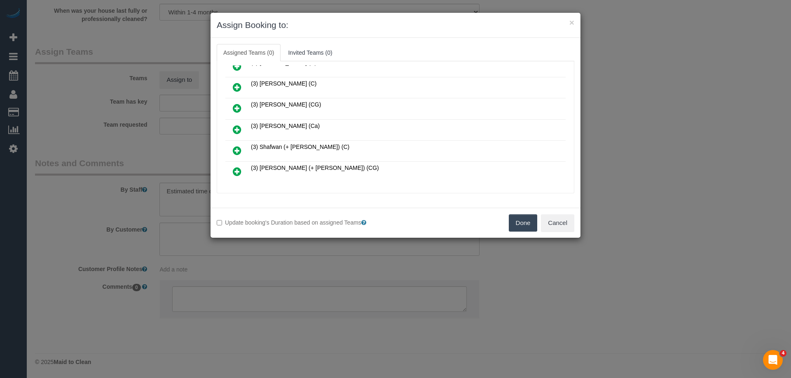
scroll to position [412, 0]
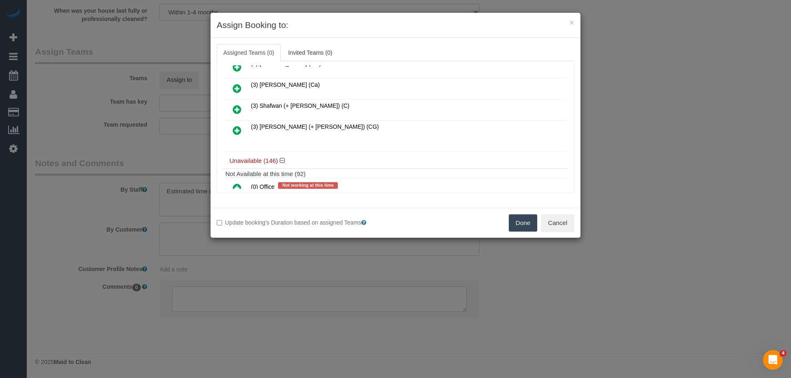
click at [235, 129] on icon at bounding box center [237, 131] width 9 height 10
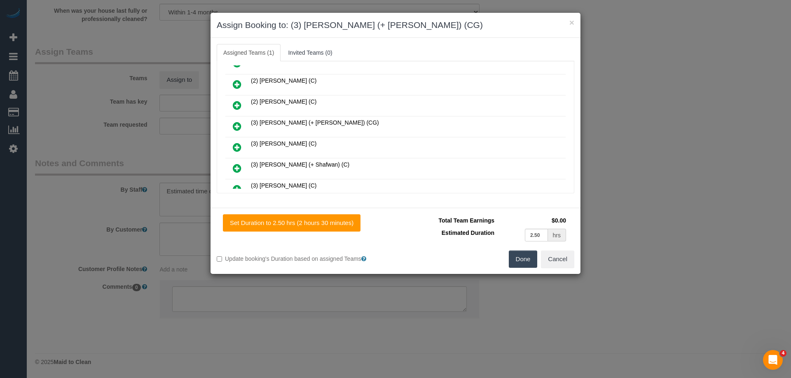
click at [238, 126] on icon at bounding box center [237, 126] width 9 height 10
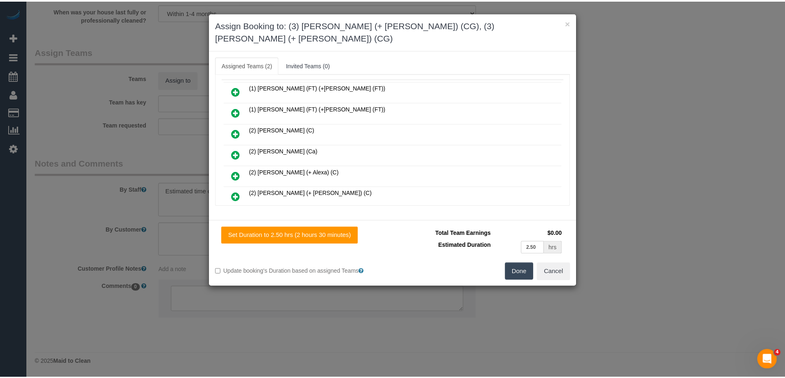
scroll to position [0, 0]
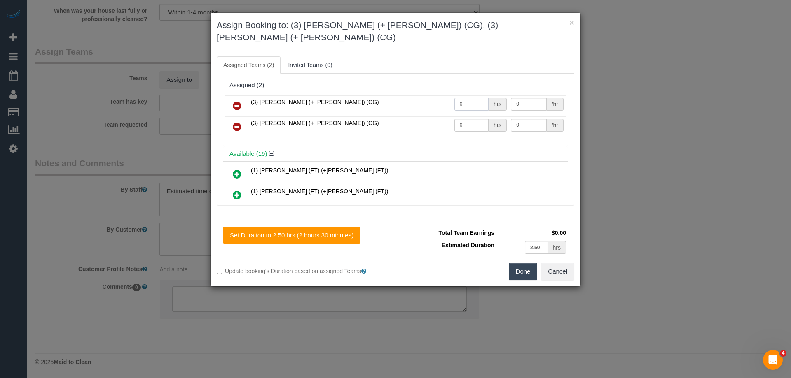
drag, startPoint x: 441, startPoint y: 87, endPoint x: 474, endPoint y: 100, distance: 34.8
click at [401, 96] on tr "(3) Amninder (+ Sohail) (CG) 0 hrs 0 /hr" at bounding box center [395, 106] width 340 height 21
type input "1"
drag, startPoint x: 463, startPoint y: 109, endPoint x: 455, endPoint y: 107, distance: 8.5
click at [414, 117] on tr "(3) Sohail (+ Amninder) (CG) 0 hrs 0 /hr" at bounding box center [395, 127] width 340 height 21
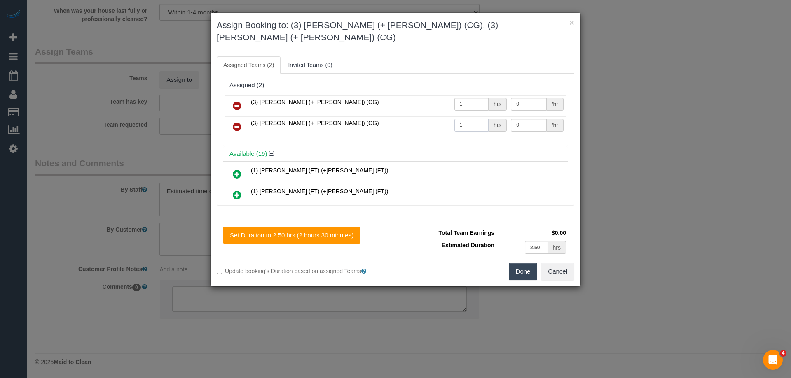
type input "1"
drag, startPoint x: 487, startPoint y: 89, endPoint x: 478, endPoint y: 89, distance: 9.5
click at [478, 96] on tr "(3) Amninder (+ Sohail) (CG) 1 hrs 0 /hr" at bounding box center [395, 106] width 340 height 21
type input "77.5"
drag, startPoint x: 528, startPoint y: 111, endPoint x: 450, endPoint y: 113, distance: 78.3
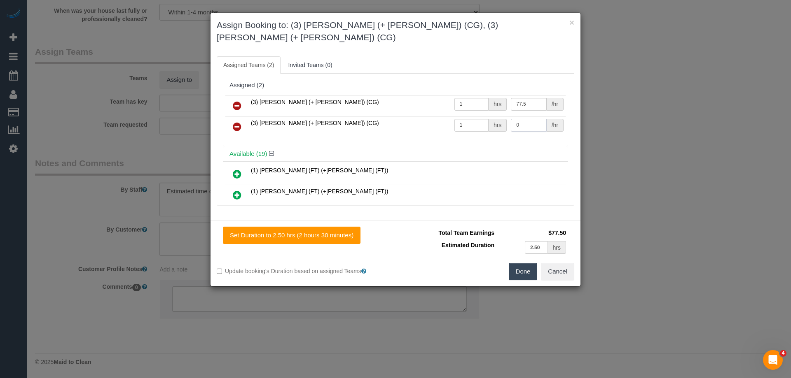
click at [450, 117] on tr "(3) Sohail (+ Amninder) (CG) 1 hrs 0 /hr" at bounding box center [395, 127] width 340 height 21
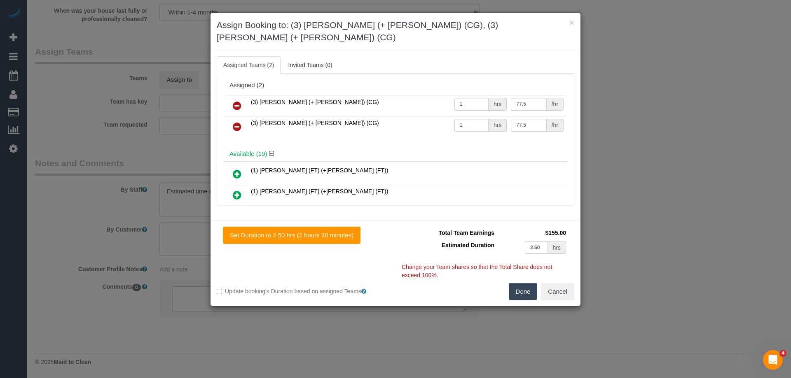
type input "77.5"
click at [521, 283] on button "Done" at bounding box center [523, 291] width 29 height 17
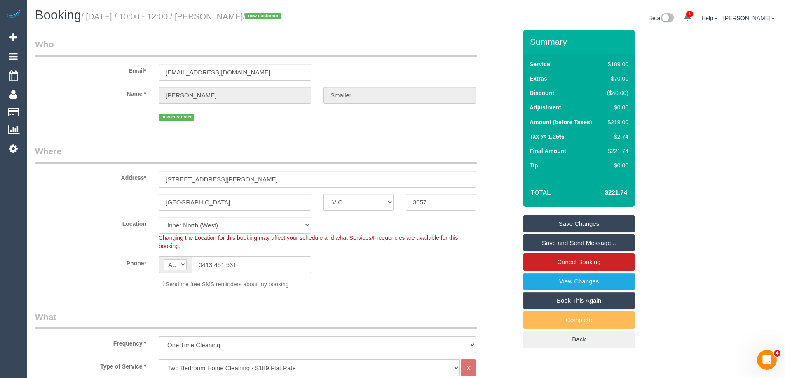
drag, startPoint x: 267, startPoint y: 16, endPoint x: 214, endPoint y: 14, distance: 53.2
click at [214, 14] on small "/ August 28, 2025 / 10:00 - 12:00 / Daniel Smaller / new customer" at bounding box center [182, 16] width 202 height 9
copy small "Daniel Smaller"
click at [539, 244] on link "Save and Send Message..." at bounding box center [578, 243] width 111 height 17
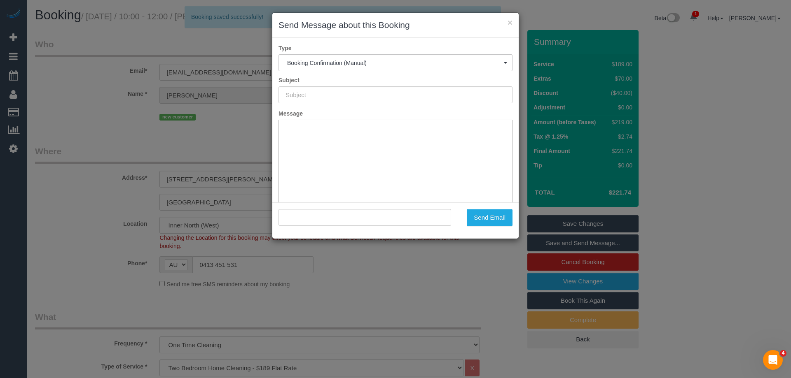
type input "Booking Confirmed"
type input ""Daniel Smaller" <danielsmaller@gmail.com>"
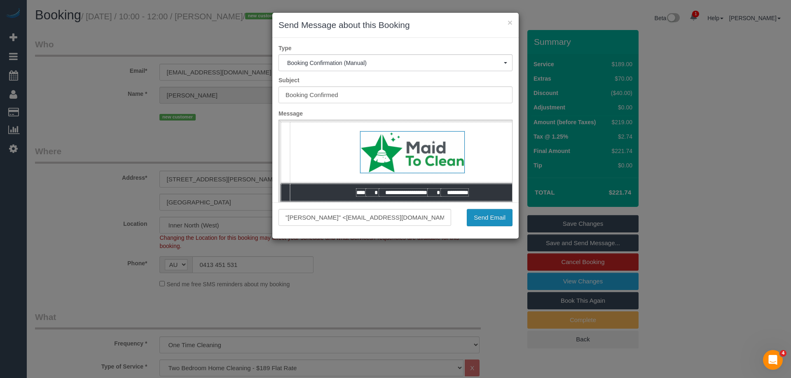
click at [477, 223] on button "Send Email" at bounding box center [490, 217] width 46 height 17
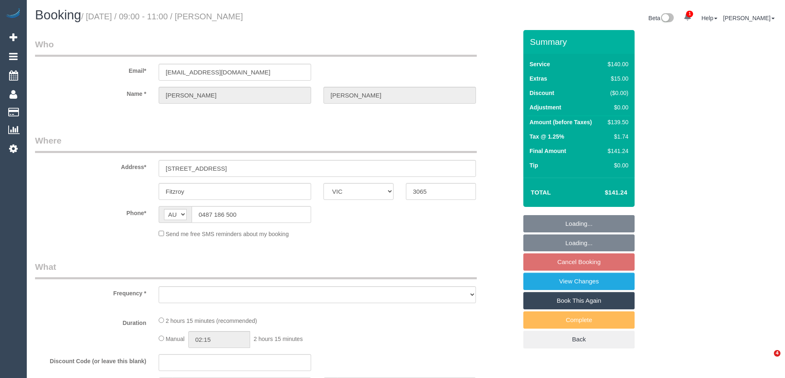
select select "VIC"
select select "string:stripe-pm_1PSZT32GScqysDRV63URR9qF"
select select "number:29"
select select "number:15"
select select "number:18"
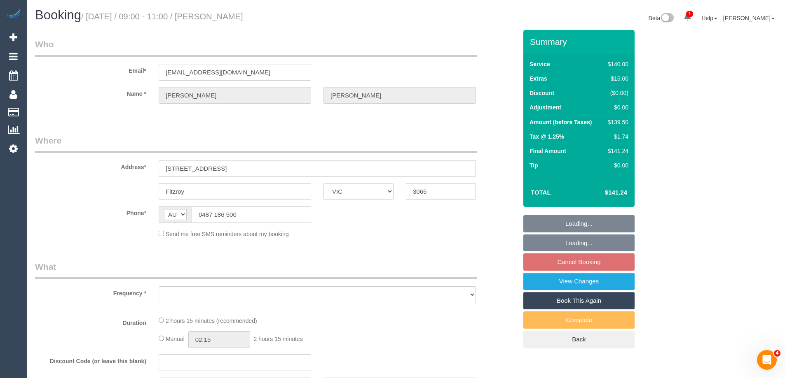
select select "number:24"
select select "number:35"
select select "number:12"
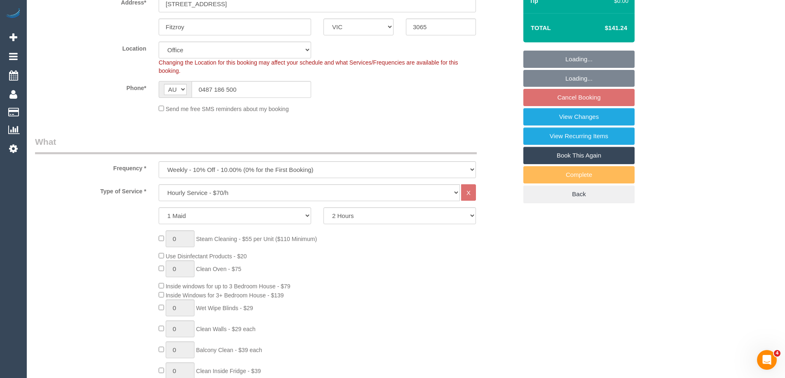
select select "object:880"
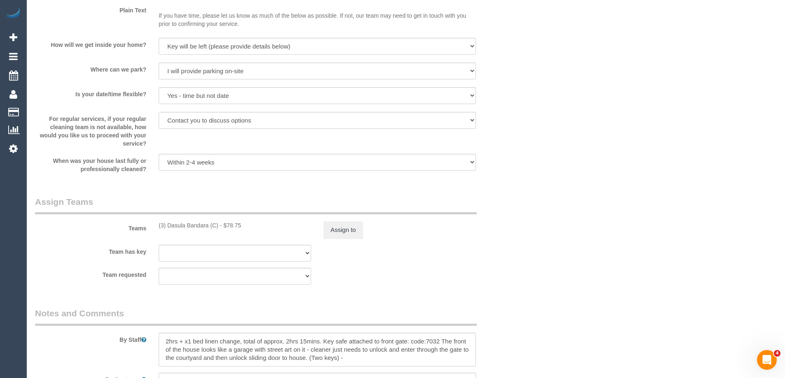
scroll to position [1194, 0]
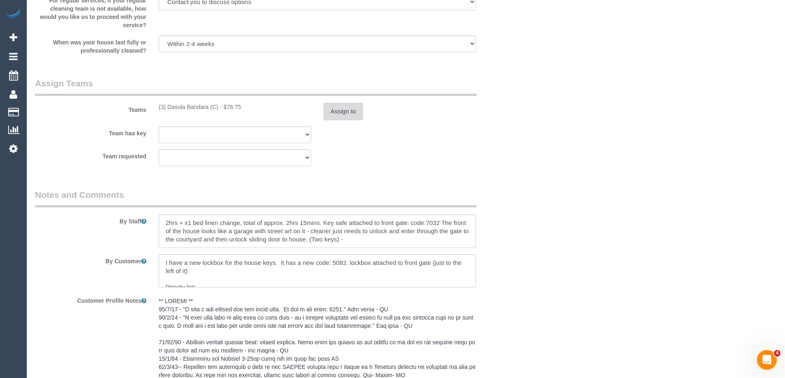
click at [353, 114] on button "Assign to" at bounding box center [343, 111] width 40 height 17
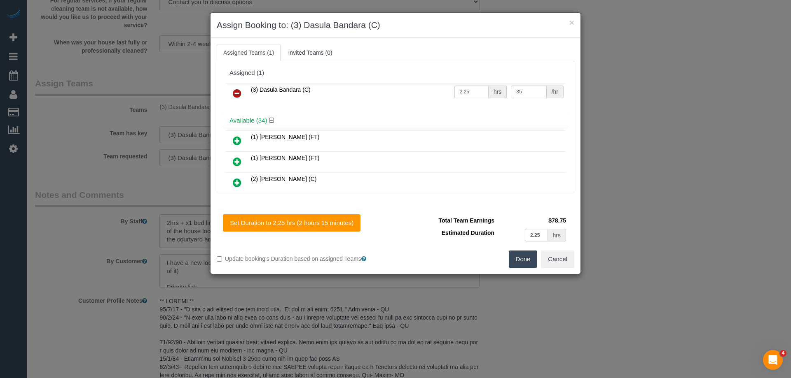
click at [242, 93] on link at bounding box center [236, 94] width 19 height 16
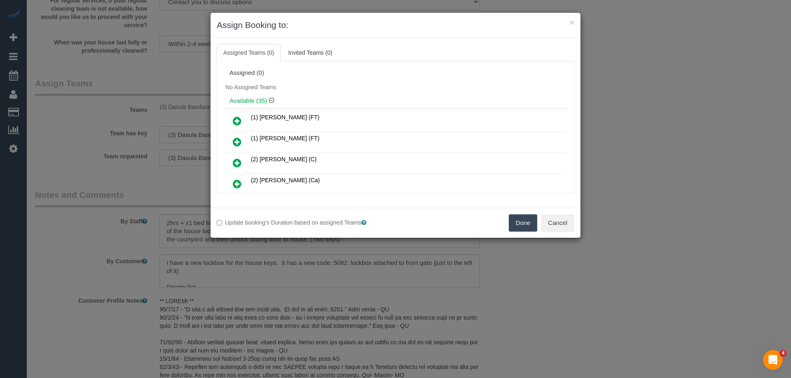
click at [515, 217] on button "Done" at bounding box center [523, 223] width 29 height 17
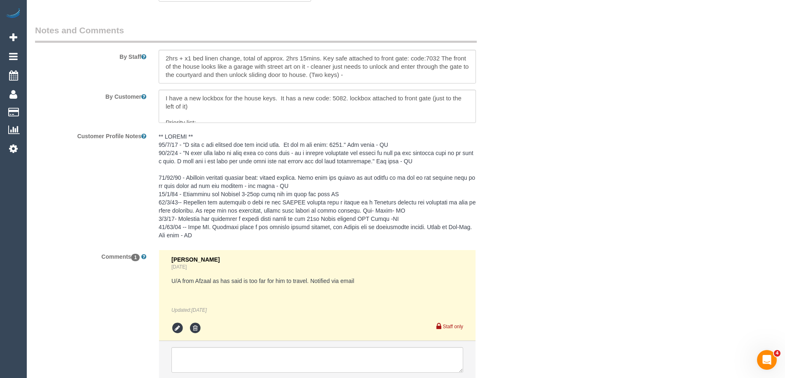
scroll to position [1420, 0]
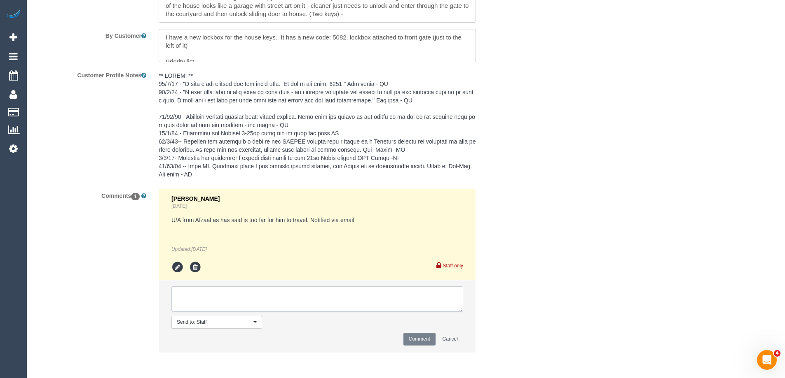
click at [211, 308] on textarea at bounding box center [317, 300] width 292 height 26
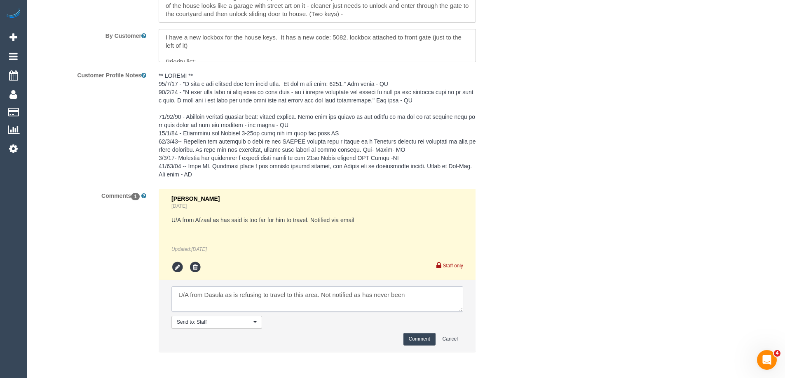
type textarea "U/A from Dasula as is refusing to travel to this area. Not notified as has neve…"
click at [420, 339] on button "Comment" at bounding box center [419, 339] width 32 height 13
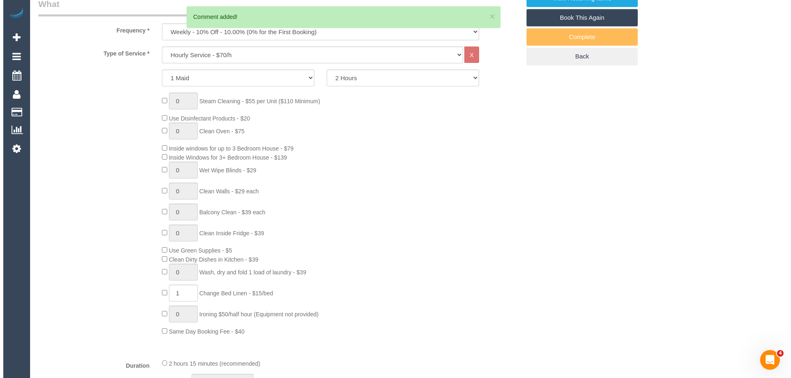
scroll to position [0, 0]
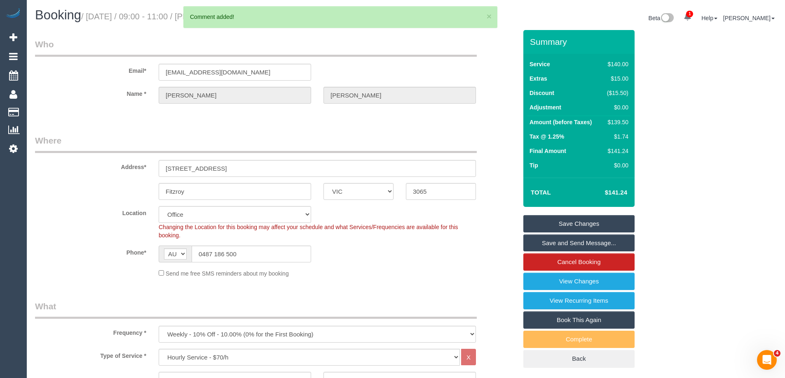
click at [544, 226] on link "Save Changes" at bounding box center [578, 223] width 111 height 17
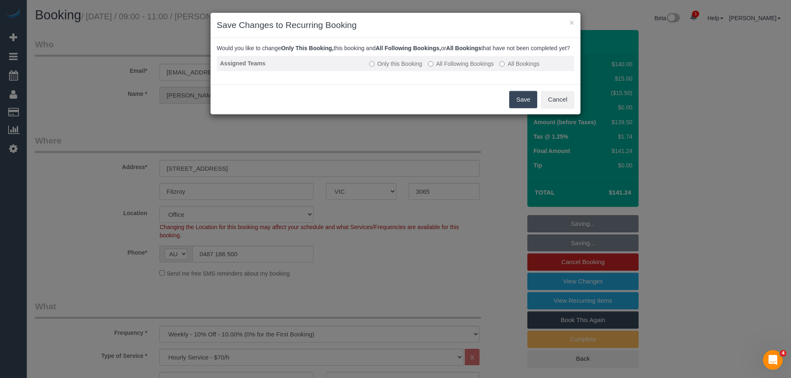
click at [448, 68] on label "All Following Bookings" at bounding box center [461, 64] width 66 height 8
click at [524, 108] on button "Save" at bounding box center [523, 99] width 28 height 17
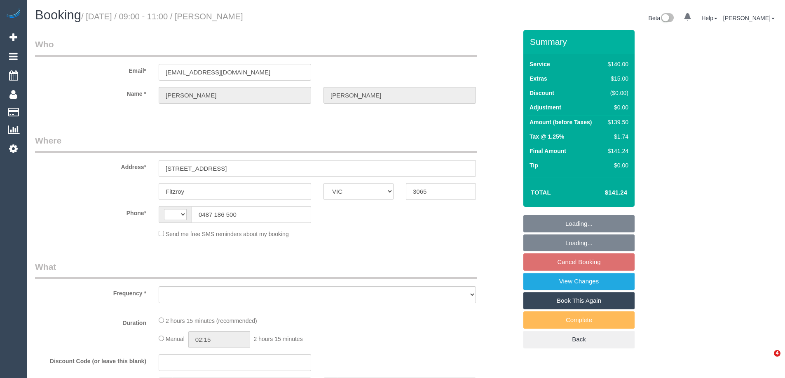
select select "VIC"
select select "string:AU"
select select "object:326"
select select "string:stripe-pm_1PSZT32GScqysDRV63URR9qF"
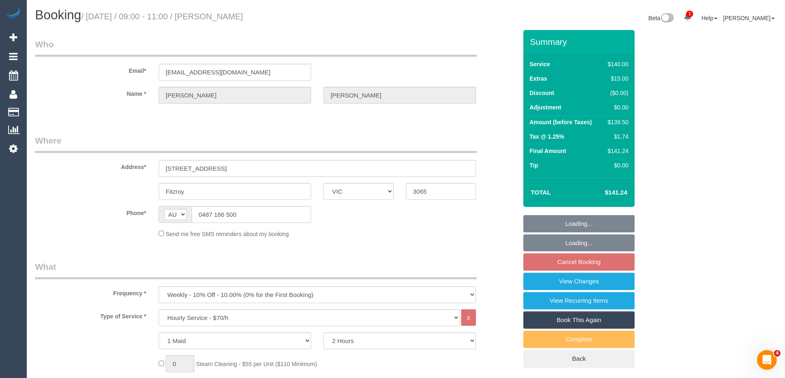
select select "number:29"
select select "number:15"
select select "number:18"
select select "number:24"
select select "number:35"
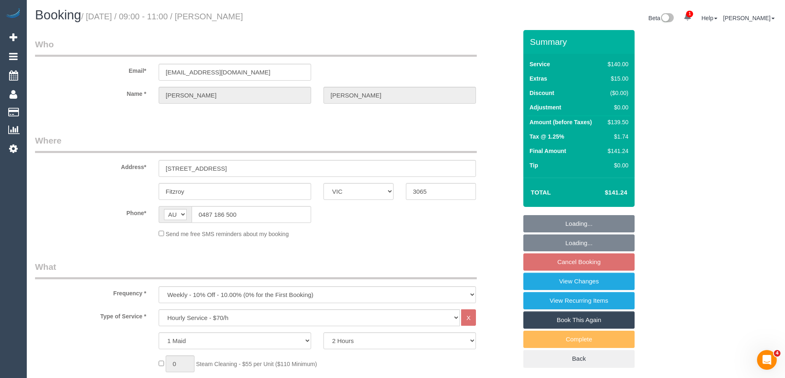
select select "number:12"
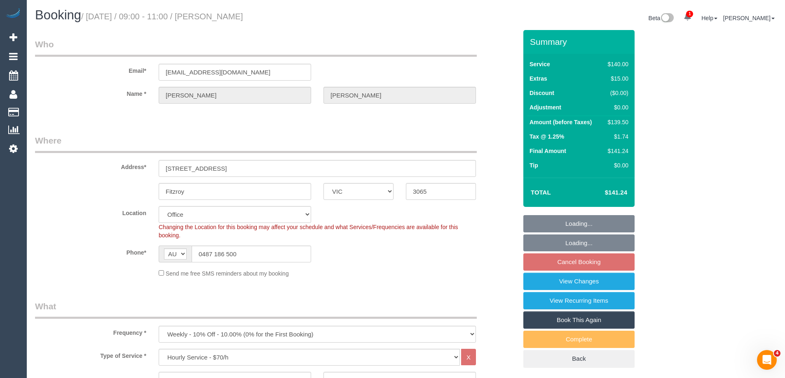
select select "object:2128"
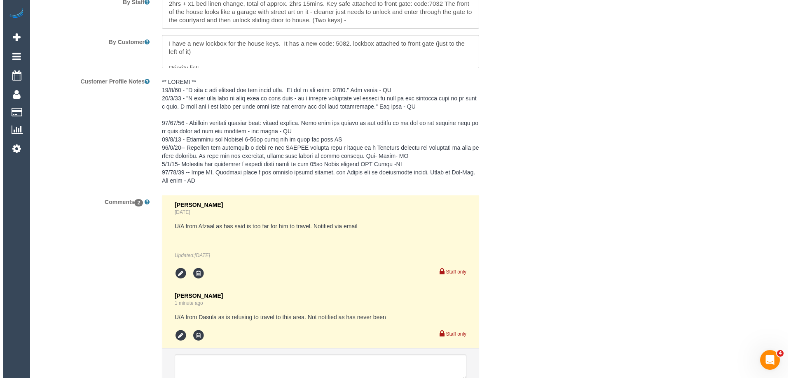
scroll to position [1111, 0]
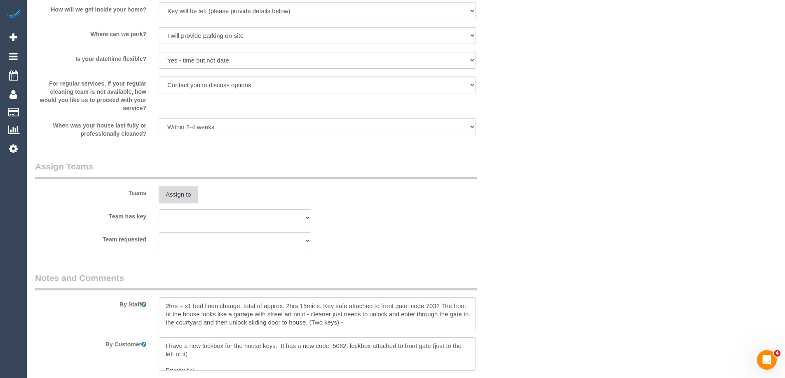
click at [179, 187] on button "Assign to" at bounding box center [179, 194] width 40 height 17
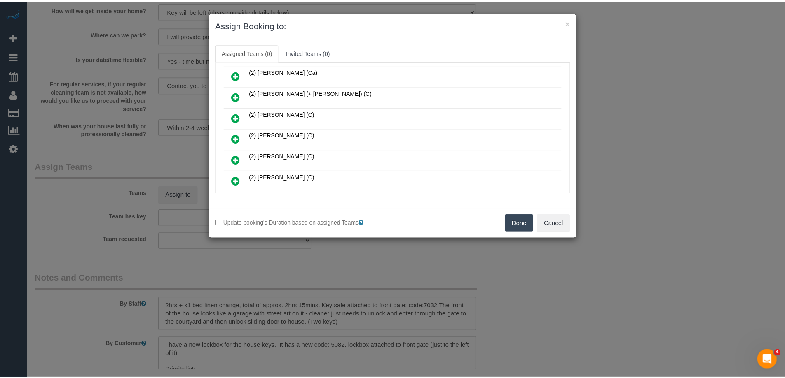
scroll to position [124, 0]
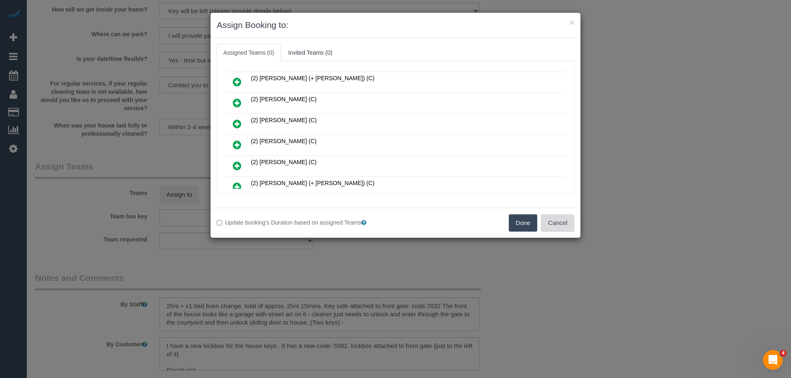
click at [548, 223] on button "Cancel" at bounding box center [557, 223] width 33 height 17
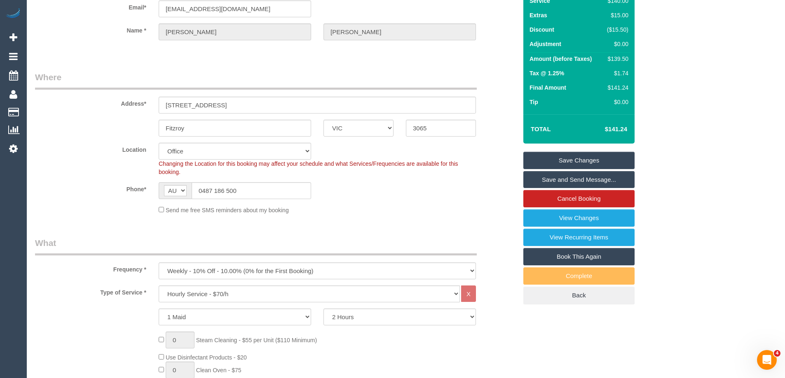
scroll to position [0, 0]
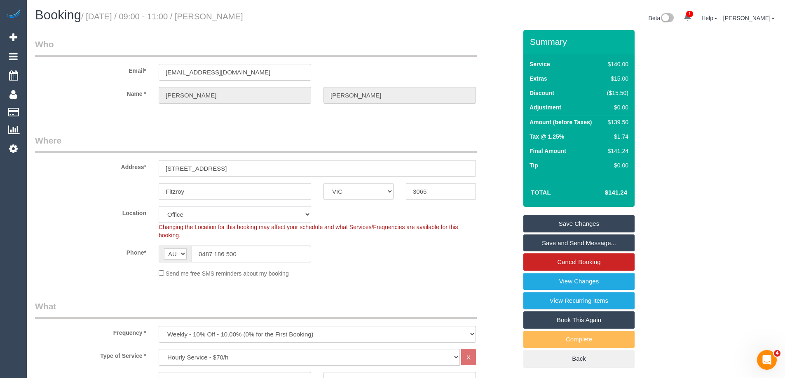
click at [176, 214] on select "Office City East (North) East (South) Inner East Inner North (East) Inner North…" at bounding box center [235, 214] width 152 height 17
select select "47"
click at [159, 206] on select "Office City East (North) East (South) Inner East Inner North (East) Inner North…" at bounding box center [235, 214] width 152 height 17
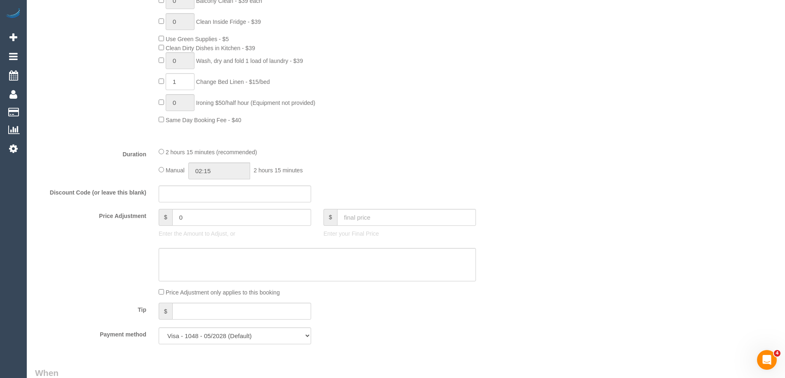
select select "object:7713"
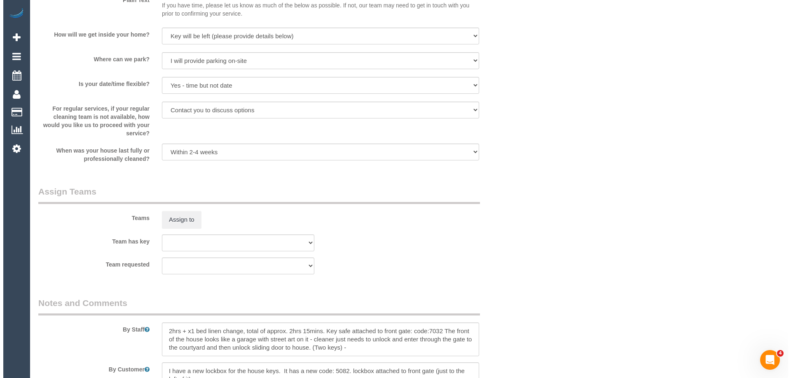
scroll to position [1194, 0]
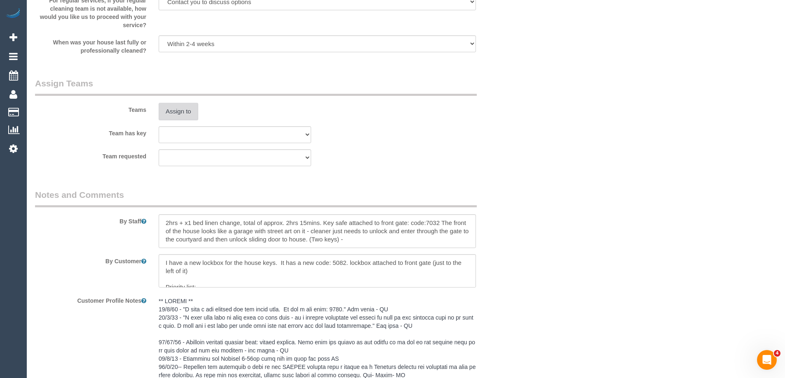
click at [187, 114] on button "Assign to" at bounding box center [179, 111] width 40 height 17
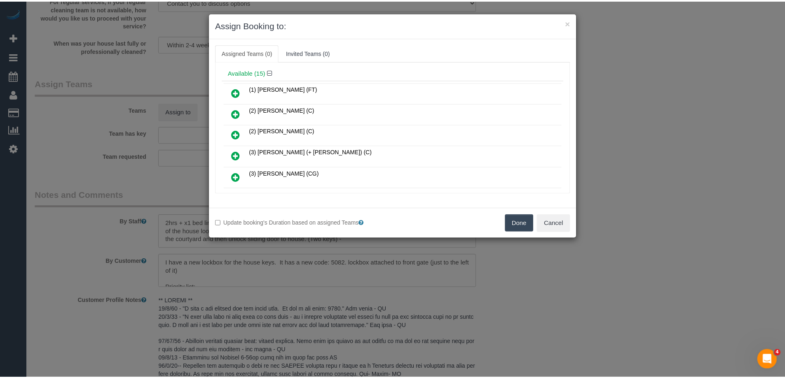
scroll to position [41, 0]
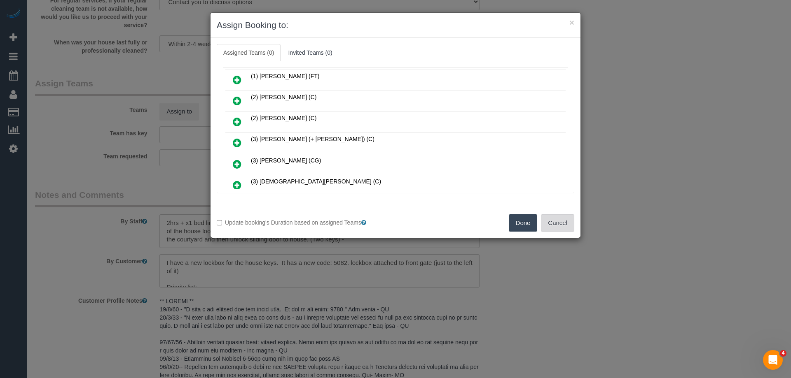
click at [555, 217] on button "Cancel" at bounding box center [557, 223] width 33 height 17
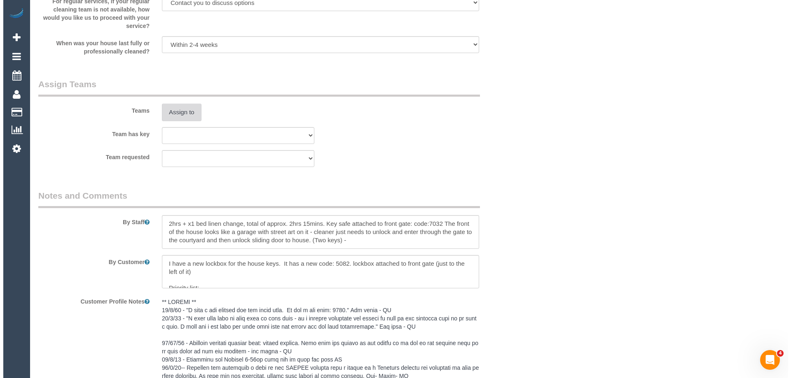
scroll to position [1152, 0]
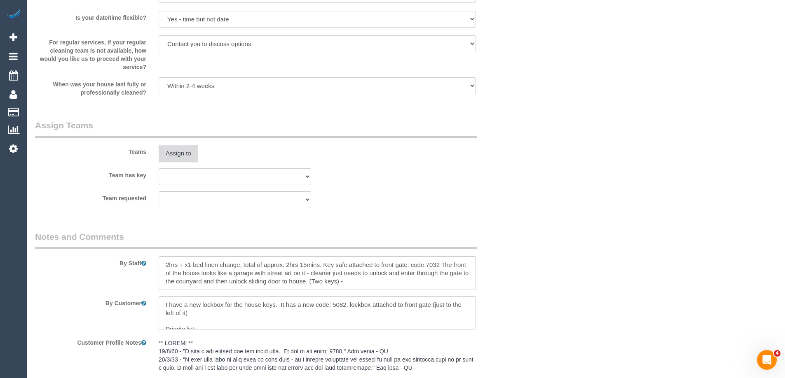
click at [168, 156] on button "Assign to" at bounding box center [179, 153] width 40 height 17
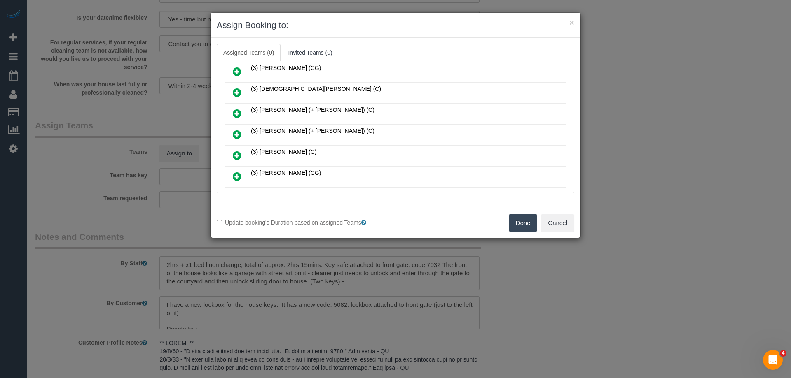
scroll to position [165, 0]
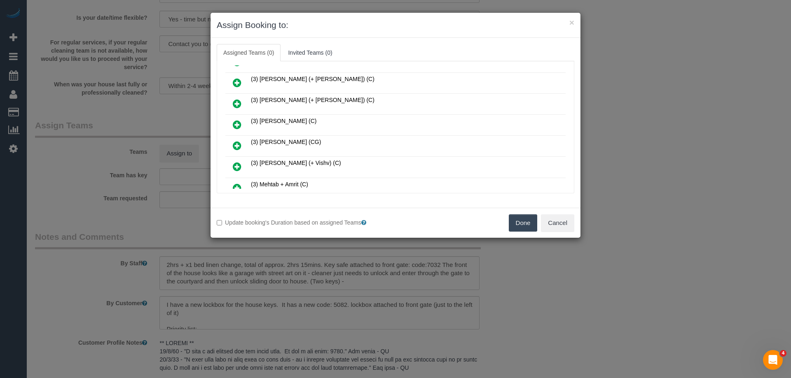
click at [236, 126] on icon at bounding box center [237, 125] width 9 height 10
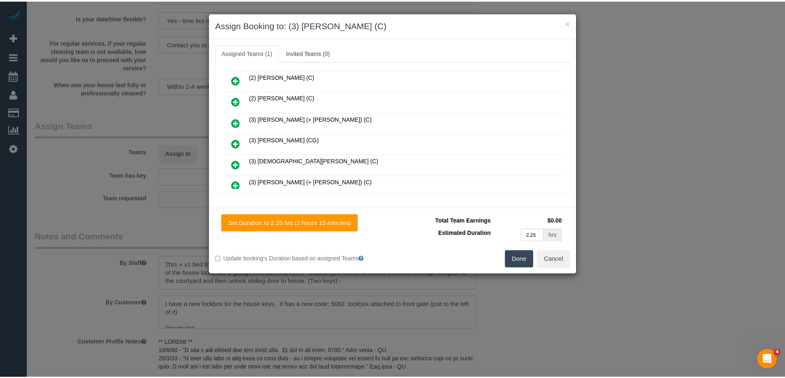
scroll to position [0, 0]
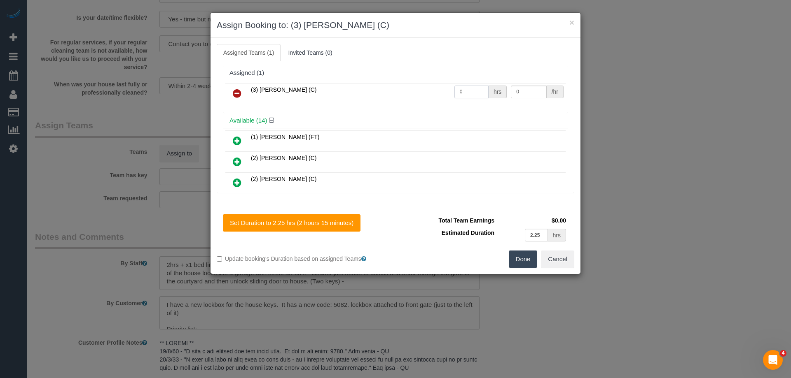
drag, startPoint x: 468, startPoint y: 89, endPoint x: 431, endPoint y: 88, distance: 36.7
click at [431, 88] on tr "(3) Jahidul Islam (C) 0 hrs 0 /hr" at bounding box center [395, 93] width 340 height 21
type input "2.25"
click at [509, 86] on td "0 /hr" at bounding box center [537, 93] width 57 height 21
type input "35"
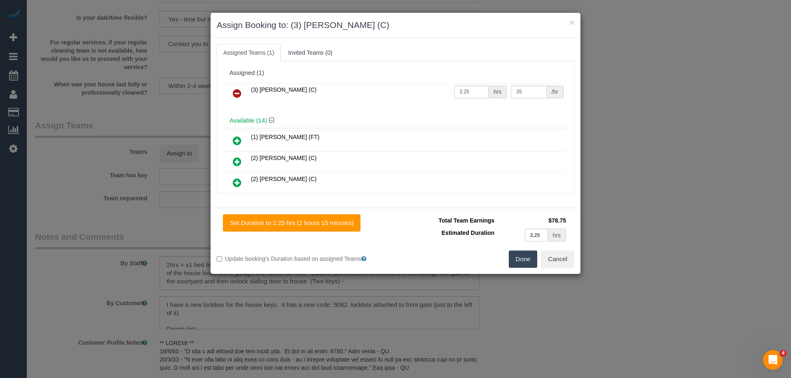
click at [516, 255] on button "Done" at bounding box center [523, 259] width 29 height 17
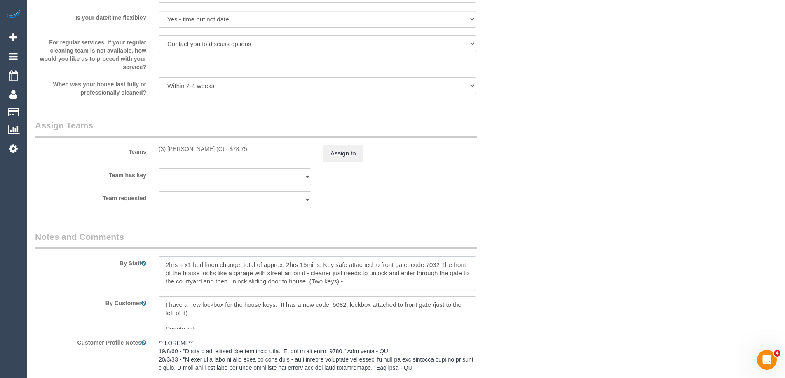
drag, startPoint x: 165, startPoint y: 262, endPoint x: 206, endPoint y: 264, distance: 41.6
click at [165, 262] on textarea at bounding box center [317, 274] width 317 height 34
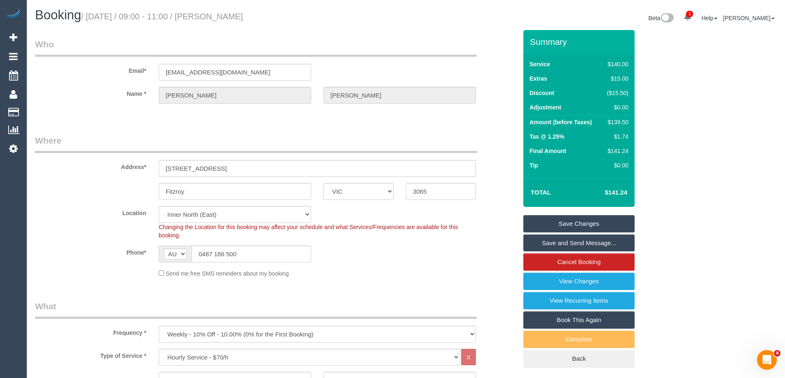
type textarea "*Cover* 2hrs + x1 bed linen change, total of approx. 2hrs 15mins. Key safe atta…"
drag, startPoint x: 264, startPoint y: 17, endPoint x: 213, endPoint y: 19, distance: 51.1
click at [213, 19] on h1 "Booking / August 28, 2025 / 09:00 - 11:00 / Kylie Devlin" at bounding box center [217, 15] width 364 height 14
copy small "Kylie Devlin"
click at [560, 230] on link "Save Changes" at bounding box center [578, 223] width 111 height 17
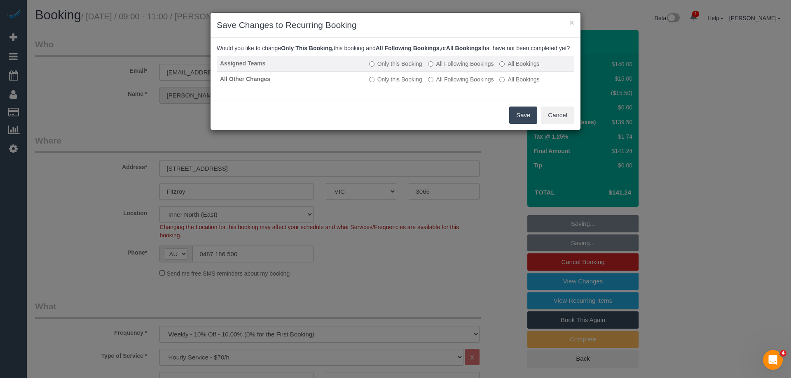
click at [475, 68] on label "All Following Bookings" at bounding box center [461, 64] width 66 height 8
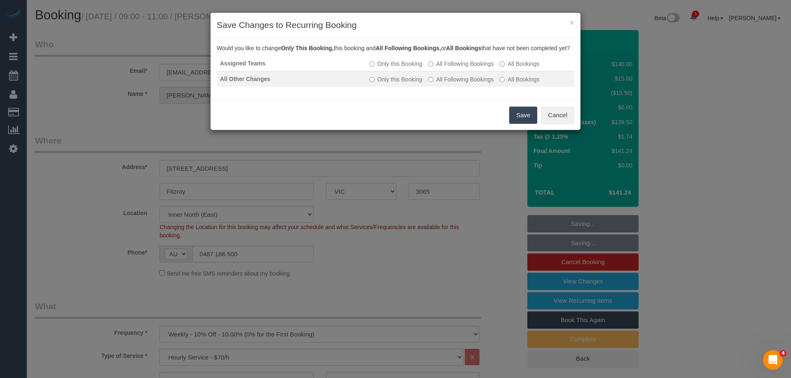
click at [469, 84] on label "All Following Bookings" at bounding box center [461, 79] width 66 height 8
click at [523, 124] on button "Save" at bounding box center [523, 115] width 28 height 17
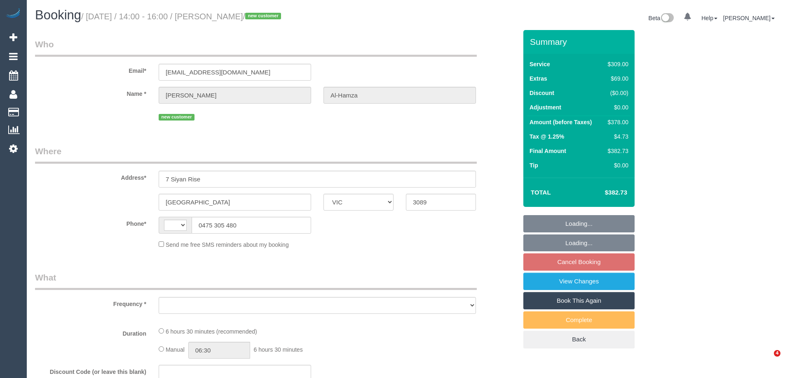
select select "VIC"
select select "string:AU"
select select "object:540"
select select "string:stripe-pm_1S00fR2GScqysDRVQanNB4ba"
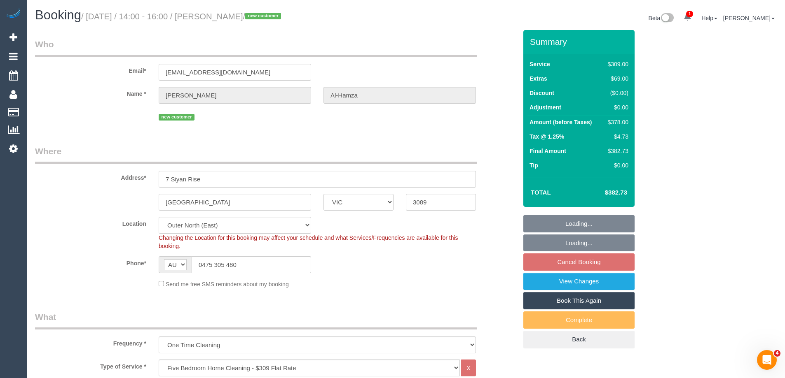
select select "number:28"
select select "number:14"
select select "number:18"
select select "number:22"
select select "number:35"
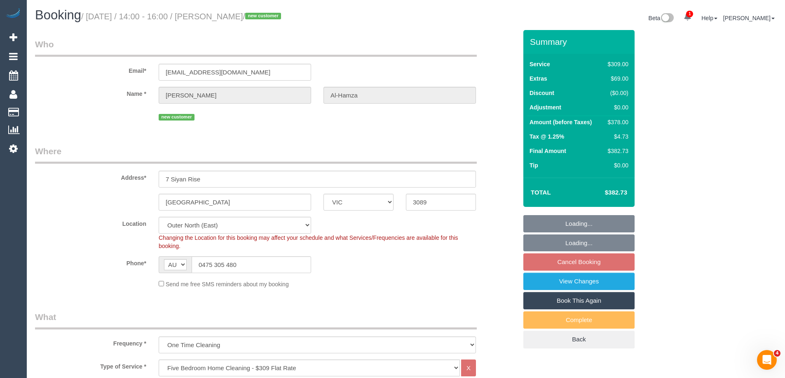
select select "number:12"
select select "object:1185"
select select "spot1"
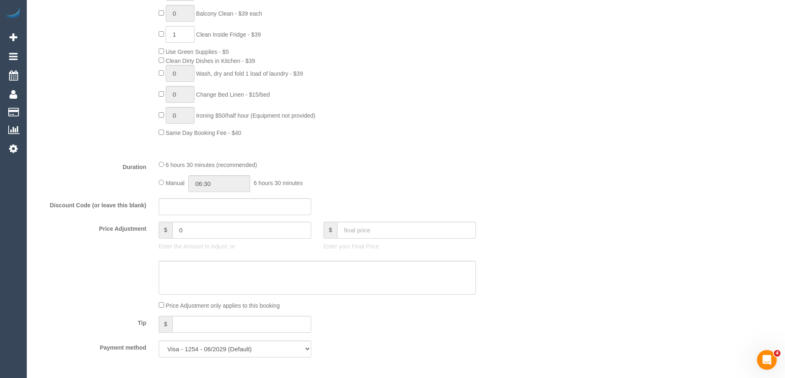
scroll to position [535, 0]
click at [217, 182] on input "06:30" at bounding box center [219, 183] width 62 height 17
type input "06:00"
click at [221, 195] on li "06:00" at bounding box center [209, 197] width 37 height 11
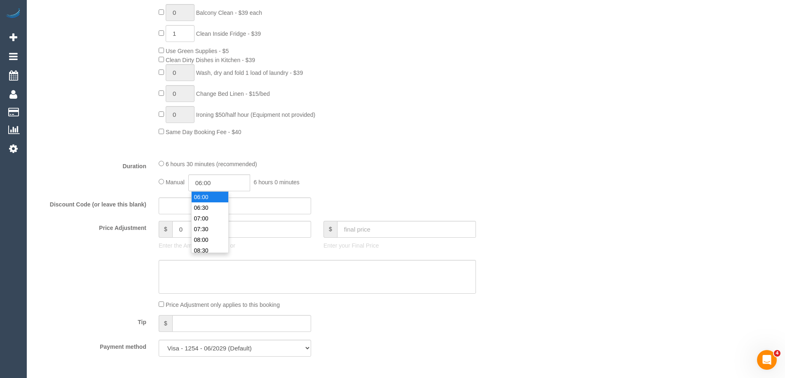
click at [222, 196] on fieldset "What Frequency * One Time Cleaning Weekly - 10% Off - 10.00% (0% for the First …" at bounding box center [276, 69] width 482 height 587
click at [219, 186] on input "06:00" at bounding box center [219, 183] width 62 height 17
select select "spot10"
type input "03:00"
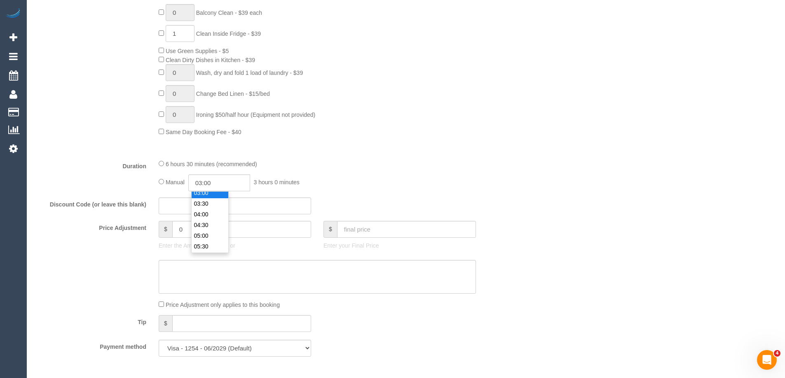
click at [207, 196] on li "03:00" at bounding box center [209, 193] width 37 height 11
drag, startPoint x: 214, startPoint y: 183, endPoint x: 208, endPoint y: 182, distance: 5.4
click at [208, 182] on input "03:00" at bounding box center [219, 183] width 62 height 17
select select "spot19"
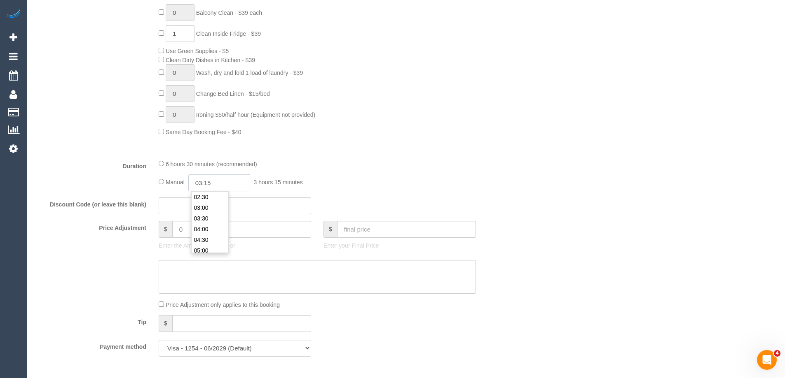
type input "03:15"
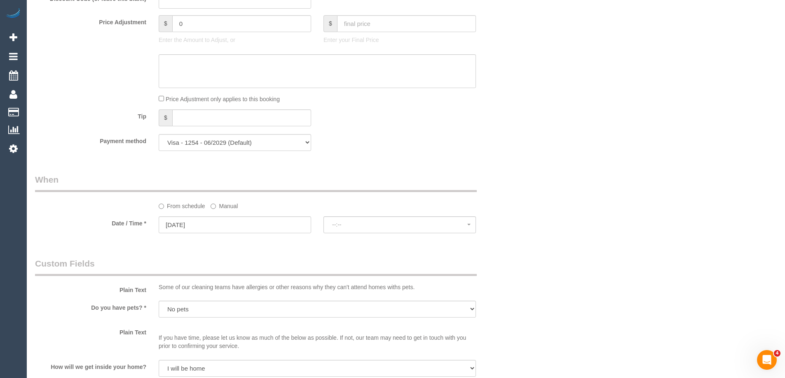
select select "spot37"
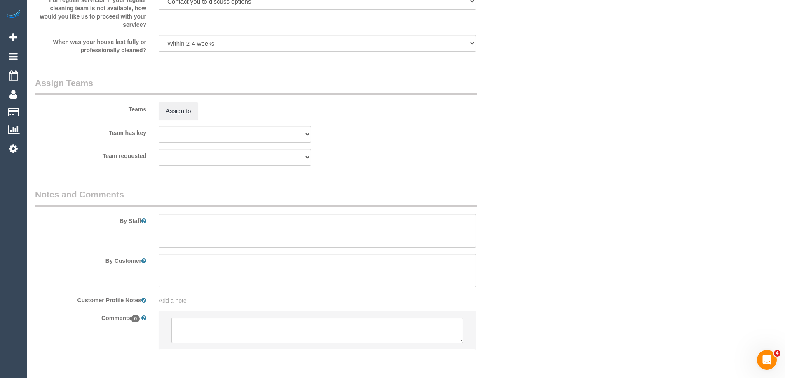
scroll to position [1214, 0]
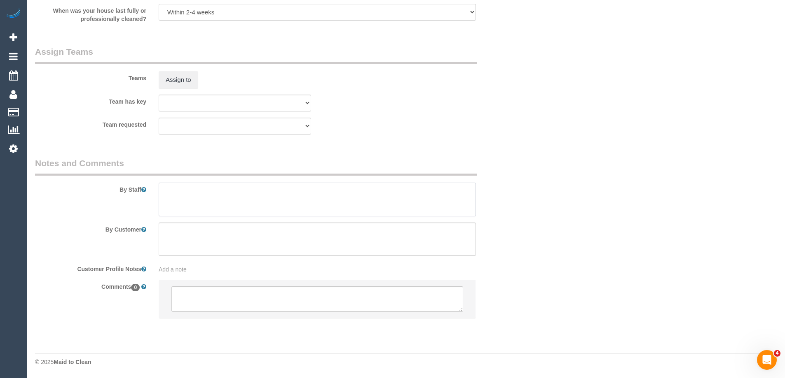
click at [177, 201] on textarea at bounding box center [317, 200] width 317 height 34
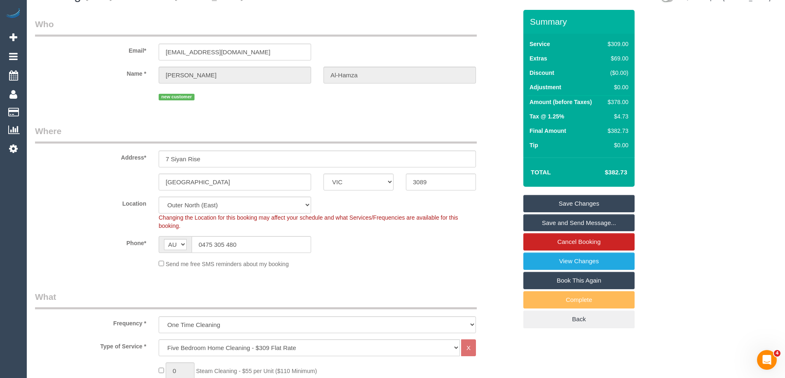
scroll to position [20, 0]
type textarea "Estimated time of 5.5-6.5 hrs"
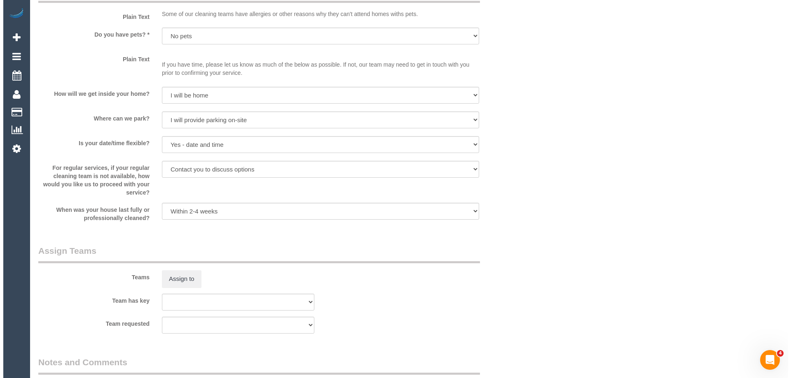
scroll to position [1132, 0]
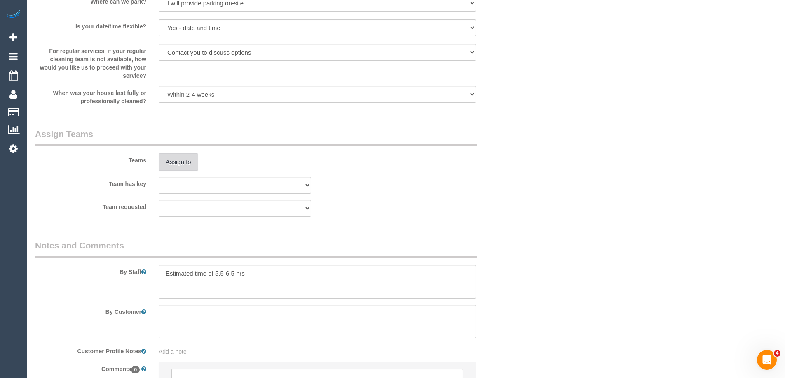
click at [180, 160] on button "Assign to" at bounding box center [179, 162] width 40 height 17
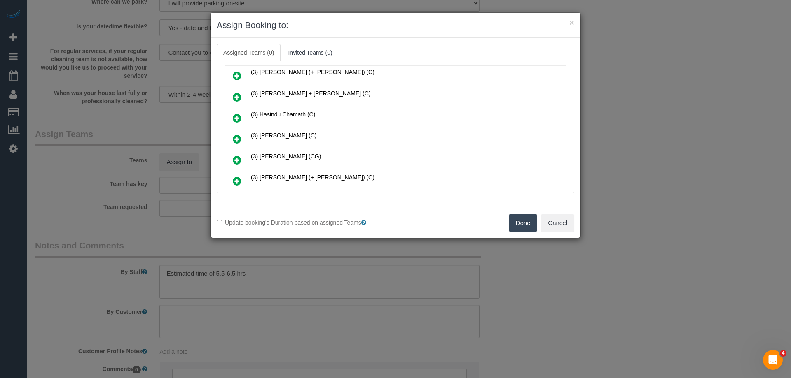
scroll to position [288, 0]
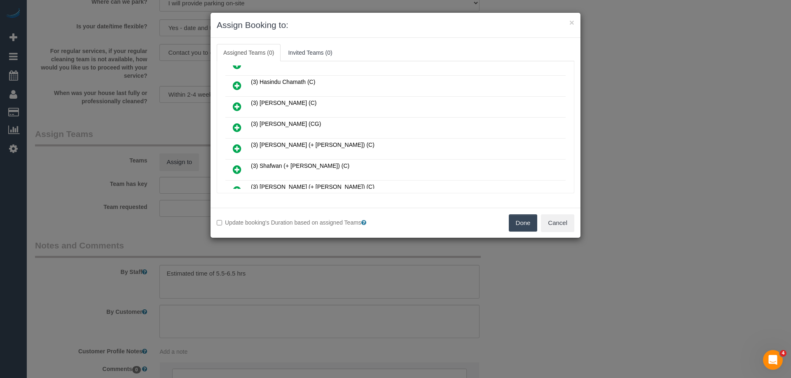
click at [239, 149] on icon at bounding box center [237, 149] width 9 height 10
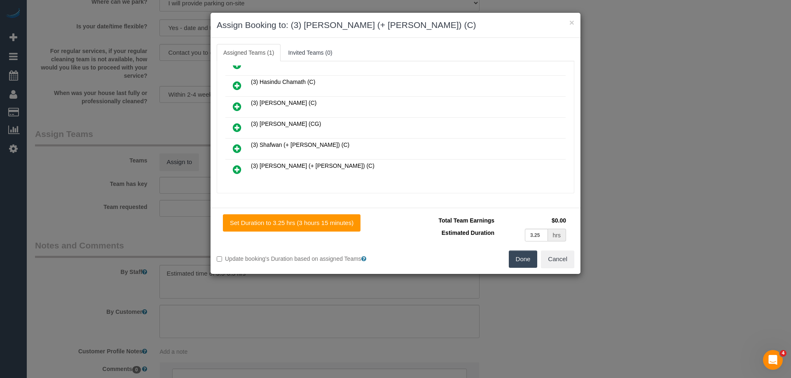
click at [238, 168] on icon at bounding box center [237, 170] width 9 height 10
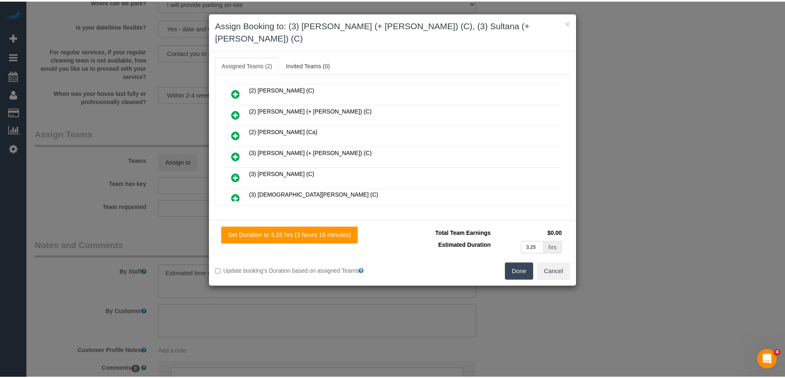
scroll to position [0, 0]
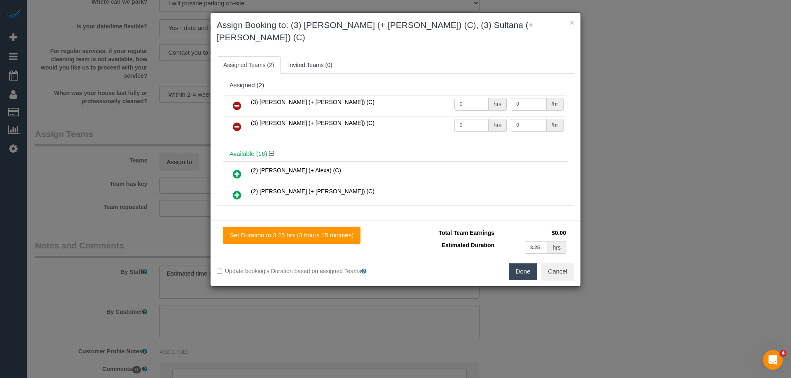
drag, startPoint x: 475, startPoint y: 91, endPoint x: 419, endPoint y: 93, distance: 56.0
click at [419, 96] on tr "(3) Sabbir (+ Sultana) (C) 0 hrs 0 /hr" at bounding box center [395, 106] width 340 height 21
type input "1"
drag, startPoint x: 467, startPoint y: 114, endPoint x: 390, endPoint y: 114, distance: 77.0
click at [376, 117] on tr "(3) Sultana (+ Sabbir) (C) 0 hrs 0 /hr" at bounding box center [395, 127] width 340 height 21
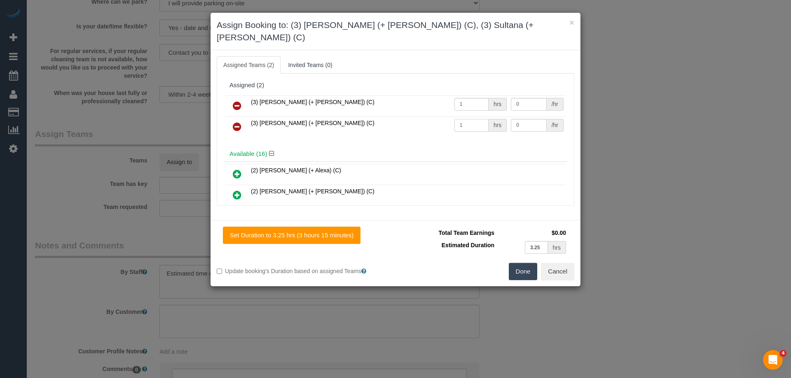
type input "1"
drag, startPoint x: 516, startPoint y: 89, endPoint x: 455, endPoint y: 89, distance: 61.4
click at [455, 96] on tr "(3) Sabbir (+ Sultana) (C) 1 hrs 0 /hr" at bounding box center [395, 106] width 340 height 21
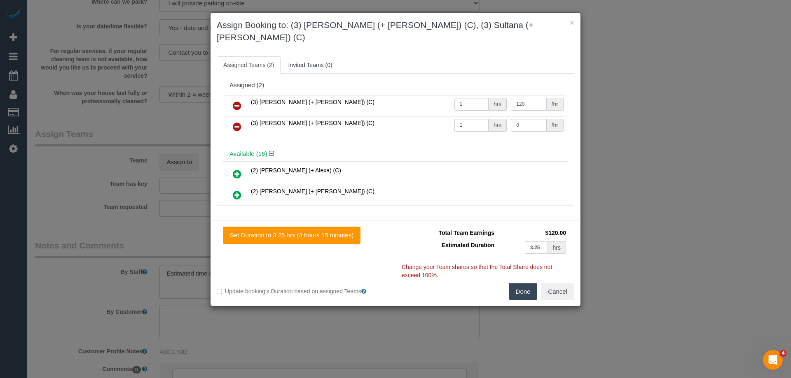
type input "120"
drag, startPoint x: 478, startPoint y: 113, endPoint x: 453, endPoint y: 113, distance: 25.1
click at [453, 117] on tr "(3) Sultana (+ Sabbir) (C) 1 hrs 0 /hr" at bounding box center [395, 127] width 340 height 21
type input "120"
click at [516, 283] on button "Done" at bounding box center [523, 291] width 29 height 17
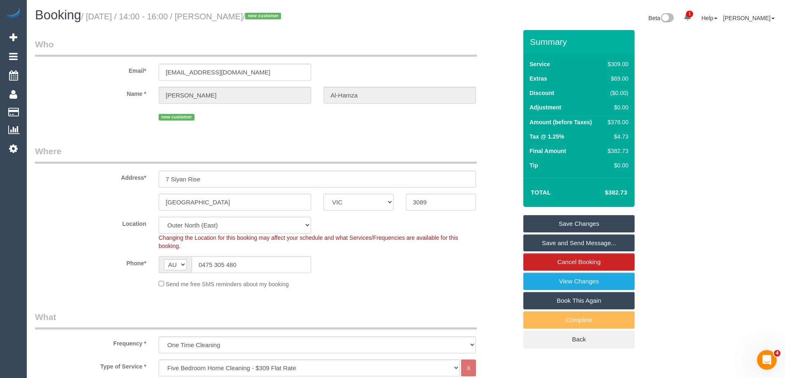
drag, startPoint x: 278, startPoint y: 18, endPoint x: 213, endPoint y: 17, distance: 64.7
click at [213, 17] on small "/ August 28, 2025 / 14:00 - 16:00 / Hassan Al-Hamza / new customer" at bounding box center [182, 16] width 202 height 9
copy small "Hassan Al-Hamza"
click at [568, 220] on link "Save Changes" at bounding box center [578, 223] width 111 height 17
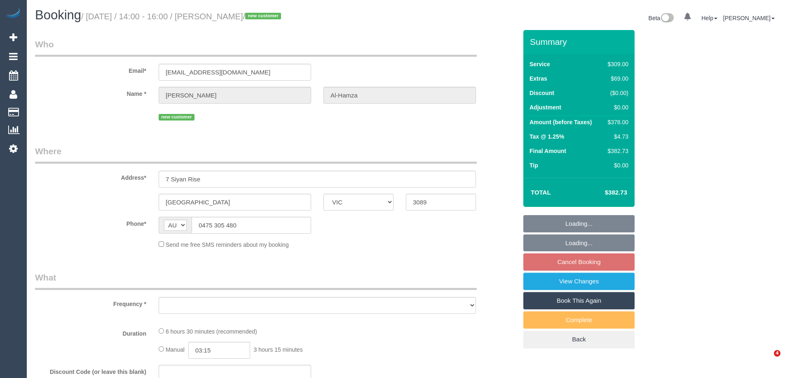
select select "VIC"
select select "object:541"
select select "string:stripe-pm_1S00fR2GScqysDRVQanNB4ba"
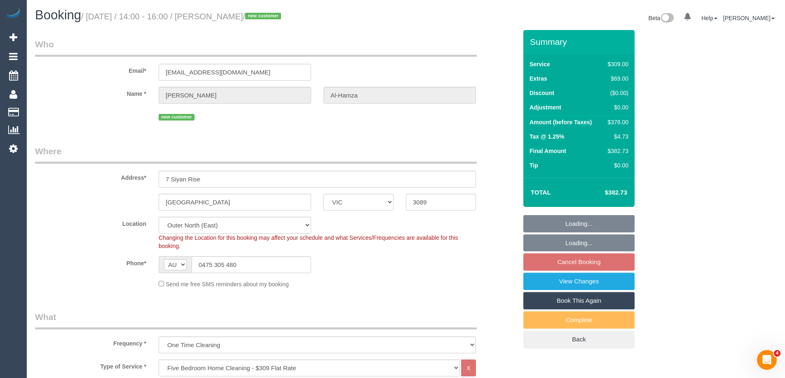
select select "number:28"
select select "number:14"
select select "number:18"
select select "number:22"
select select "number:35"
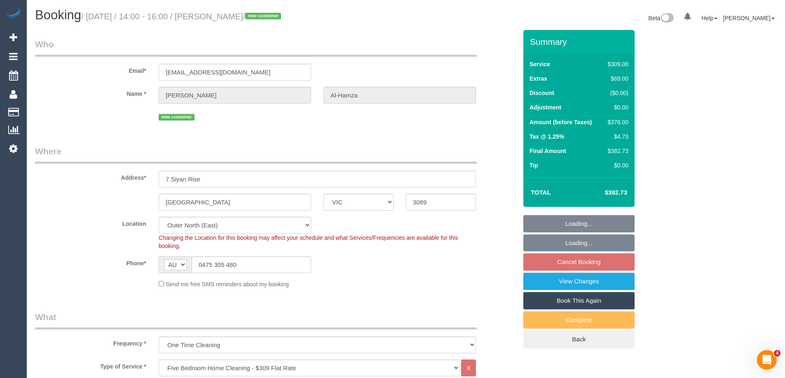
select select "number:12"
select select "object:790"
select select "spot1"
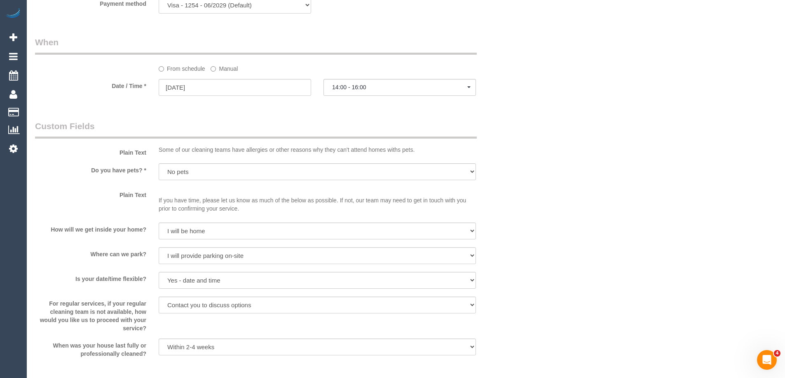
scroll to position [947, 0]
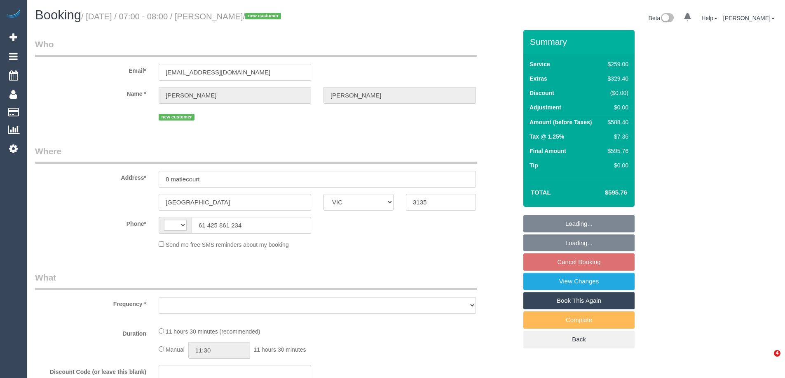
select select "VIC"
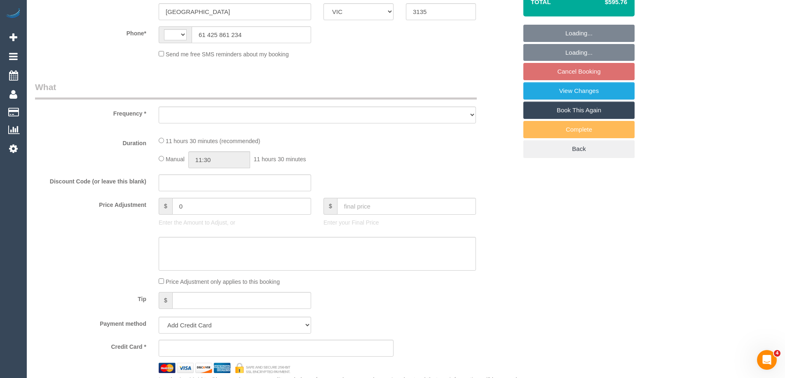
select select "string:AU"
select select "string:stripe-pm_1S0BYY2GScqysDRVChe1DSrY"
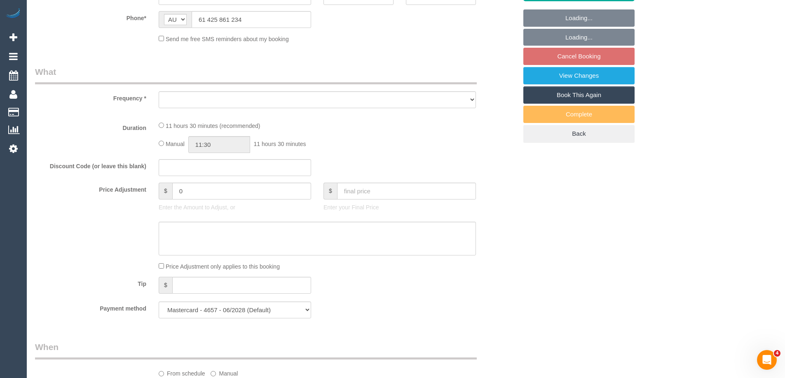
select select "object:552"
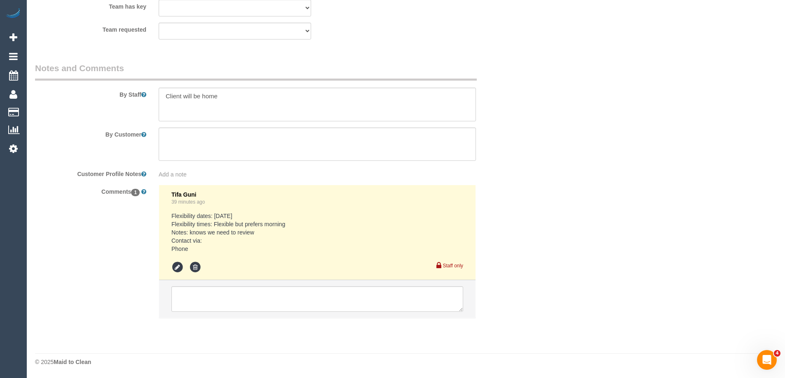
select select "number:28"
select select "number:14"
select select "number:18"
select select "number:25"
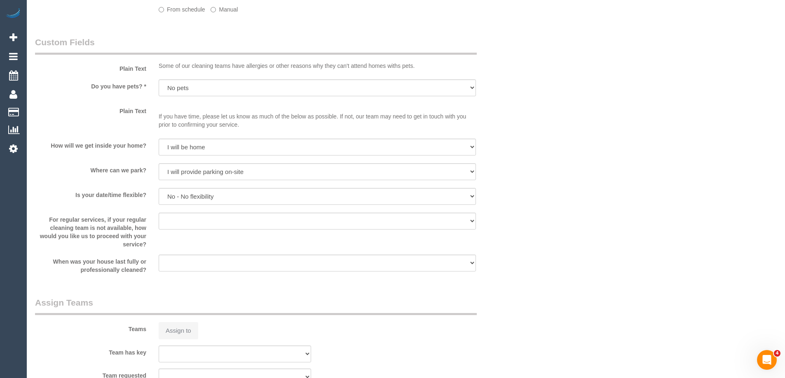
select select "object:801"
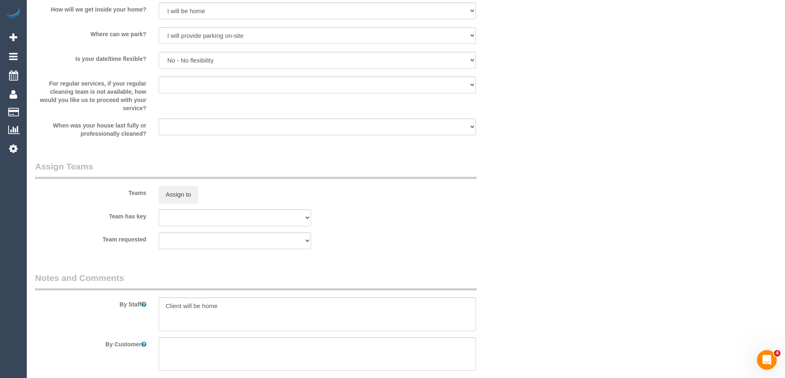
select select "spot1"
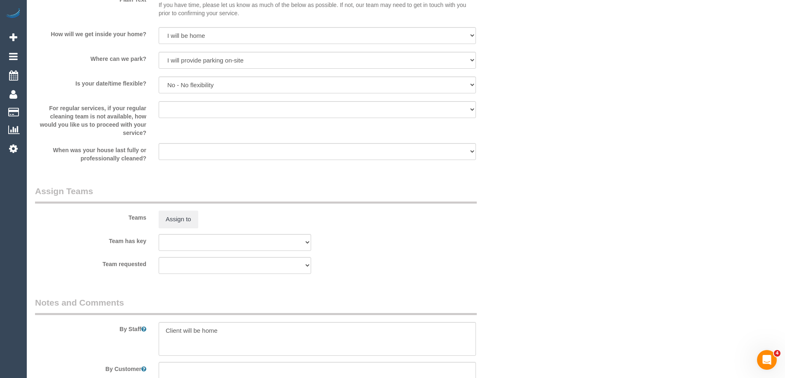
scroll to position [1300, 0]
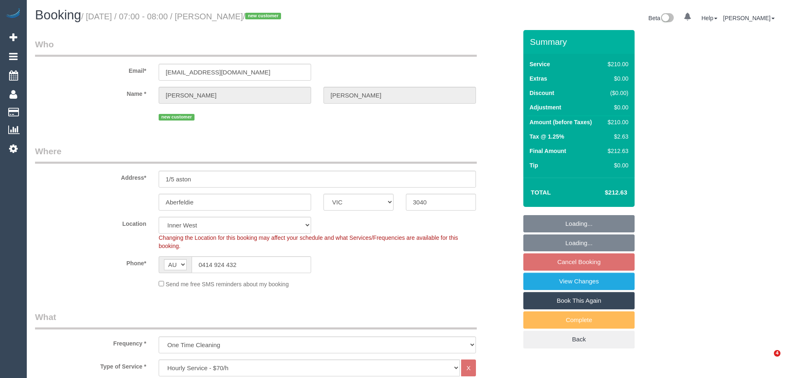
select select "VIC"
select select "180"
select select "number:28"
select select "number:14"
select select "number:18"
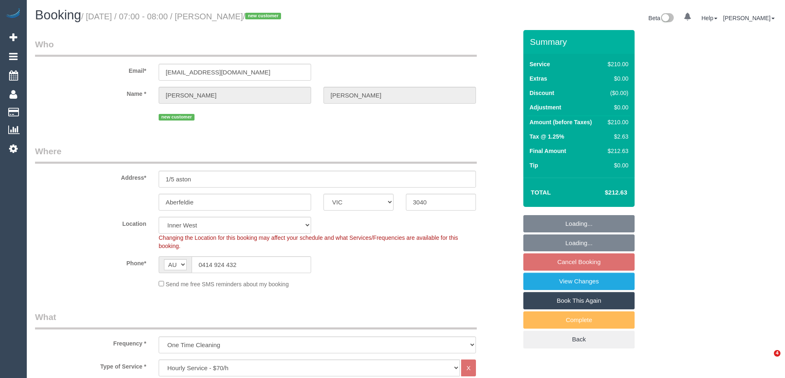
select select "spot1"
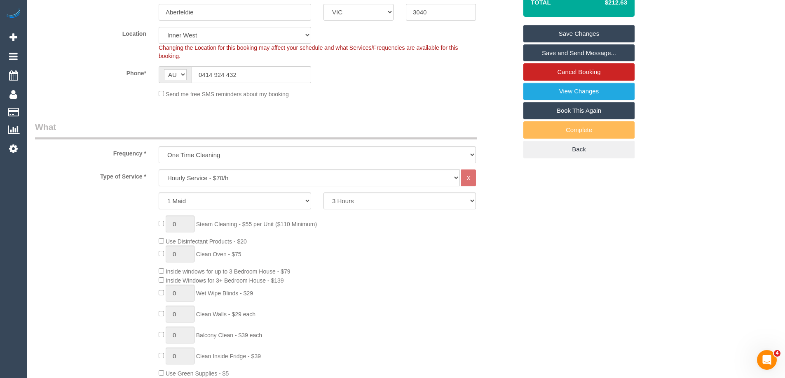
scroll to position [126, 0]
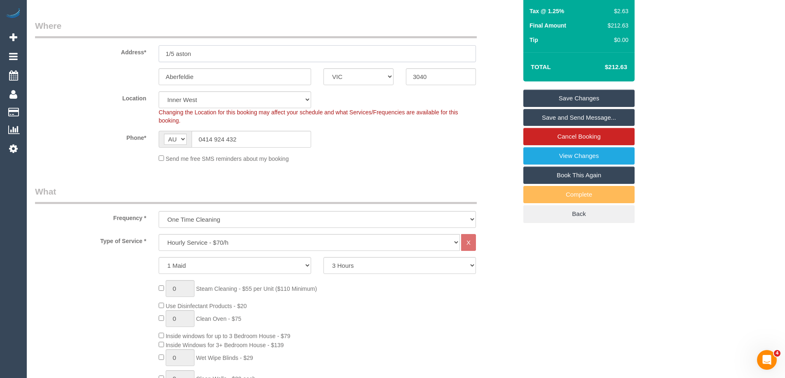
drag, startPoint x: 205, startPoint y: 55, endPoint x: 135, endPoint y: 59, distance: 69.3
click at [135, 59] on div "Address* 1/5 aston" at bounding box center [276, 41] width 494 height 42
click at [556, 154] on link "View Changes" at bounding box center [578, 155] width 111 height 17
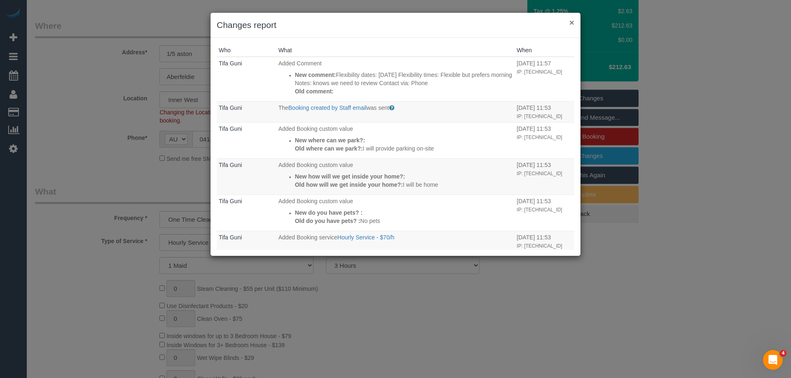
click at [572, 21] on button "×" at bounding box center [571, 22] width 5 height 9
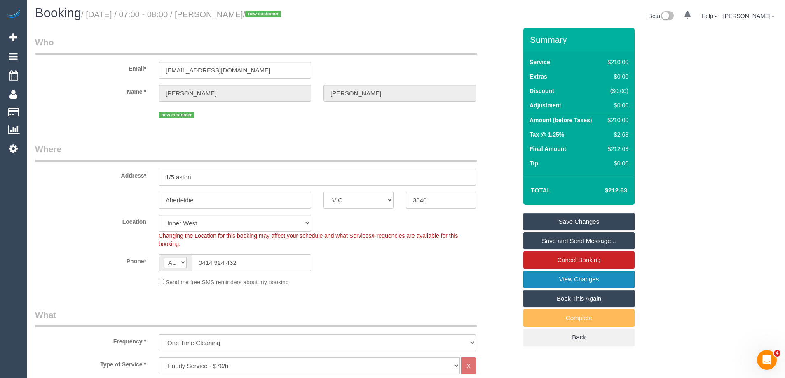
scroll to position [0, 0]
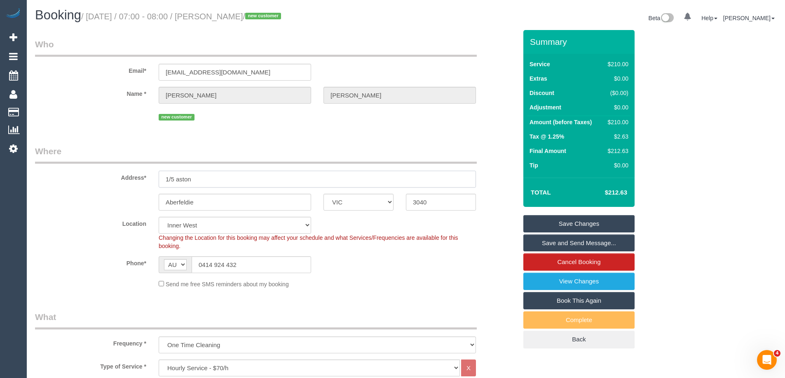
click at [180, 180] on input "1/5 aston" at bounding box center [317, 179] width 317 height 17
click at [215, 177] on input "1/5 aston" at bounding box center [317, 179] width 317 height 17
drag, startPoint x: 196, startPoint y: 182, endPoint x: 176, endPoint y: 178, distance: 20.1
click at [176, 178] on input "1/5 aston" at bounding box center [317, 179] width 317 height 17
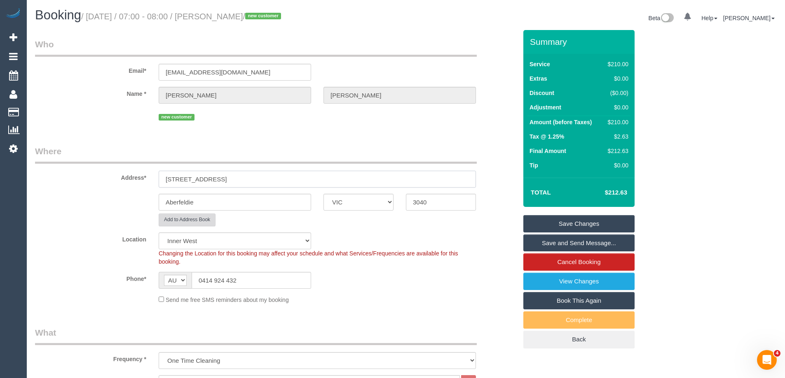
type input "1/5 Afton St"
click at [187, 219] on button "Add to Address Book" at bounding box center [187, 220] width 57 height 13
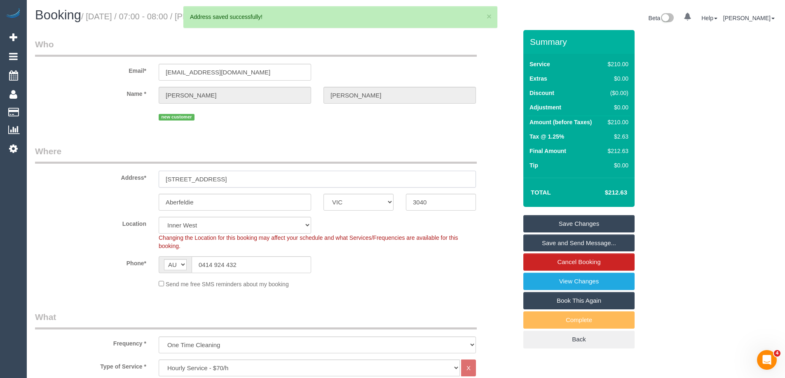
drag, startPoint x: 213, startPoint y: 180, endPoint x: 72, endPoint y: 177, distance: 141.3
click at [72, 177] on div "Address* 1/5 Afton St" at bounding box center [276, 166] width 494 height 42
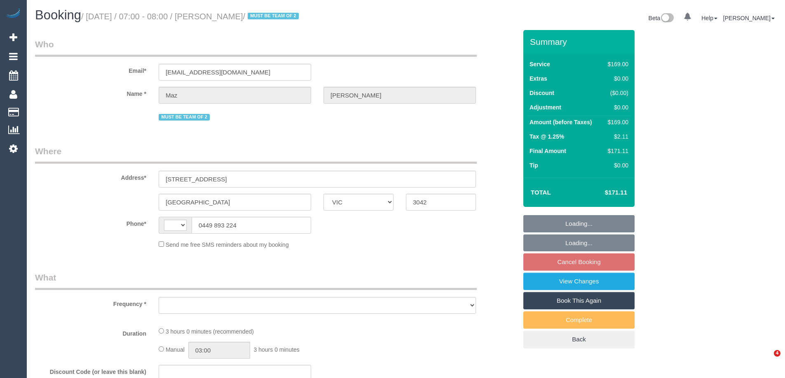
select select "VIC"
select select "object:284"
select select "string:AU"
select select "string:stripe-pm_1RBsCb2GScqysDRVQOqT1XbA"
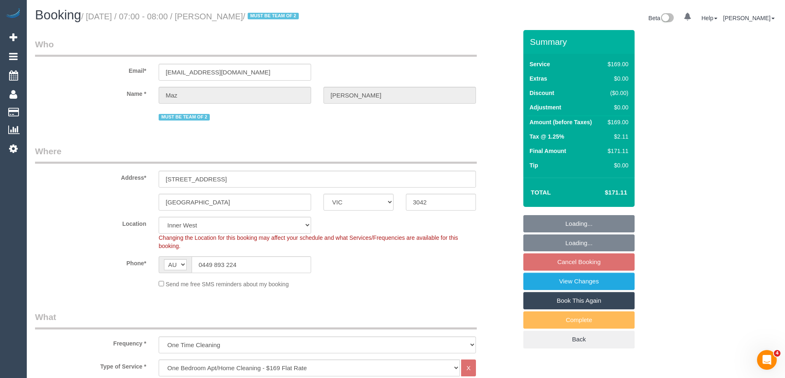
select select "object:655"
select select "number:28"
select select "number:14"
select select "number:19"
select select "number:22"
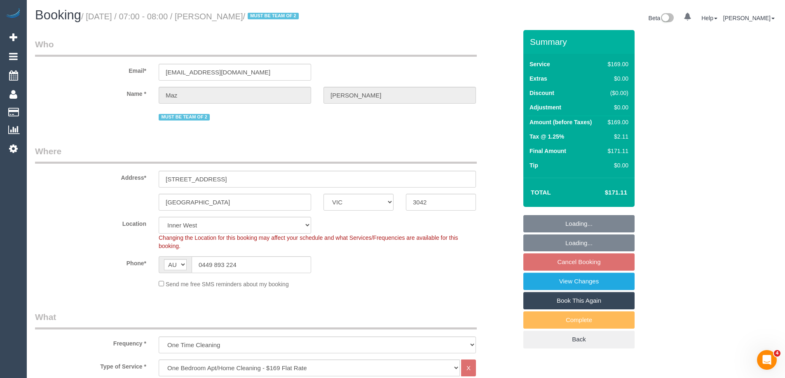
select select "number:13"
select select "spot1"
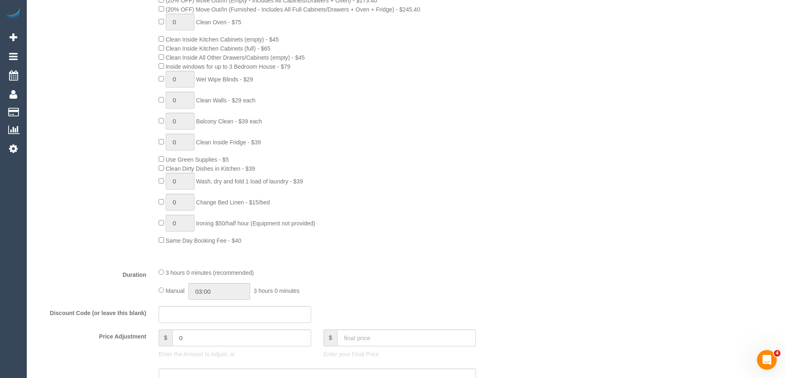
scroll to position [535, 0]
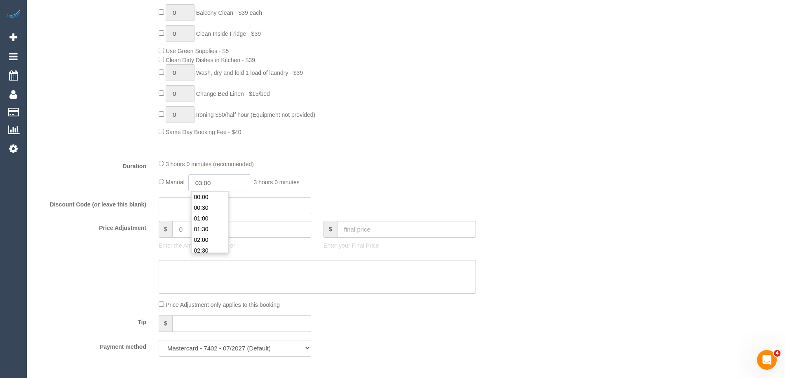
click at [221, 182] on input "03:00" at bounding box center [219, 183] width 62 height 17
type input "01:30"
click at [209, 208] on li "01:30" at bounding box center [209, 208] width 37 height 11
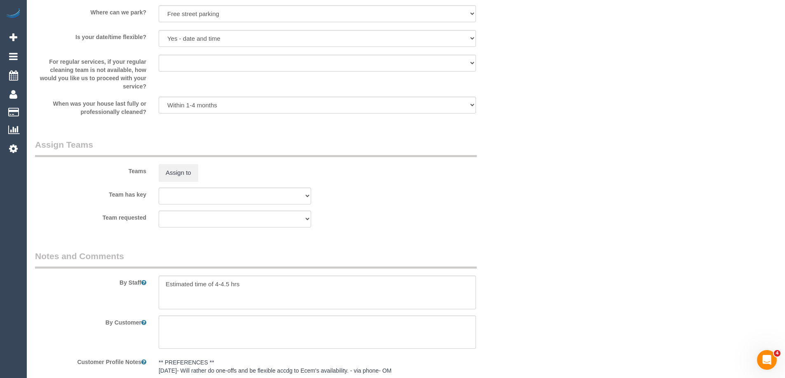
scroll to position [1235, 0]
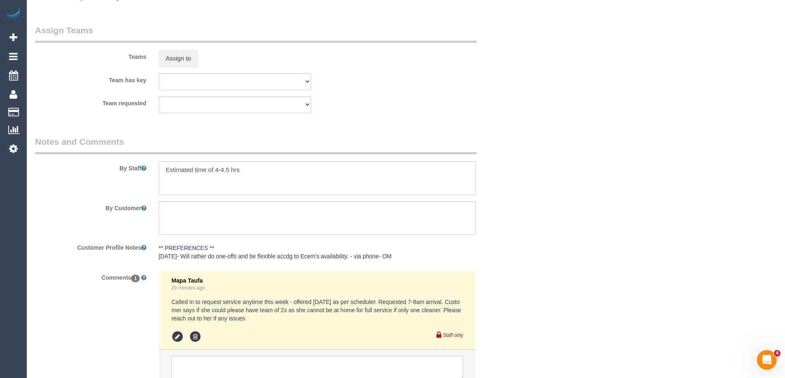
select select "spot10"
click at [218, 169] on textarea at bounding box center [317, 178] width 317 height 34
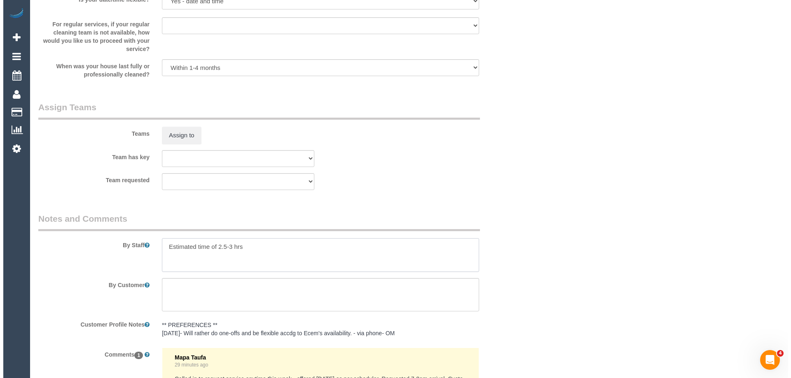
scroll to position [1112, 0]
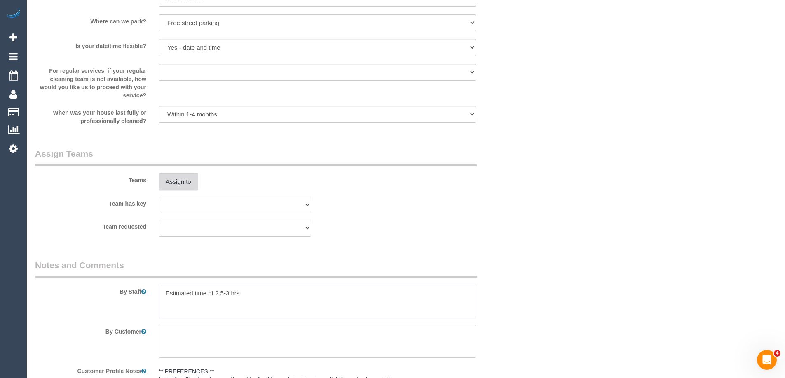
type textarea "Estimated time of 2.5-3 hrs"
click at [182, 180] on button "Assign to" at bounding box center [179, 181] width 40 height 17
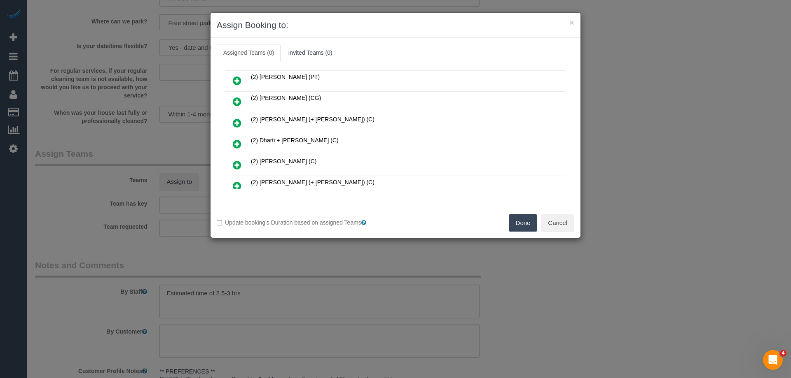
click at [235, 139] on icon at bounding box center [237, 144] width 9 height 10
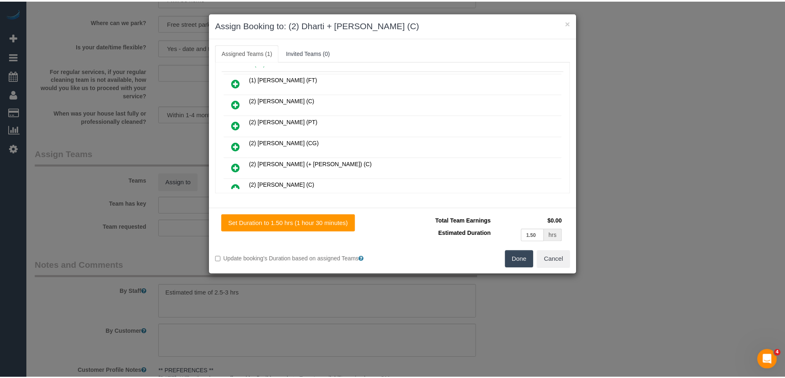
scroll to position [0, 0]
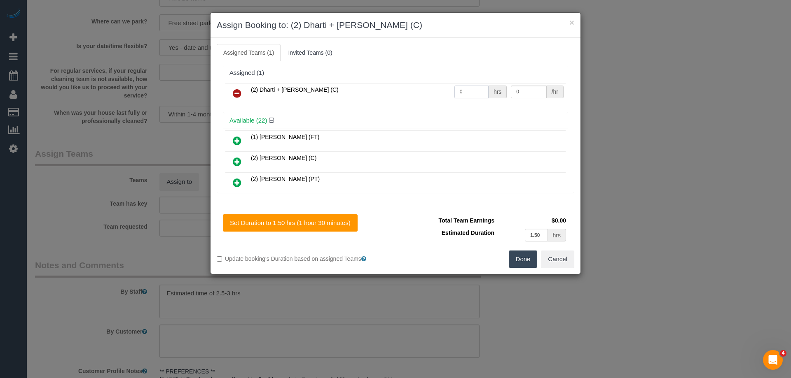
drag, startPoint x: 478, startPoint y: 89, endPoint x: 380, endPoint y: 91, distance: 98.0
click at [387, 91] on tr "(2) Dharti + Kishan (C) 0 hrs 0 /hr" at bounding box center [395, 93] width 340 height 21
type input "1"
drag, startPoint x: 517, startPoint y: 94, endPoint x: 459, endPoint y: 92, distance: 57.7
click at [462, 93] on tr "(2) Dharti + Kishan (C) 1 hrs 0 /hr" at bounding box center [395, 93] width 340 height 21
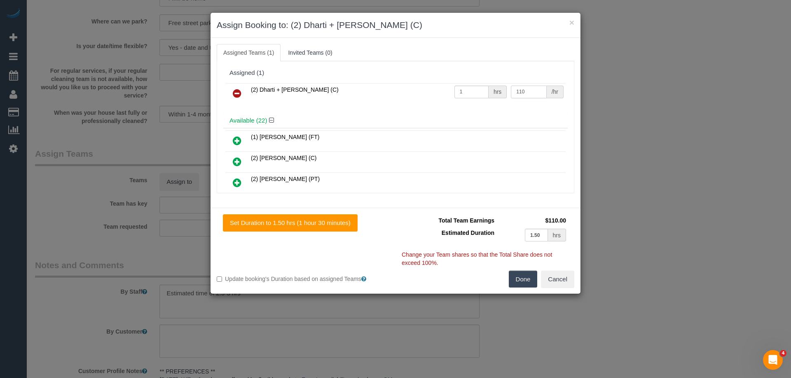
type input "110"
click at [523, 283] on button "Done" at bounding box center [523, 279] width 29 height 17
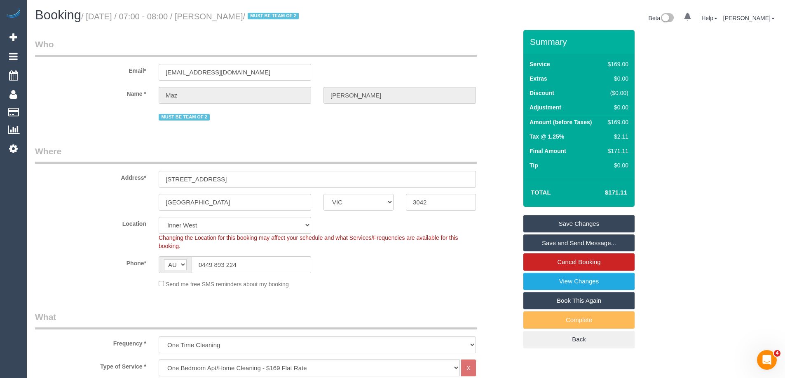
drag, startPoint x: 260, startPoint y: 15, endPoint x: 215, endPoint y: 14, distance: 45.3
click at [215, 14] on small "/ August 28, 2025 / 07:00 - 08:00 / Maz Cugliari / MUST BE TEAM OF 2" at bounding box center [191, 16] width 220 height 9
copy small "Maz Cugliari"
click at [565, 245] on link "Save and Send Message..." at bounding box center [578, 243] width 111 height 17
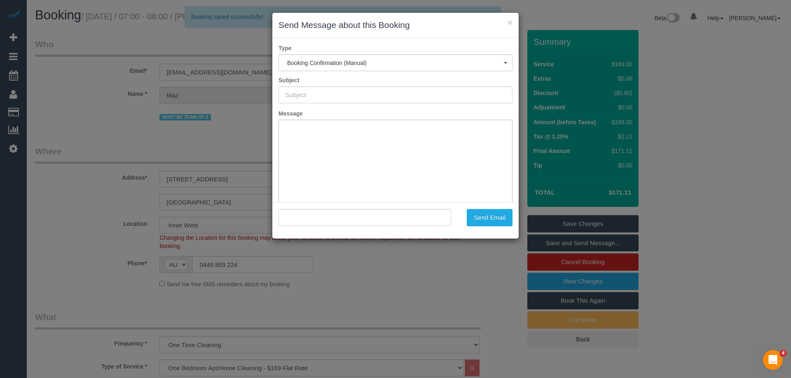
type input "Booking Confirmed"
type input ""Maz Cugliari" <mazcugliari@gmail.com>"
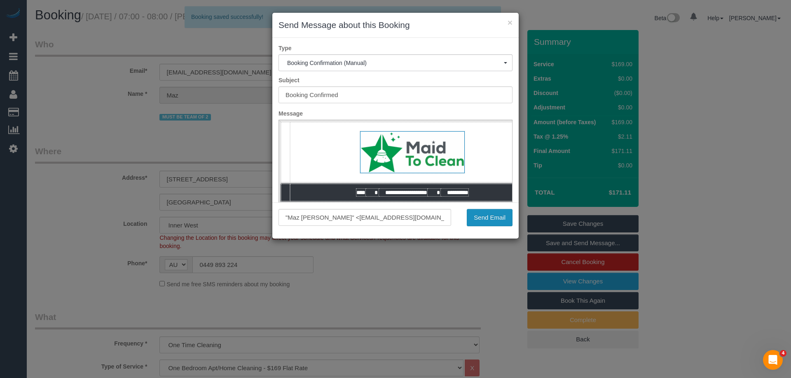
click at [483, 216] on button "Send Email" at bounding box center [490, 217] width 46 height 17
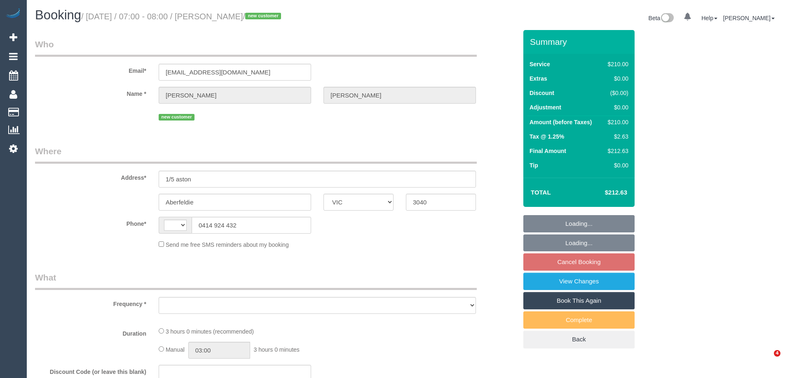
select select "VIC"
select select "string:AU"
select select "object:531"
select select "string:stripe-pm_1S0C572GScqysDRV5HtKLw0x"
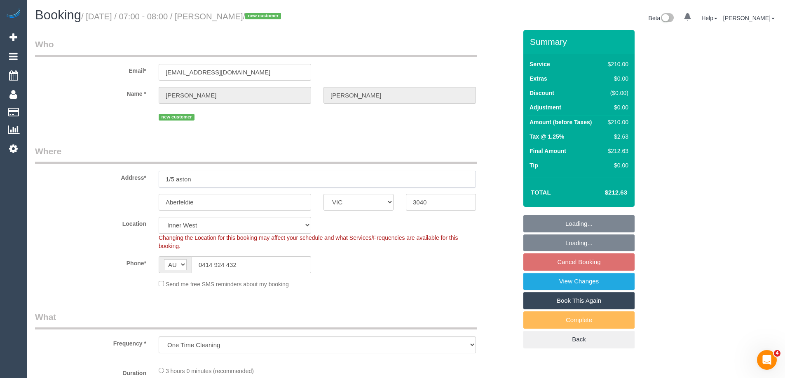
click at [200, 180] on input "1/5 aston" at bounding box center [317, 179] width 317 height 17
select select "object:705"
select select "number:28"
select select "number:14"
select select "number:18"
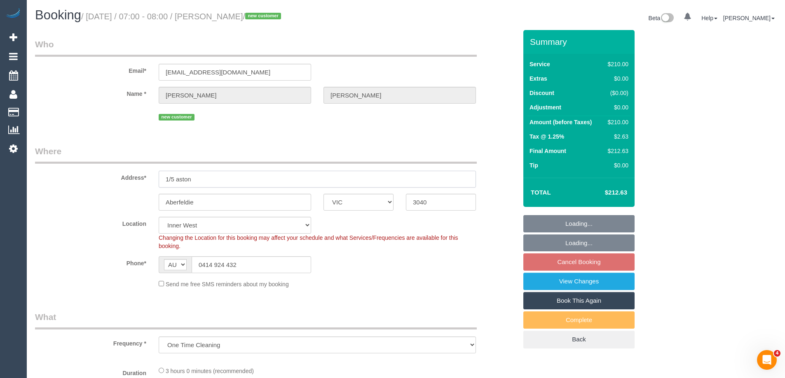
click at [200, 180] on input "1/5 aston" at bounding box center [317, 179] width 317 height 17
select select "180"
select select "spot1"
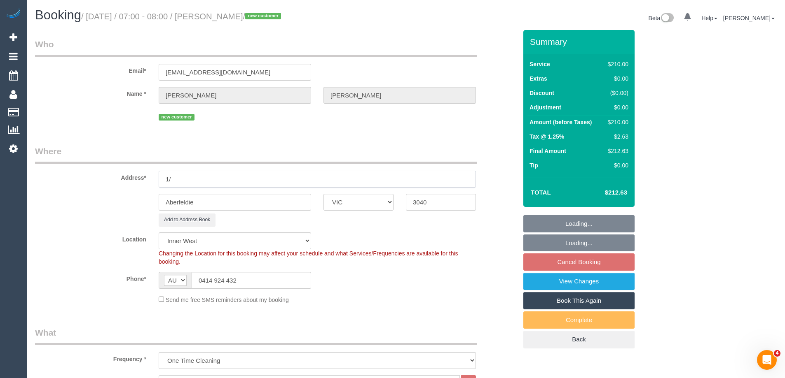
type input "1"
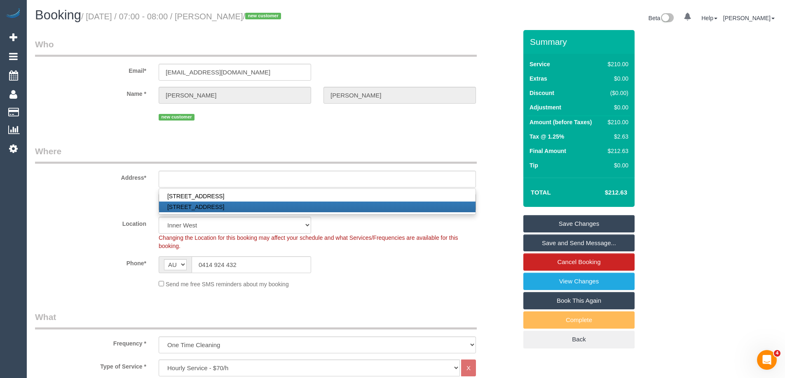
click at [184, 203] on link "1/5 Afton St, Aberfeldie, VIC 3040" at bounding box center [317, 207] width 316 height 11
type input "1/5 Afton St"
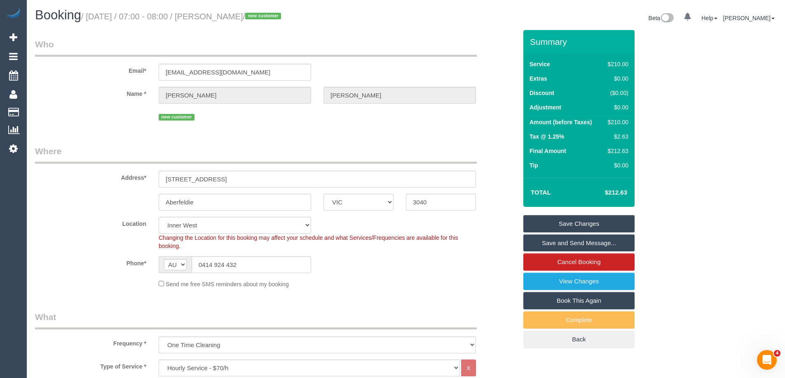
click at [115, 196] on div "Aberfeldie ACT NSW NT QLD SA TAS VIC WA 3040" at bounding box center [276, 202] width 494 height 17
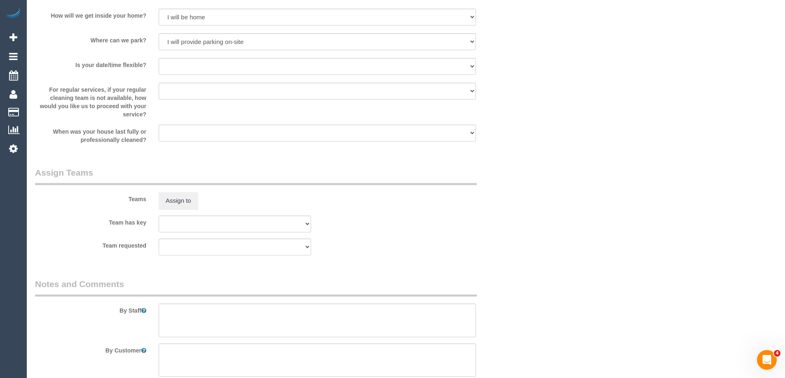
scroll to position [1235, 0]
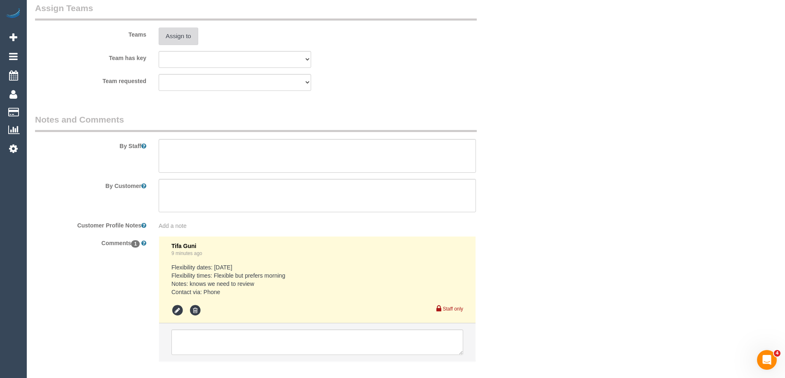
click at [179, 31] on button "Assign to" at bounding box center [179, 36] width 40 height 17
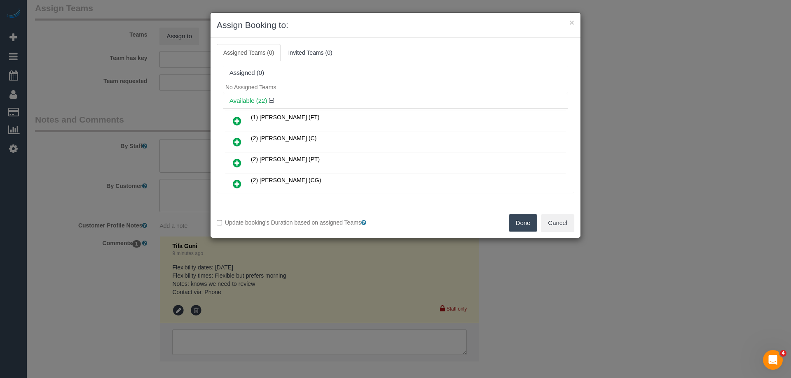
click at [235, 139] on icon at bounding box center [237, 142] width 9 height 10
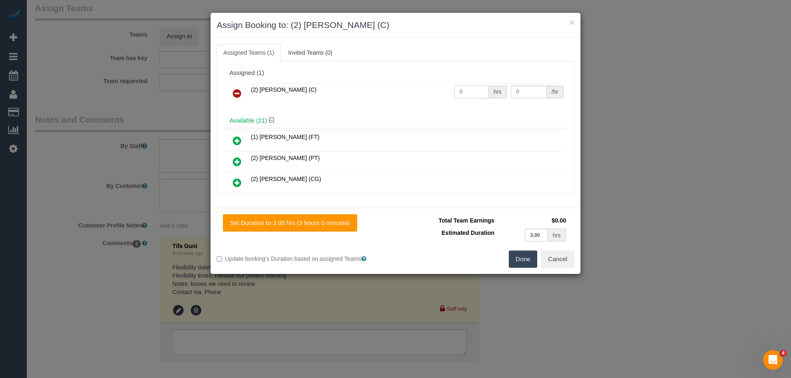
drag, startPoint x: 404, startPoint y: 89, endPoint x: 395, endPoint y: 87, distance: 9.6
click at [383, 86] on tr "(2) Axel Richerand (C) 0 hrs 0 /hr" at bounding box center [395, 93] width 340 height 21
type input "3"
drag, startPoint x: 531, startPoint y: 90, endPoint x: 449, endPoint y: 89, distance: 82.4
click at [449, 89] on tr "(2) Axel Richerand (C) 3 hrs 0 /hr" at bounding box center [395, 93] width 340 height 21
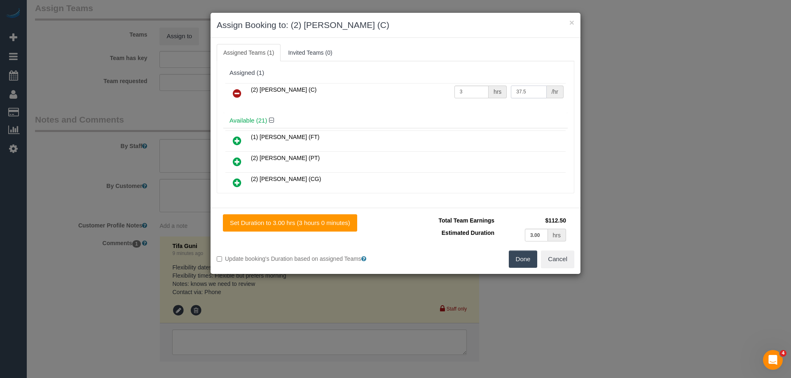
type input "37.5"
click at [528, 259] on button "Done" at bounding box center [523, 259] width 29 height 17
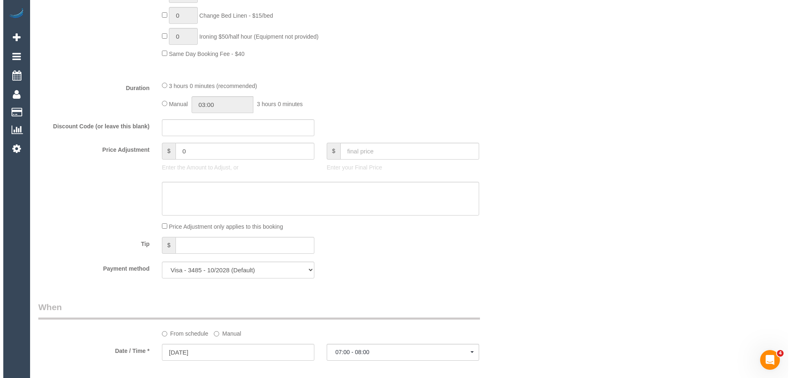
scroll to position [0, 0]
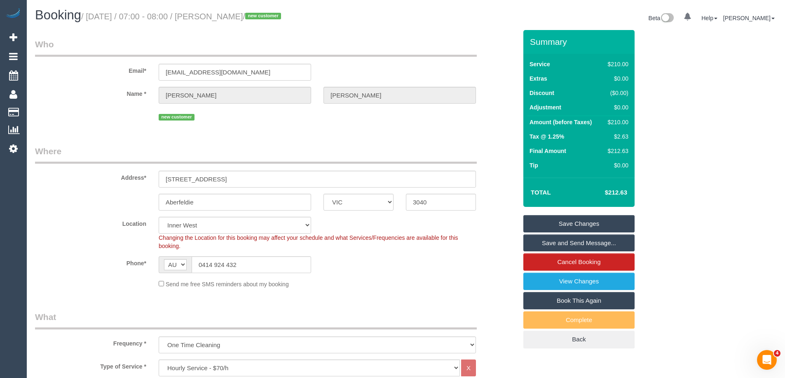
drag, startPoint x: 278, startPoint y: 18, endPoint x: 214, endPoint y: 13, distance: 64.4
click at [214, 13] on small "/ August 28, 2025 / 07:00 - 08:00 / Heather Baughan / new customer" at bounding box center [182, 16] width 202 height 9
copy small "Heather Baughan"
click at [542, 240] on link "Save and Send Message..." at bounding box center [578, 243] width 111 height 17
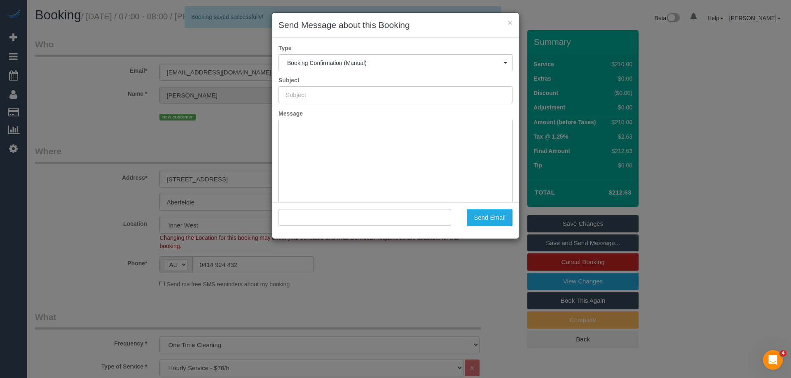
type input "Booking Confirmed"
type input ""Heather Baughan" <heatherbaughan8@gmail.com>"
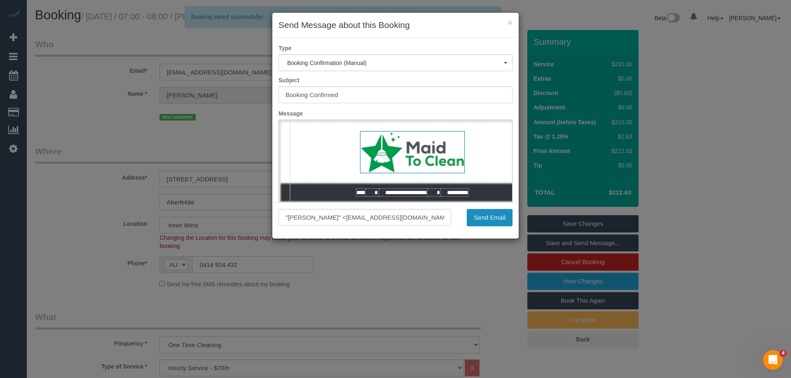
click at [483, 213] on button "Send Email" at bounding box center [490, 217] width 46 height 17
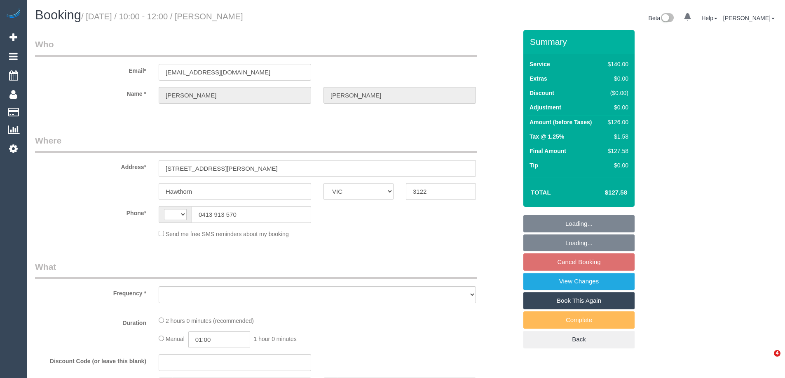
select select "VIC"
select select "string:AU"
select select "object:532"
select select "string:stripe-pm_1Px4Nw2GScqysDRV2SZzIjZD"
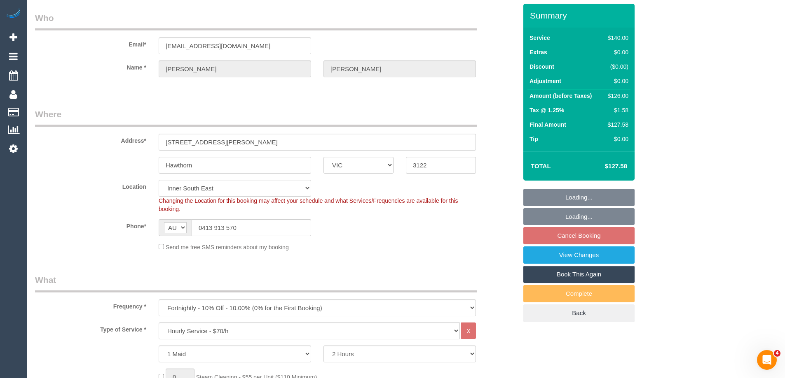
select select "number:28"
select select "number:16"
select select "number:19"
select select "number:24"
select select "number:34"
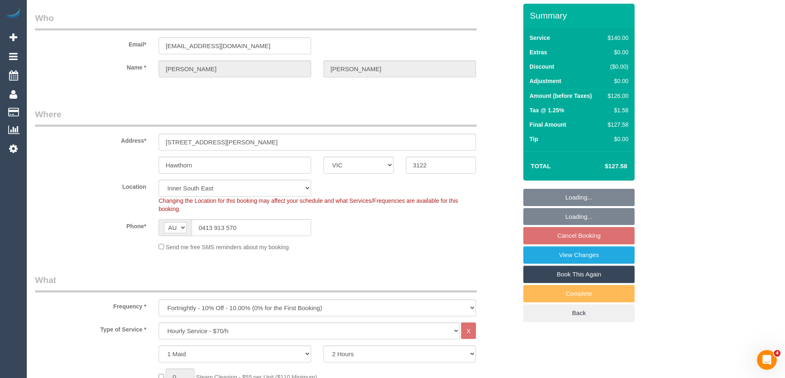
select select "number:11"
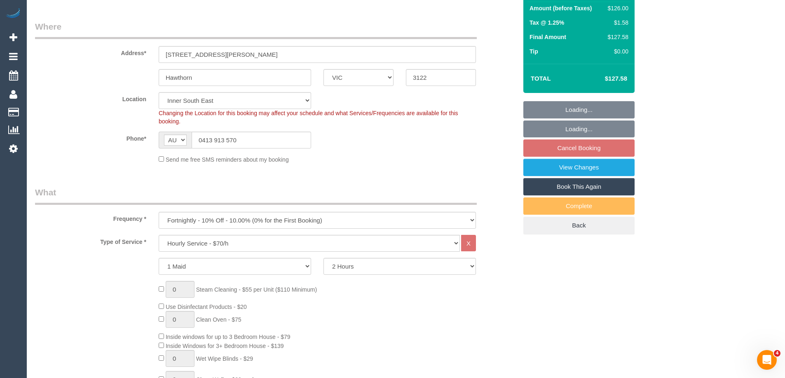
select select "object:849"
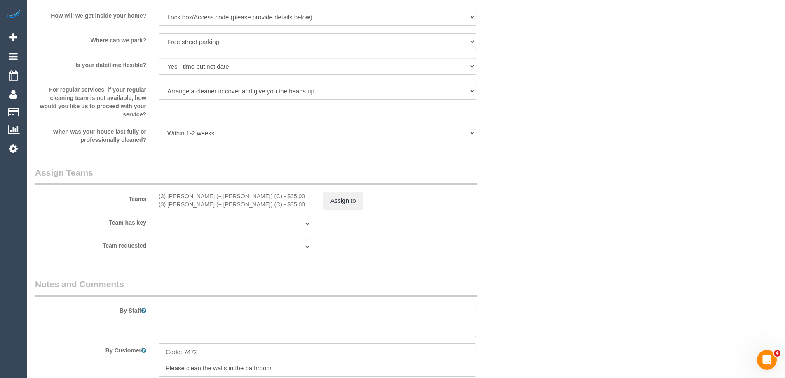
scroll to position [1226, 0]
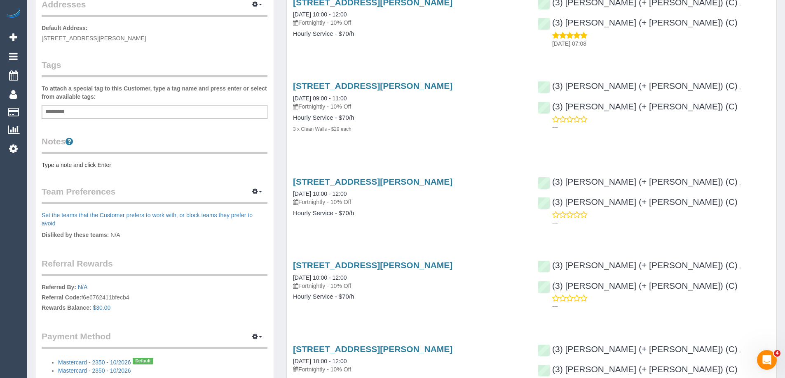
scroll to position [165, 0]
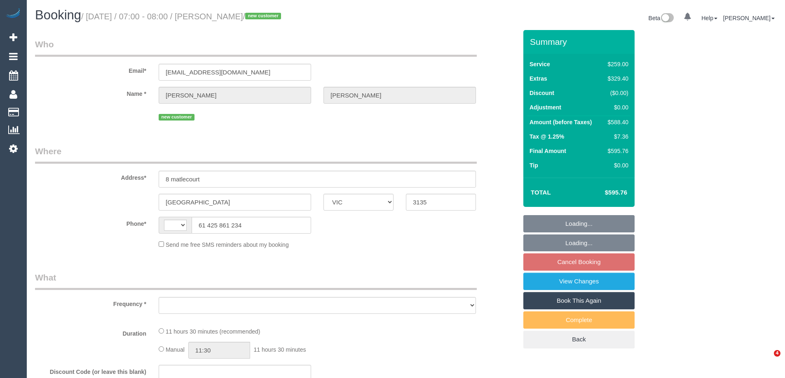
select select "VIC"
select select "string:AU"
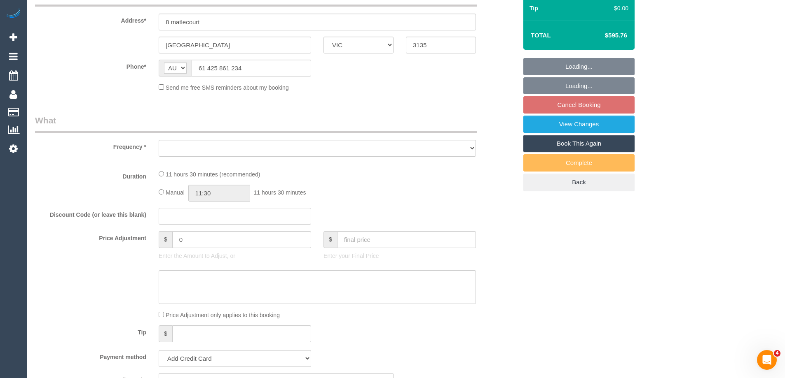
select select "object:552"
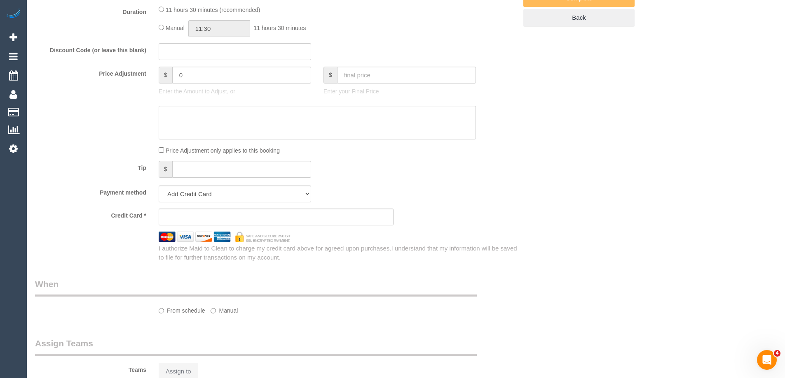
select select "string:stripe-pm_1S0BYY2GScqysDRVChe1DSrY"
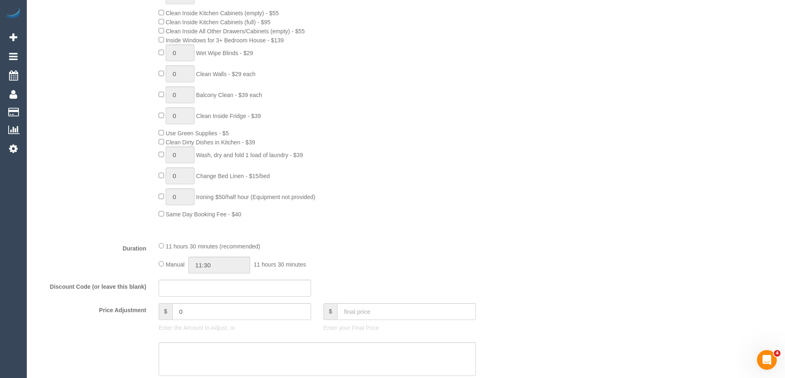
select select "number:28"
select select "number:14"
select select "number:18"
select select "number:25"
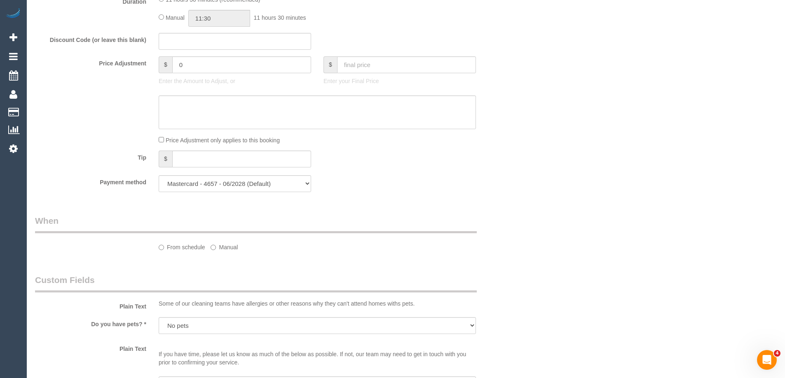
select select "object:1222"
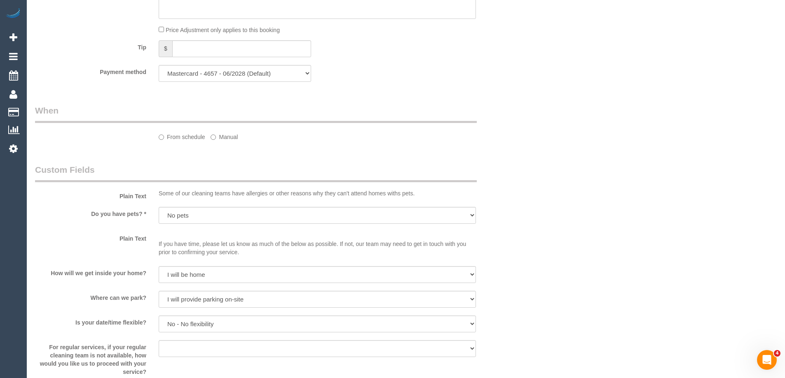
select select "spot1"
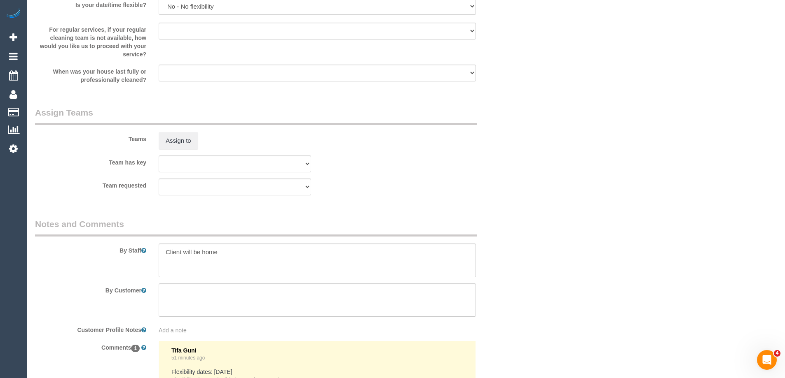
scroll to position [1309, 0]
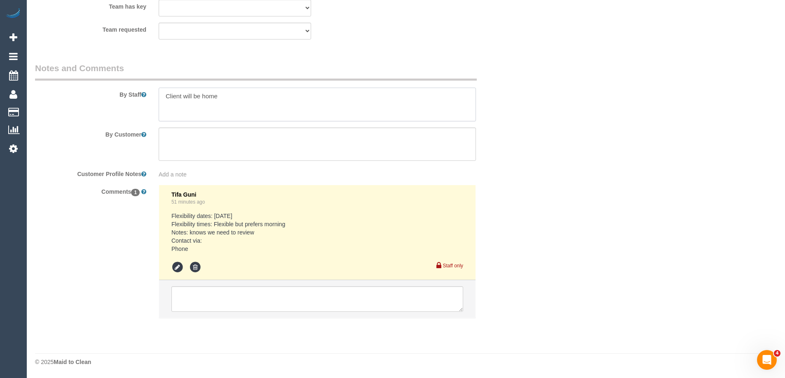
click at [254, 100] on textarea at bounding box center [317, 105] width 317 height 34
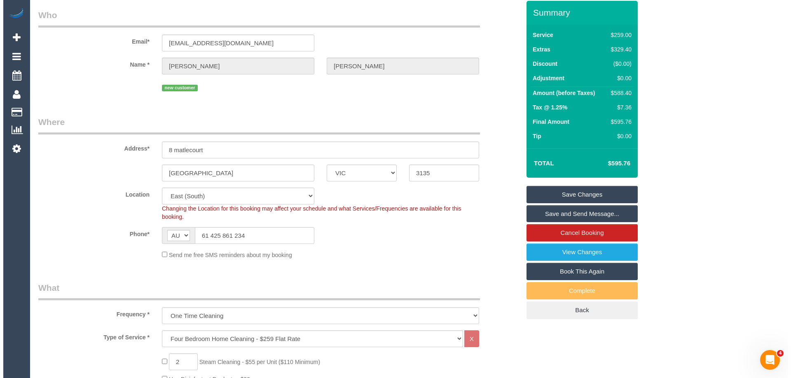
scroll to position [0, 0]
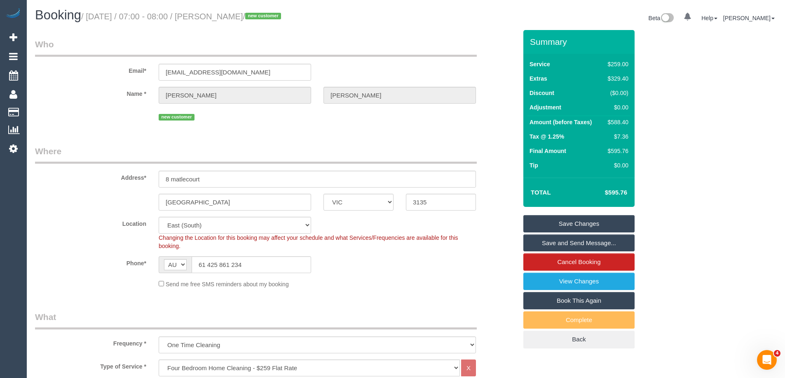
type textarea "Client will be home. Steam cleaning of a lounge room"
click at [553, 226] on link "Save Changes" at bounding box center [578, 223] width 111 height 17
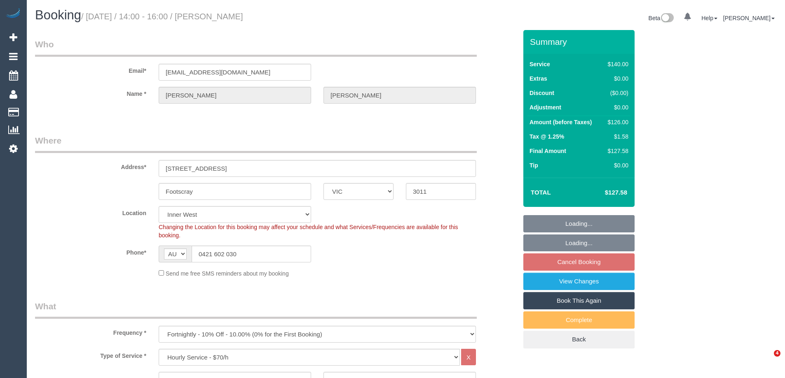
select select "VIC"
select select "string:stripe-pm_1RQIkk2GScqysDRVWIDIeKSi"
select select "object:859"
select select "number:28"
select select "number:14"
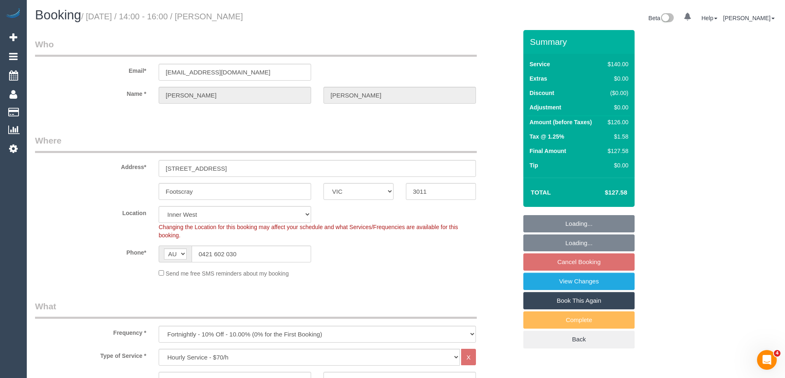
select select "number:21"
select select "number:24"
select select "number:35"
select select "number:12"
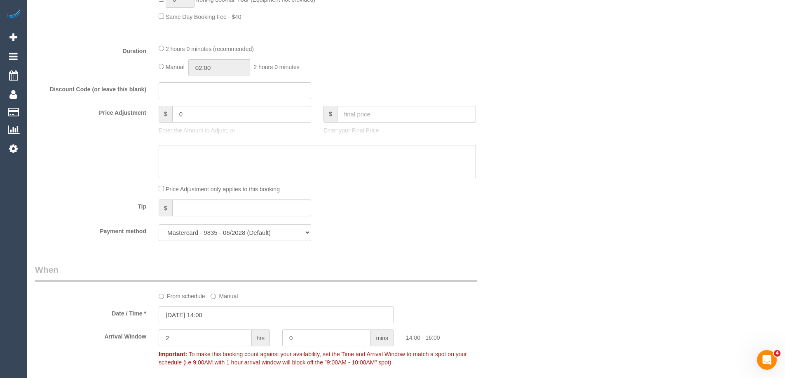
scroll to position [782, 0]
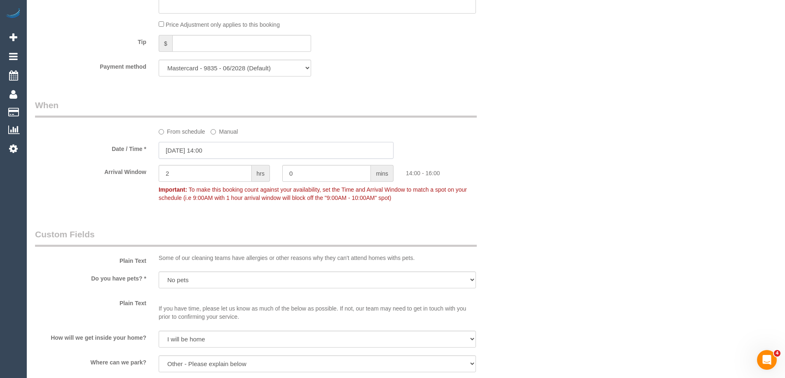
click at [213, 154] on input "[DATE] 14:00" at bounding box center [276, 150] width 235 height 17
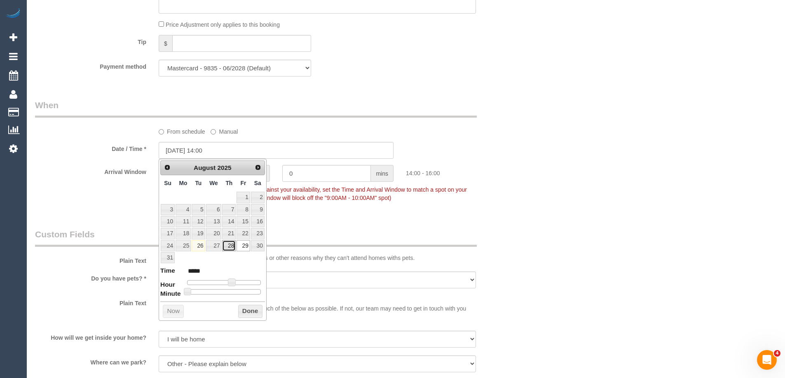
click at [229, 243] on link "28" at bounding box center [229, 246] width 14 height 11
type input "28/08/2025 13:00"
type input "*****"
click at [229, 283] on span at bounding box center [228, 282] width 7 height 7
click at [247, 311] on button "Done" at bounding box center [250, 311] width 24 height 13
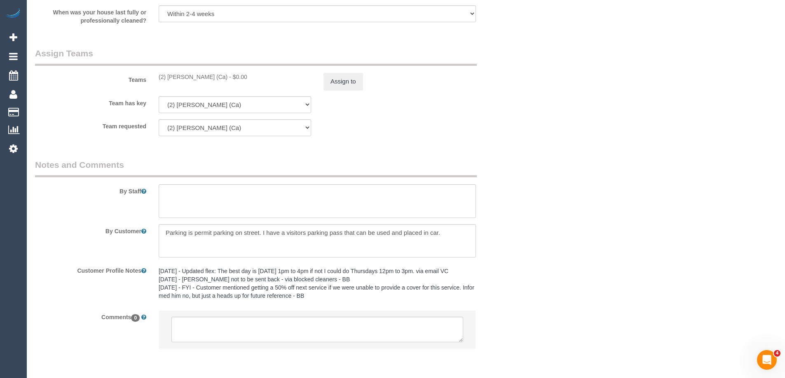
scroll to position [1255, 0]
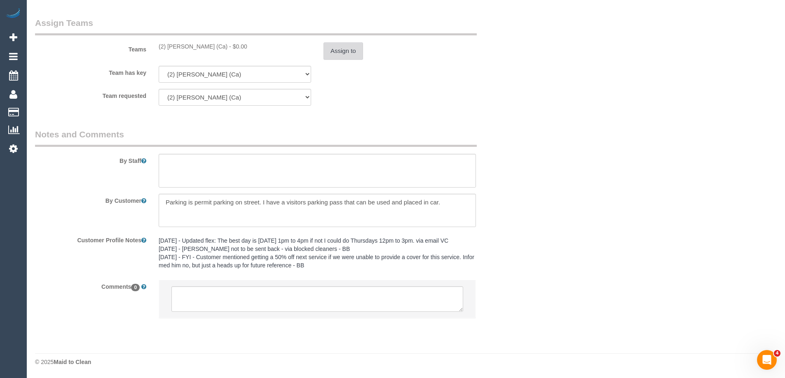
click at [344, 50] on button "Assign to" at bounding box center [343, 50] width 40 height 17
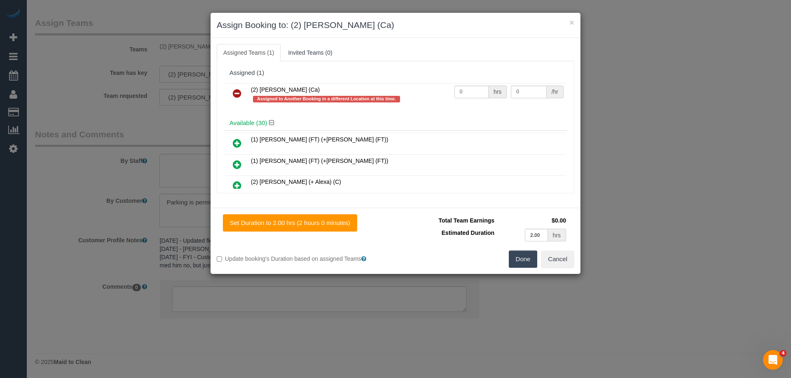
click at [239, 93] on icon at bounding box center [237, 94] width 9 height 10
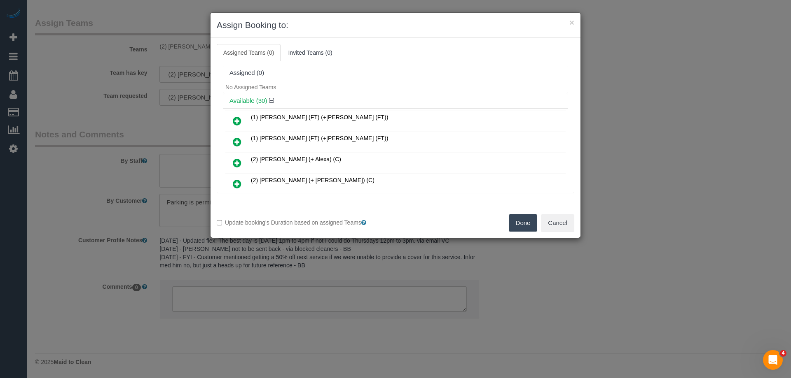
drag, startPoint x: 527, startPoint y: 219, endPoint x: 443, endPoint y: 234, distance: 85.3
click at [526, 220] on button "Done" at bounding box center [523, 223] width 29 height 17
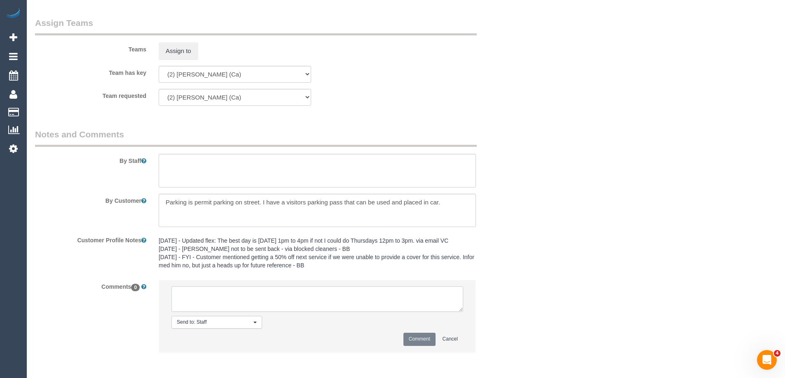
drag, startPoint x: 190, startPoint y: 305, endPoint x: 192, endPoint y: 299, distance: 6.7
click at [190, 301] on textarea at bounding box center [317, 300] width 292 height 26
paste textarea "Cleaner(s) Unassigned: Reason Unassigned: One Off/Ongoing: Flexibility: Cleaner…"
click at [256, 293] on textarea at bounding box center [317, 300] width 292 height 26
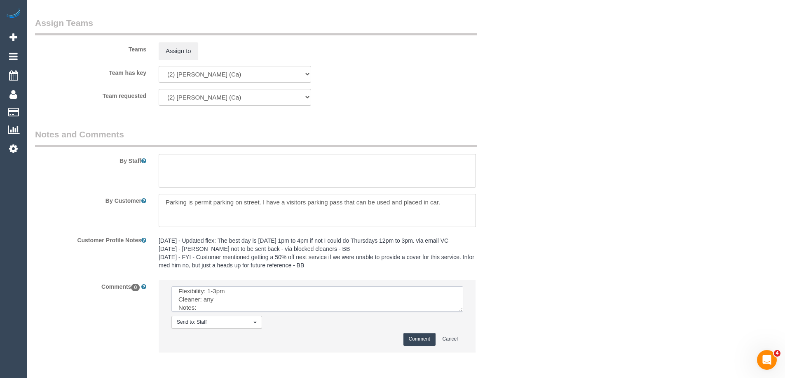
scroll to position [36, 0]
type textarea "Cleaner(s) Unassigned: Aisha Reason Unassigned: Customer requested to reschedul…"
click at [412, 335] on button "Comment" at bounding box center [419, 339] width 32 height 13
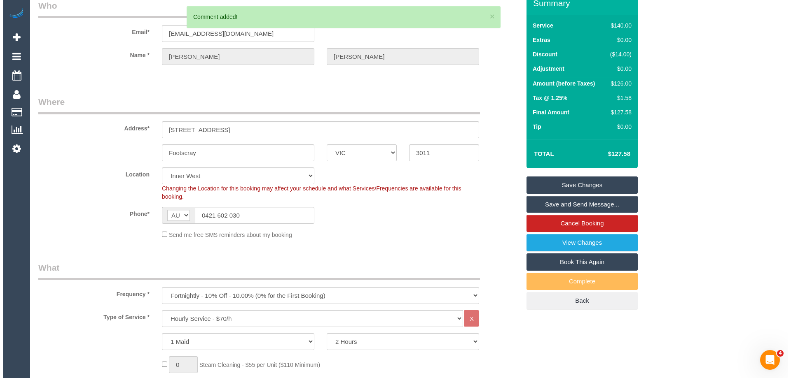
scroll to position [0, 0]
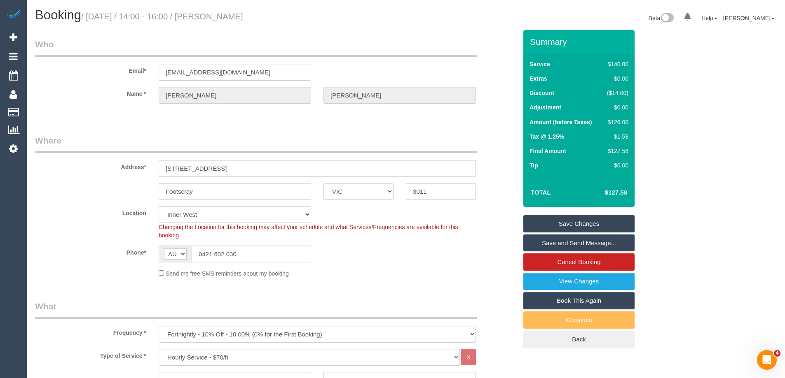
click at [555, 227] on link "Save Changes" at bounding box center [578, 223] width 111 height 17
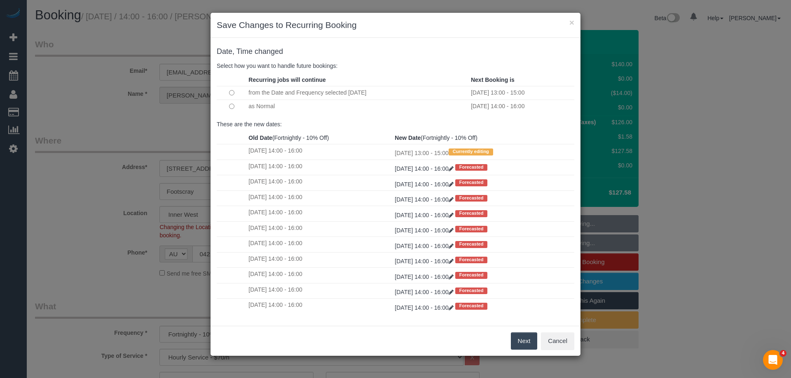
click at [528, 345] on button "Next" at bounding box center [524, 341] width 27 height 17
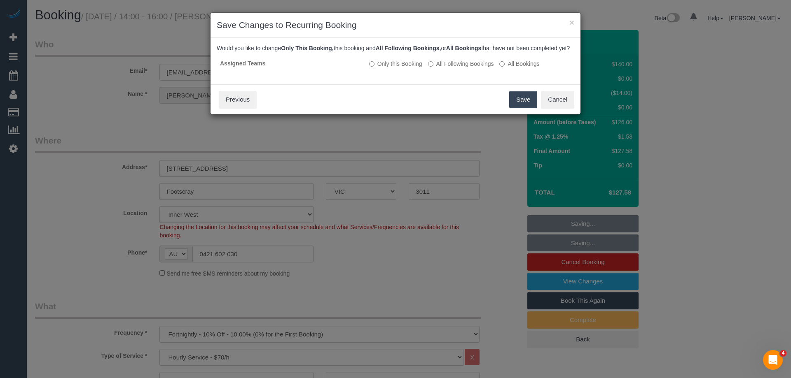
click at [521, 107] on button "Save" at bounding box center [523, 99] width 28 height 17
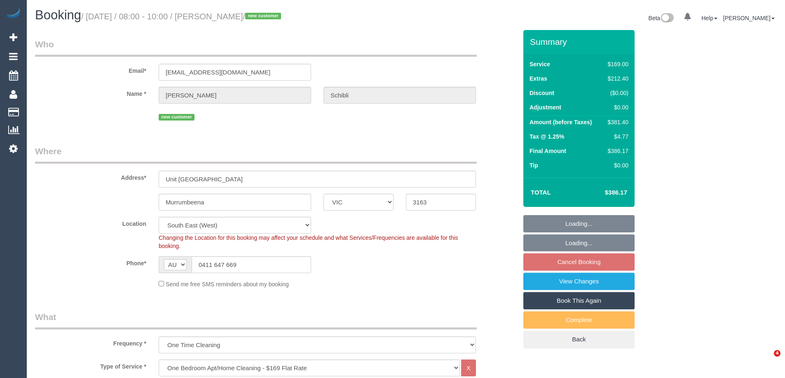
select select "VIC"
select select "number:28"
select select "number:16"
select select "number:19"
select select "number:24"
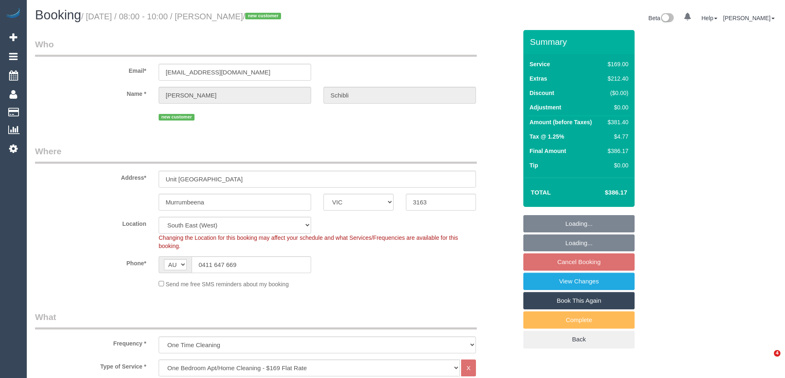
select select "number:13"
select select "spot1"
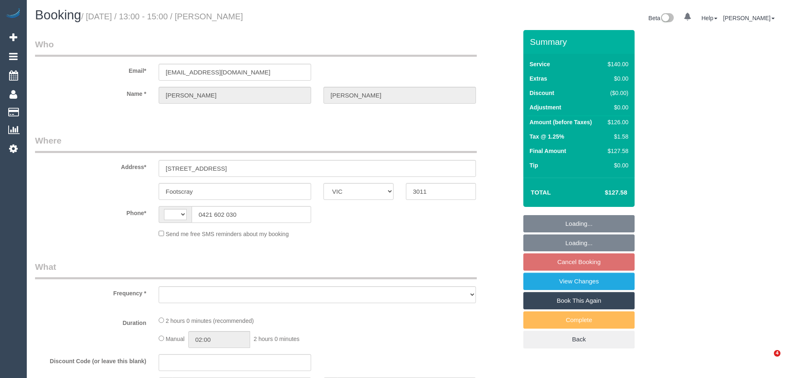
select select "VIC"
select select "string:AU"
select select "object:874"
select select "string:stripe-pm_1RQIkk2GScqysDRVWIDIeKSi"
select select "number:28"
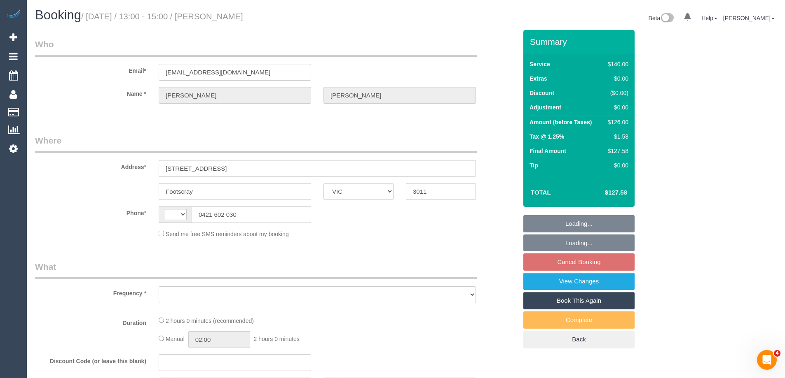
select select "number:14"
select select "number:21"
select select "number:24"
select select "number:35"
select select "number:12"
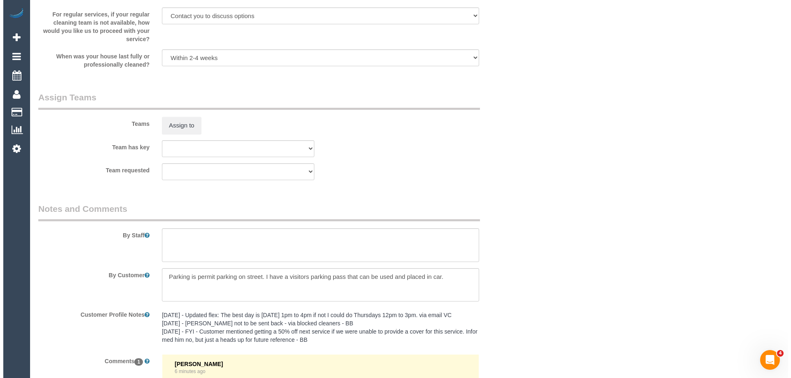
scroll to position [1194, 0]
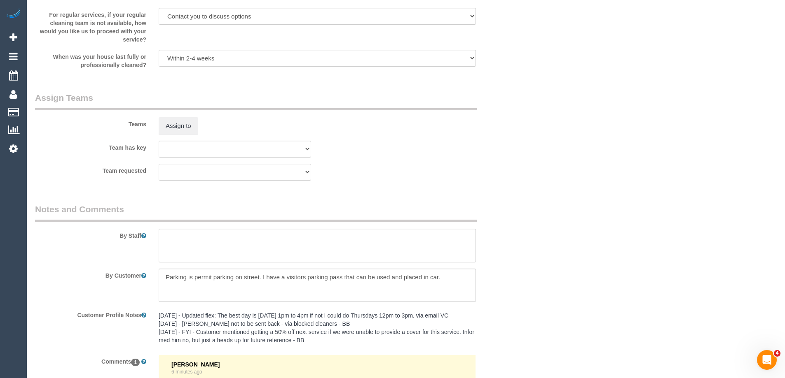
click at [154, 132] on div "Assign to" at bounding box center [234, 125] width 165 height 17
click at [167, 124] on button "Assign to" at bounding box center [179, 125] width 40 height 17
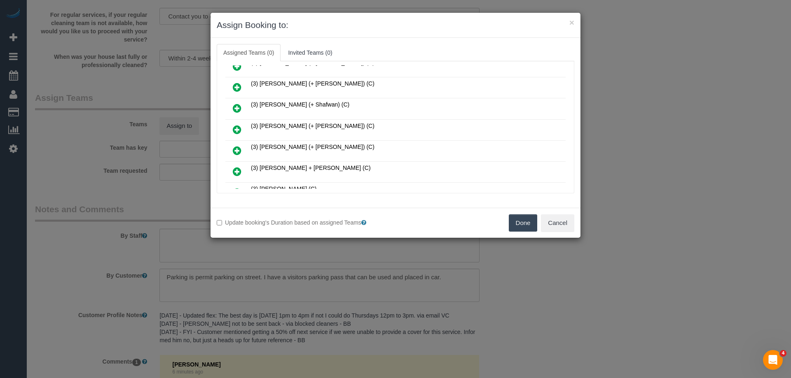
scroll to position [412, 0]
click at [231, 148] on link at bounding box center [236, 152] width 19 height 16
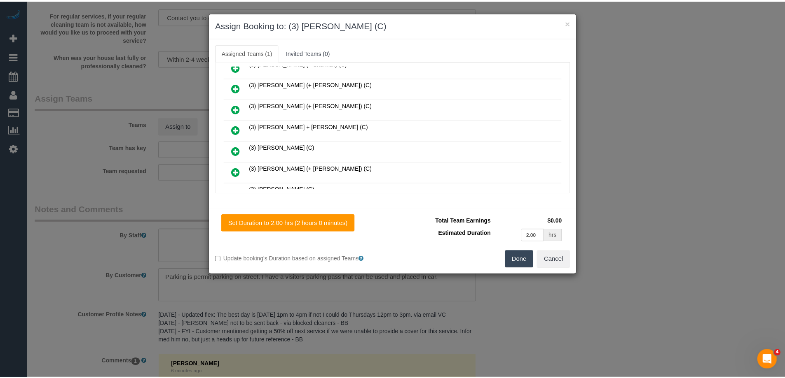
scroll to position [0, 0]
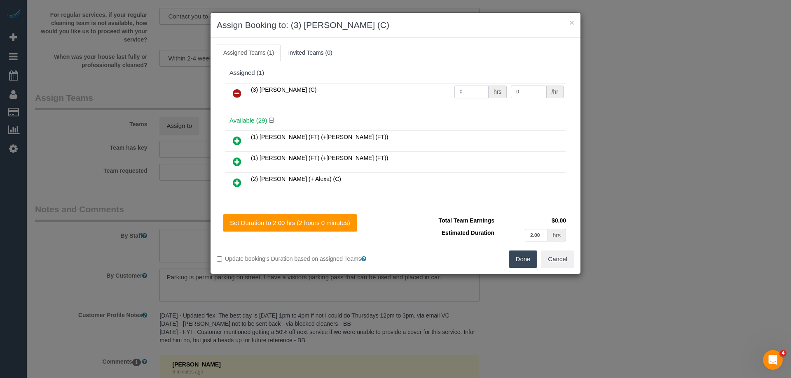
drag, startPoint x: 466, startPoint y: 93, endPoint x: 437, endPoint y: 91, distance: 29.4
click at [437, 91] on tr "(3) Gwendolyn Allen (C) 0 hrs 0 /hr" at bounding box center [395, 93] width 340 height 21
type input "2"
drag, startPoint x: 517, startPoint y: 89, endPoint x: 457, endPoint y: 89, distance: 60.1
click at [462, 89] on tr "(3) Gwendolyn Allen (C) 2 hrs 0 /hr" at bounding box center [395, 93] width 340 height 21
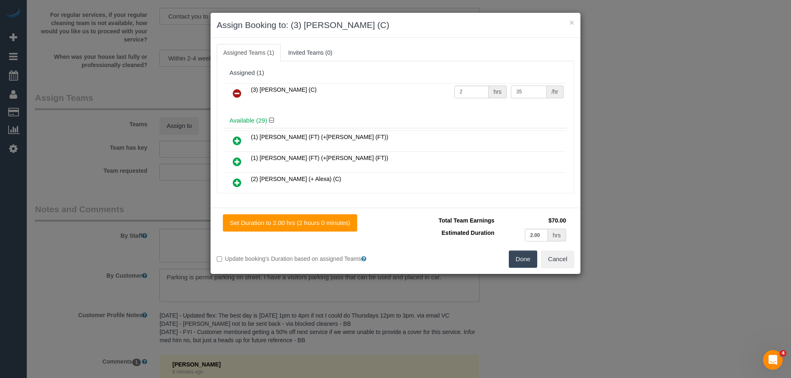
type input "35"
click at [516, 264] on button "Done" at bounding box center [523, 259] width 29 height 17
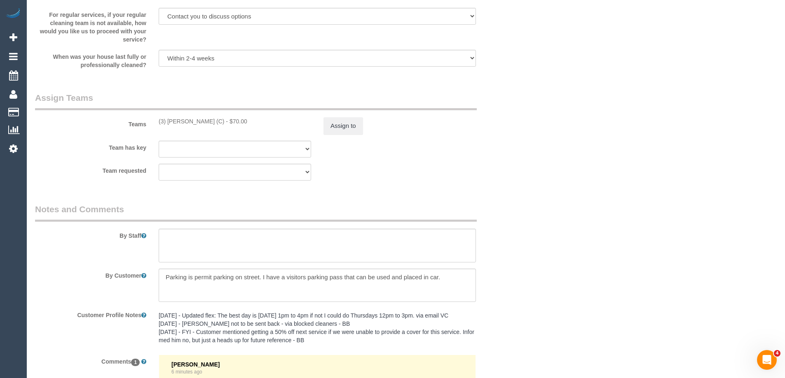
drag, startPoint x: 155, startPoint y: 234, endPoint x: 195, endPoint y: 244, distance: 40.9
click at [180, 242] on div at bounding box center [316, 246] width 329 height 34
click at [195, 243] on textarea at bounding box center [317, 246] width 317 height 34
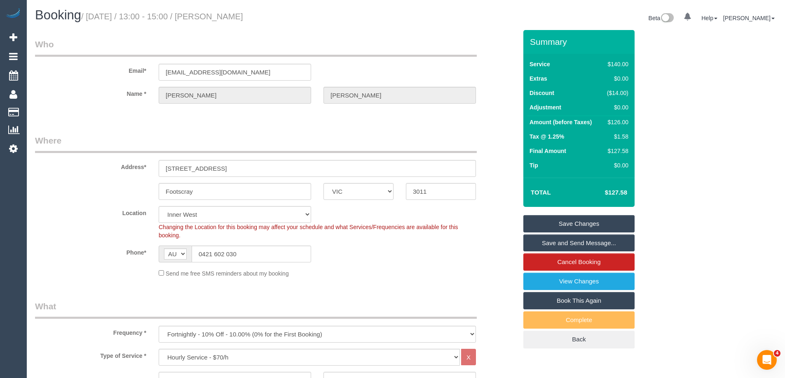
type textarea "*Cover*"
drag, startPoint x: 266, startPoint y: 17, endPoint x: 214, endPoint y: 14, distance: 52.4
click at [214, 14] on h1 "Booking / August 28, 2025 / 13:00 - 15:00 / Jason Trovato" at bounding box center [217, 15] width 364 height 14
copy small "Jason Trovato"
click at [545, 243] on link "Save and Send Message..." at bounding box center [578, 243] width 111 height 17
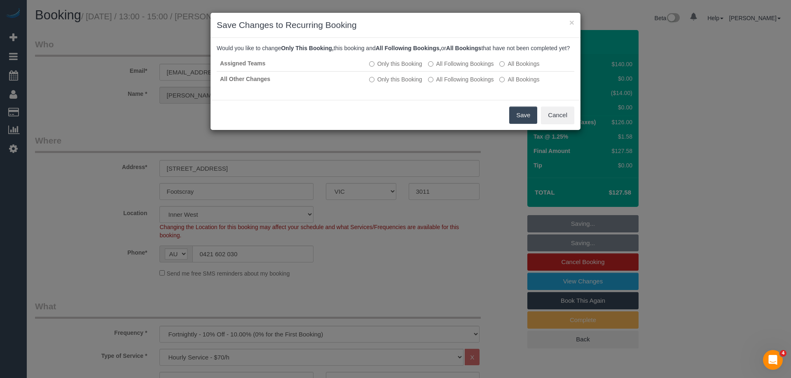
click at [513, 124] on button "Save" at bounding box center [523, 115] width 28 height 17
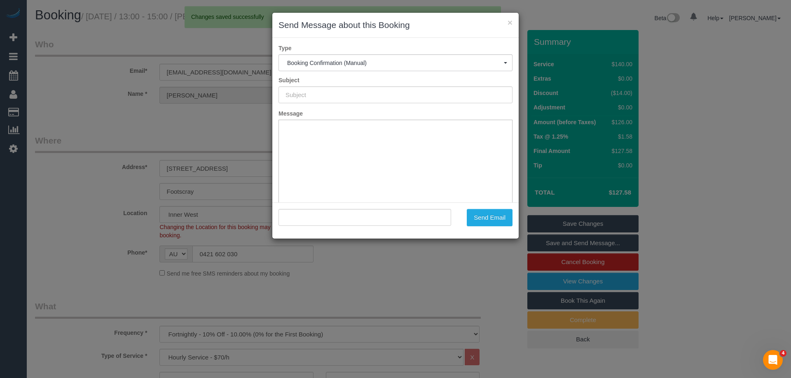
type input "Booking Confirmed"
type input ""Jason Trovato" <drtrom@hotmail.com>"
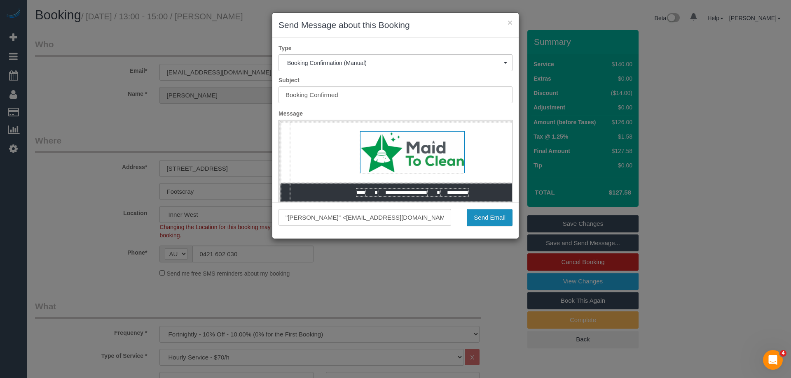
click at [492, 220] on button "Send Email" at bounding box center [490, 217] width 46 height 17
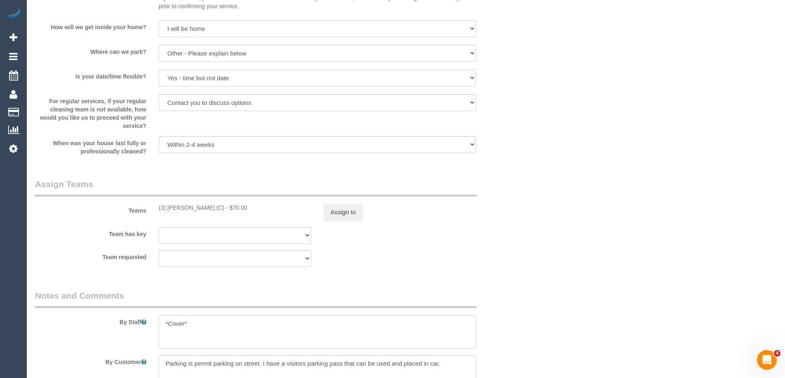
scroll to position [1277, 0]
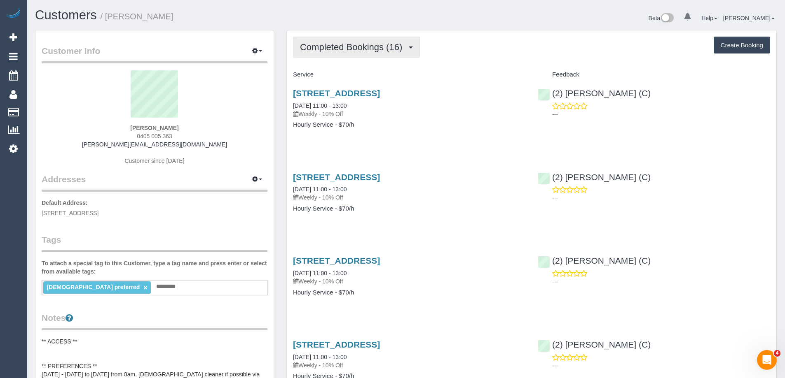
click at [345, 43] on span "Completed Bookings (16)" at bounding box center [353, 47] width 106 height 10
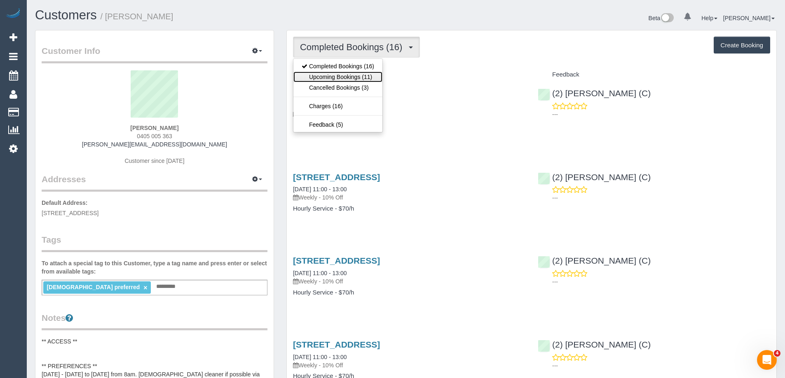
click at [346, 74] on link "Upcoming Bookings (11)" at bounding box center [337, 77] width 89 height 11
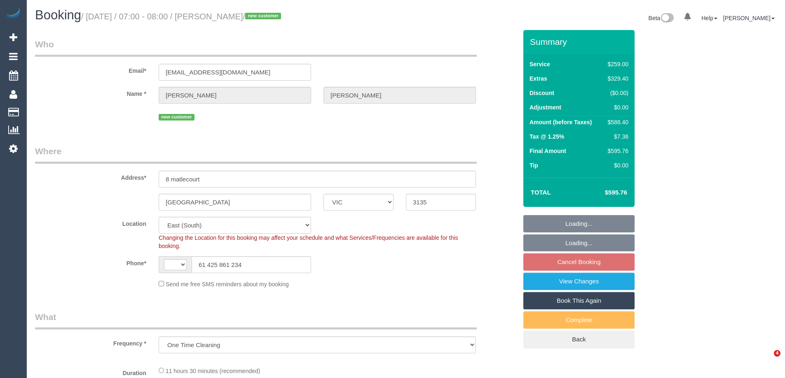
select select "VIC"
select select "object:559"
select select "string:AU"
select select "string:stripe-pm_1S0BYY2GScqysDRVChe1DSrY"
select select "number:28"
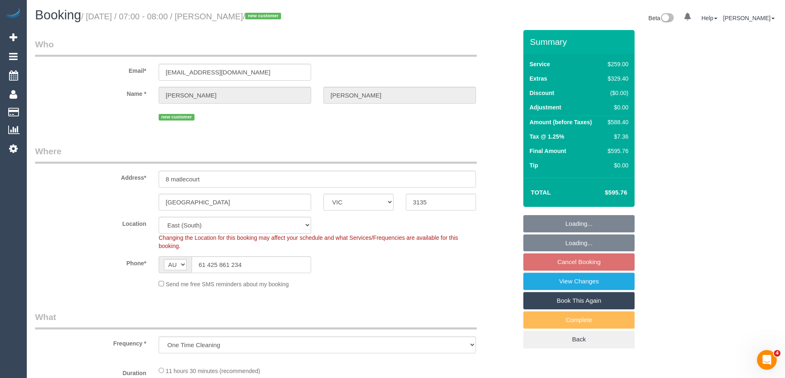
select select "number:14"
select select "number:18"
select select "number:25"
select select "spot1"
select select "VIC"
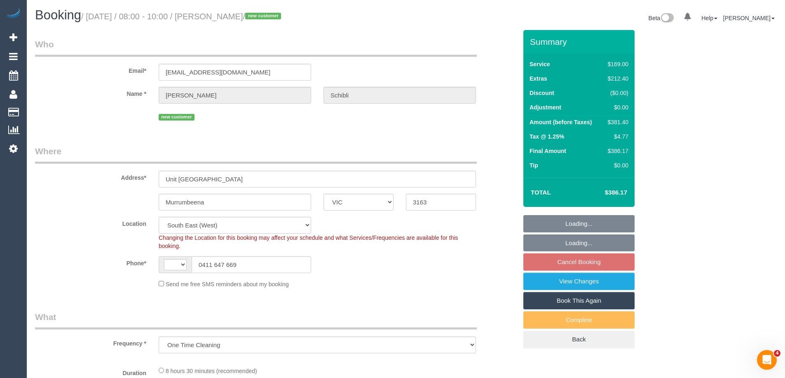
select select "object:437"
select select "string:AU"
select select "string:stripe-pm_1RzuHq2GScqysDRVIhM5MvlV"
select select "number:28"
select select "number:16"
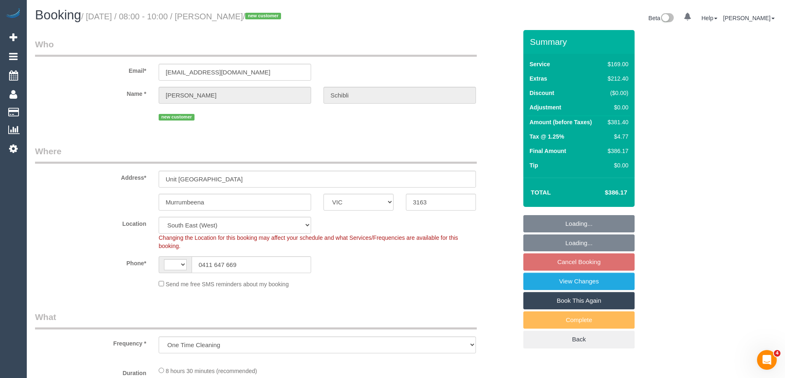
select select "number:19"
select select "number:24"
select select "number:13"
select select "spot1"
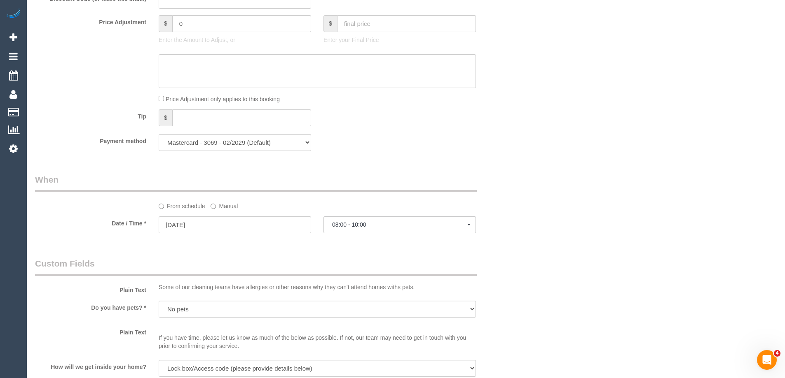
scroll to position [906, 0]
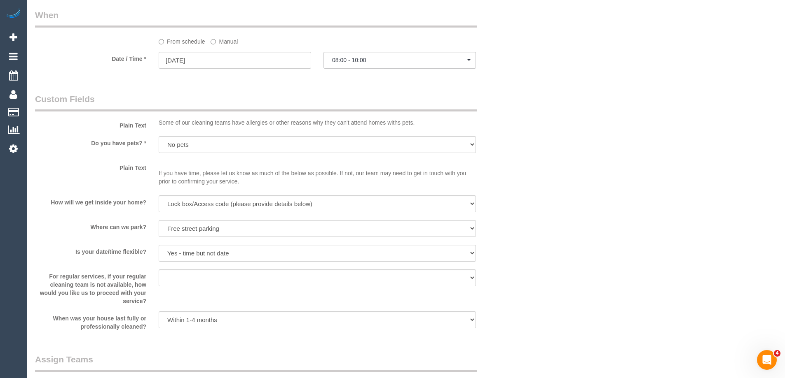
click at [218, 41] on label "Manual" at bounding box center [223, 40] width 27 height 11
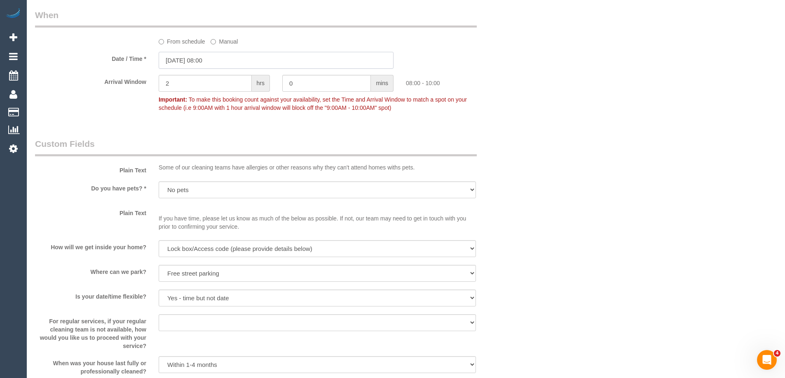
click at [210, 54] on input "[DATE] 08:00" at bounding box center [276, 60] width 235 height 17
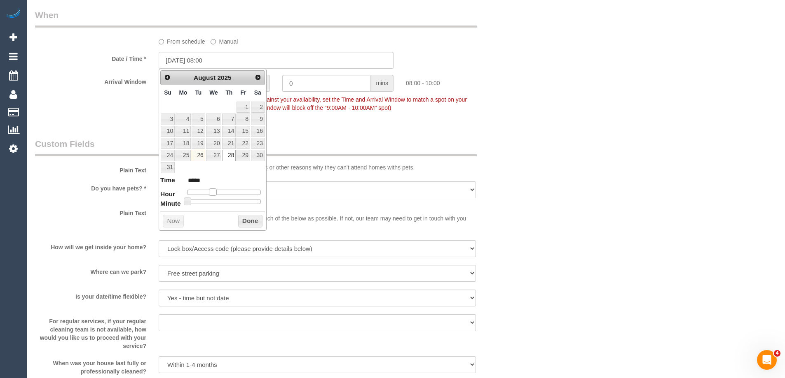
type input "[DATE] 09:00"
type input "*****"
type input "[DATE] 10:00"
type input "*****"
type input "[DATE] 11:00"
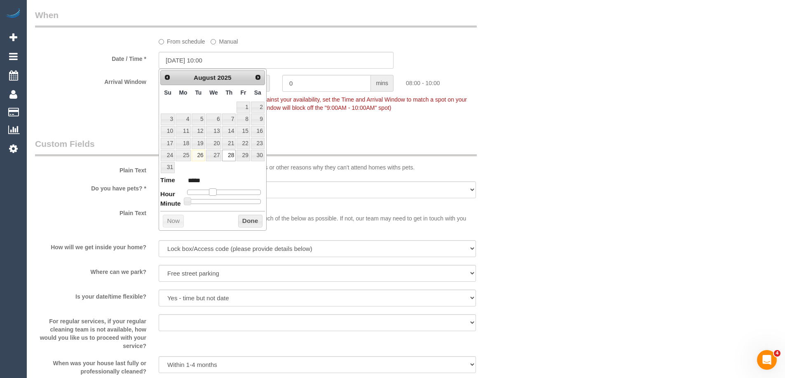
type input "*****"
type input "[DATE] 12:00"
type input "*****"
drag, startPoint x: 213, startPoint y: 191, endPoint x: 226, endPoint y: 194, distance: 13.1
click at [226, 194] on span at bounding box center [225, 192] width 7 height 7
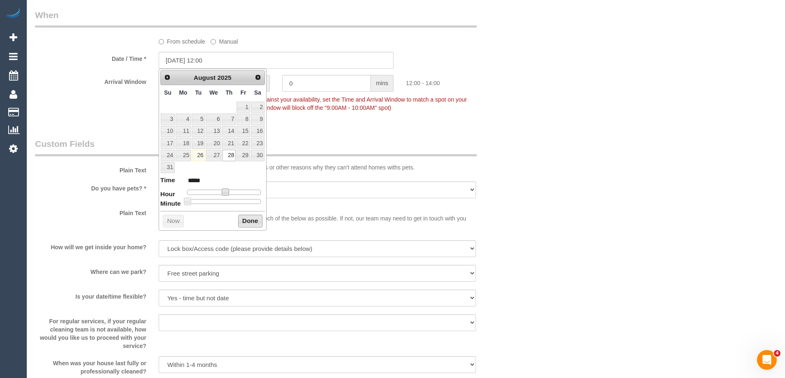
click at [254, 222] on button "Done" at bounding box center [250, 221] width 24 height 13
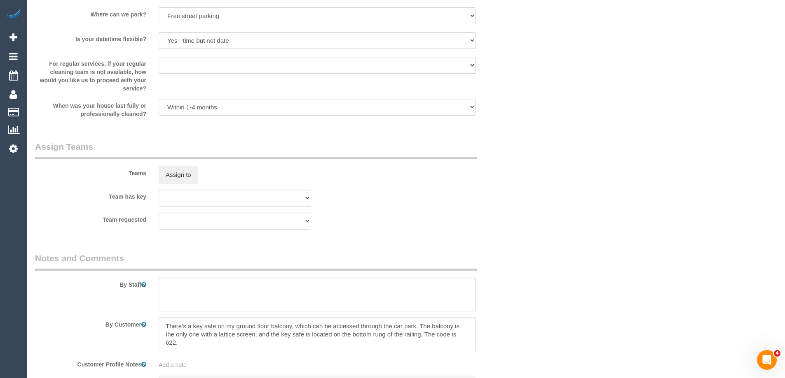
scroll to position [1235, 0]
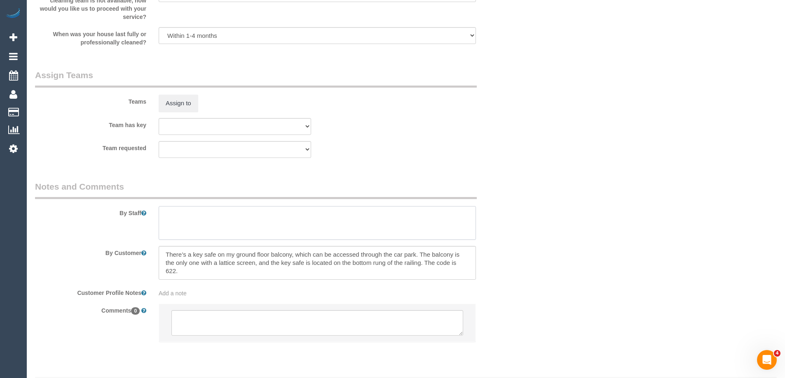
click at [189, 215] on textarea at bounding box center [317, 223] width 317 height 34
type textarea "Estimated time of 6-7 hrs"
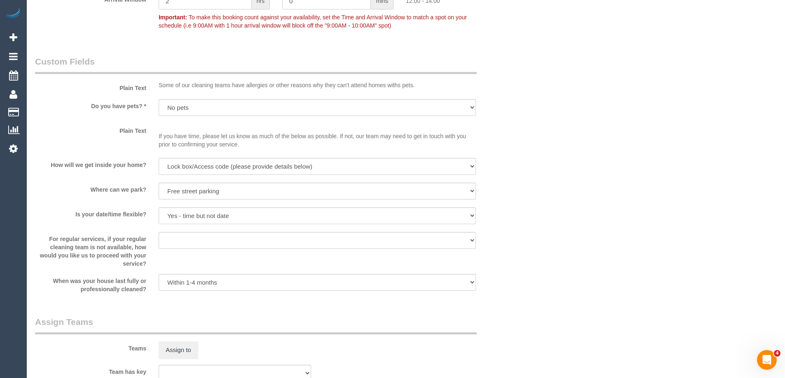
scroll to position [1153, 0]
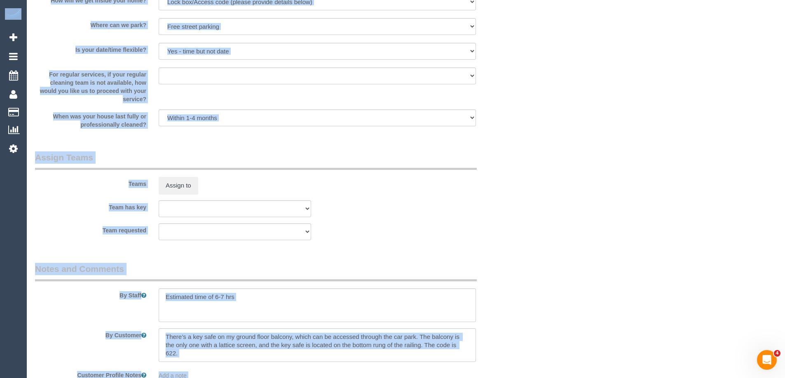
drag, startPoint x: 784, startPoint y: 281, endPoint x: 770, endPoint y: 44, distance: 237.6
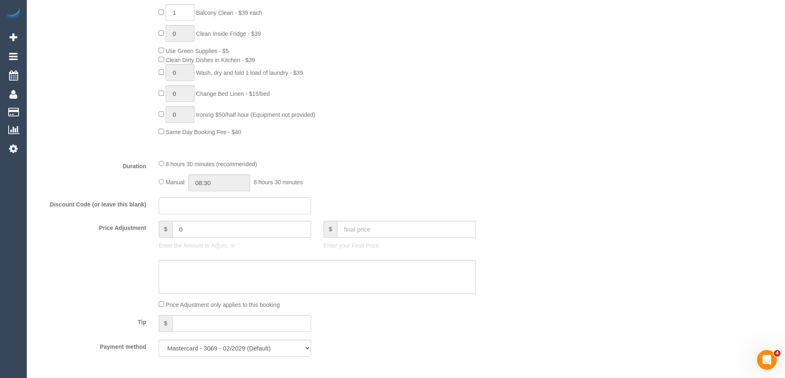
scroll to position [577, 0]
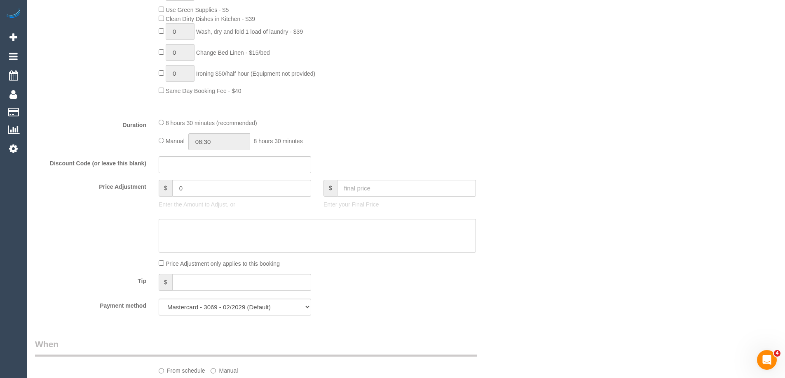
click at [158, 142] on div "8 hours 30 minutes (recommended) Manual 08:30 8 hours 30 minutes" at bounding box center [316, 134] width 329 height 32
click at [229, 142] on input "08:30" at bounding box center [219, 141] width 62 height 17
type input "03:30"
click at [215, 158] on li "03:30" at bounding box center [209, 158] width 37 height 11
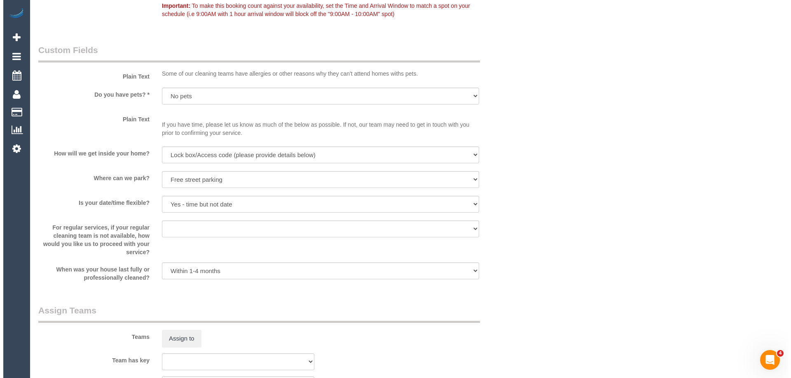
scroll to position [1259, 0]
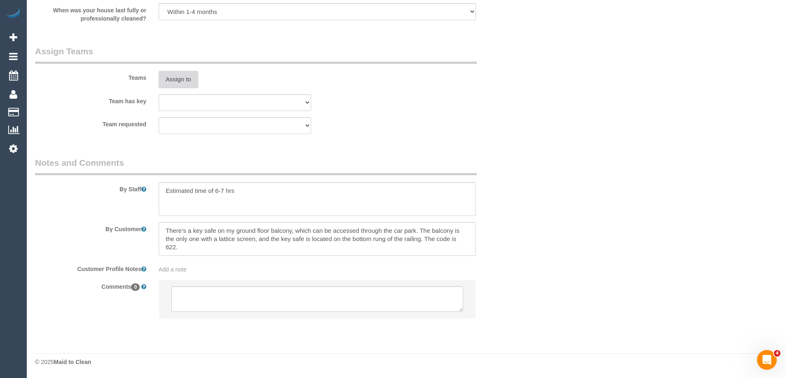
click at [178, 82] on button "Assign to" at bounding box center [179, 79] width 40 height 17
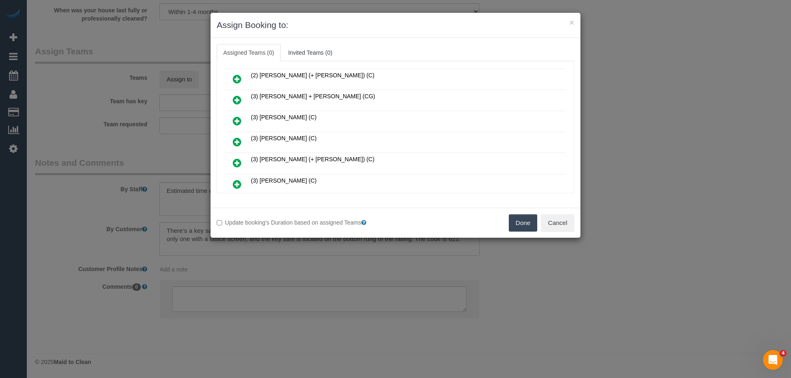
scroll to position [329, 0]
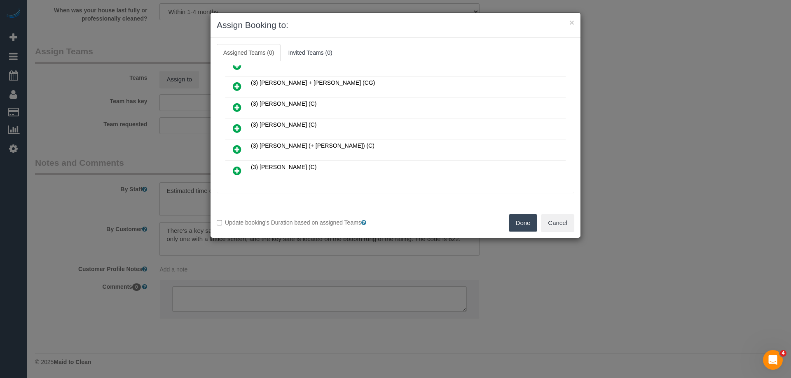
click at [240, 86] on icon at bounding box center [237, 87] width 9 height 10
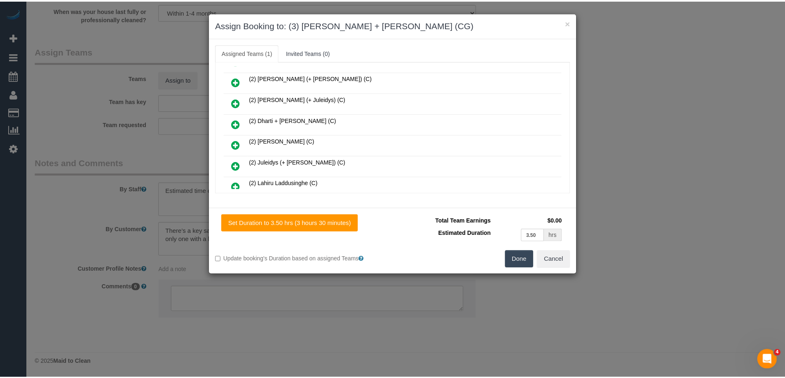
scroll to position [0, 0]
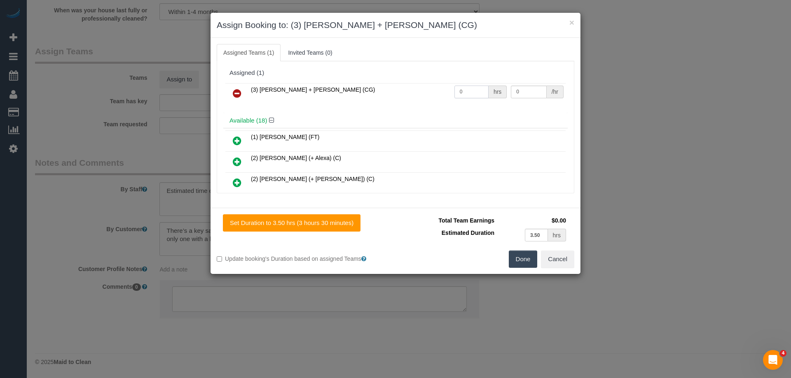
drag, startPoint x: 470, startPoint y: 96, endPoint x: 407, endPoint y: 89, distance: 62.9
click at [407, 89] on tr "(3) Bansari + Bhavesh (CG) 0 hrs 0 /hr" at bounding box center [395, 93] width 340 height 21
type input "1"
drag, startPoint x: 521, startPoint y: 91, endPoint x: 479, endPoint y: 90, distance: 42.0
click at [479, 90] on tr "(3) Bansari + Bhavesh (CG) 1 hrs 0 /hr" at bounding box center [395, 93] width 340 height 21
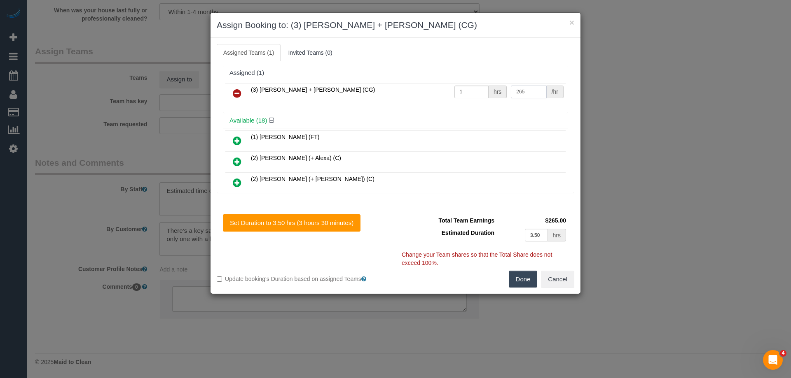
type input "265"
click at [519, 279] on button "Done" at bounding box center [523, 279] width 29 height 17
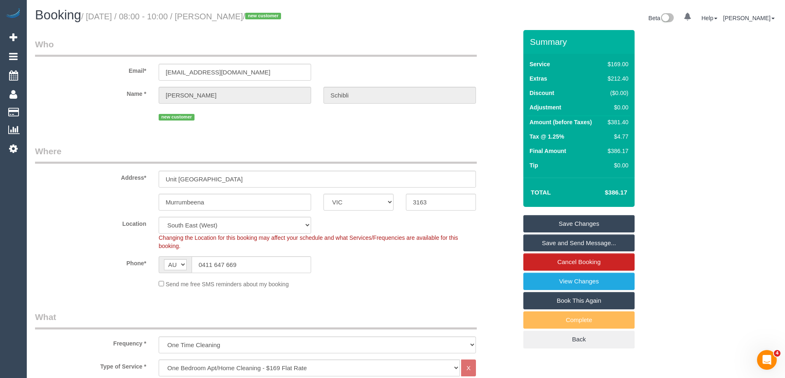
drag, startPoint x: 260, startPoint y: 15, endPoint x: 213, endPoint y: 18, distance: 46.6
click at [213, 18] on small "/ August 28, 2025 / 08:00 - 10:00 / Alana Schibli / new customer" at bounding box center [182, 16] width 202 height 9
copy small "Alana Schibli"
click at [550, 224] on link "Save Changes" at bounding box center [578, 223] width 111 height 17
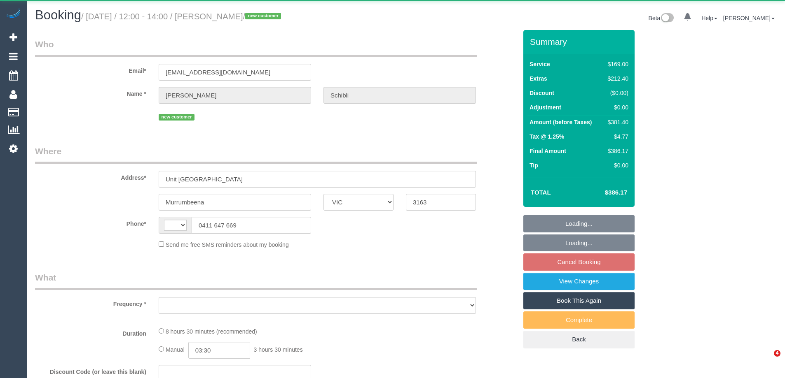
select select "VIC"
select select "string:stripe-pm_1RzuHq2GScqysDRVIhM5MvlV"
select select "number:28"
select select "number:16"
select select "number:19"
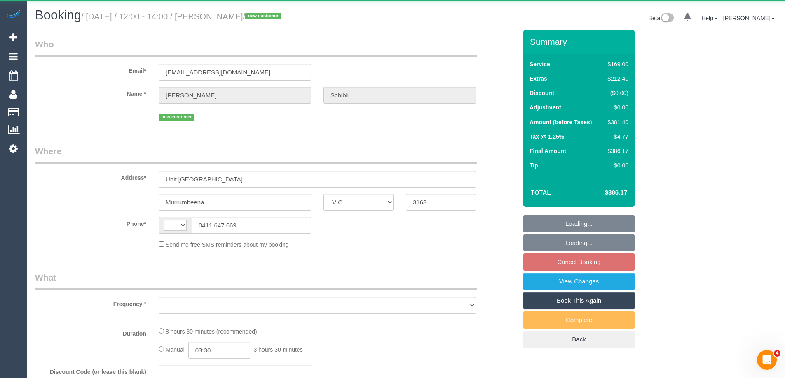
select select "number:24"
select select "number:13"
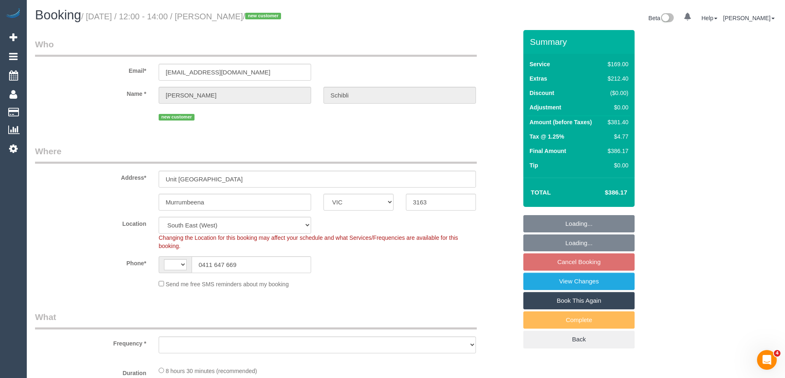
select select "string:AU"
select select "object:791"
select select "spot1"
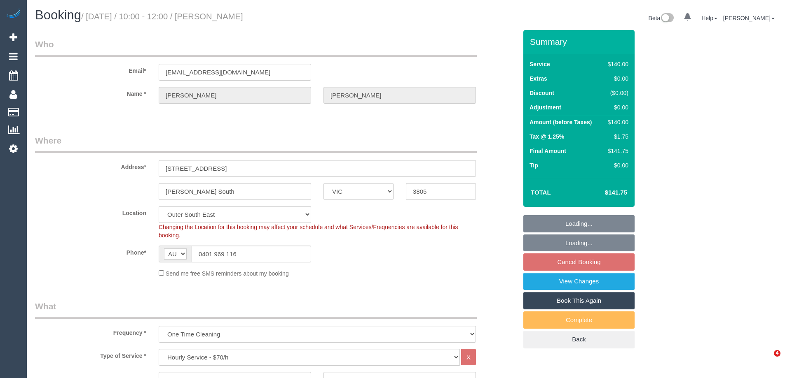
select select "VIC"
select select "string:stripe-pm_1RyPzL2GScqysDRVjxkCVTU3"
select select "number:27"
select select "number:14"
select select "number:19"
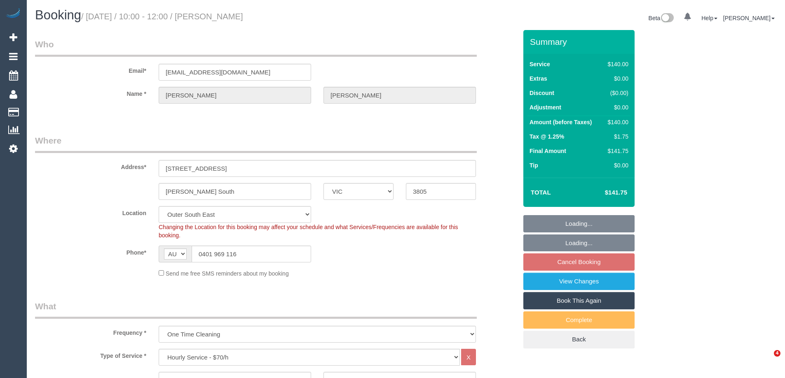
select select "number:22"
select select "number:35"
select select "number:12"
select select "spot3"
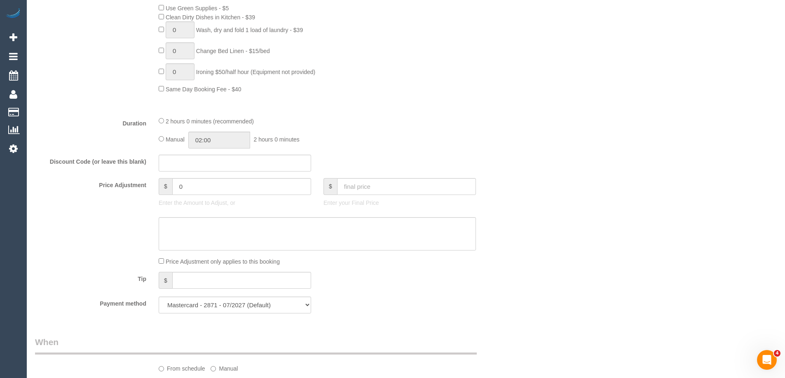
scroll to position [700, 0]
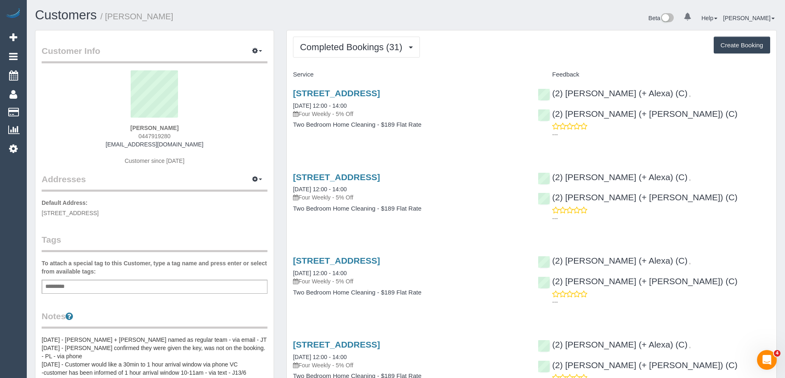
drag, startPoint x: 465, startPoint y: 93, endPoint x: 278, endPoint y: 95, distance: 187.8
drag, startPoint x: 448, startPoint y: 138, endPoint x: 448, endPoint y: 133, distance: 5.0
click at [448, 138] on div "62 Altona St, 105, Kensington, VIC 3031 12/08/2025 12:00 - 14:00 Four Weekly - …" at bounding box center [409, 113] width 245 height 63
drag, startPoint x: 456, startPoint y: 91, endPoint x: 287, endPoint y: 92, distance: 169.7
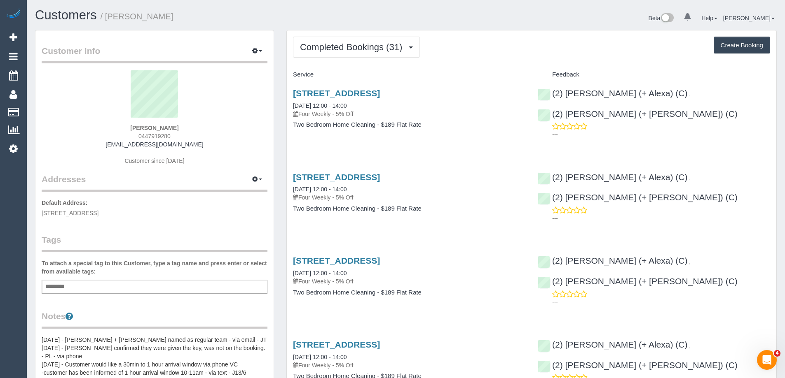
click at [287, 92] on div "62 Altona St, 105, Kensington, VIC 3031 12/08/2025 12:00 - 14:00 Four Weekly - …" at bounding box center [409, 113] width 245 height 63
copy link "[STREET_ADDRESS]"
click at [345, 42] on span "Completed Bookings (31)" at bounding box center [353, 47] width 106 height 10
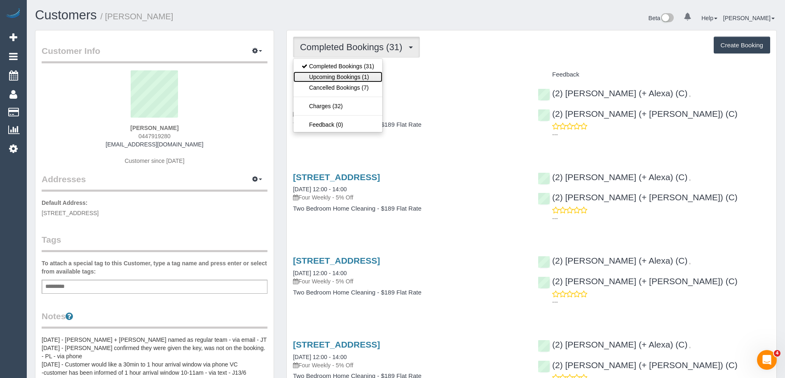
click at [339, 77] on link "Upcoming Bookings (1)" at bounding box center [337, 77] width 89 height 11
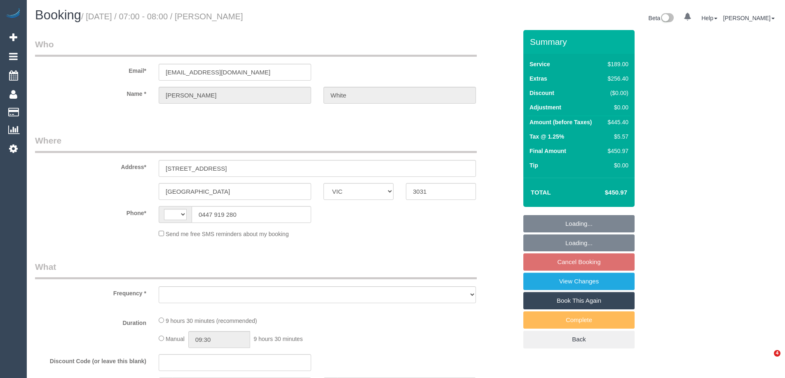
select select "VIC"
select select "string:AU"
select select "object:296"
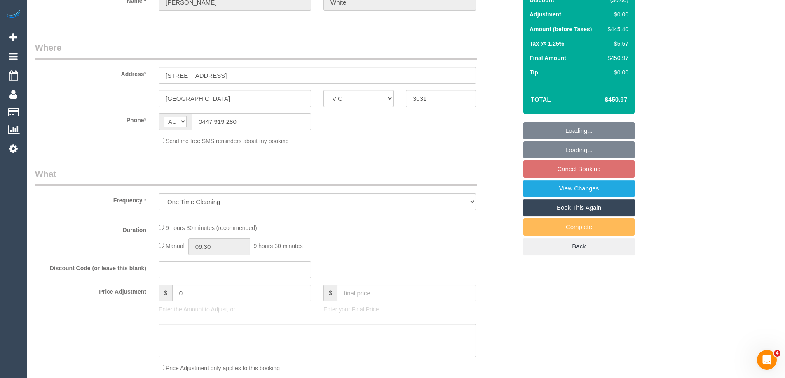
select select "string:stripe-pm_1NY0g42GScqysDRVFQgUVHiw"
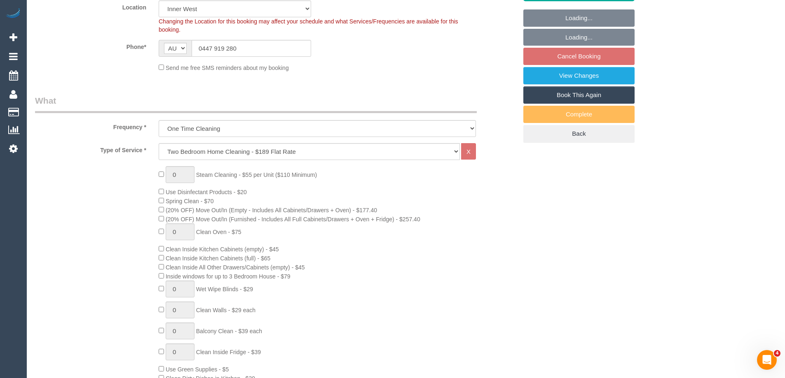
select select "number:28"
select select "number:17"
select select "number:19"
select select "number:25"
select select "object:1458"
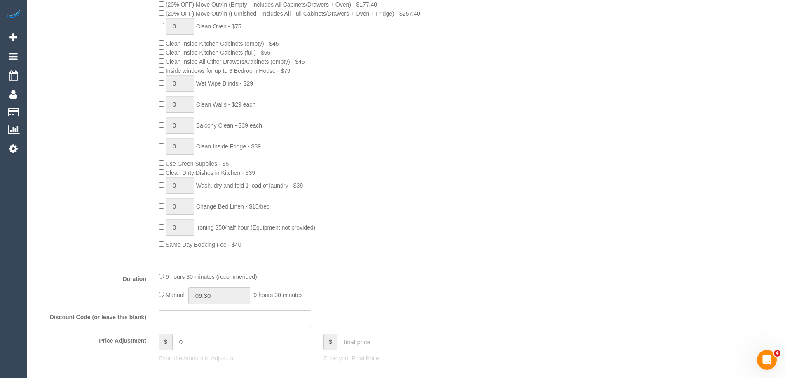
select select "spot1"
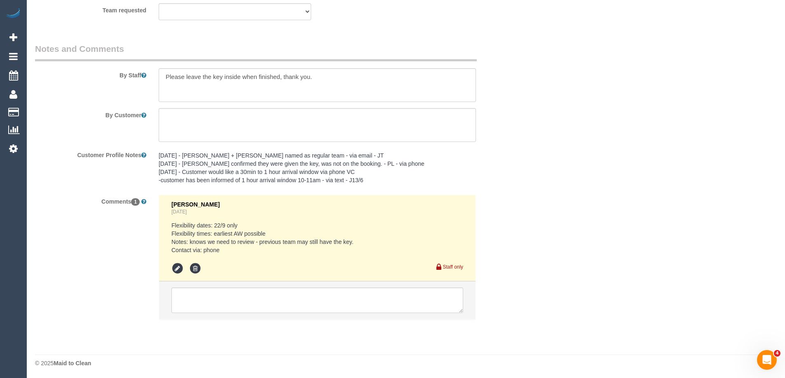
scroll to position [1318, 0]
click at [171, 156] on pre "[DATE] - [PERSON_NAME] + [PERSON_NAME] named as regular team - via email - JT […" at bounding box center [317, 167] width 317 height 33
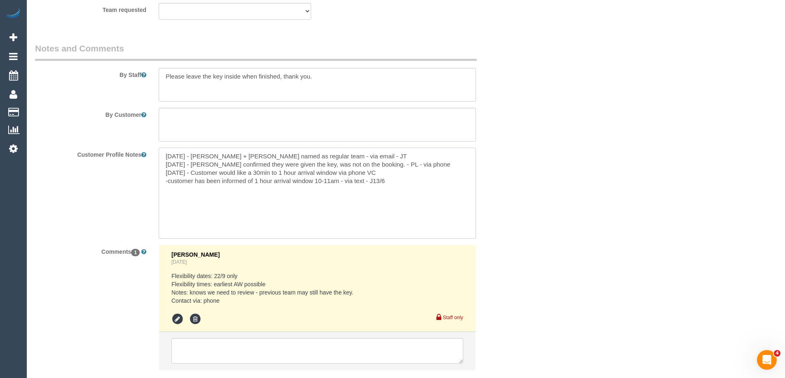
click at [160, 155] on textarea "[DATE] - [PERSON_NAME] + [PERSON_NAME] named as regular team - via email - JT […" at bounding box center [317, 193] width 317 height 91
type textarea "[DATE] - Key transfer with [PERSON_NAME] + [PERSON_NAME] scheduled for the 5/09…"
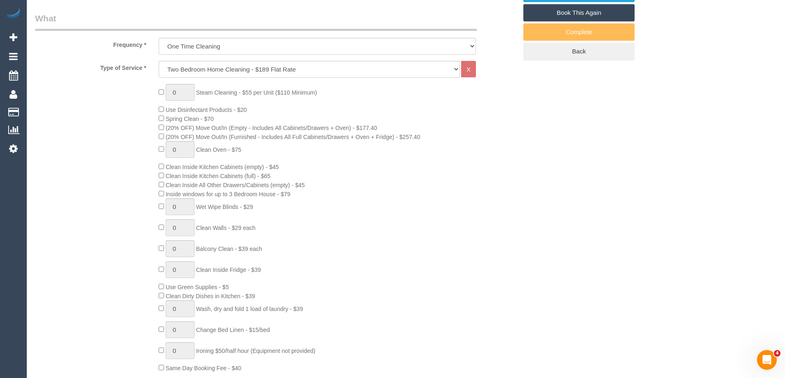
scroll to position [41, 0]
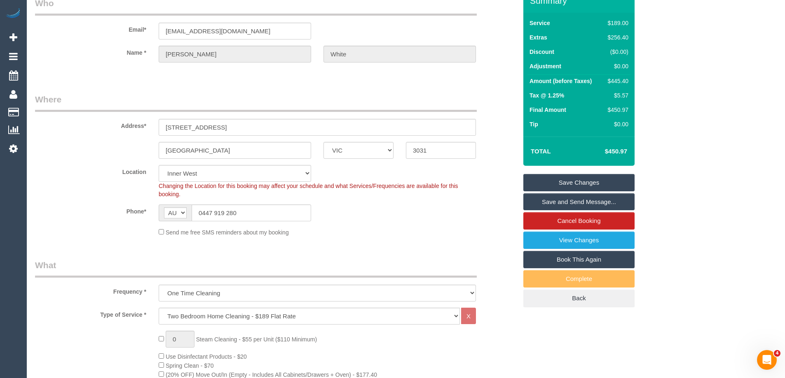
click at [540, 183] on link "Save Changes" at bounding box center [578, 182] width 111 height 17
